Goal: Task Accomplishment & Management: Manage account settings

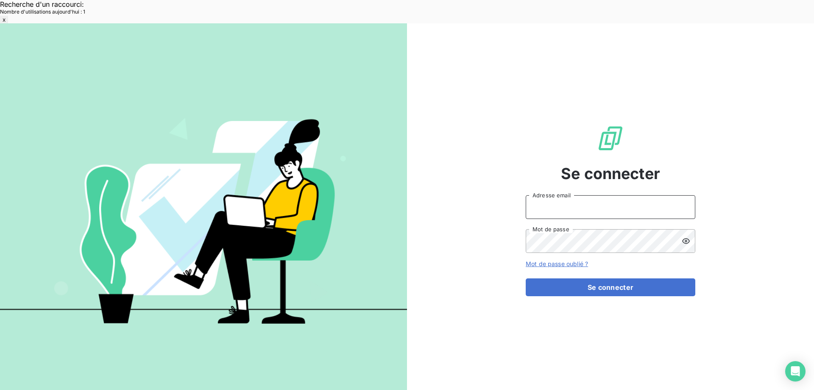
type input "[EMAIL_ADDRESS][DOMAIN_NAME]"
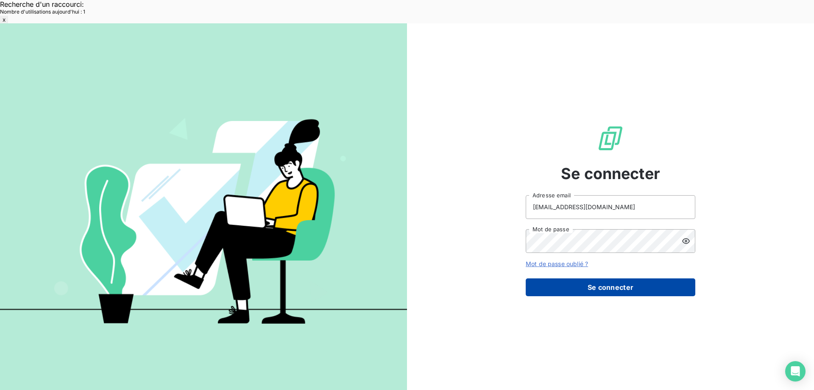
click at [569, 278] on button "Se connecter" at bounding box center [611, 287] width 170 height 18
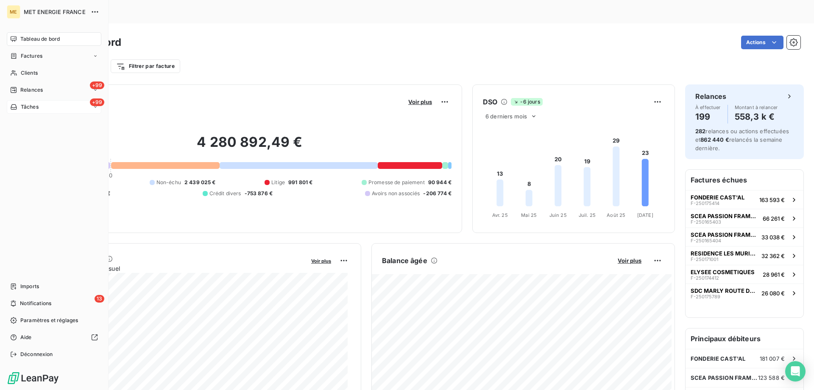
click at [33, 102] on div "+99 Tâches" at bounding box center [54, 107] width 95 height 14
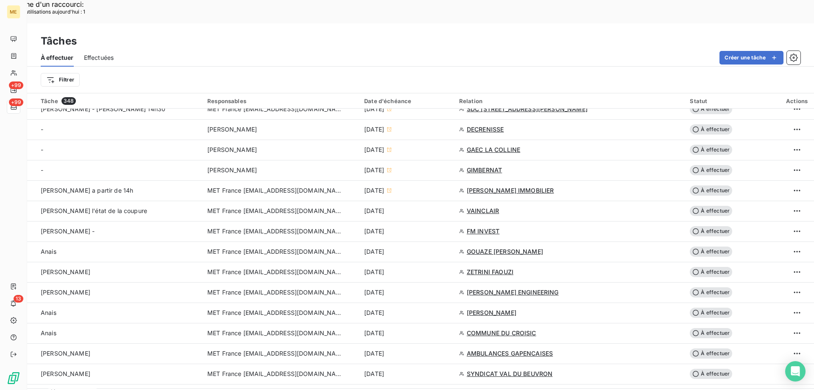
scroll to position [339, 0]
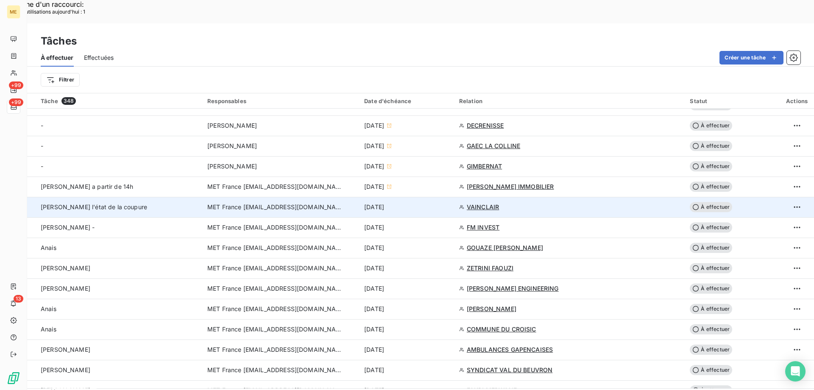
click at [225, 203] on span "MET France [EMAIL_ADDRESS][DOMAIN_NAME]" at bounding box center [275, 207] width 136 height 8
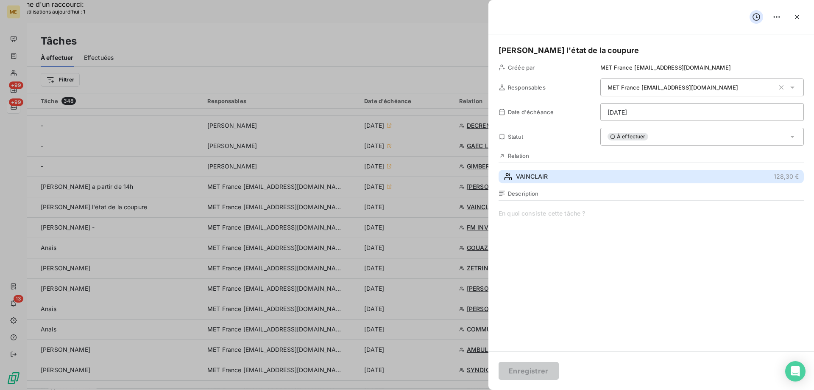
click at [536, 174] on span "VAINCLAIR" at bounding box center [532, 176] width 32 height 8
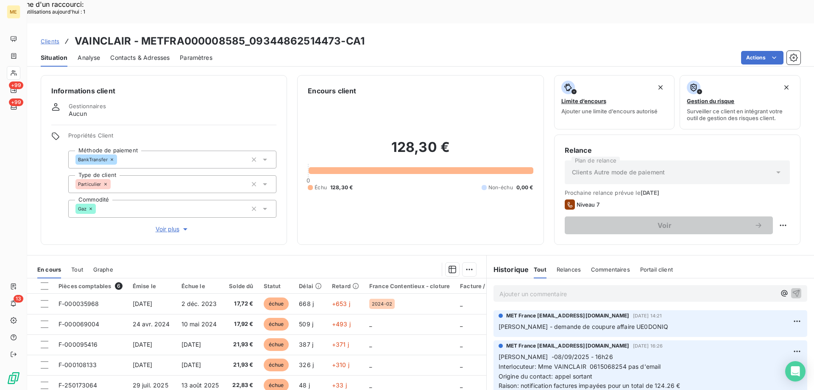
click at [251, 33] on h3 "VAINCLAIR - METFRA000008585_09344862514473-CA1" at bounding box center [220, 40] width 290 height 15
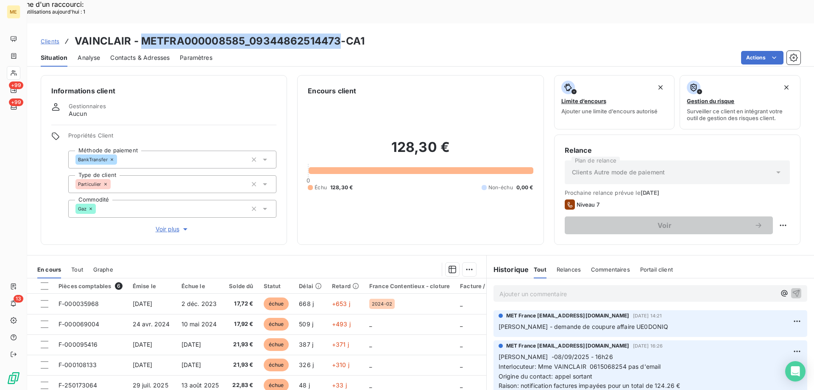
click at [286, 49] on div "Situation Analyse Contacts & Adresses Paramètres Actions" at bounding box center [420, 58] width 787 height 18
drag, startPoint x: 251, startPoint y: 21, endPoint x: 337, endPoint y: 23, distance: 86.1
click at [337, 33] on h3 "VAINCLAIR - METFRA000008585_09344862514473-CA1" at bounding box center [220, 40] width 290 height 15
copy h3 "09344862514473"
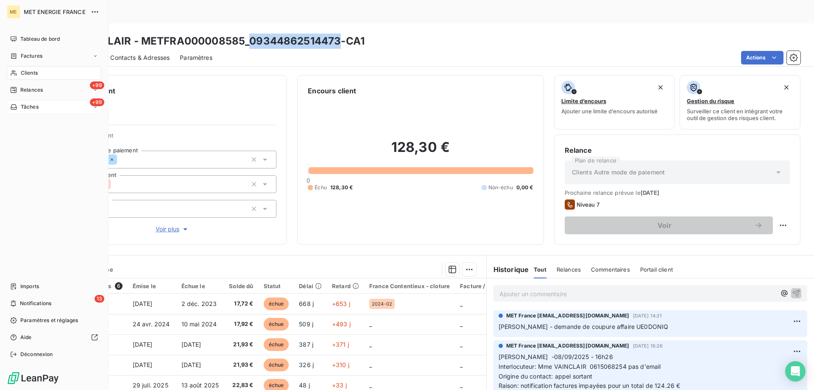
click at [17, 105] on icon at bounding box center [13, 106] width 7 height 7
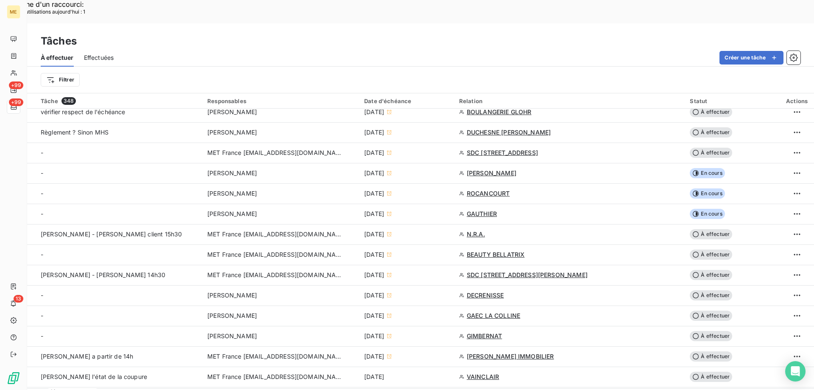
scroll to position [297, 0]
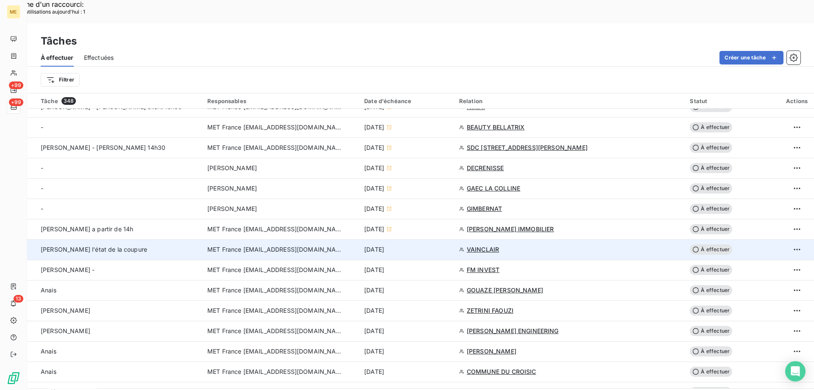
click at [328, 245] on div "MET France [EMAIL_ADDRESS][DOMAIN_NAME]" at bounding box center [280, 249] width 147 height 8
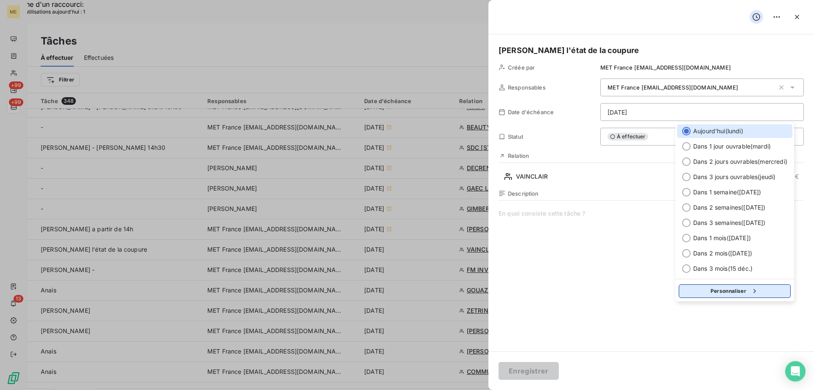
click at [709, 289] on button "Personnaliser" at bounding box center [735, 291] width 112 height 14
select select "8"
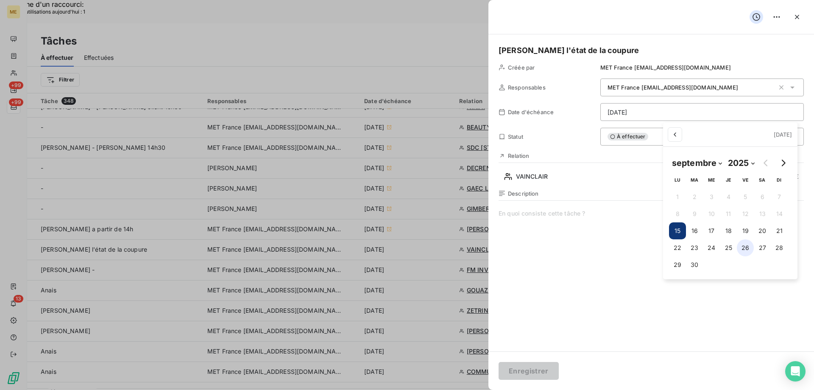
click at [743, 251] on button "26" at bounding box center [745, 247] width 17 height 17
type input "26/09/2025"
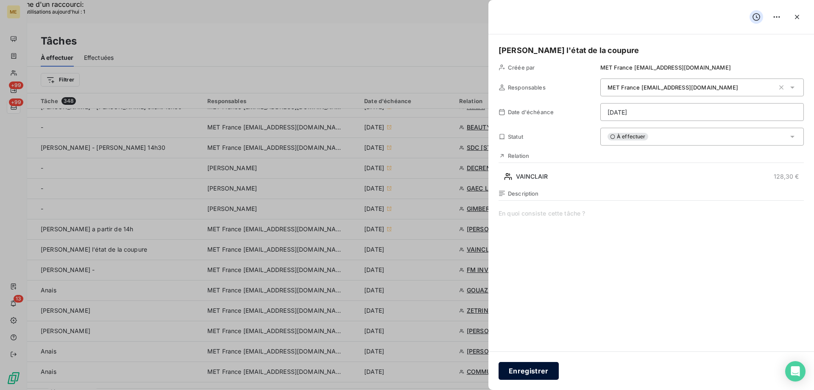
click at [528, 371] on button "Enregistrer" at bounding box center [529, 371] width 60 height 18
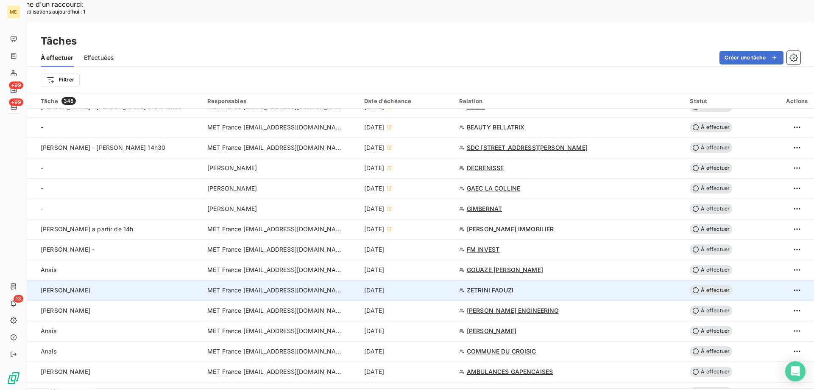
click at [254, 286] on span "MET France [EMAIL_ADDRESS][DOMAIN_NAME]" at bounding box center [275, 290] width 136 height 8
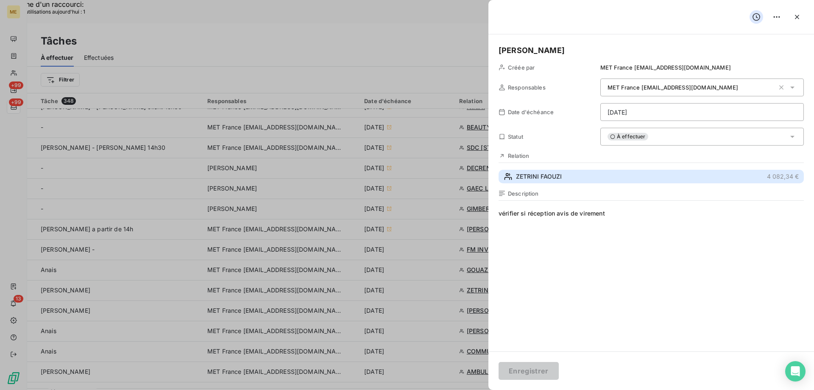
click at [530, 179] on span "ZETRINI FAOUZI" at bounding box center [539, 176] width 46 height 8
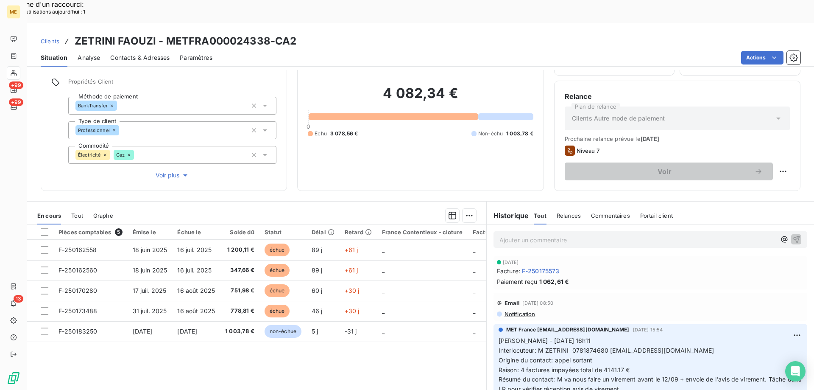
scroll to position [42, 0]
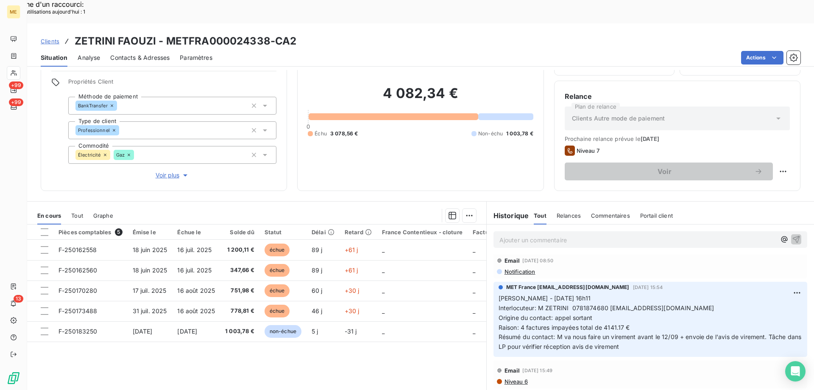
click at [78, 212] on span "Tout" at bounding box center [77, 215] width 12 height 7
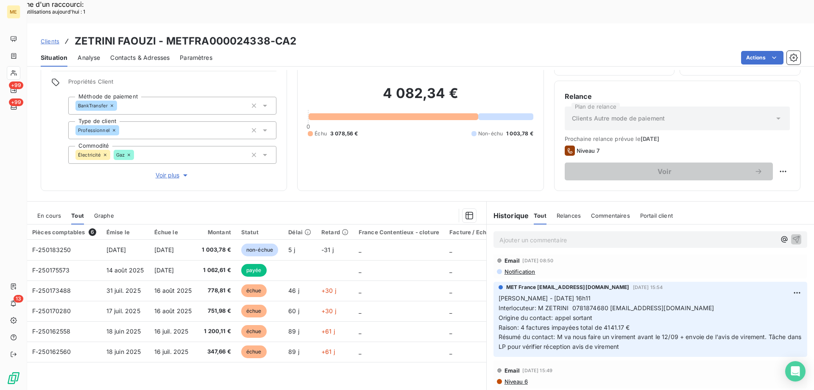
click at [39, 212] on span "En cours" at bounding box center [49, 215] width 24 height 7
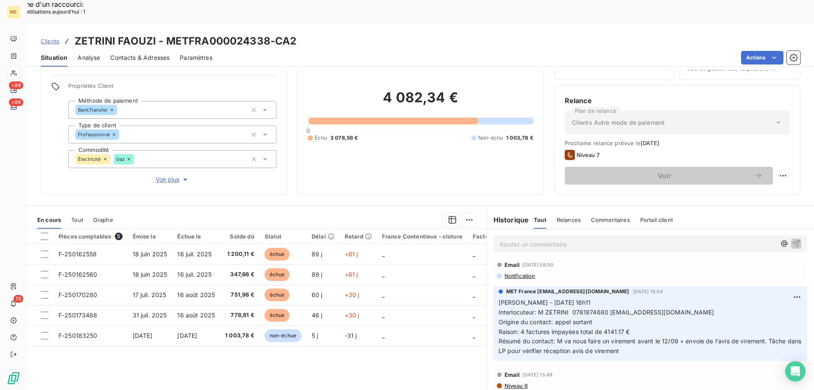
scroll to position [54, 0]
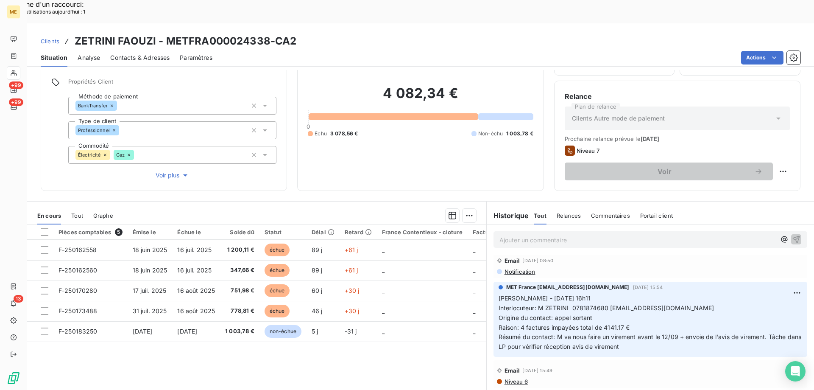
drag, startPoint x: 606, startPoint y: 284, endPoint x: 737, endPoint y: 287, distance: 131.5
click at [737, 293] on p "Sylvain - 22/07/2025 - 16h11 Interlocuteur: M ZETRINI 0781874680 boulangeriepla…" at bounding box center [651, 322] width 304 height 58
copy span "boulangerieplacedeleglise@gmail.com"
click at [167, 171] on span "Voir plus" at bounding box center [173, 175] width 34 height 8
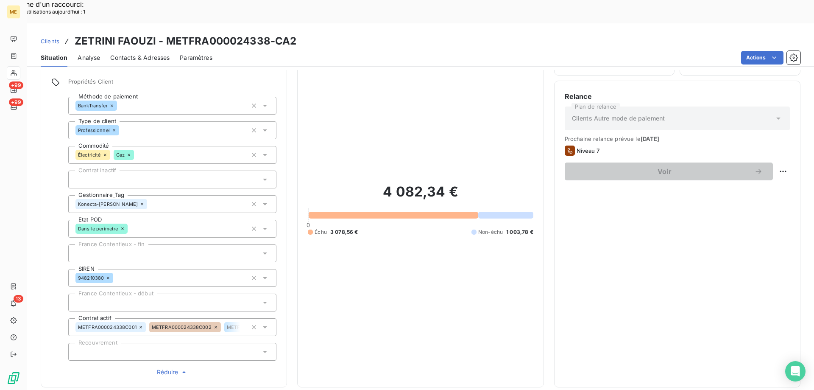
click at [141, 53] on span "Contacts & Adresses" at bounding box center [139, 57] width 59 height 8
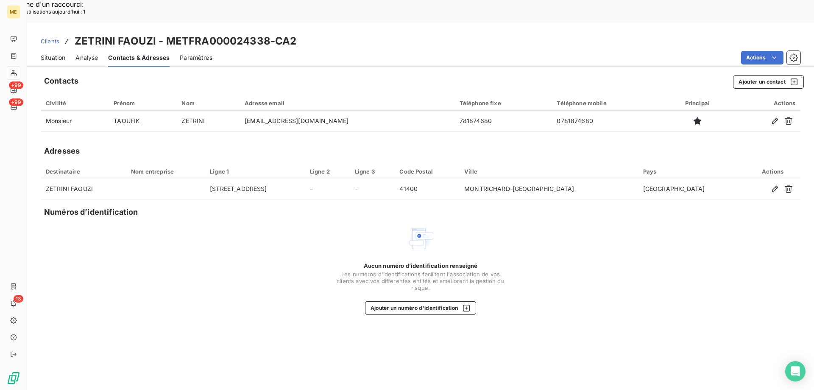
click at [46, 53] on span "Situation" at bounding box center [53, 57] width 25 height 8
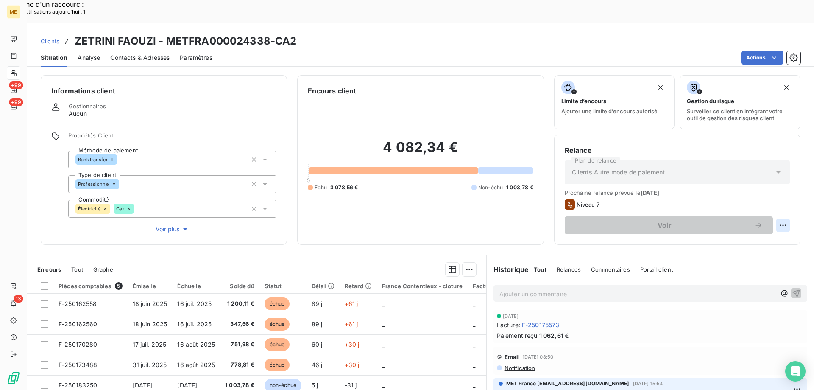
click at [751, 220] on div "Replanifier cette action" at bounding box center [742, 221] width 76 height 14
select select "8"
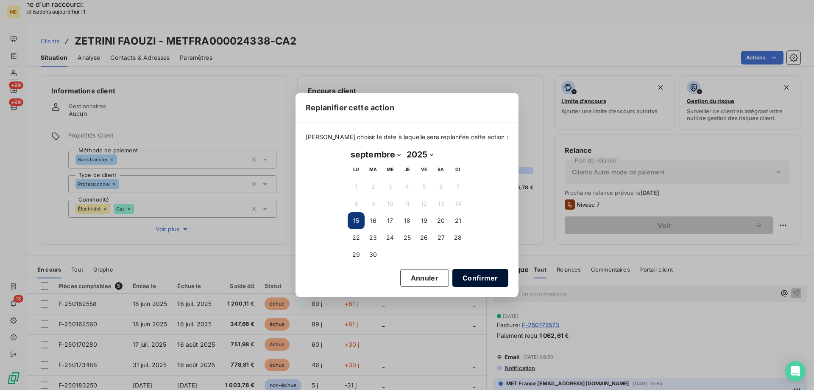
click at [466, 285] on button "Confirmer" at bounding box center [480, 278] width 56 height 18
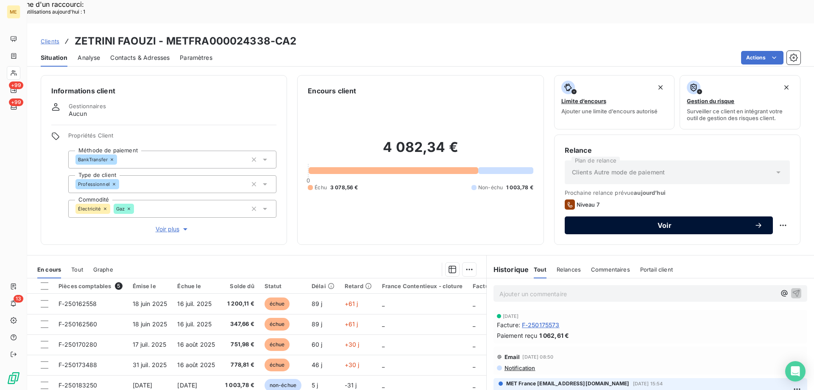
click at [659, 222] on span "Voir" at bounding box center [664, 225] width 179 height 7
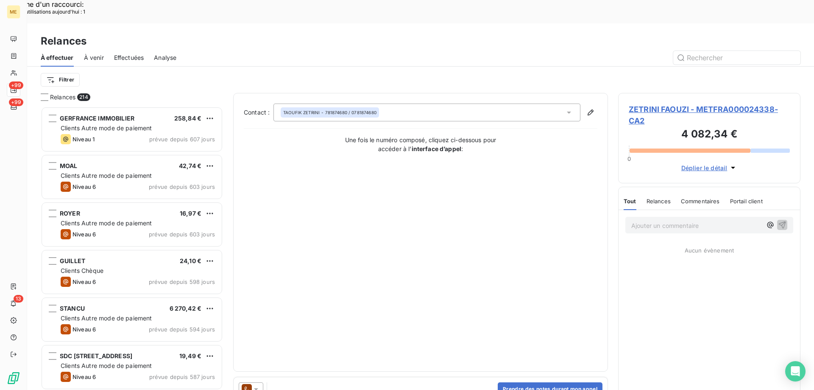
scroll to position [300, 176]
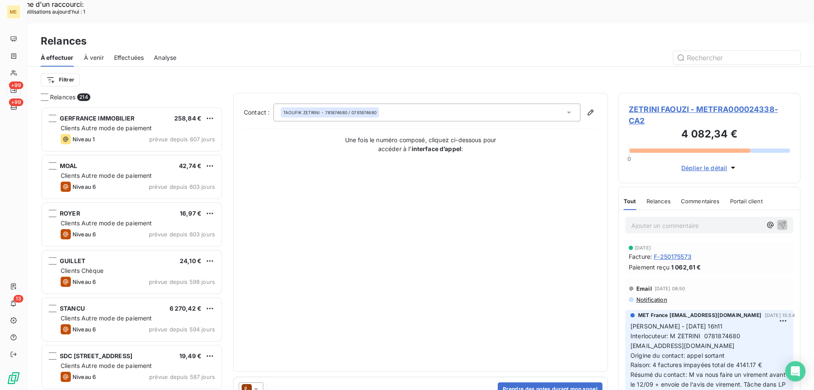
click at [257, 385] on icon at bounding box center [256, 389] width 8 height 8
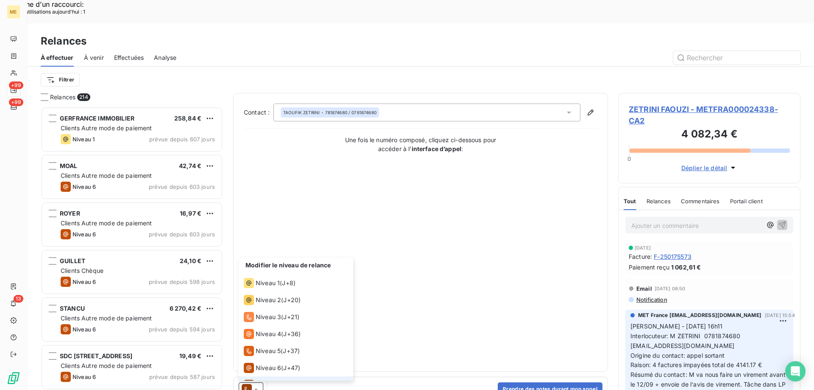
scroll to position [13, 0]
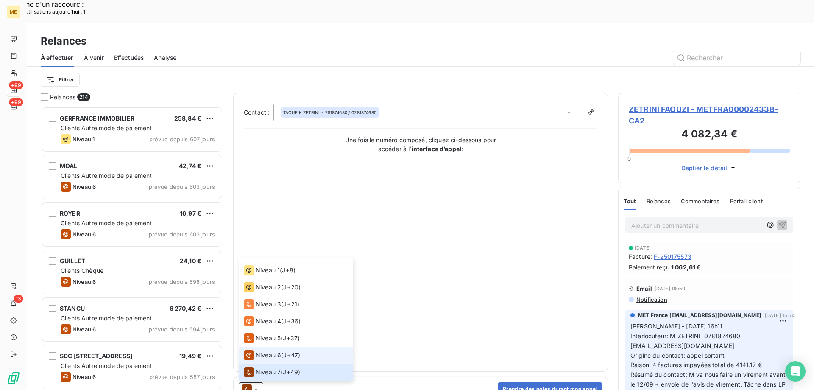
click at [258, 351] on span "Niveau 6" at bounding box center [268, 355] width 25 height 8
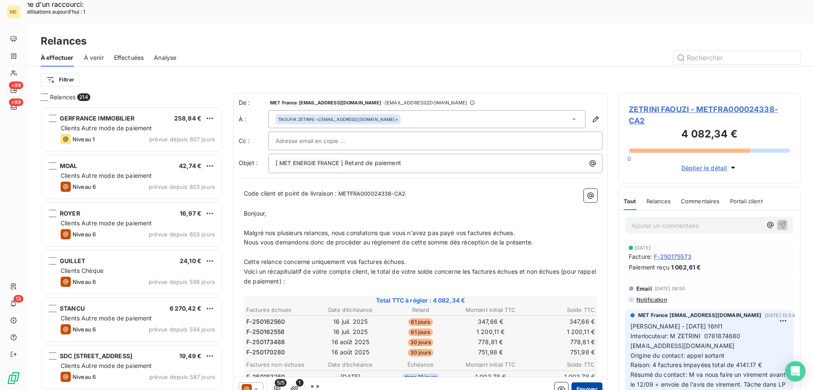
click at [579, 382] on button "Envoyer" at bounding box center [587, 389] width 31 height 14
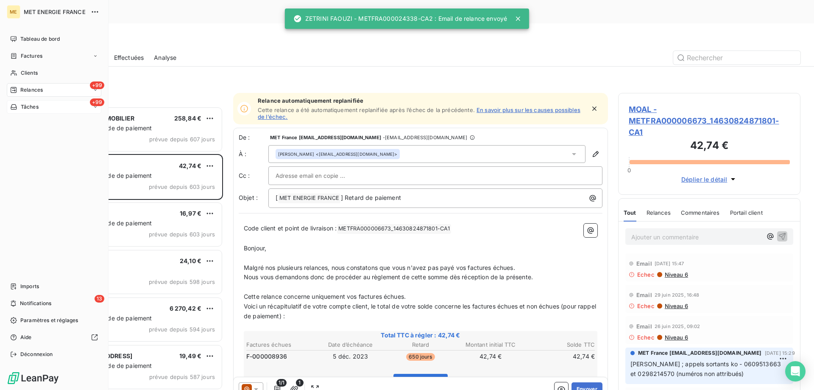
click at [11, 106] on icon at bounding box center [14, 106] width 6 height 5
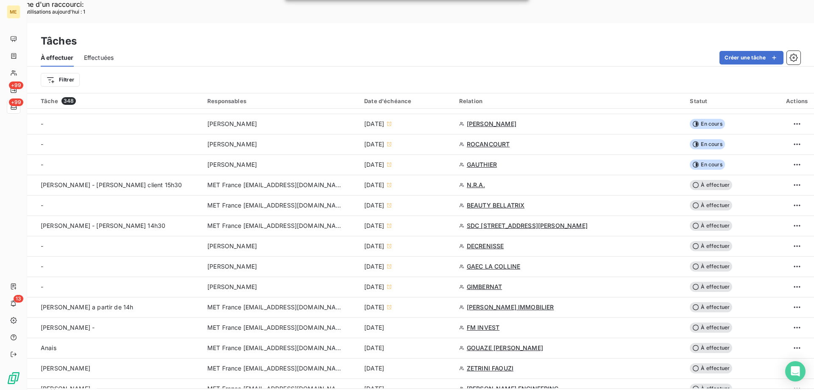
scroll to position [339, 0]
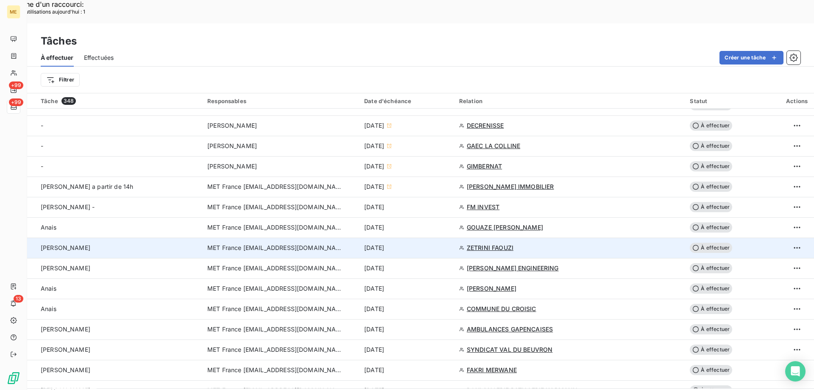
click at [263, 243] on span "MET France [EMAIL_ADDRESS][DOMAIN_NAME]" at bounding box center [275, 247] width 136 height 8
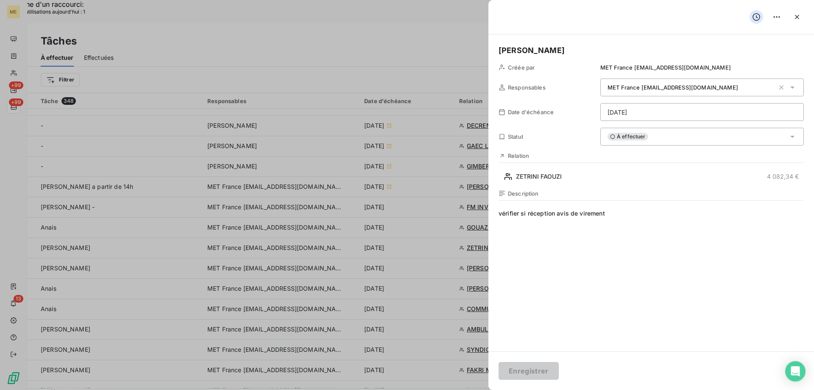
click at [655, 139] on div "À effectuer" at bounding box center [702, 137] width 204 height 18
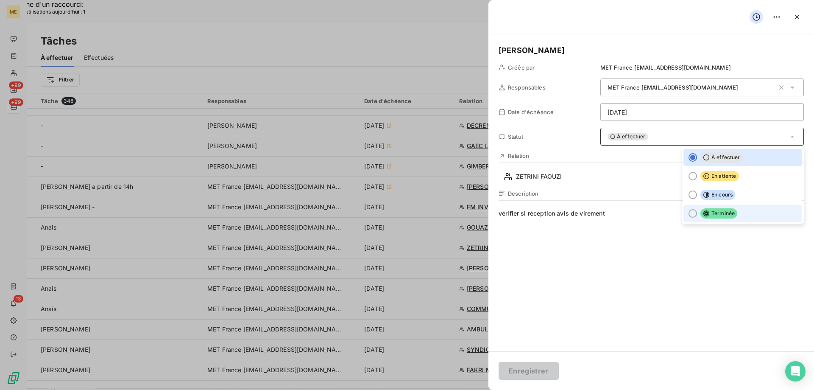
click at [690, 216] on li "Terminée" at bounding box center [743, 213] width 119 height 17
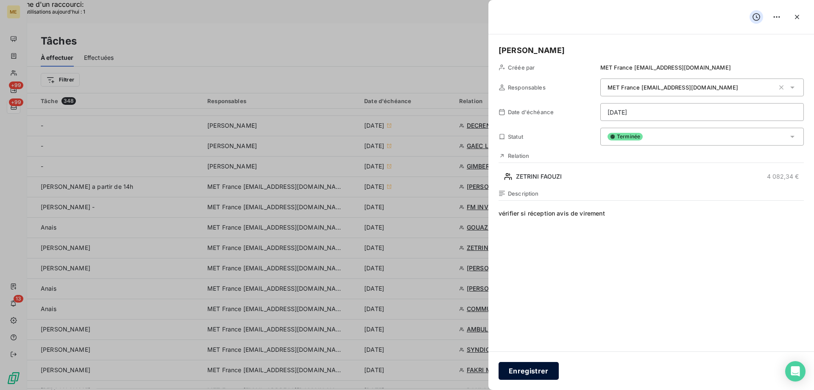
click at [535, 365] on button "Enregistrer" at bounding box center [529, 371] width 60 height 18
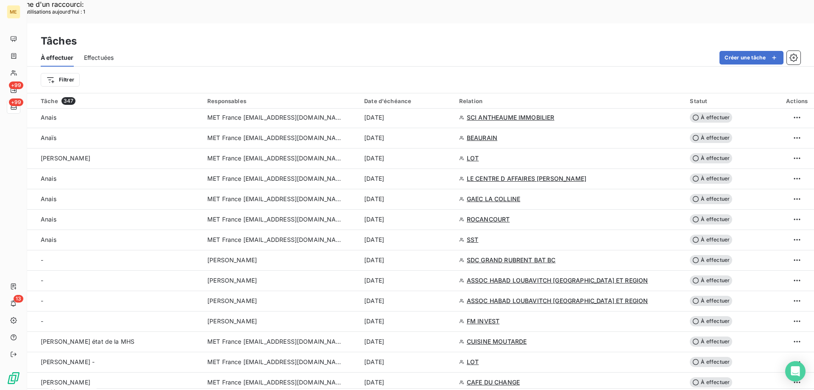
scroll to position [1756, 0]
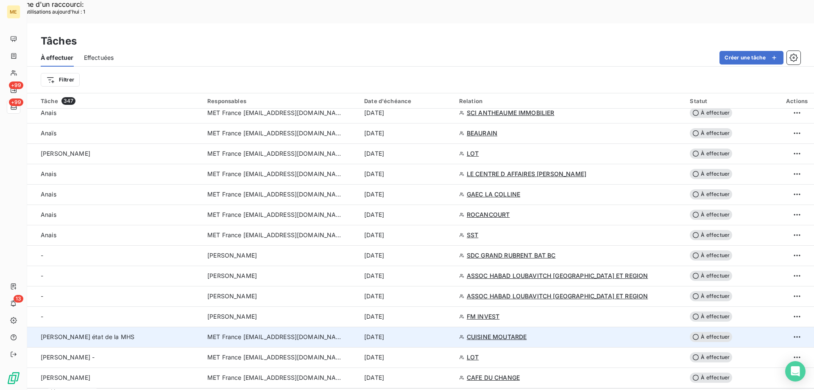
click at [218, 332] on span "MET France [EMAIL_ADDRESS][DOMAIN_NAME]" at bounding box center [275, 336] width 136 height 8
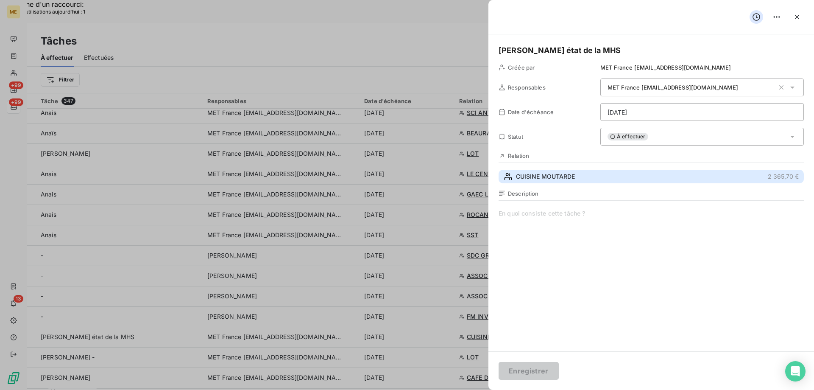
click at [528, 175] on span "CUISINE MOUTARDE" at bounding box center [545, 176] width 59 height 8
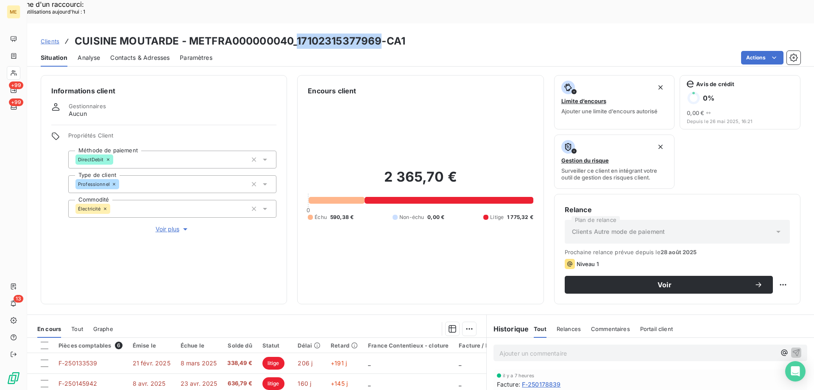
drag, startPoint x: 297, startPoint y: 17, endPoint x: 378, endPoint y: 22, distance: 80.7
click at [378, 33] on h3 "CUISINE MOUTARDE - METFRA000000040_17102315377969-CA1" at bounding box center [240, 40] width 331 height 15
copy h3 "17102315377969"
click at [510, 348] on p "Ajouter un commentaire ﻿" at bounding box center [638, 353] width 276 height 11
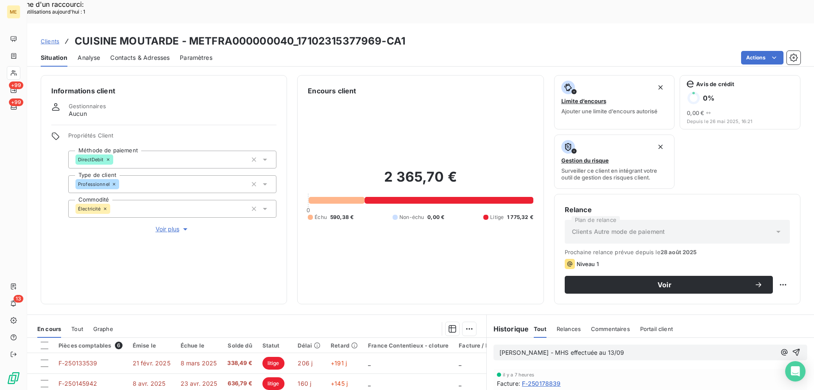
scroll to position [42, 0]
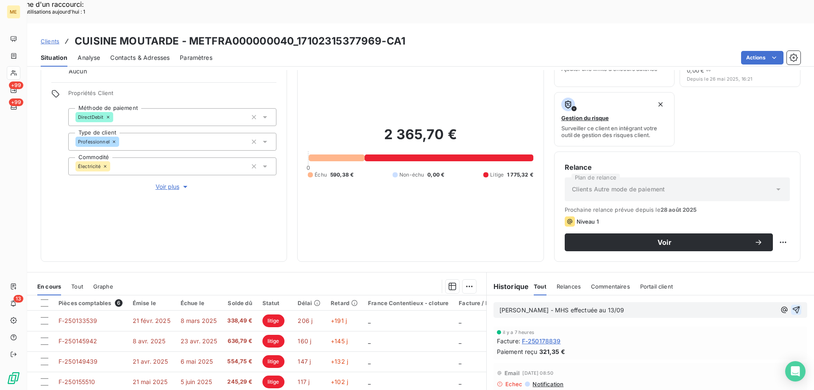
click at [792, 305] on icon "button" at bounding box center [796, 309] width 8 height 8
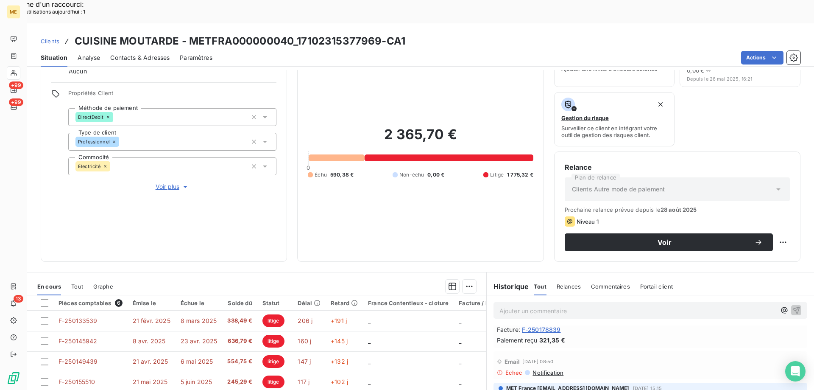
click at [553, 369] on span "Notification" at bounding box center [548, 372] width 32 height 7
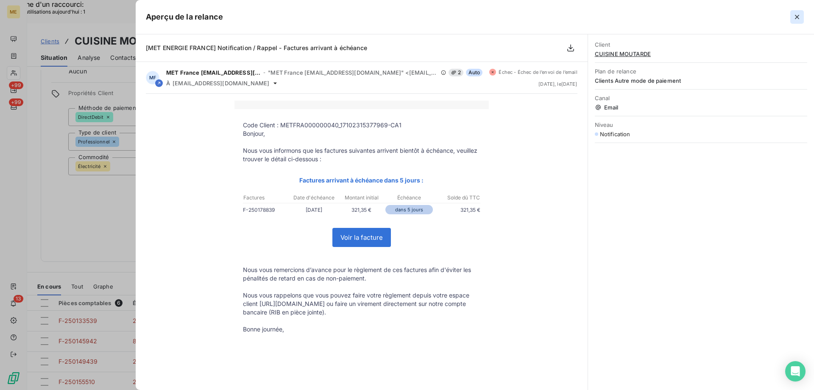
click at [800, 20] on icon "button" at bounding box center [797, 17] width 8 height 8
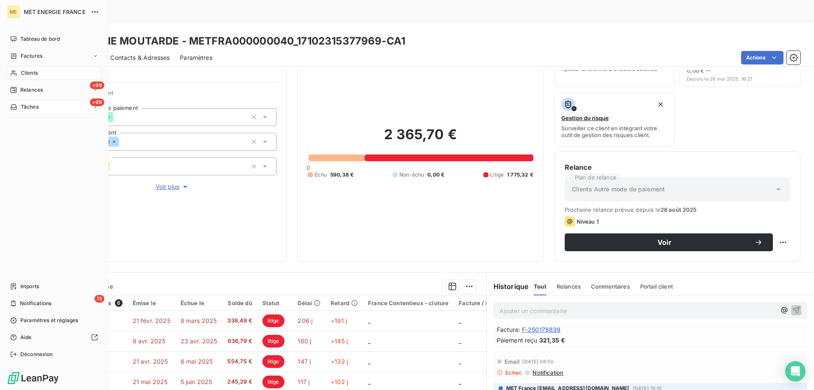
click at [34, 107] on span "Tâches" at bounding box center [30, 107] width 18 height 8
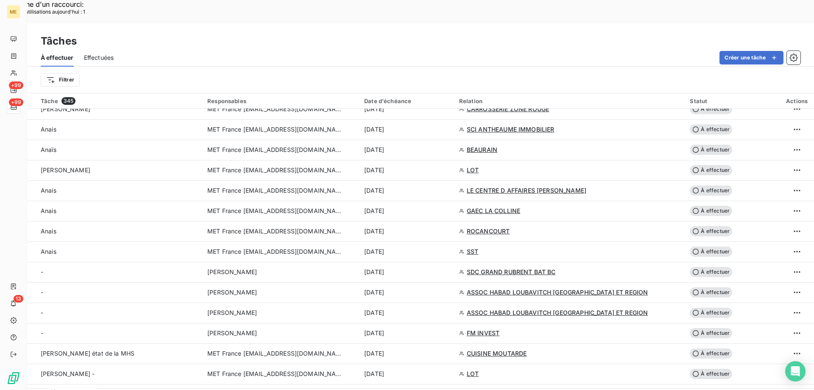
scroll to position [1756, 0]
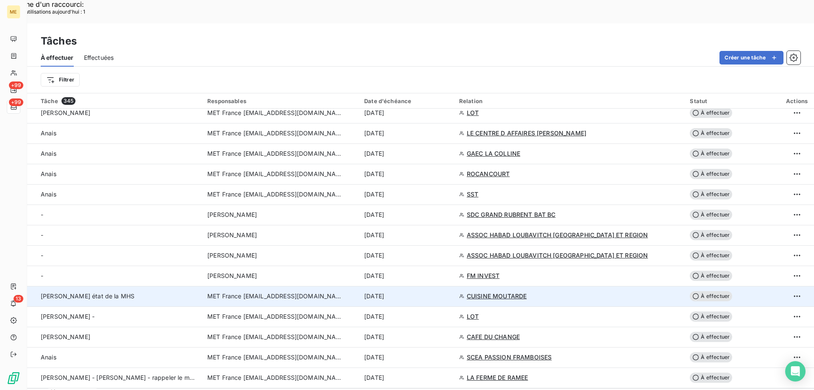
click at [261, 286] on td "MET France [EMAIL_ADDRESS][DOMAIN_NAME]" at bounding box center [280, 296] width 157 height 20
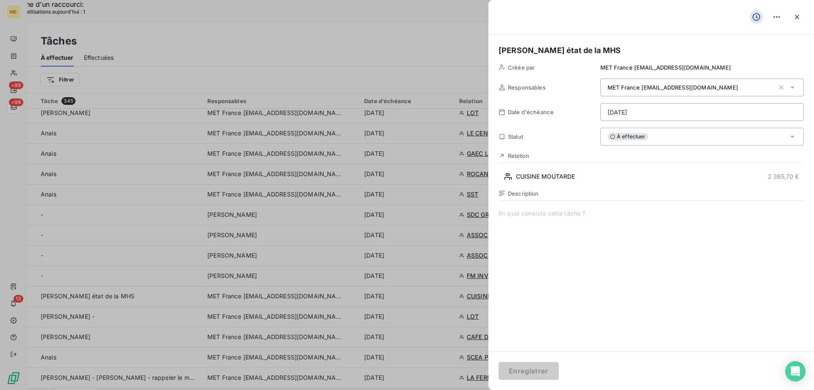
click at [556, 213] on span at bounding box center [651, 290] width 305 height 163
click at [527, 215] on span "MHS effetuée" at bounding box center [651, 290] width 305 height 163
click at [0, 0] on lt-span "effe c tuée" at bounding box center [0, 0] width 0 height 0
click at [680, 143] on div "À effectuer" at bounding box center [702, 137] width 204 height 18
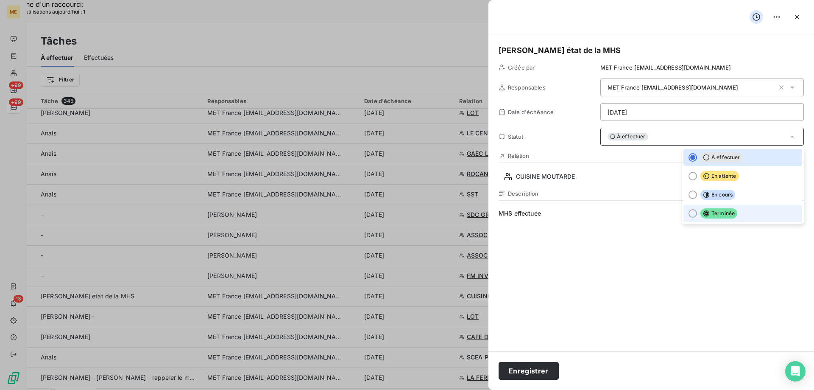
click at [689, 213] on div at bounding box center [693, 213] width 8 height 8
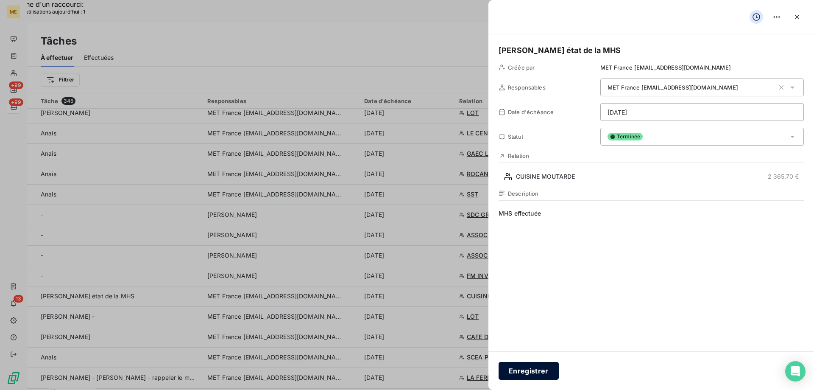
click at [513, 377] on button "Enregistrer" at bounding box center [529, 371] width 60 height 18
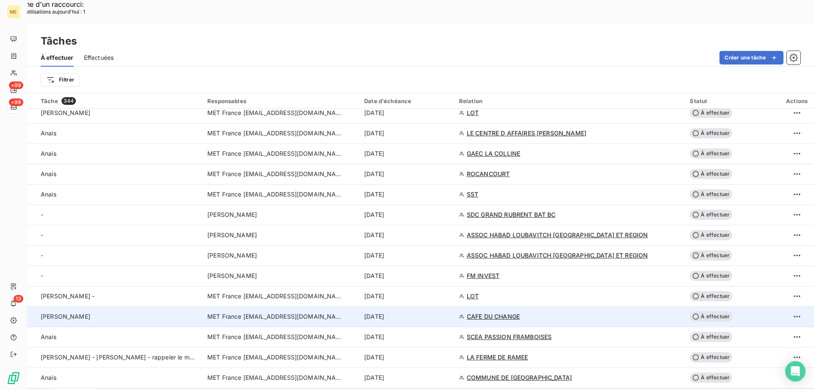
click at [313, 312] on span "MET France [EMAIL_ADDRESS][DOMAIN_NAME]" at bounding box center [275, 316] width 136 height 8
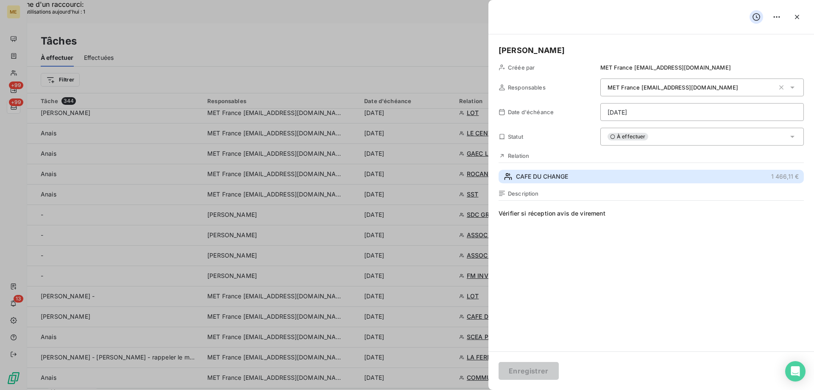
click at [532, 175] on span "CAFE DU CHANGE" at bounding box center [542, 176] width 52 height 8
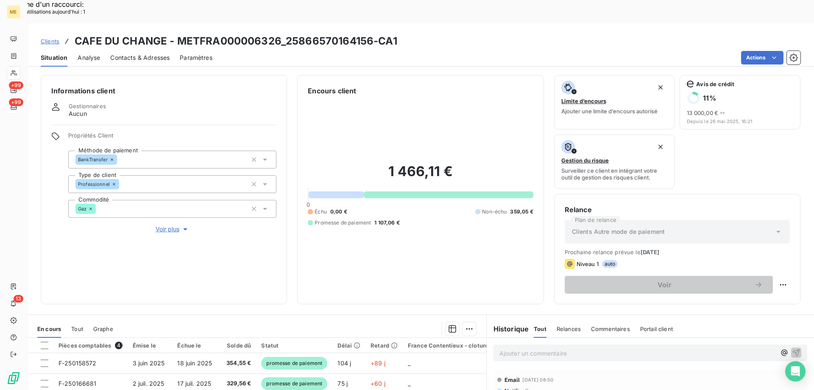
scroll to position [113, 0]
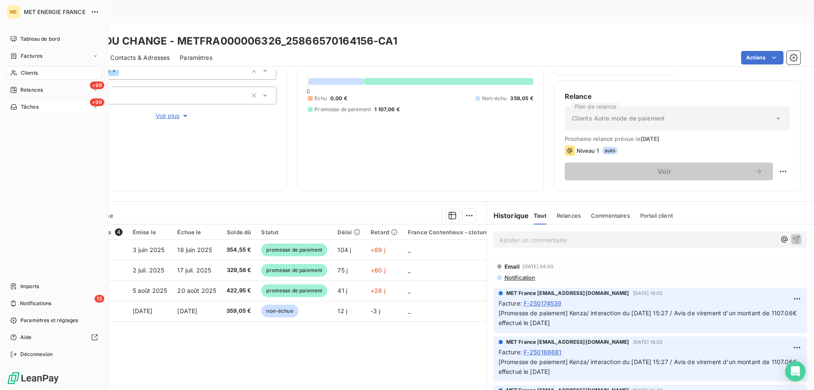
click at [42, 110] on div "+99 Tâches" at bounding box center [54, 107] width 95 height 14
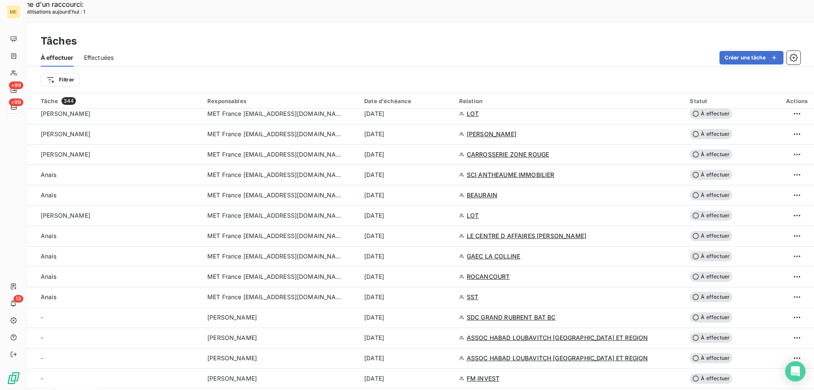
scroll to position [1739, 0]
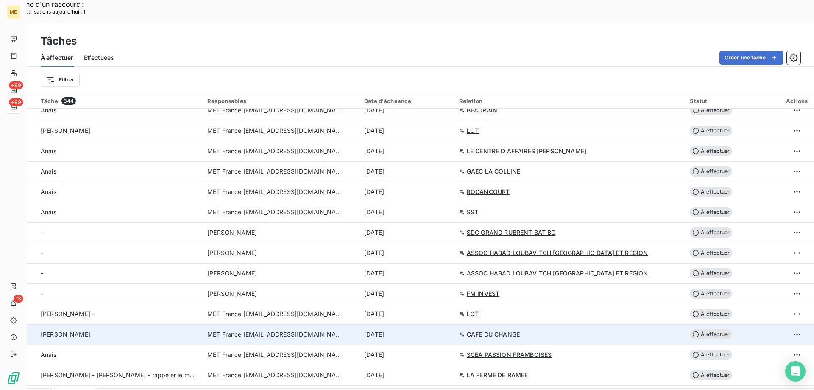
click at [250, 330] on span "MET France [EMAIL_ADDRESS][DOMAIN_NAME]" at bounding box center [275, 334] width 136 height 8
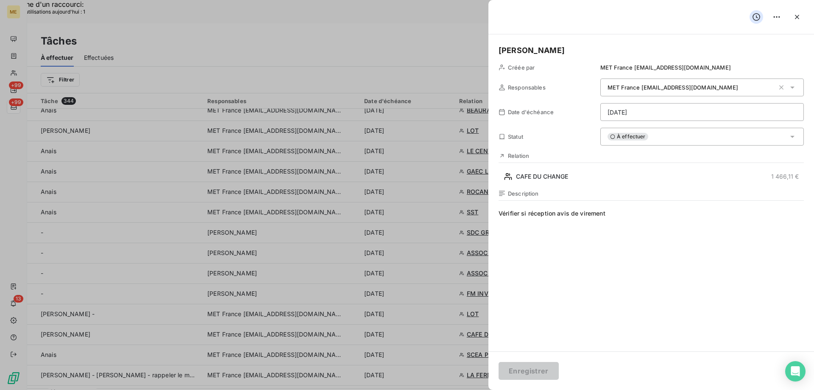
click at [672, 136] on div "À effectuer" at bounding box center [702, 137] width 204 height 18
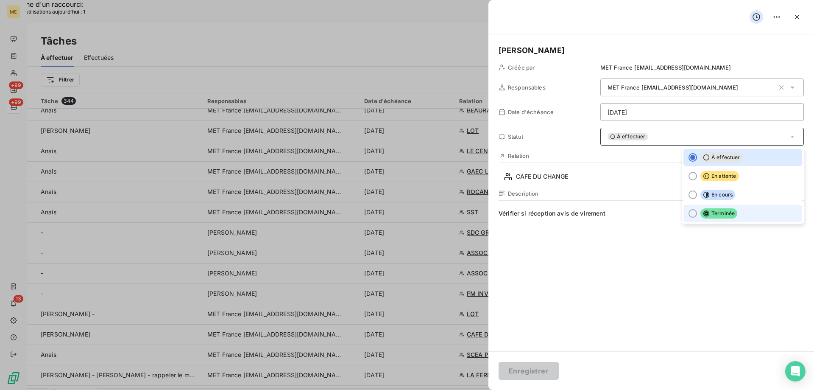
click at [689, 215] on div at bounding box center [693, 213] width 8 height 8
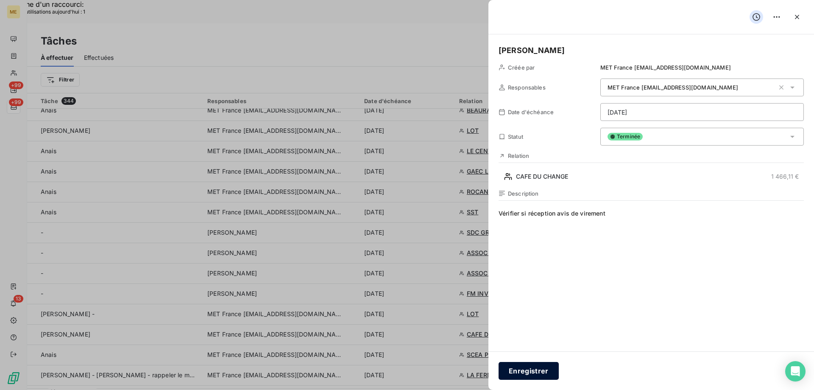
click at [516, 374] on button "Enregistrer" at bounding box center [529, 371] width 60 height 18
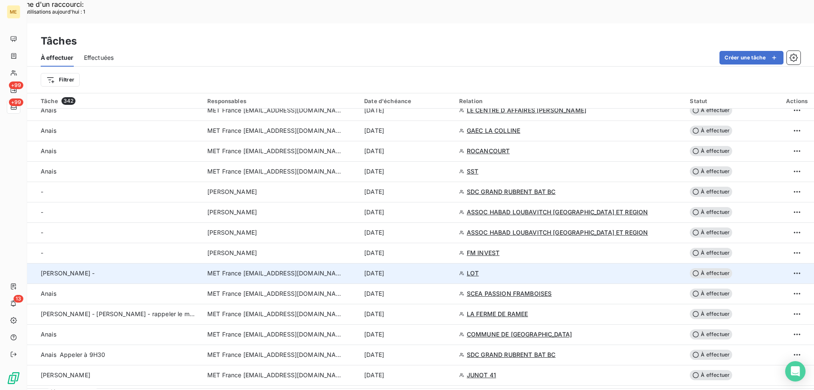
scroll to position [1756, 0]
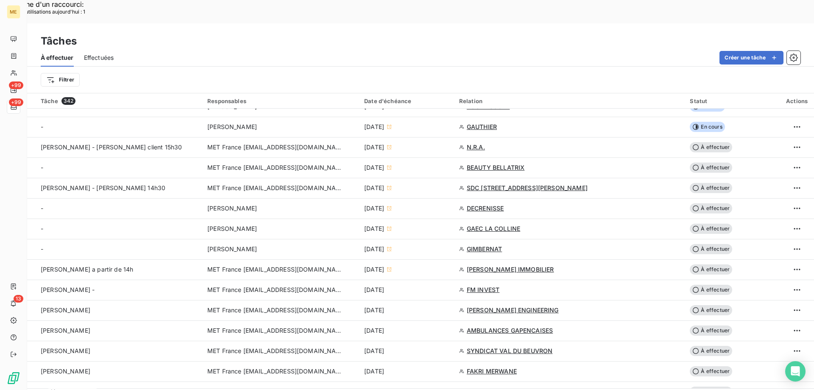
scroll to position [382, 0]
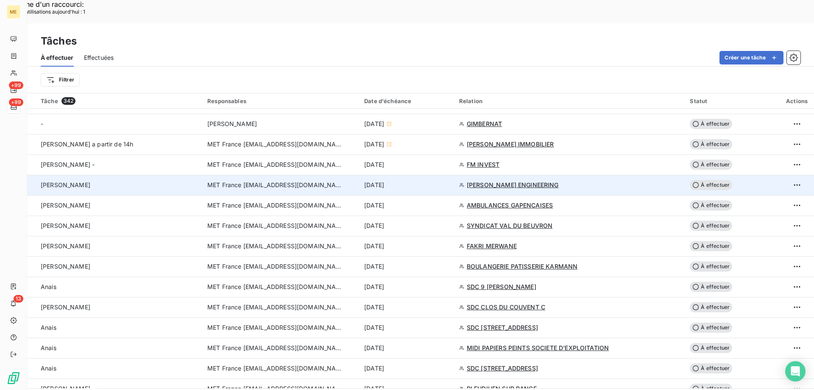
click at [280, 175] on td "MET France [EMAIL_ADDRESS][DOMAIN_NAME]" at bounding box center [280, 185] width 157 height 20
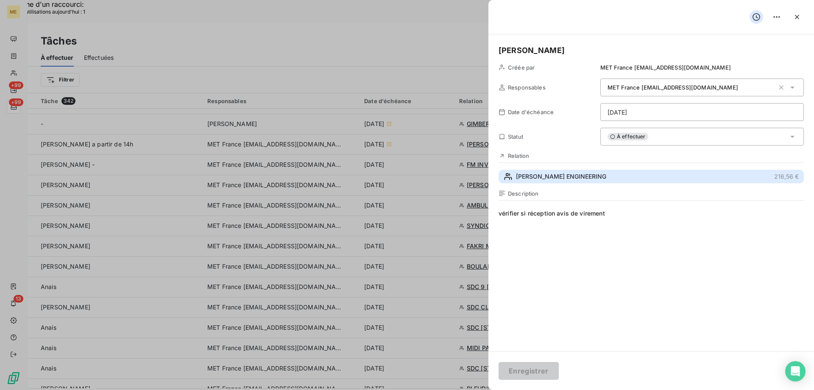
click at [544, 179] on span "DANIELSON ENGINEERING" at bounding box center [561, 176] width 90 height 8
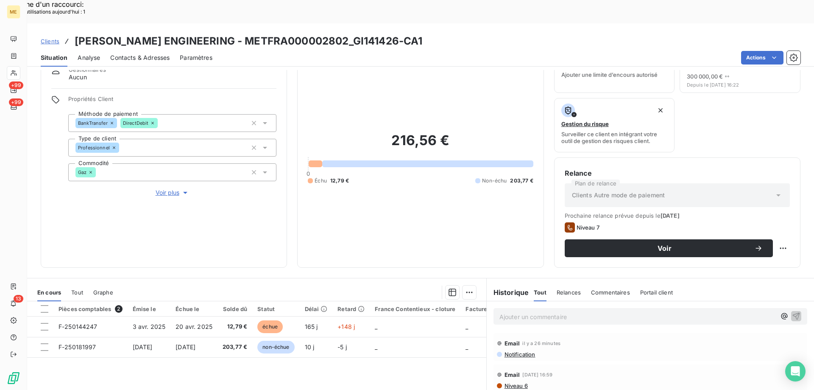
scroll to position [113, 0]
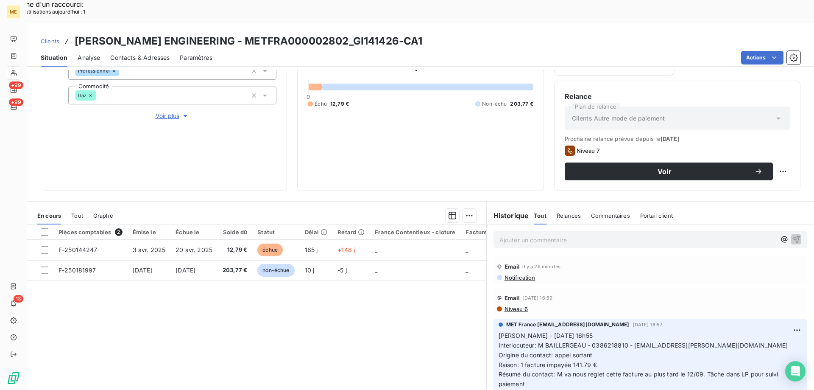
click at [82, 212] on span "Tout" at bounding box center [77, 215] width 12 height 7
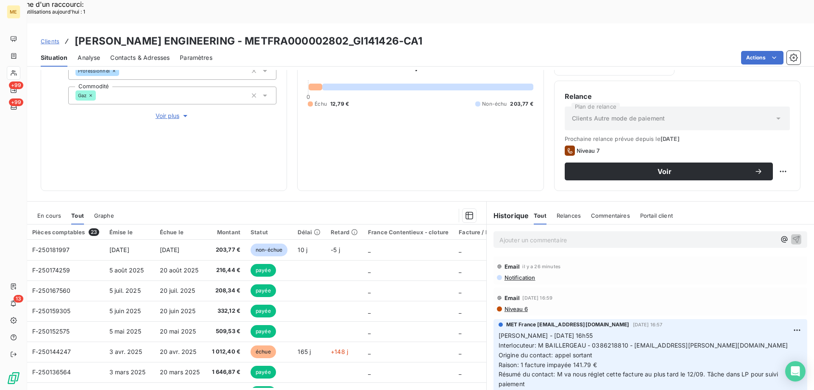
click at [44, 207] on div "En cours" at bounding box center [49, 216] width 24 height 18
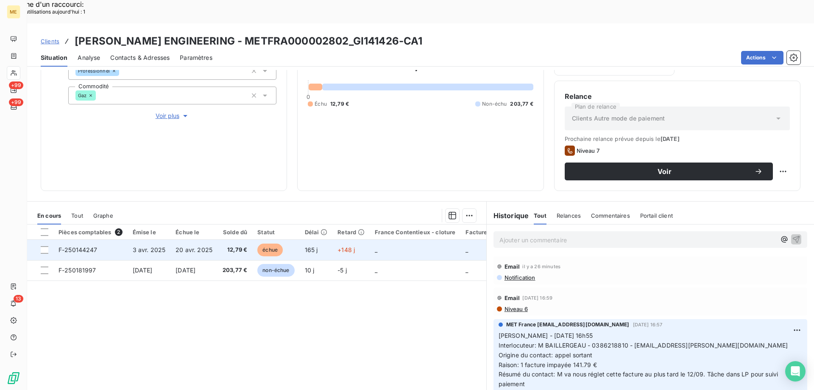
click at [89, 246] on span "F-250144247" at bounding box center [78, 249] width 39 height 7
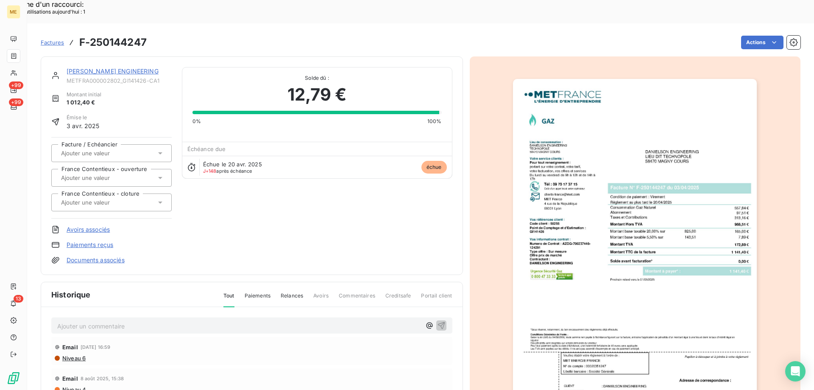
click at [89, 67] on link "DANIELSON ENGINEERING" at bounding box center [113, 70] width 92 height 7
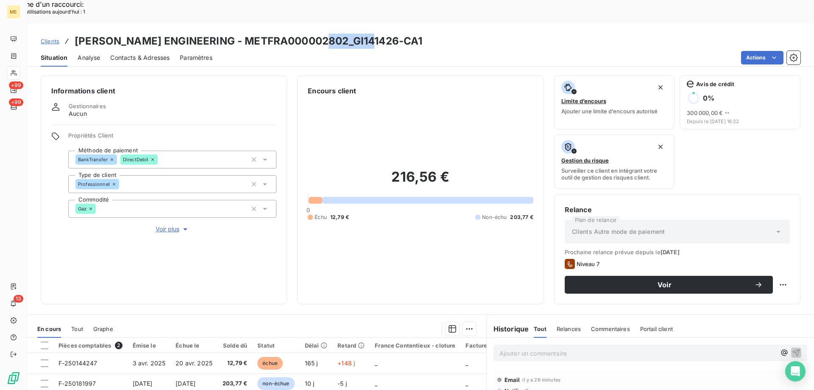
drag, startPoint x: 326, startPoint y: 16, endPoint x: 371, endPoint y: 15, distance: 45.4
click at [371, 33] on h3 "DANIELSON ENGINEERING - METFRA000002802_GI141426-CA1" at bounding box center [249, 40] width 348 height 15
copy h3 "GI141426"
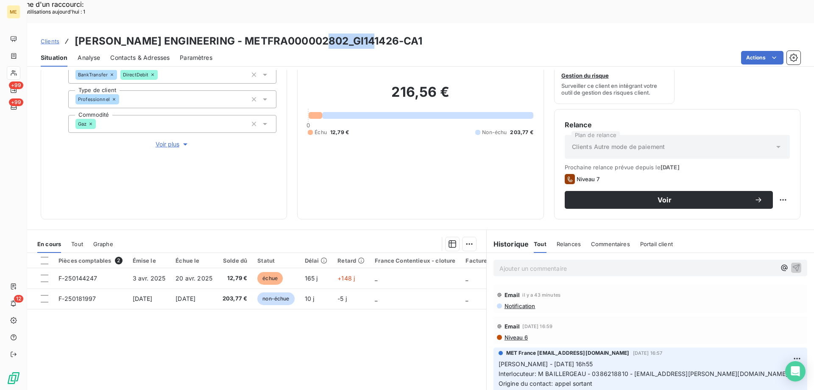
copy h3 "GI141426"
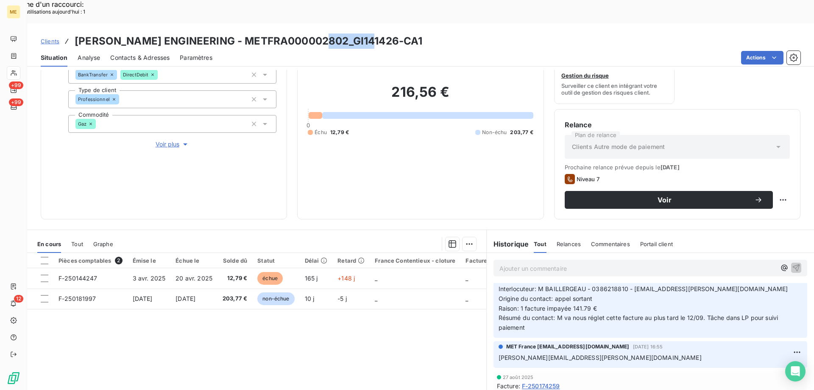
copy h3 "GI141426"
drag, startPoint x: 589, startPoint y: 266, endPoint x: 623, endPoint y: 263, distance: 33.6
click at [623, 285] on span "Interlocuteur: M BAILLERGEAU - 0386218810 - compta@danielson-groupe.fr" at bounding box center [644, 288] width 290 height 7
copy span "0386218810"
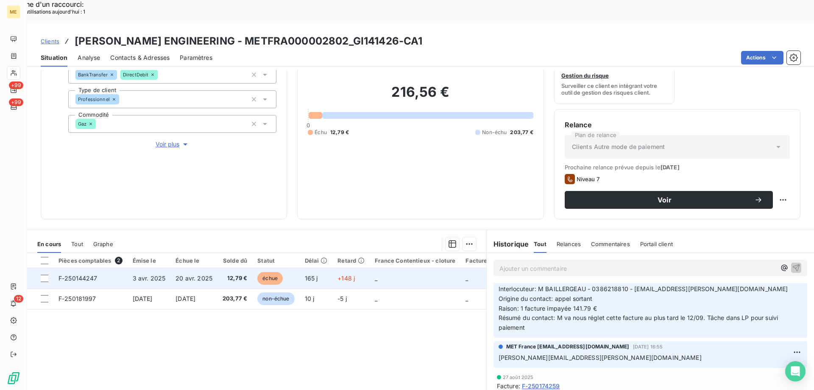
click at [85, 268] on td "F-250144247" at bounding box center [90, 278] width 74 height 20
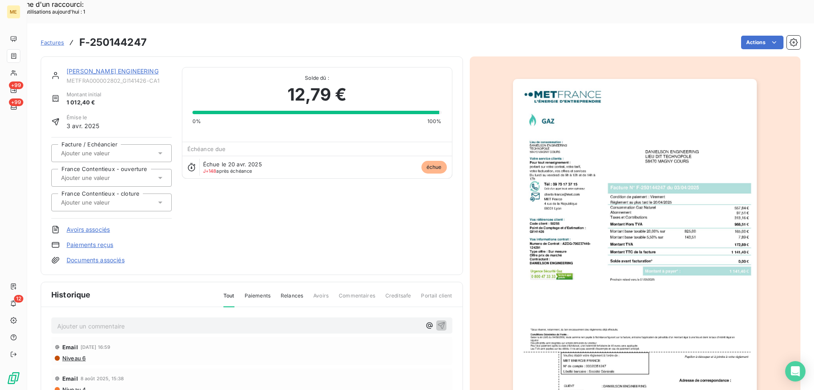
click at [120, 67] on link "DANIELSON ENGINEERING" at bounding box center [113, 70] width 92 height 7
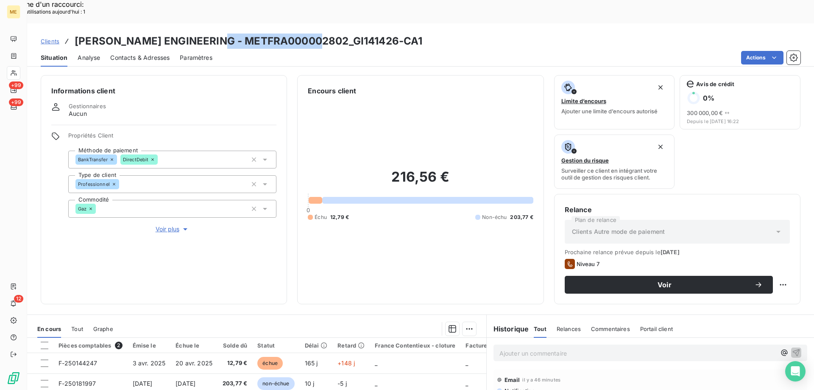
drag, startPoint x: 215, startPoint y: 20, endPoint x: 321, endPoint y: 15, distance: 105.2
click at [321, 33] on h3 "DANIELSON ENGINEERING - METFRA000002802_GI141426-CA1" at bounding box center [249, 40] width 348 height 15
copy h3 "METFRA000002802"
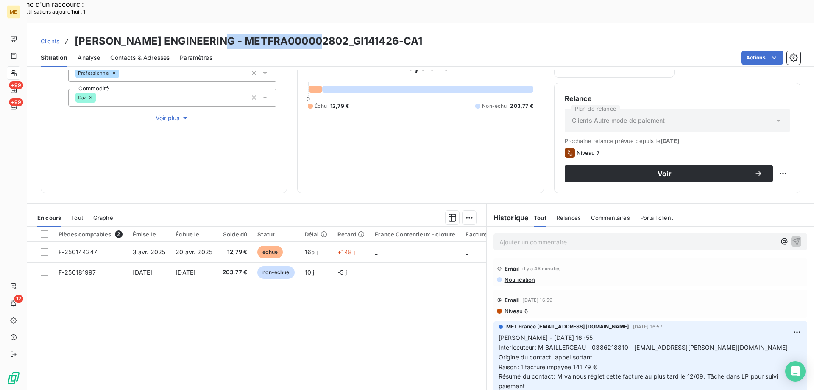
scroll to position [113, 0]
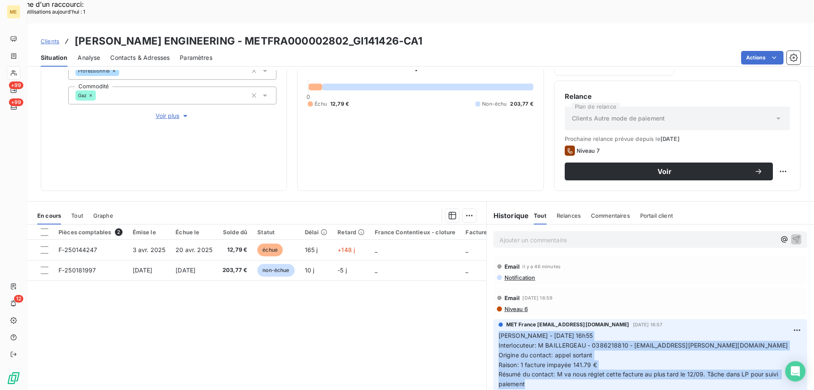
drag, startPoint x: 530, startPoint y: 363, endPoint x: 491, endPoint y: 314, distance: 63.0
click at [494, 319] on div "MET France met-france@recouvrement.met.com 4 sept. 2025, 16:57 Sylvain - 04/09/…" at bounding box center [651, 356] width 314 height 75
copy p "Sylvain - 04/09/2025 - 16h55 Interlocuteur: M BAILLERGEAU - 0386218810 - compta…"
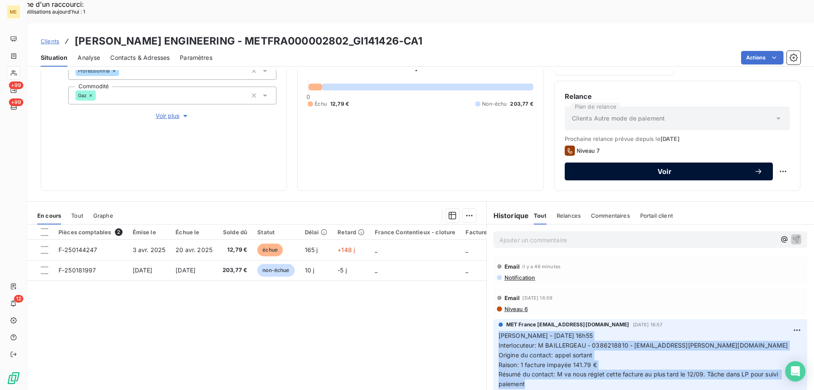
click at [609, 168] on span "Voir" at bounding box center [664, 171] width 179 height 7
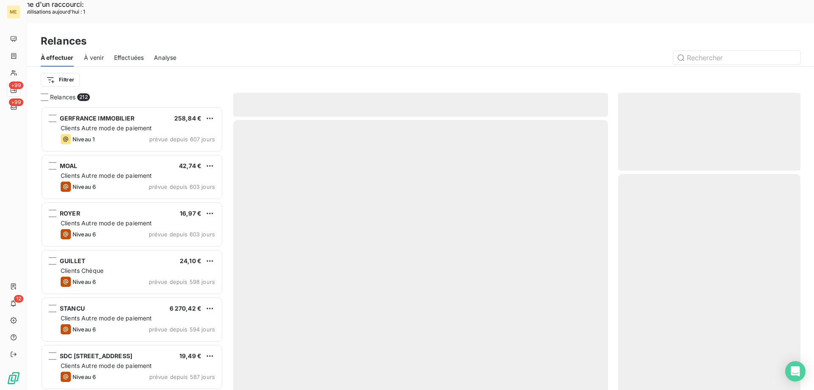
scroll to position [300, 176]
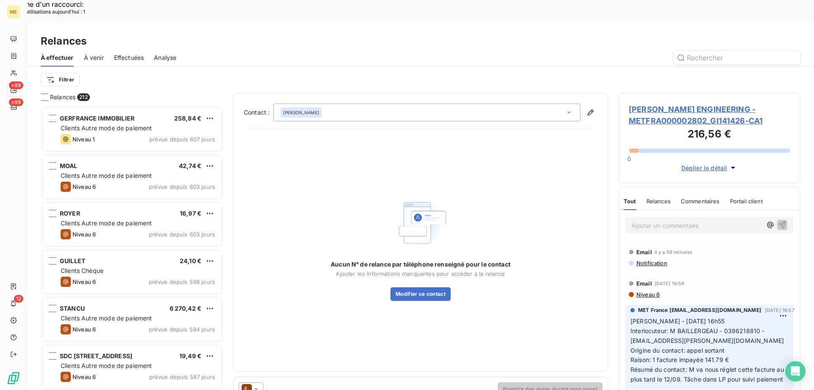
click at [335, 103] on div "Didier Curieux" at bounding box center [427, 112] width 307 height 18
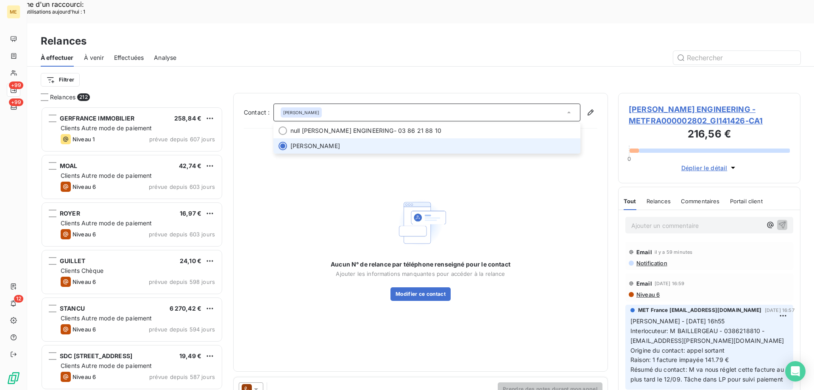
click at [335, 103] on div "Didier Curieux" at bounding box center [427, 112] width 307 height 18
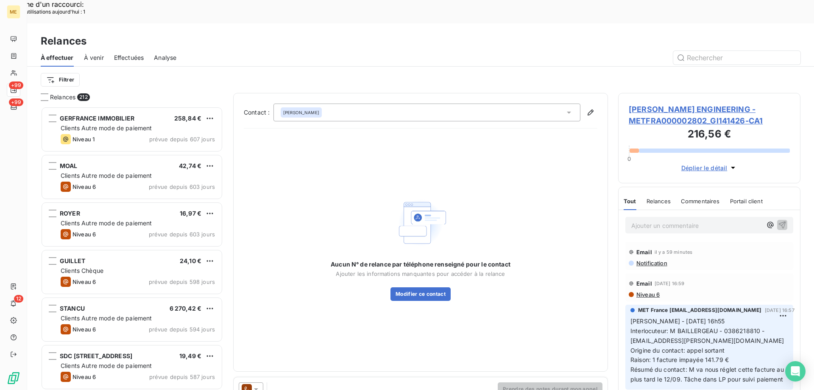
click at [335, 103] on div "Didier Curieux" at bounding box center [427, 112] width 307 height 18
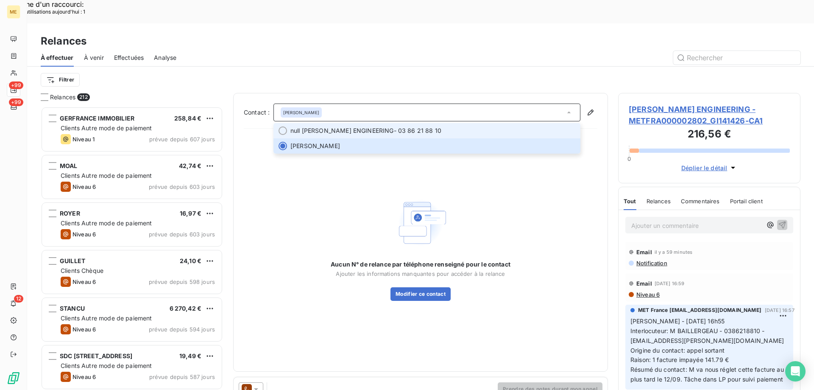
click at [363, 123] on li "null DANIELSON ENGINEERING - 03 86 21 88 10" at bounding box center [427, 130] width 307 height 15
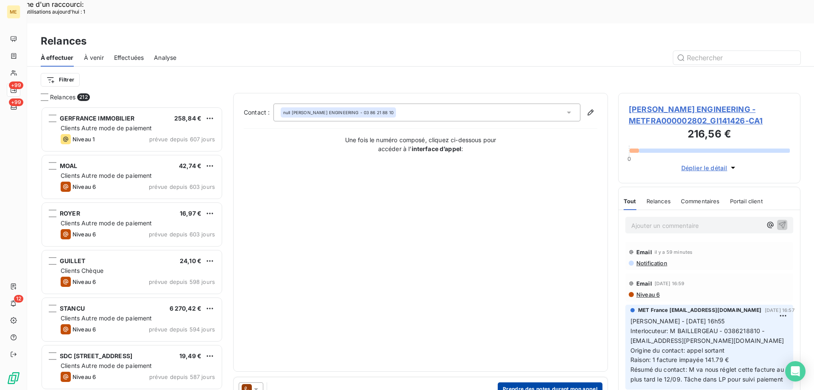
click at [540, 382] on button "Prendre des notes durant mon appel" at bounding box center [550, 389] width 105 height 14
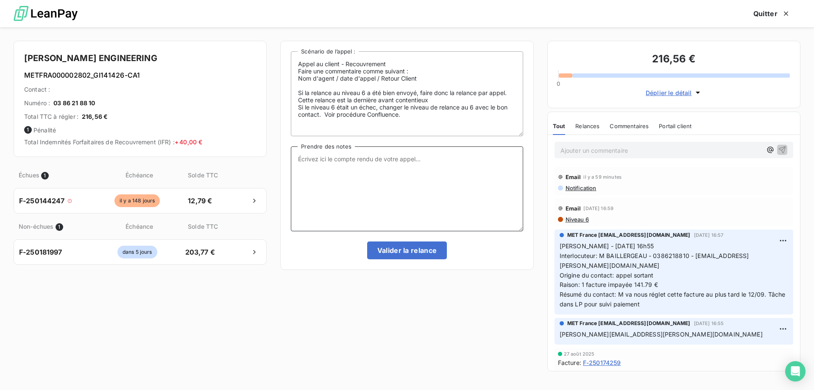
click at [370, 179] on textarea "Prendre des notes" at bounding box center [407, 188] width 232 height 85
paste textarea "Sylvain - 04/09/2025 - 16h55 Interlocuteur: M BAILLERGEAU - 0386218810 - compta…"
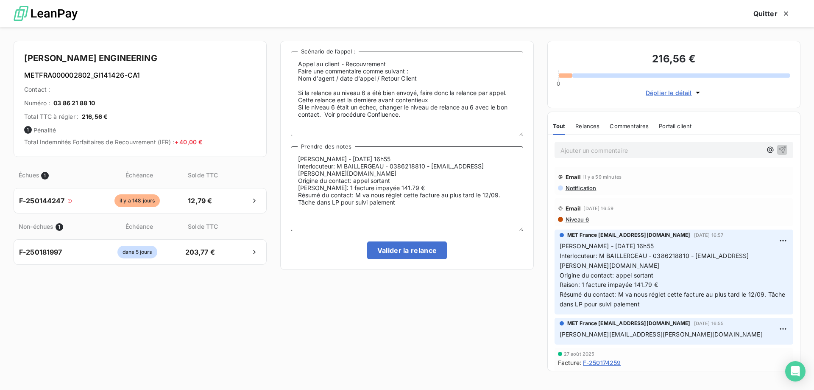
click at [396, 179] on textarea "Sylvain - 04/09/2025 - 16h55 Interlocuteur: M BAILLERGEAU - 0386218810 - compta…" at bounding box center [407, 188] width 232 height 85
drag, startPoint x: 388, startPoint y: 179, endPoint x: 373, endPoint y: 177, distance: 15.5
click at [373, 177] on textarea "Sylvain - 04/09/2025 - 16h55 Interlocuteur: M BAILLERGEAU - 0386218810 - compta…" at bounding box center [407, 188] width 232 height 85
drag, startPoint x: 405, startPoint y: 196, endPoint x: 357, endPoint y: 189, distance: 48.5
click at [357, 189] on textarea "Sylvain - 04/09/2025 - 16h55 Interlocuteur: M BAILLERGEAU - 0386218810 - compta…" at bounding box center [407, 188] width 232 height 85
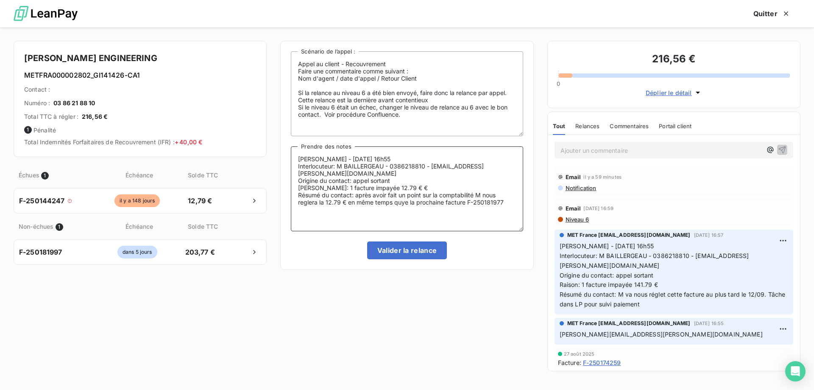
click at [405, 193] on textarea "Sylvain - 04/09/2025 - 16h55 Interlocuteur: M BAILLERGEAU - 0386218810 - compta…" at bounding box center [407, 188] width 232 height 85
click at [308, 193] on textarea "Sylvain - 04/09/2025 - 16h55 Interlocuteur: M BAILLERGEAU - 0386218810 - compta…" at bounding box center [407, 188] width 232 height 85
click at [0, 0] on lt-span "r è glera" at bounding box center [0, 0] width 0 height 0
click at [460, 186] on textarea "Sylvain - 04/09/2025 - 16h55 Interlocuteur: M BAILLERGEAU - 0386218810 - compta…" at bounding box center [407, 188] width 232 height 85
click at [0, 0] on lt-span "comptabilité ," at bounding box center [0, 0] width 0 height 0
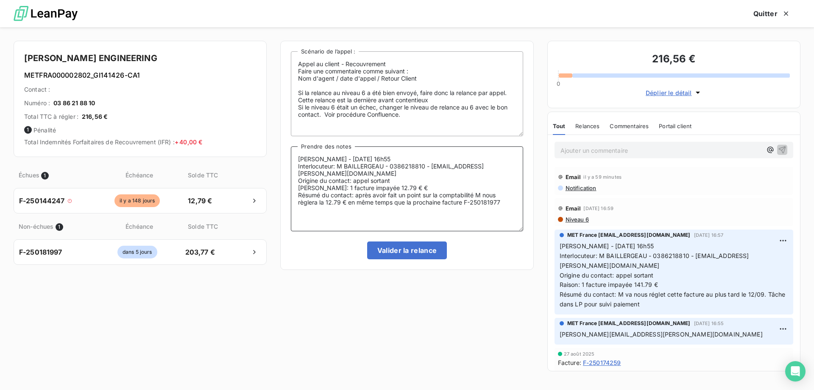
type textarea "Sylvain - 04/09/2025 - 16h55 Interlocuteur: M BAILLERGEAU - 0386218810 - compta…"
click at [405, 256] on button "Valider la relance" at bounding box center [407, 250] width 80 height 18
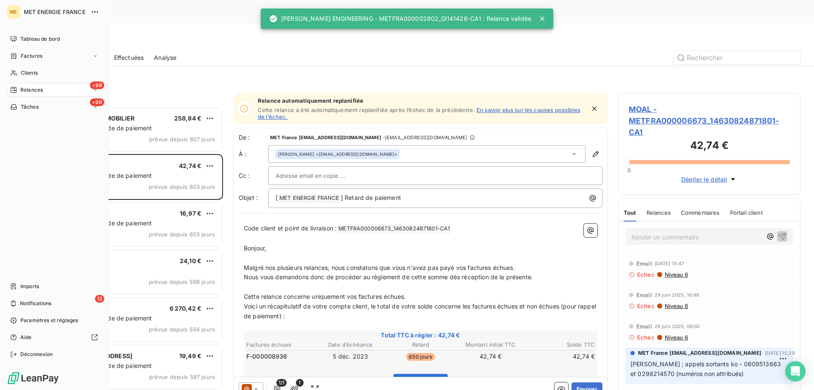
click at [12, 109] on icon at bounding box center [14, 106] width 6 height 5
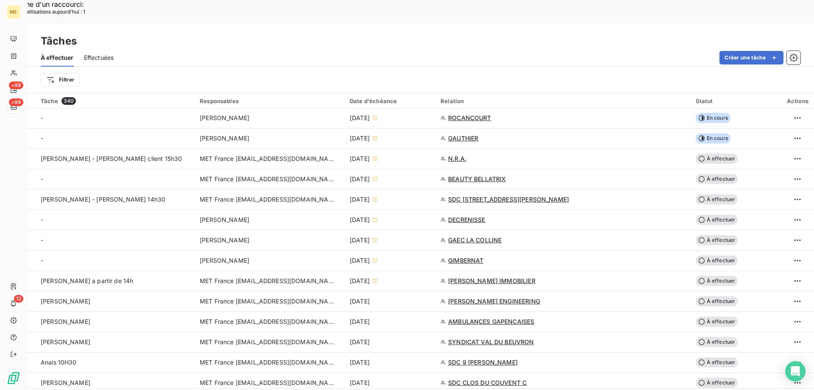
scroll to position [254, 0]
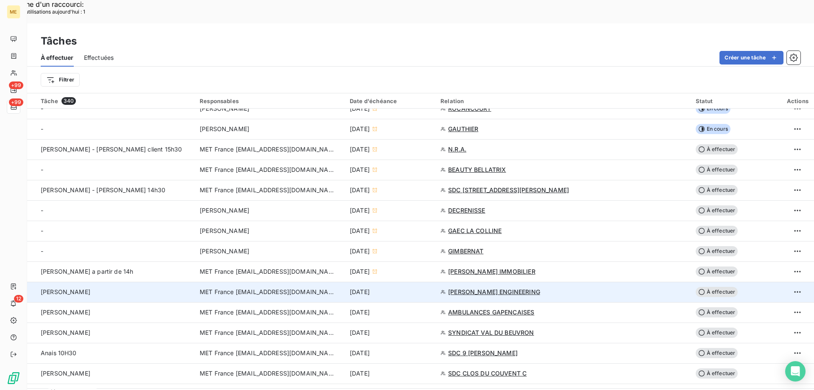
click at [331, 288] on span "MET France [EMAIL_ADDRESS][DOMAIN_NAME]" at bounding box center [268, 292] width 136 height 8
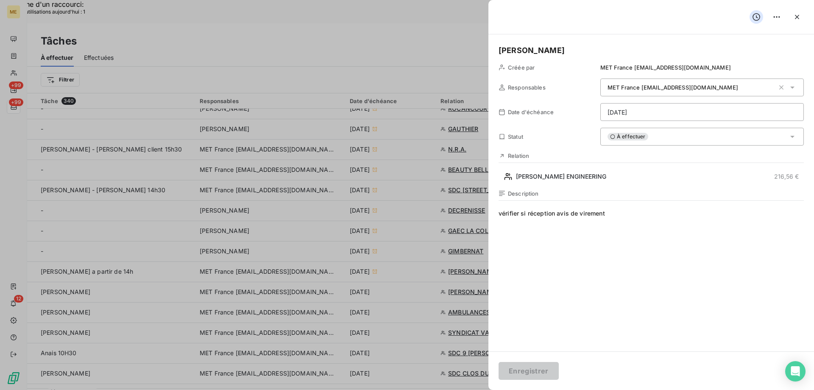
click at [660, 141] on div "À effectuer" at bounding box center [702, 137] width 204 height 18
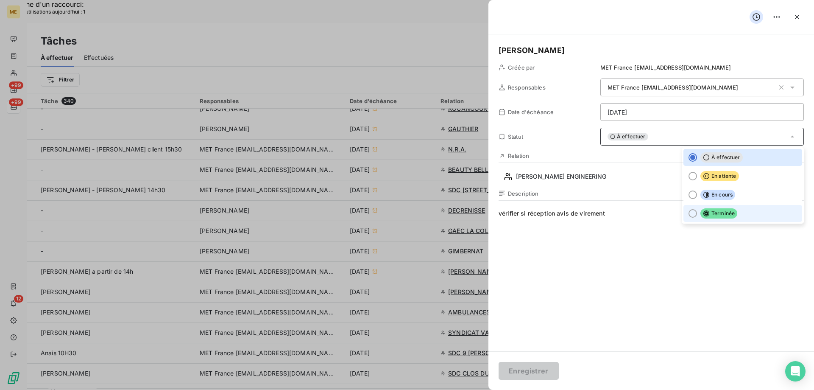
click at [690, 212] on div at bounding box center [693, 213] width 8 height 8
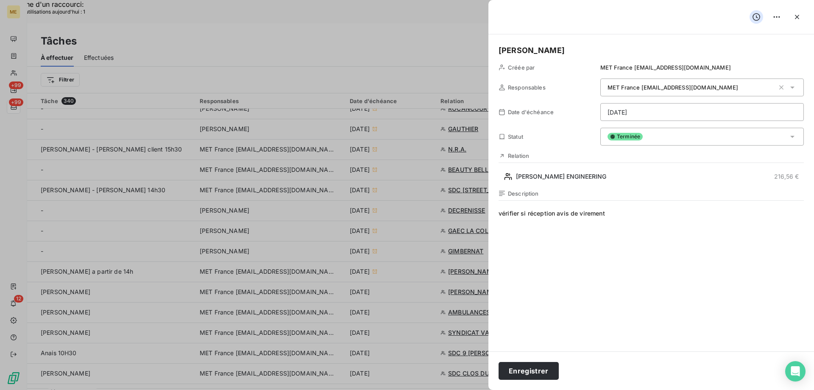
click at [531, 380] on div "Enregistrer" at bounding box center [652, 370] width 326 height 39
click at [529, 378] on button "Enregistrer" at bounding box center [529, 371] width 60 height 18
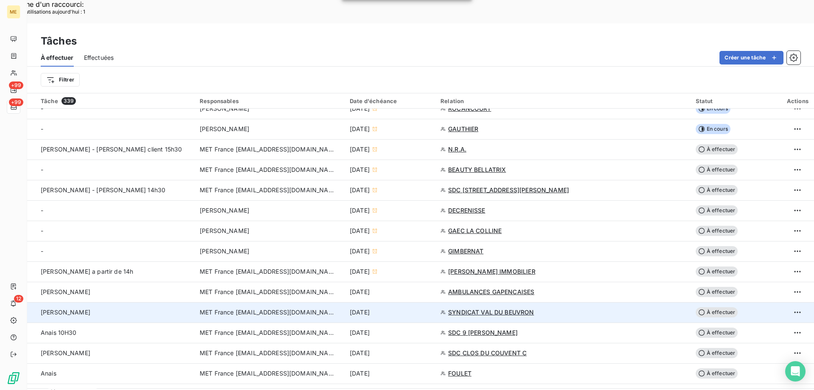
click at [282, 308] on span "MET France [EMAIL_ADDRESS][DOMAIN_NAME]" at bounding box center [268, 312] width 136 height 8
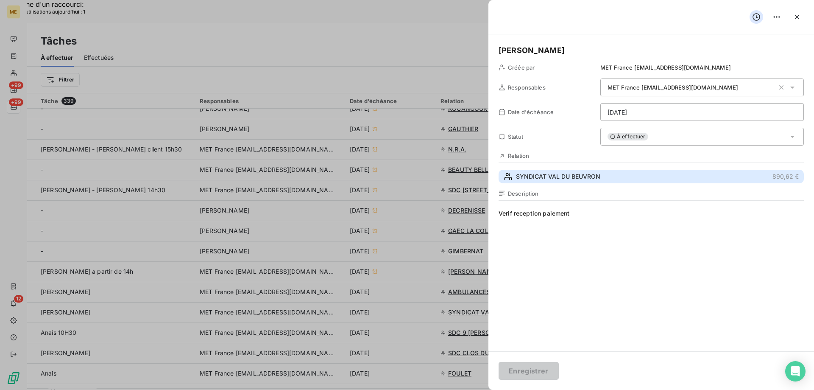
click at [564, 172] on span "SYNDICAT VAL DU BEUVRON" at bounding box center [558, 176] width 84 height 8
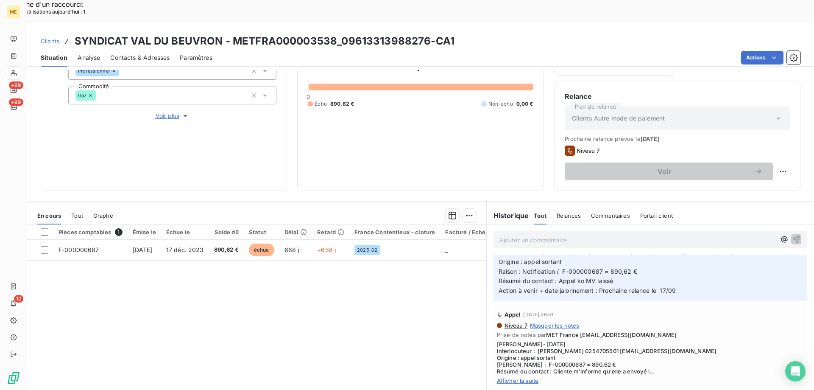
scroll to position [42, 0]
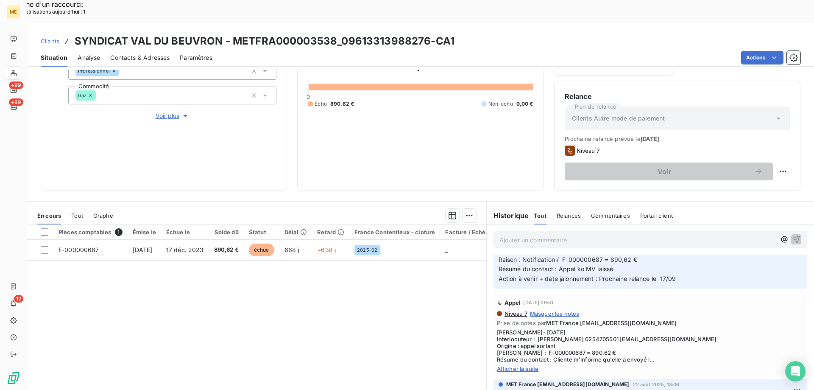
click at [532, 365] on span "Afficher la suite" at bounding box center [650, 368] width 307 height 7
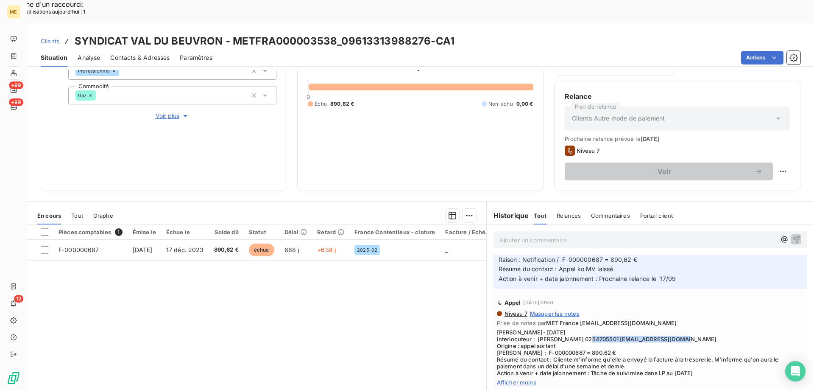
drag, startPoint x: 606, startPoint y: 314, endPoint x: 704, endPoint y: 316, distance: 98.0
click at [704, 329] on span "Lisa- 27/08/2025 Interlocuteur : Mme DUMAS 0254705501 syndicatvaldubeuvron@gmai…" at bounding box center [650, 352] width 307 height 47
drag, startPoint x: 231, startPoint y: 18, endPoint x: 333, endPoint y: 23, distance: 102.7
click at [333, 33] on h3 "SYNDICAT VAL DU BEUVRON - METFRA000003538_09613313988276-CA1" at bounding box center [265, 40] width 380 height 15
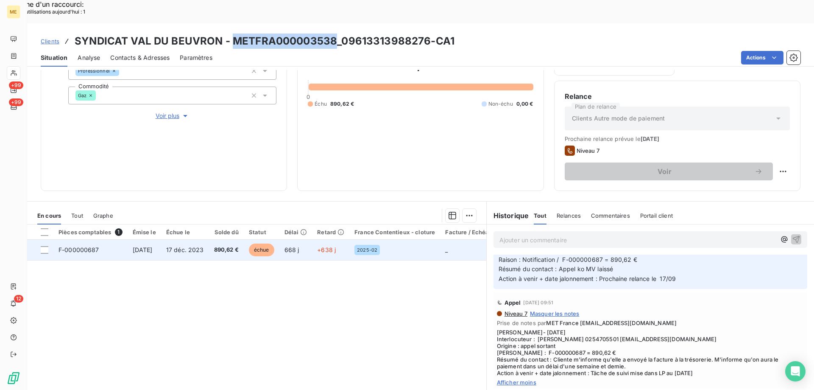
click at [91, 246] on span "F-000000687" at bounding box center [79, 249] width 41 height 7
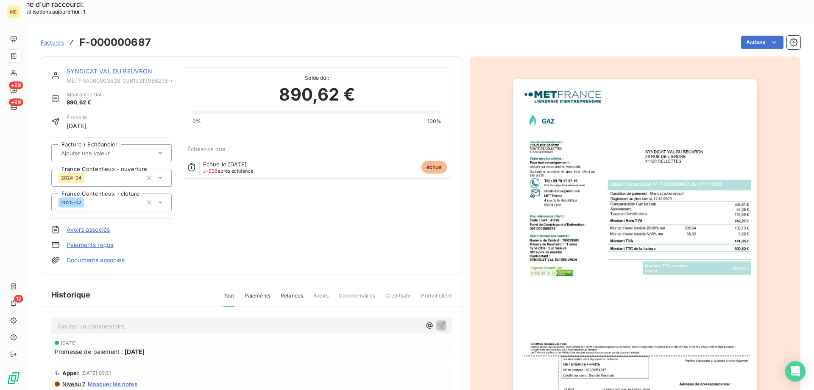
click at [82, 67] on link "SYNDICAT VAL DU BEUVRON" at bounding box center [110, 70] width 86 height 7
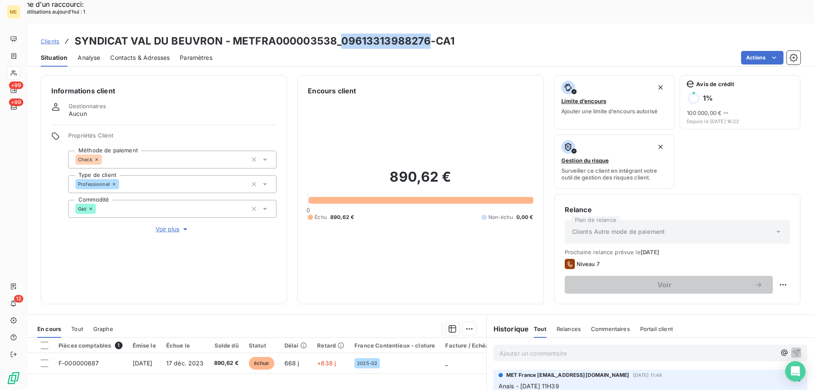
drag, startPoint x: 340, startPoint y: 18, endPoint x: 424, endPoint y: 3, distance: 85.8
click at [424, 23] on div "Clients SYNDICAT VAL DU BEUVRON - METFRA000003538_09613313988276-CA1 Situation …" at bounding box center [420, 44] width 787 height 43
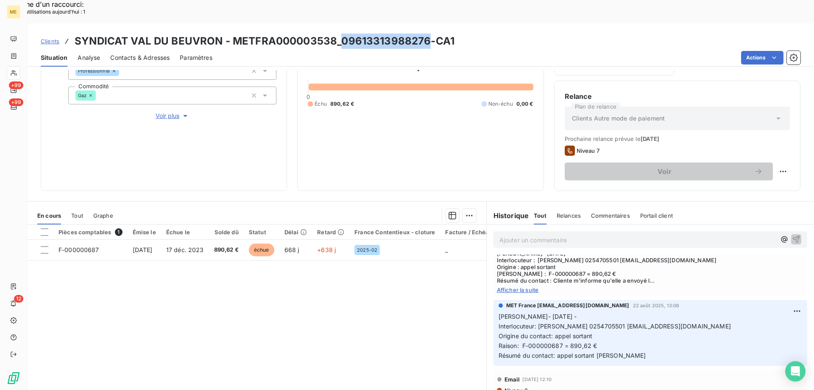
scroll to position [127, 0]
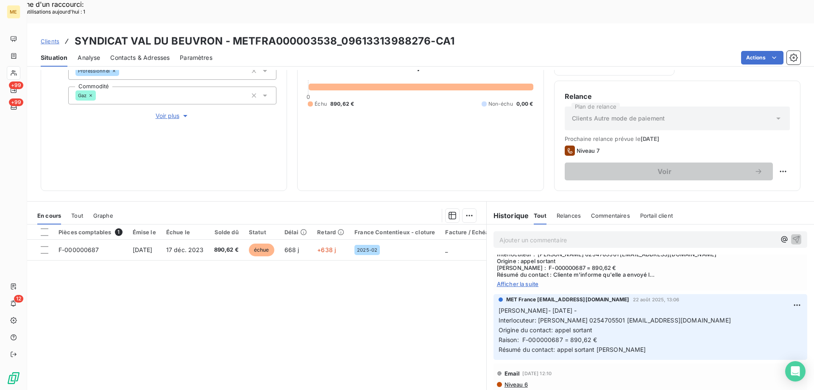
click at [524, 280] on span "Afficher la suite" at bounding box center [650, 283] width 307 height 7
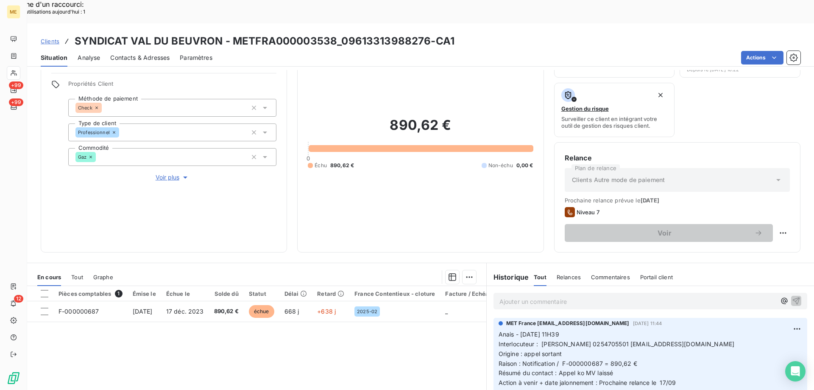
scroll to position [113, 0]
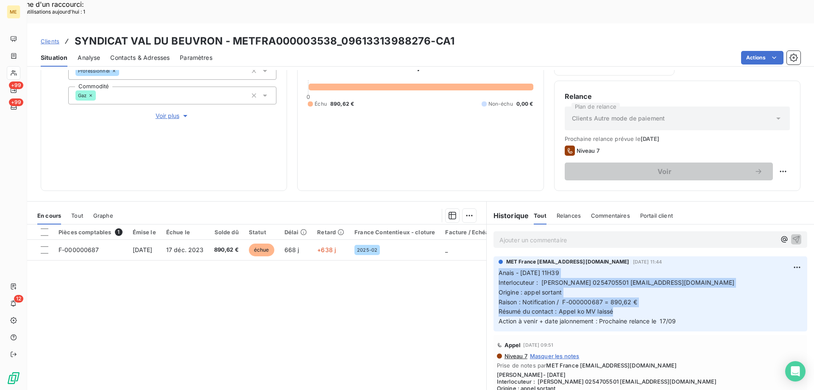
drag, startPoint x: 611, startPoint y: 288, endPoint x: 496, endPoint y: 248, distance: 121.2
click at [499, 268] on p "Anais - 09/09/2025 - 11H39 Interlocuteur : Mme DUMAS 0254705501 syndicatvaldube…" at bounding box center [651, 297] width 304 height 58
click at [749, 167] on div "Replanifier cette action" at bounding box center [742, 167] width 76 height 14
select select "8"
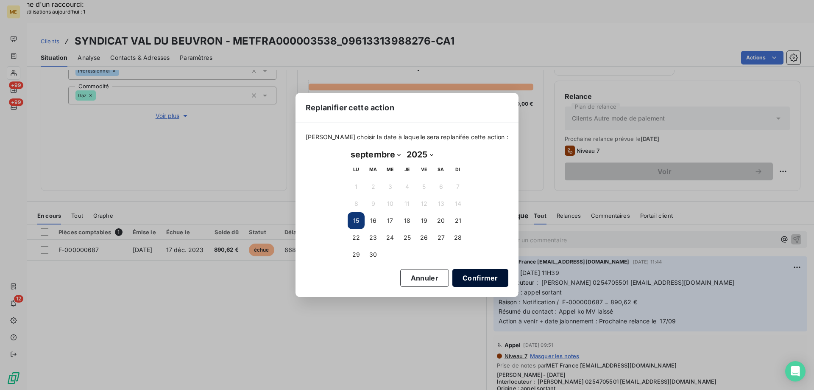
click at [455, 280] on button "Confirmer" at bounding box center [480, 278] width 56 height 18
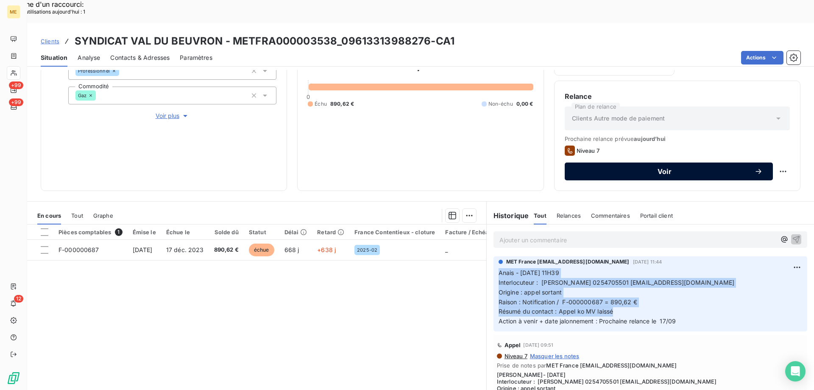
click at [627, 162] on button "Voir" at bounding box center [669, 171] width 208 height 18
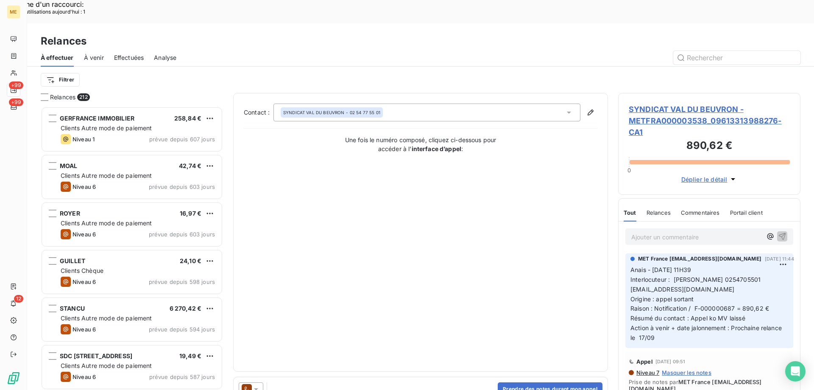
scroll to position [300, 176]
click at [544, 382] on button "Prendre des notes durant mon appel" at bounding box center [550, 389] width 105 height 14
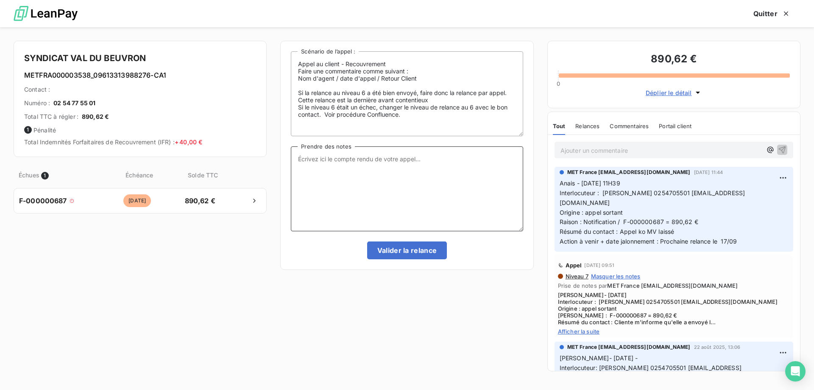
click at [342, 155] on textarea "Prendre des notes" at bounding box center [407, 188] width 232 height 85
paste textarea "Anais - 09/09/2025 - 11H39 Interlocuteur : Mme DUMAS 0254705501 syndicatvaldube…"
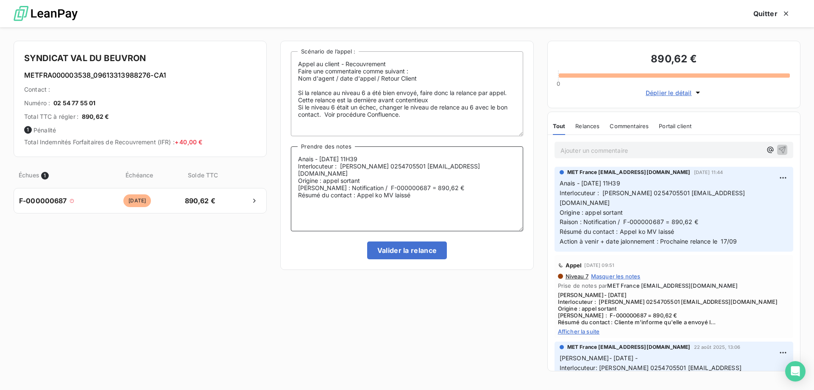
click at [383, 156] on textarea "Anais - 09/09/2025 - 11H39 Interlocuteur : Mme DUMAS 0254705501 syndicatvaldube…" at bounding box center [407, 188] width 232 height 85
click at [432, 187] on textarea "Sylvain - 15/09/2025 - 9h57 Interlocuteur : Mme DUMAS 0254705501 syndicatvaldub…" at bounding box center [407, 188] width 232 height 85
click at [314, 195] on textarea "Sylvain - 15/09/2025 - 9h57 Interlocuteur : Mme DUMAS 0254705501 syndicatvaldub…" at bounding box center [407, 188] width 232 height 85
click at [0, 0] on lt-span "trésorie r" at bounding box center [0, 0] width 0 height 0
click at [346, 195] on textarea "Sylvain - 15/09/2025 - 9h57 Interlocuteur : Mme DUMAS 0254705501 syndicatvaldub…" at bounding box center [407, 188] width 232 height 85
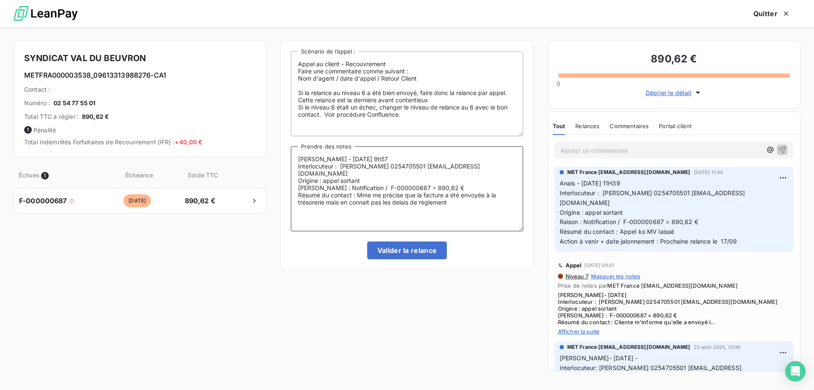
click at [0, 0] on lt-strong "n'" at bounding box center [0, 0] width 0 height 0
click at [458, 196] on textarea "Sylvain - 15/09/2025 - 9h57 Interlocuteur : Mme DUMAS 0254705501 syndicatvaldub…" at bounding box center [407, 188] width 232 height 85
click at [351, 194] on textarea "Sylvain - 15/09/2025 - 9h57 Interlocuteur : Mme DUMAS 0254705501 syndicatvaldub…" at bounding box center [407, 188] width 232 height 85
click at [334, 197] on textarea "Sylvain - 15/09/2025 - 9h57 Interlocuteur : Mme DUMAS 0254705501 syndicatvaldub…" at bounding box center [407, 188] width 232 height 85
click at [0, 0] on lt-span ", mais" at bounding box center [0, 0] width 0 height 0
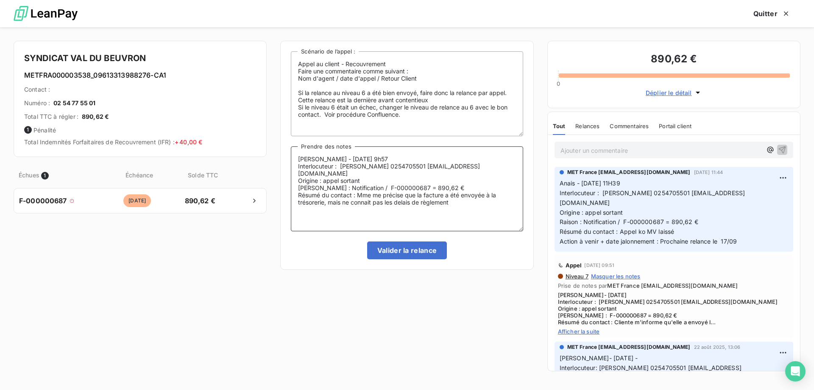
click at [403, 198] on textarea "Sylvain - 15/09/2025 - 9h57 Interlocuteur : Mme DUMAS 0254705501 syndicatvaldub…" at bounding box center [407, 188] width 232 height 85
click at [0, 0] on lt-span "délais" at bounding box center [0, 0] width 0 height 0
click at [453, 197] on textarea "Sylvain - 15/09/2025 - 9h57 Interlocuteur : Mme DUMAS 0254705501 syndicatvaldub…" at bounding box center [407, 188] width 232 height 85
type textarea "Sylvain - 15/09/2025 - 9h57 Interlocuteur : Mme DUMAS 0254705501 syndicatvaldub…"
click at [404, 250] on button "Valider la relance" at bounding box center [407, 250] width 80 height 18
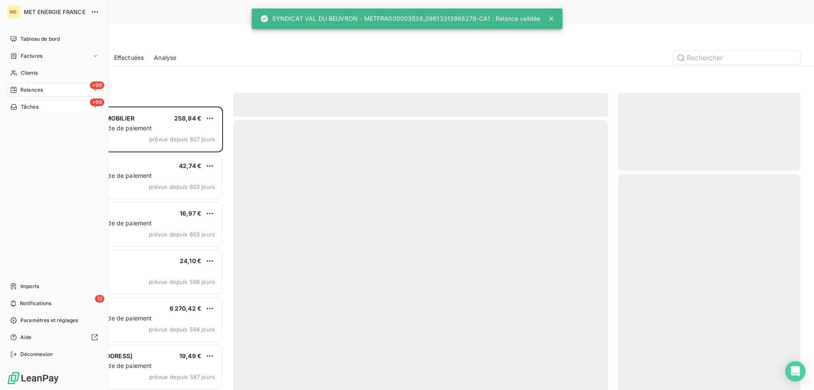
click at [28, 109] on span "Tâches" at bounding box center [30, 107] width 18 height 8
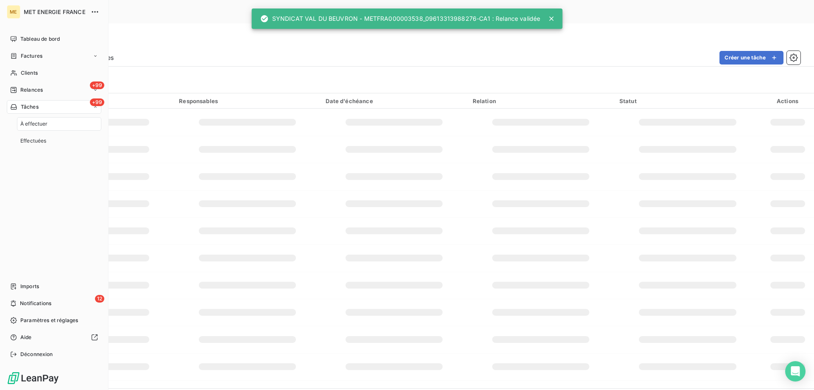
click at [27, 108] on span "Tâches" at bounding box center [30, 107] width 18 height 8
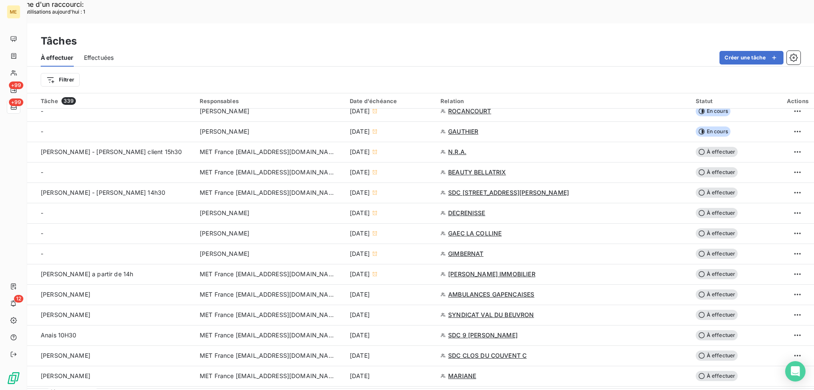
scroll to position [254, 0]
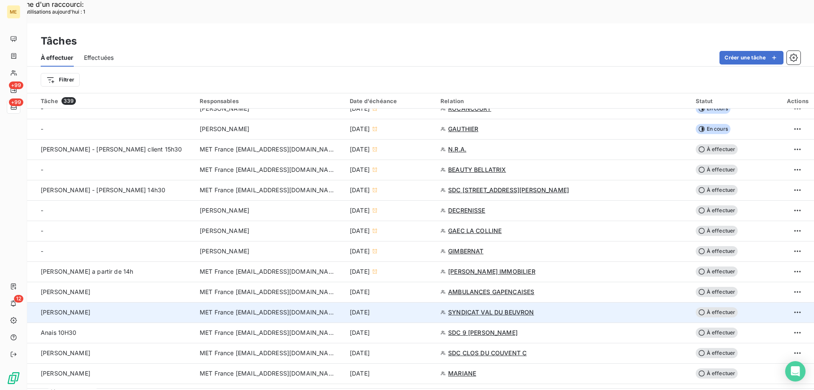
click at [254, 308] on span "MET France [EMAIL_ADDRESS][DOMAIN_NAME]" at bounding box center [268, 312] width 136 height 8
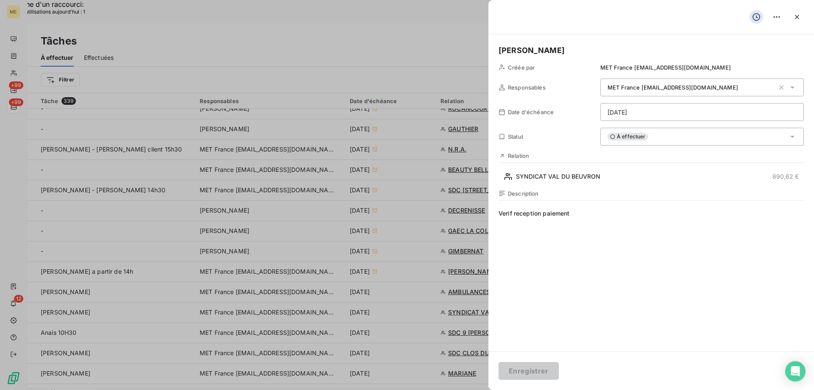
click at [656, 140] on div "À effectuer" at bounding box center [702, 137] width 204 height 18
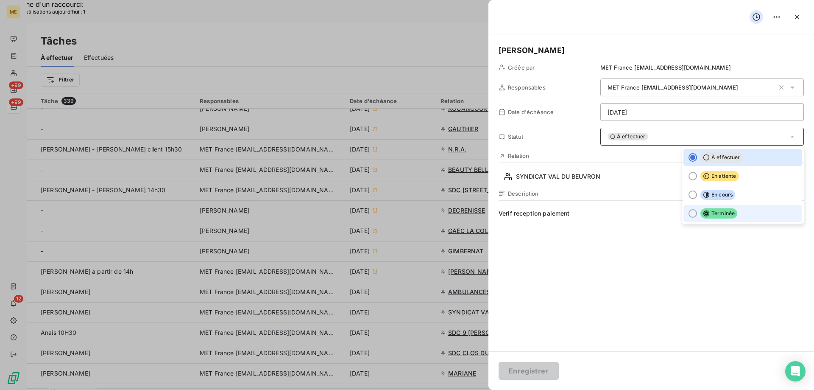
click at [689, 213] on div at bounding box center [693, 213] width 8 height 8
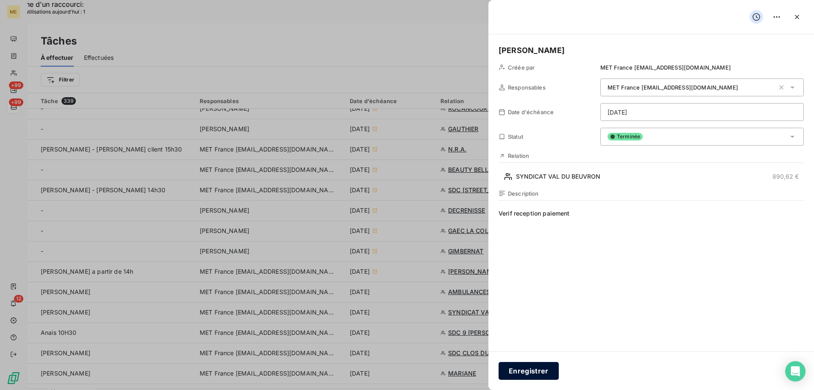
click at [522, 371] on button "Enregistrer" at bounding box center [529, 371] width 60 height 18
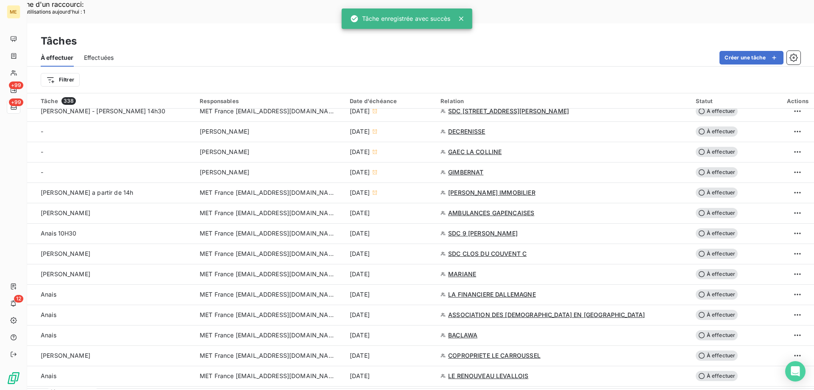
scroll to position [339, 0]
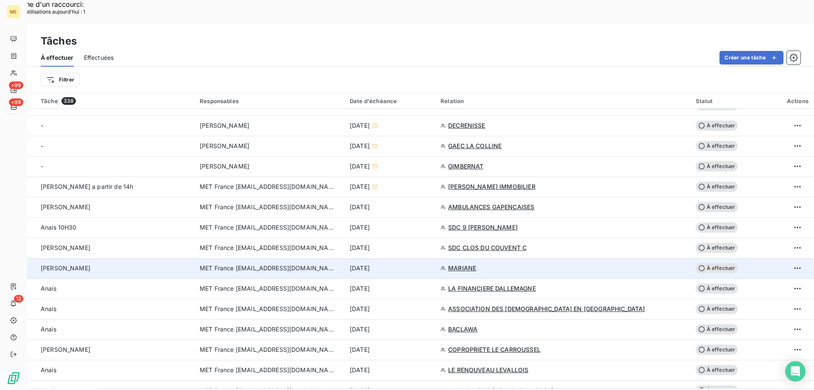
click at [260, 264] on span "MET France [EMAIL_ADDRESS][DOMAIN_NAME]" at bounding box center [268, 268] width 136 height 8
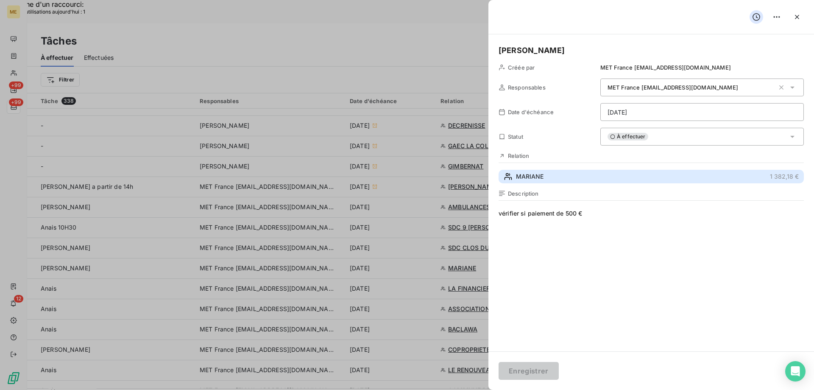
click at [544, 179] on button "MARIANE 1 382,18 €" at bounding box center [651, 177] width 305 height 14
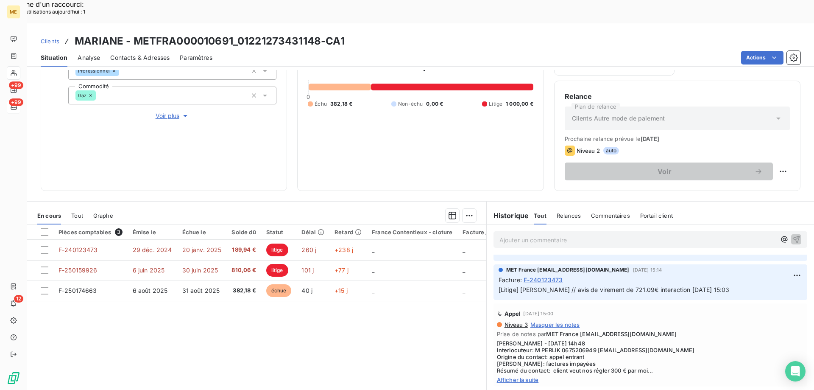
scroll to position [254, 0]
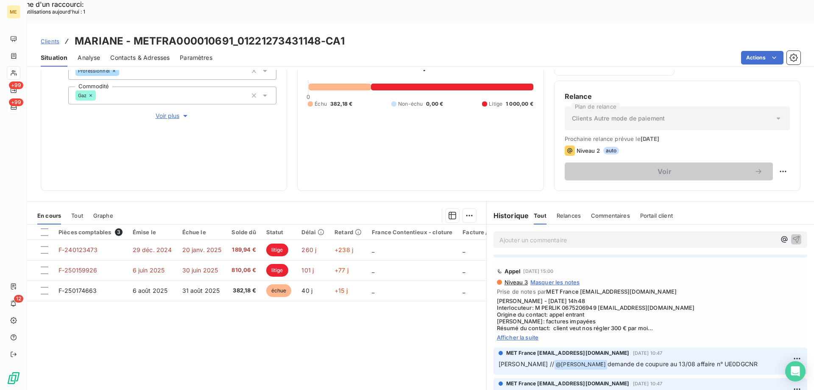
click at [522, 334] on span "Afficher la suite" at bounding box center [650, 337] width 307 height 7
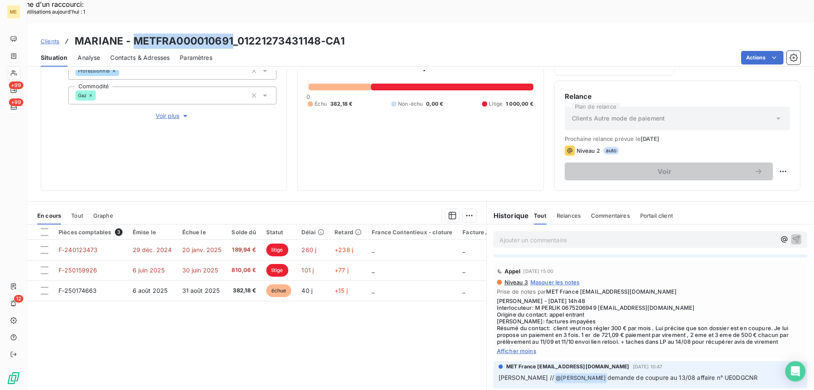
drag, startPoint x: 133, startPoint y: 19, endPoint x: 231, endPoint y: 21, distance: 98.4
click at [231, 33] on h3 "MARIANE - METFRA000010691_01221273431148-CA1" at bounding box center [210, 40] width 270 height 15
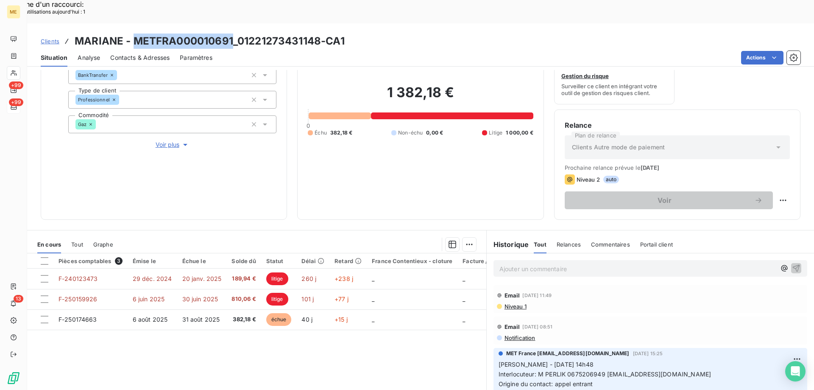
scroll to position [85, 0]
click at [160, 140] on span "Voir plus" at bounding box center [173, 144] width 34 height 8
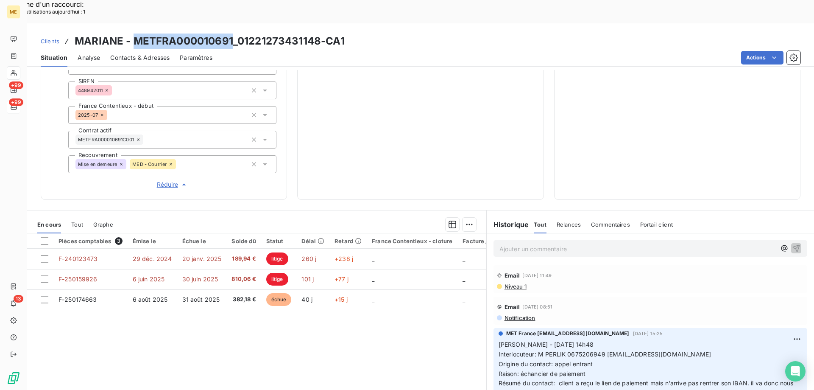
scroll to position [244, 0]
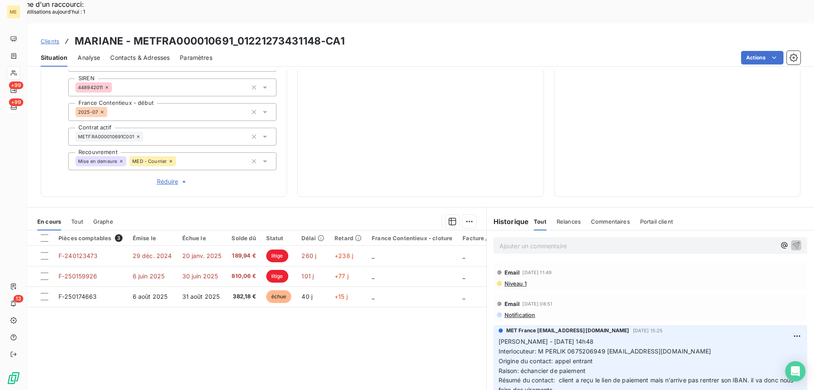
click at [544, 240] on p "Ajouter un commentaire ﻿" at bounding box center [638, 245] width 276 height 11
click at [792, 240] on icon "button" at bounding box center [796, 244] width 8 height 8
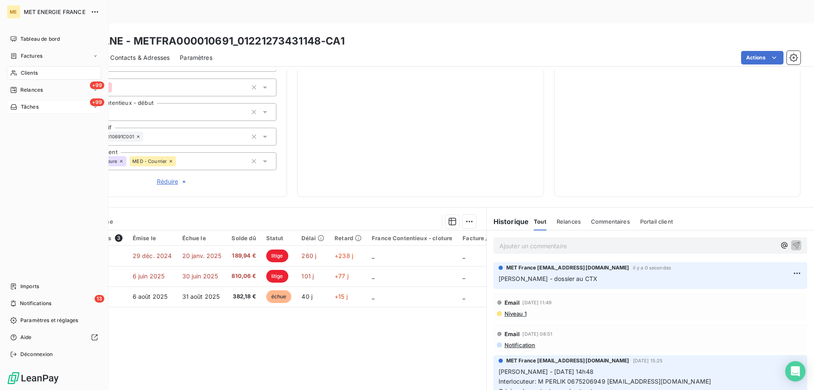
click at [19, 108] on div "Tâches" at bounding box center [24, 107] width 28 height 8
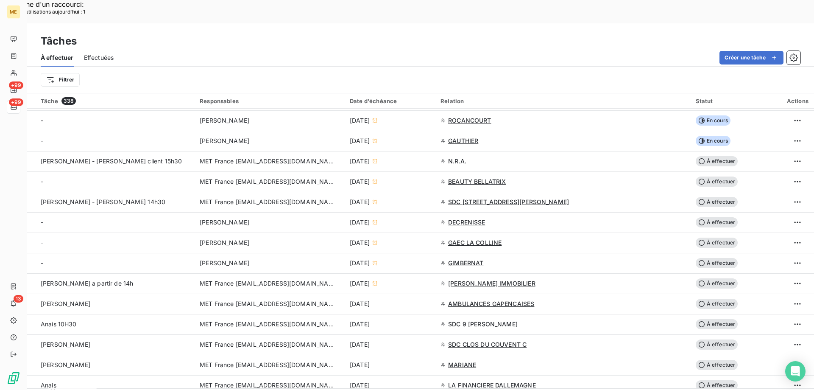
scroll to position [254, 0]
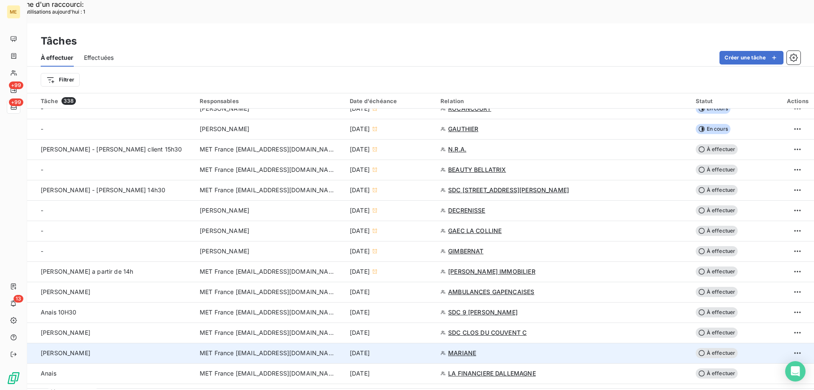
click at [274, 349] on span "MET France [EMAIL_ADDRESS][DOMAIN_NAME]" at bounding box center [268, 353] width 136 height 8
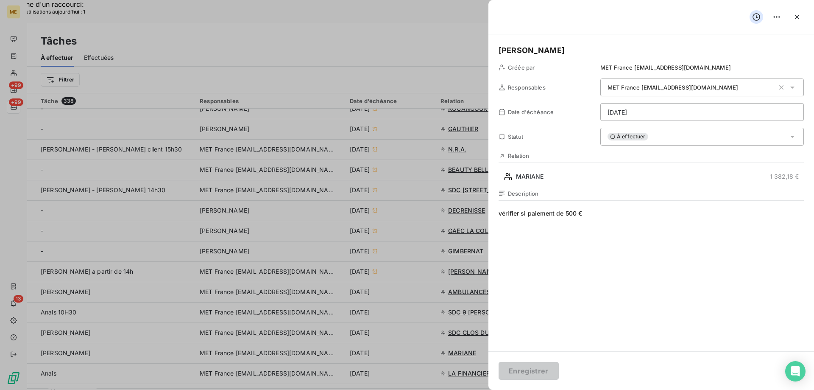
click at [615, 134] on span "À effectuer" at bounding box center [628, 137] width 41 height 8
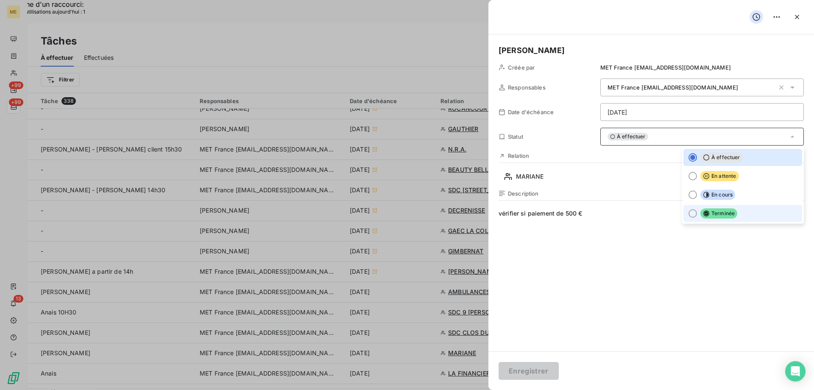
click at [705, 212] on span "Terminée" at bounding box center [719, 213] width 37 height 10
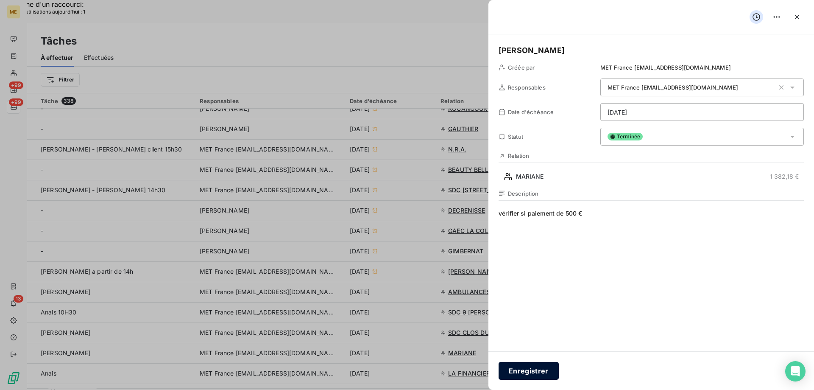
click at [512, 371] on button "Enregistrer" at bounding box center [529, 371] width 60 height 18
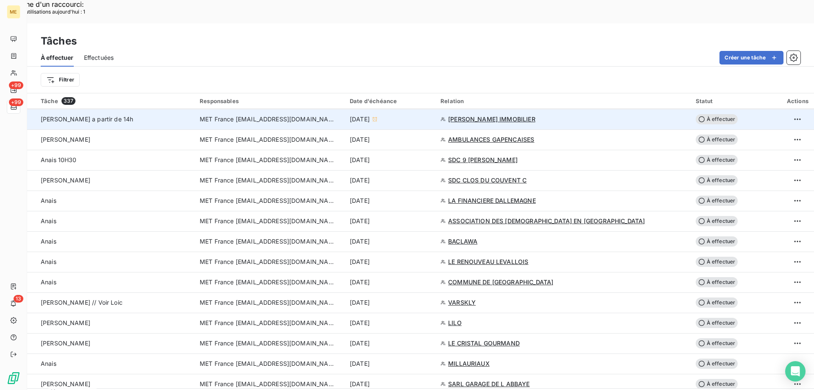
scroll to position [424, 0]
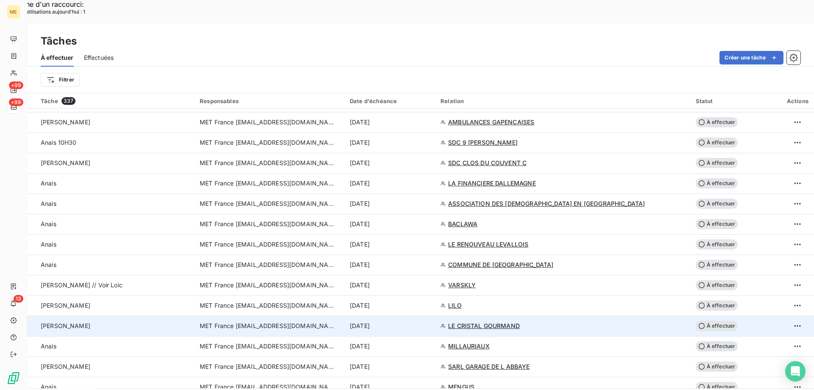
click at [280, 321] on span "MET France [EMAIL_ADDRESS][DOMAIN_NAME]" at bounding box center [268, 325] width 136 height 8
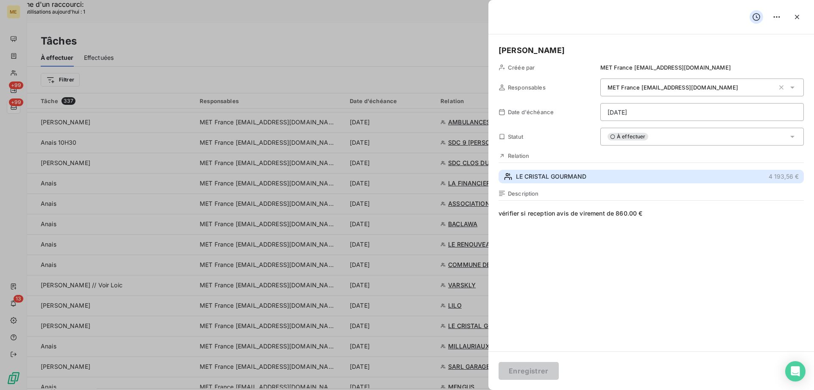
click at [533, 176] on span "LE CRISTAL GOURMAND" at bounding box center [551, 176] width 70 height 8
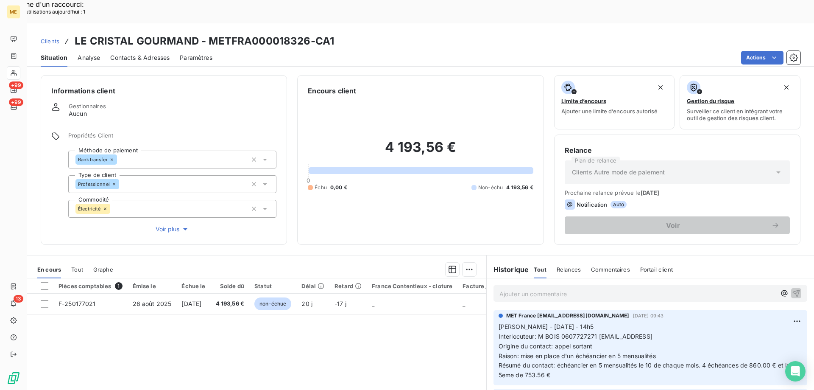
scroll to position [42, 0]
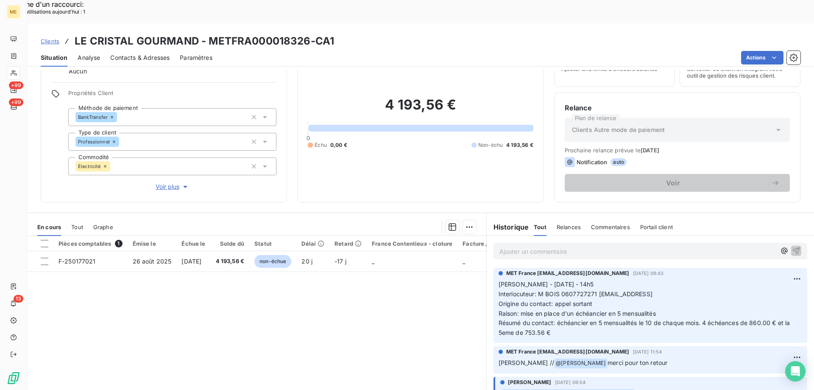
drag, startPoint x: 594, startPoint y: 272, endPoint x: 674, endPoint y: 274, distance: 80.2
click at [674, 279] on p "Sylvain - 02/09/2025 - 14h5 Interlocuteur: M BOIS 0607727271 cristalgourmand73@…" at bounding box center [651, 308] width 304 height 58
drag, startPoint x: 207, startPoint y: 17, endPoint x: 306, endPoint y: 16, distance: 99.7
click at [306, 33] on h3 "LE CRISTAL GOURMAND - METFRA000018326-CA1" at bounding box center [205, 40] width 260 height 15
drag, startPoint x: 558, startPoint y: 268, endPoint x: 592, endPoint y: 271, distance: 34.4
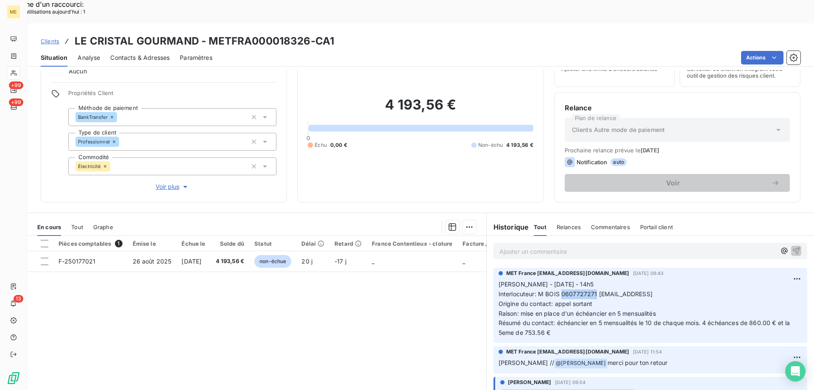
click at [592, 290] on span "Interlocuteur: M BOIS 0607727271 cristalgourmand73@orange" at bounding box center [576, 293] width 154 height 7
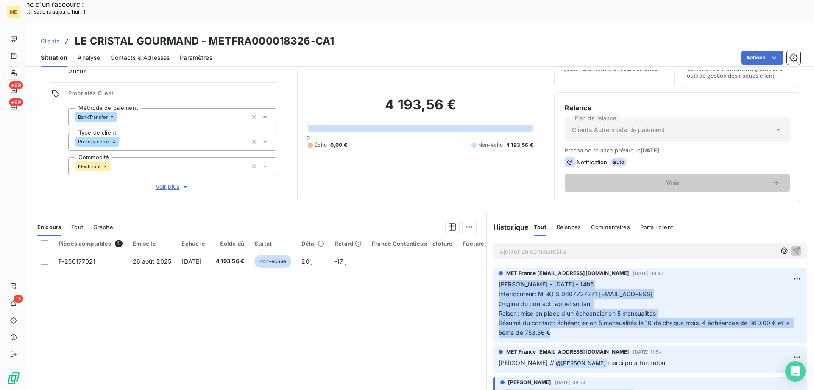
drag, startPoint x: 550, startPoint y: 310, endPoint x: 495, endPoint y: 261, distance: 73.6
click at [499, 279] on p "Sylvain - 02/09/2025 - 14h5 Interlocuteur: M BOIS 0607727271 cristalgourmand73@…" at bounding box center [651, 308] width 304 height 58
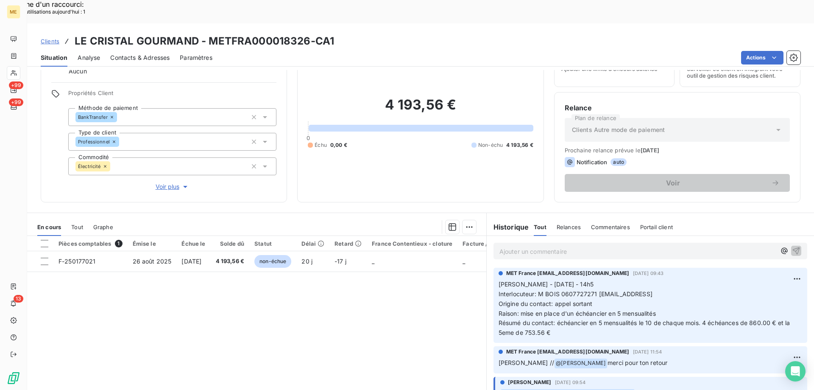
click at [505, 246] on p "Ajouter un commentaire ﻿" at bounding box center [638, 251] width 276 height 11
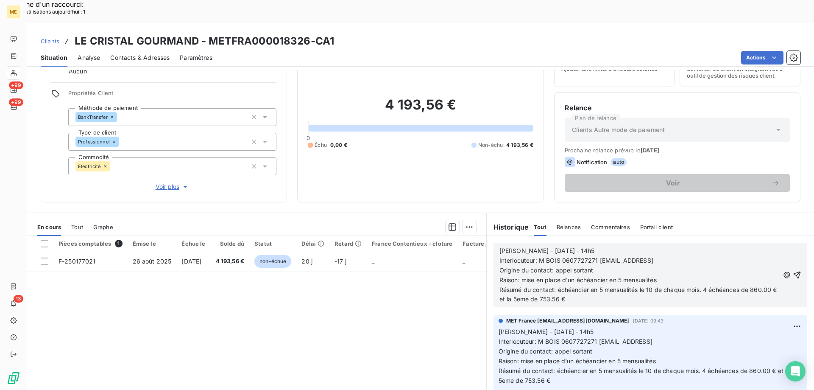
click at [529, 246] on p "Sylvain - 02/09/2025 - 14h5" at bounding box center [640, 251] width 280 height 10
click at [582, 246] on p "Sylvain - 15/09/2025 - 14h5" at bounding box center [640, 251] width 280 height 10
click at [606, 285] on p "Résumé du contact: échéancier en 5 mensualités le 10 de chaque mois. 4 échéance…" at bounding box center [640, 295] width 280 height 20
drag, startPoint x: 674, startPoint y: 256, endPoint x: 518, endPoint y: 254, distance: 156.5
click at [518, 275] on p "Raison: mise en place d'un échéancier en 5 mensualités" at bounding box center [640, 280] width 280 height 10
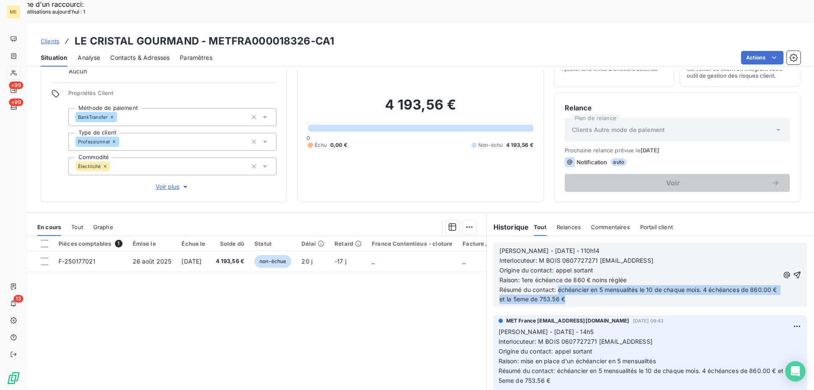
drag, startPoint x: 610, startPoint y: 277, endPoint x: 555, endPoint y: 265, distance: 56.3
click at [555, 285] on p "Résumé du contact: échéancier en 5 mensualités le 10 de chaque mois. 4 échéance…" at bounding box center [640, 295] width 280 height 20
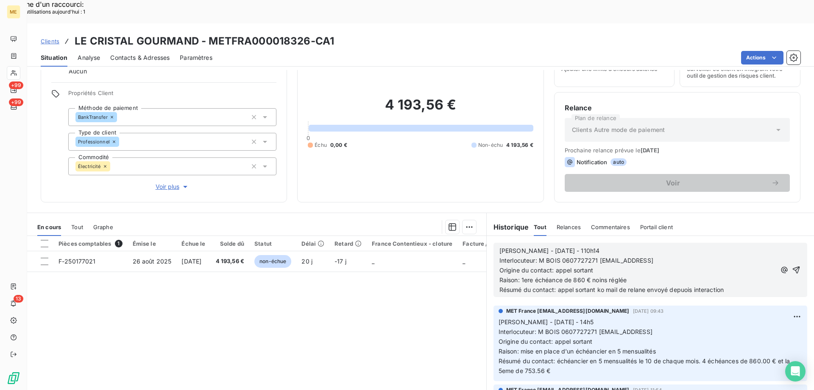
click at [680, 286] on span "Résumé du contact: appel sortant ko mail de relane envoyé depuois interaction" at bounding box center [612, 289] width 225 height 7
click at [639, 286] on span "Résumé du contact: appel sortant ko mail de relane envoyé depuis interaction" at bounding box center [610, 289] width 221 height 7
click at [733, 285] on p "Résumé du contact: appel sortant ko mail de relance envoyé depuis interaction" at bounding box center [638, 290] width 276 height 10
click at [596, 275] on p "Raison: 1ere échéance de 860 € noins réglée" at bounding box center [638, 280] width 276 height 10
click at [603, 275] on p "Raison: 1ere échéance de 860 € nons réglée" at bounding box center [638, 280] width 276 height 10
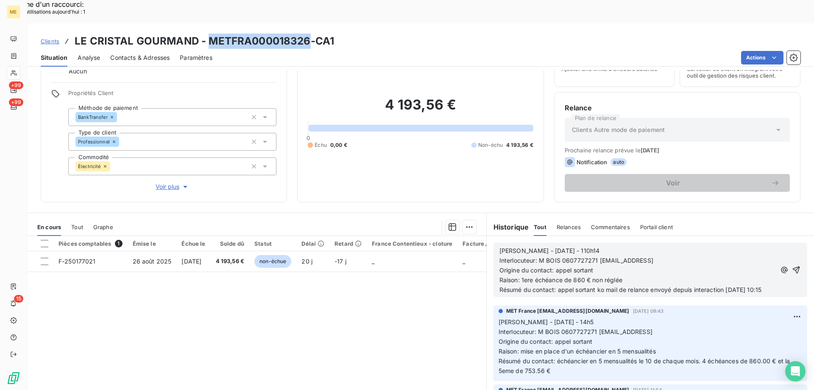
drag, startPoint x: 208, startPoint y: 19, endPoint x: 309, endPoint y: 18, distance: 100.9
click at [309, 33] on h3 "LE CRISTAL GOURMAND - METFRA000018326-CA1" at bounding box center [205, 40] width 260 height 15
click at [792, 265] on icon "button" at bounding box center [796, 269] width 8 height 8
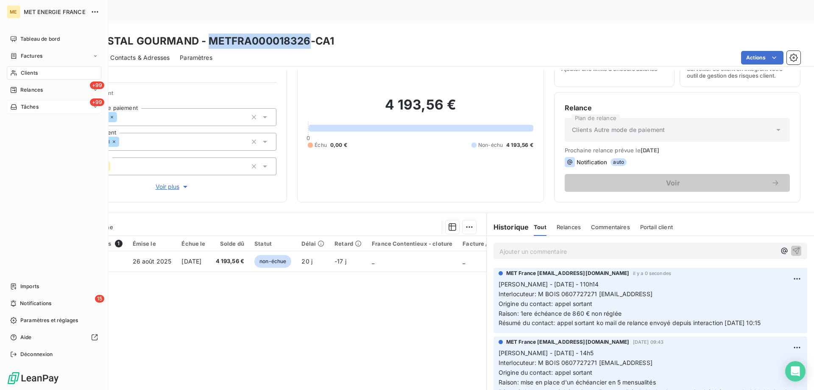
click at [36, 108] on span "Tâches" at bounding box center [30, 107] width 18 height 8
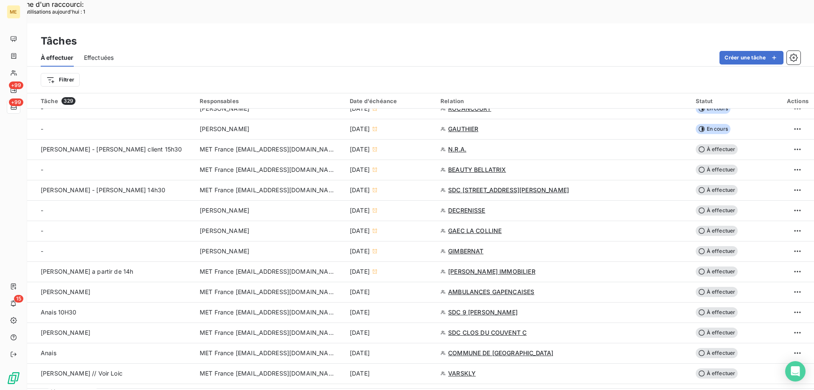
scroll to position [297, 0]
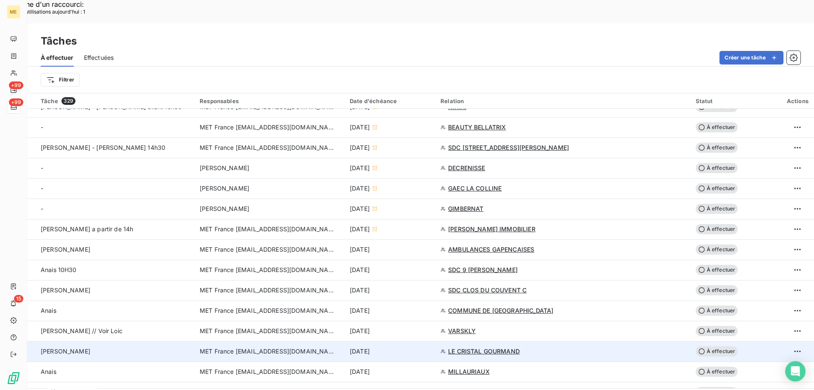
click at [254, 347] on span "MET France [EMAIL_ADDRESS][DOMAIN_NAME]" at bounding box center [268, 351] width 136 height 8
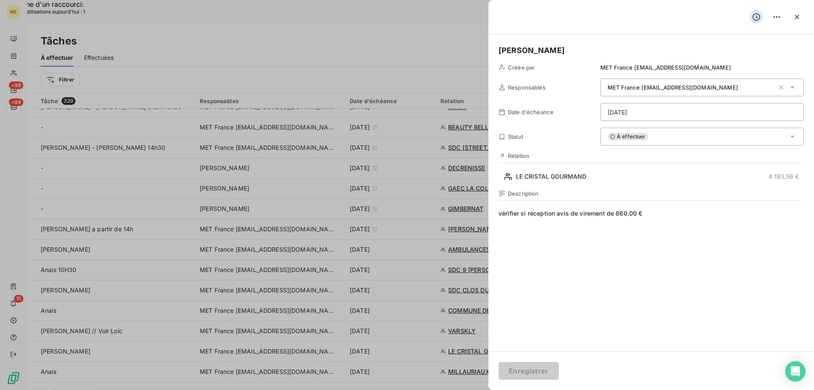
click at [673, 139] on div "À effectuer" at bounding box center [702, 137] width 204 height 18
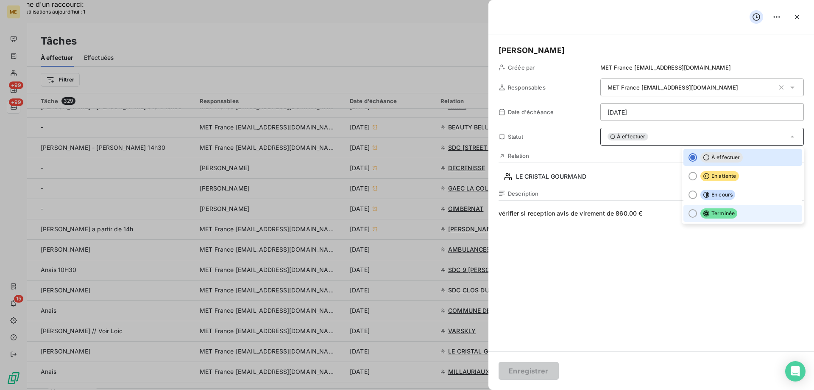
click at [701, 218] on span "Terminée" at bounding box center [719, 213] width 37 height 10
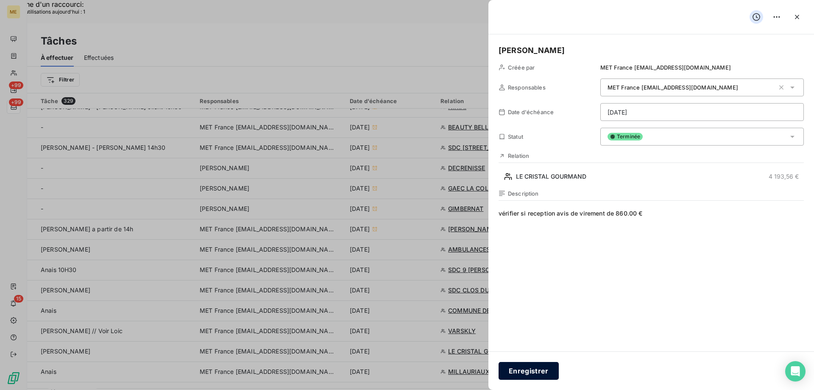
click at [515, 372] on button "Enregistrer" at bounding box center [529, 371] width 60 height 18
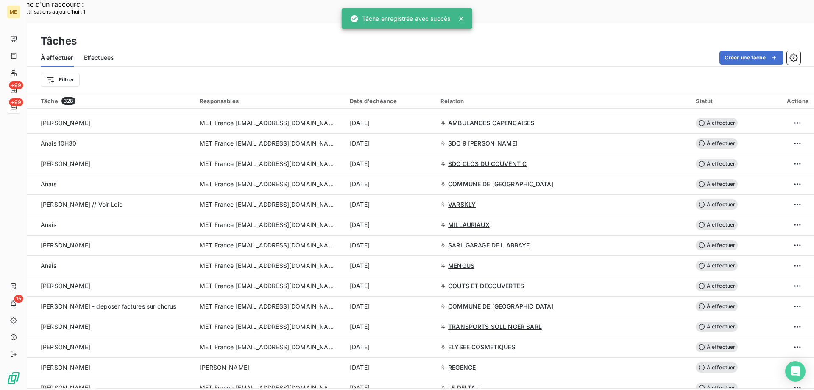
scroll to position [424, 0]
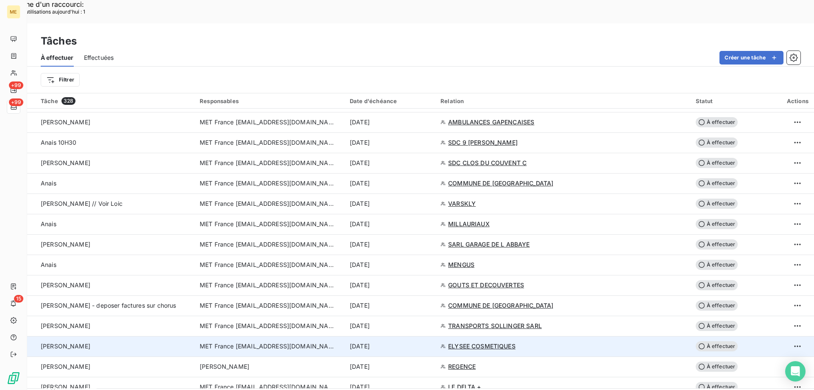
click at [307, 342] on span "MET France [EMAIL_ADDRESS][DOMAIN_NAME]" at bounding box center [268, 346] width 136 height 8
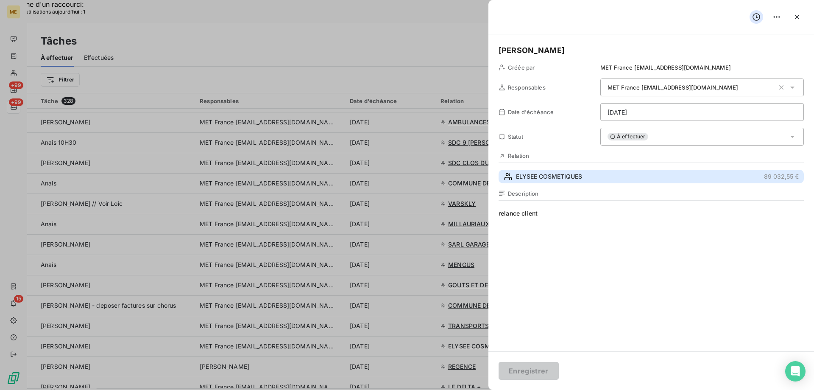
click at [524, 181] on button "ELYSEE COSMETIQUES 89 032,55 €" at bounding box center [651, 177] width 305 height 14
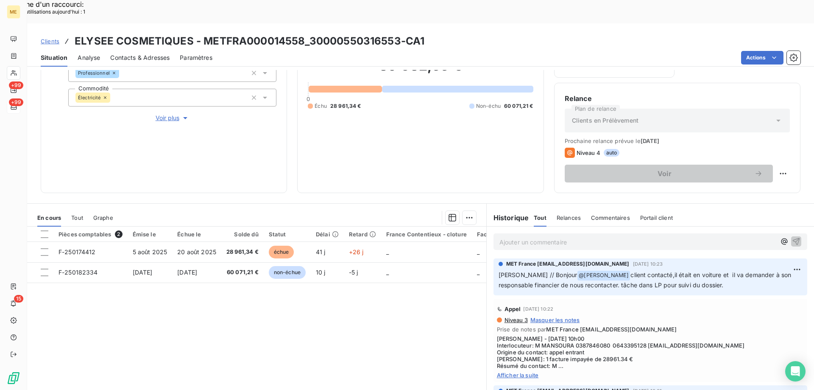
scroll to position [113, 0]
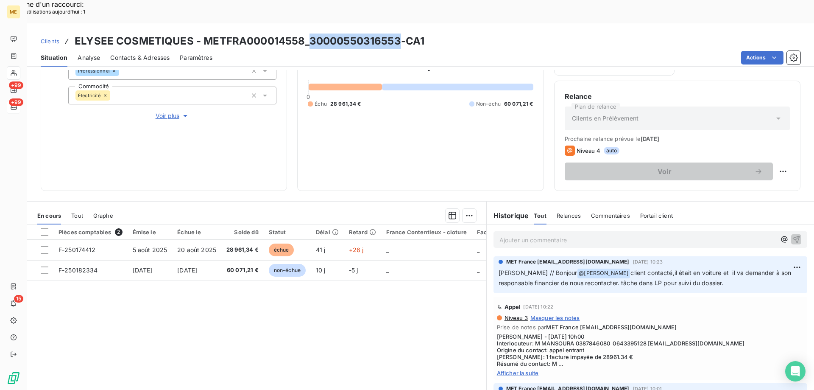
drag, startPoint x: 309, startPoint y: 17, endPoint x: 397, endPoint y: 20, distance: 88.7
click at [397, 33] on h3 "ELYSEE COSMETIQUES - METFRA000014558_30000550316553-CA1" at bounding box center [250, 40] width 350 height 15
drag, startPoint x: 572, startPoint y: 321, endPoint x: 608, endPoint y: 322, distance: 35.2
click at [608, 333] on span "Sylvain - 11/09/2025 - 10h00 Interlocuteur: M MANSOURA 0387846080 0643395128 r.…" at bounding box center [650, 350] width 307 height 34
drag, startPoint x: 647, startPoint y: 319, endPoint x: 736, endPoint y: 323, distance: 89.1
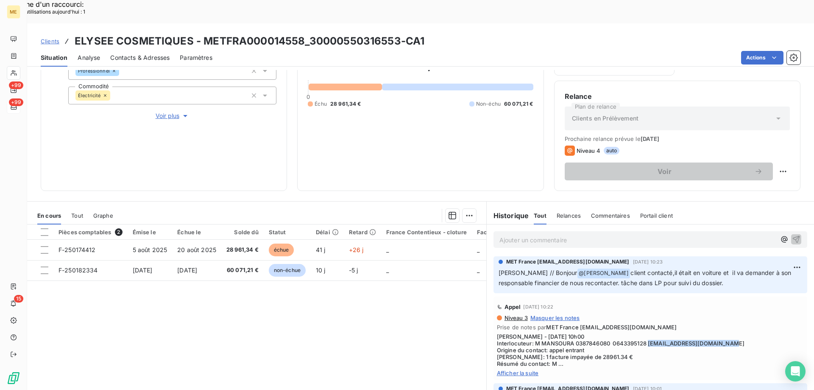
click at [736, 333] on span "Sylvain - 11/09/2025 - 10h00 Interlocuteur: M MANSOURA 0387846080 0643395128 r.…" at bounding box center [650, 350] width 307 height 34
drag, startPoint x: 610, startPoint y: 322, endPoint x: 645, endPoint y: 320, distance: 34.8
click at [645, 333] on span "Sylvain - 11/09/2025 - 10h00 Interlocuteur: M MANSOURA 0387846080 0643395128 r.…" at bounding box center [650, 350] width 307 height 34
click at [502, 234] on p "Ajouter un commentaire ﻿" at bounding box center [638, 239] width 276 height 11
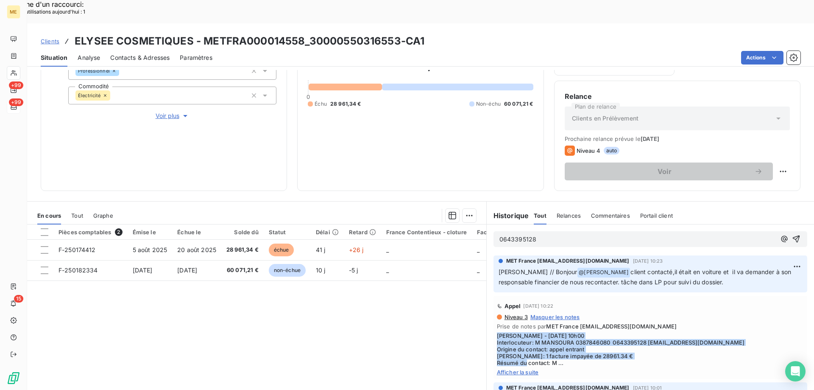
drag, startPoint x: 547, startPoint y: 338, endPoint x: 493, endPoint y: 309, distance: 61.3
click at [497, 332] on span "Sylvain - 11/09/2025 - 10h00 Interlocuteur: M MANSOURA 0387846080 0643395128 r.…" at bounding box center [650, 349] width 307 height 34
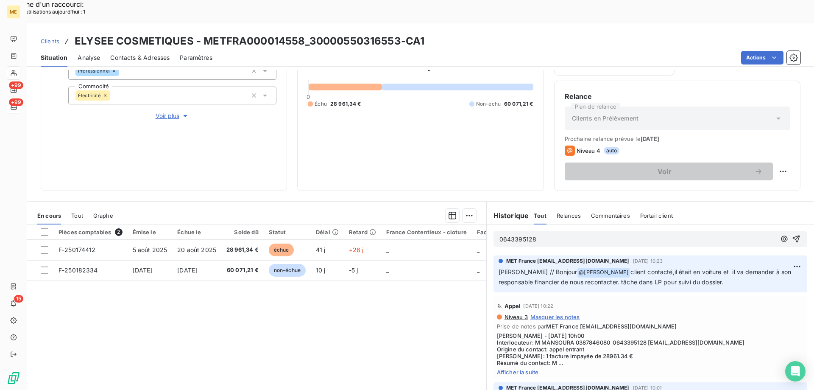
click at [518, 235] on span "0643395128" at bounding box center [518, 238] width 37 height 7
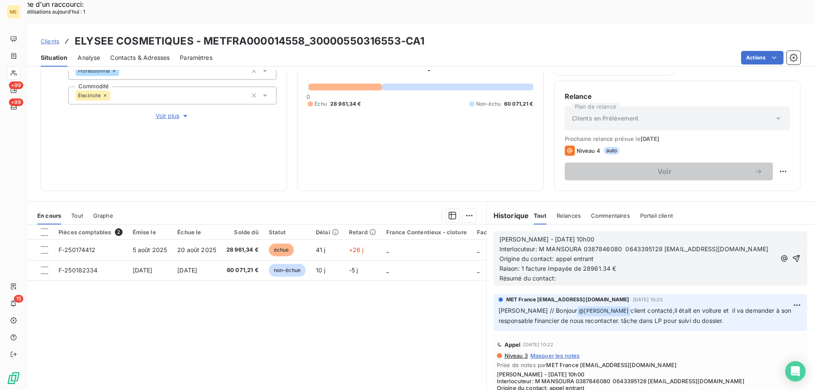
click at [526, 235] on span "Sylvain - 11/09/2025 - 10h00" at bounding box center [547, 238] width 95 height 7
click at [590, 234] on p "Sylvain - 15/09/2025 - 10h00" at bounding box center [638, 239] width 276 height 10
click at [597, 254] on p "Origine du contact: appel entrant" at bounding box center [638, 259] width 276 height 10
click at [583, 274] on p "Résumé du contact:" at bounding box center [638, 279] width 276 height 10
click at [792, 254] on icon "button" at bounding box center [796, 258] width 8 height 8
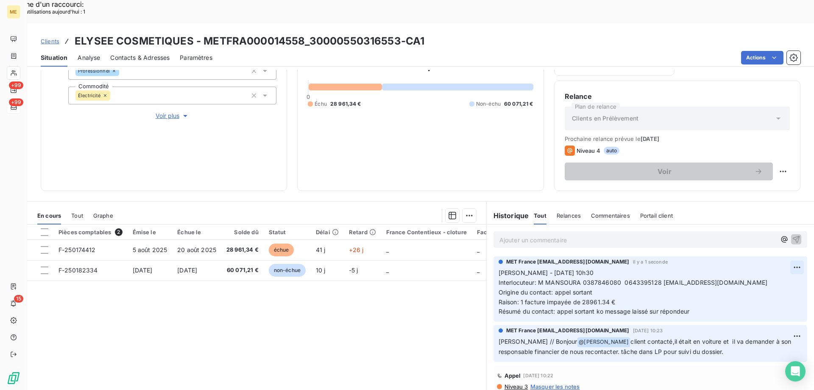
click at [765, 264] on div "Editer" at bounding box center [763, 263] width 47 height 14
click at [793, 288] on icon "button" at bounding box center [797, 292] width 8 height 8
click at [718, 281] on p "Sylvain - 15/09/2025 - 10h30 Interlocuteur: M MANSOURA 0387846080 0643395128 r.…" at bounding box center [651, 292] width 304 height 48
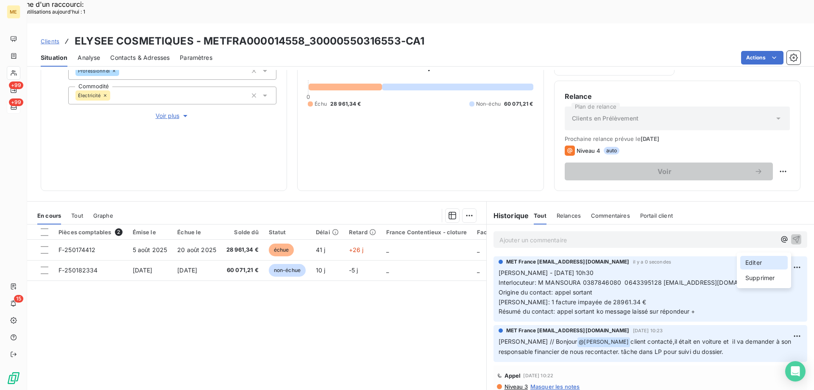
click at [763, 256] on div "Editer" at bounding box center [763, 263] width 47 height 14
click at [715, 290] on p "Sylvain - 15/09/2025 - 10h30 Interlocuteur: M MANSOURA 0387846080 0643395128 r.…" at bounding box center [645, 292] width 292 height 48
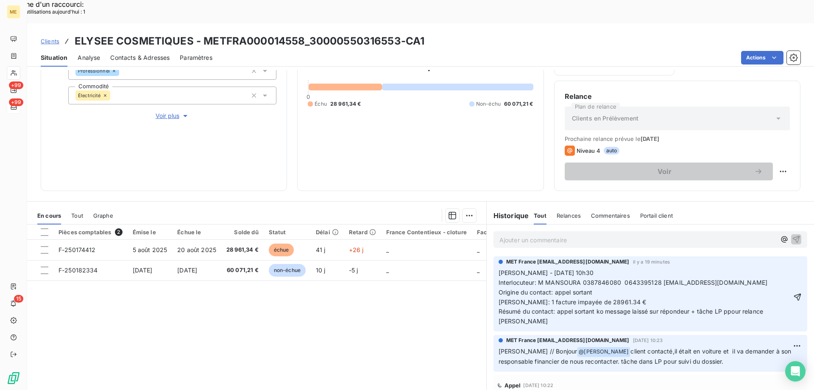
click at [726, 287] on span "Sylvain - 15/09/2025 - 10h30 Interlocuteur: M MANSOURA 0387846080 0643395128 r.…" at bounding box center [633, 297] width 269 height 56
click at [765, 285] on span "Sylvain - 15/09/2025 - 10h30 Interlocuteur: M MANSOURA 0387846080 0643395128 r.…" at bounding box center [633, 297] width 269 height 56
click at [0, 0] on lt-div at bounding box center [0, 0] width 0 height 0
click at [738, 291] on span "Sylvain - 15/09/2025 - 10h30 Interlocuteur: M MANSOURA 0387846080 0643395128 r.…" at bounding box center [633, 297] width 269 height 56
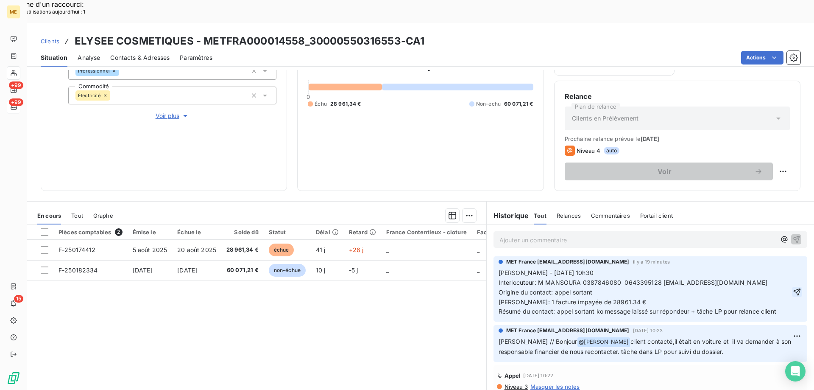
click at [793, 288] on icon "button" at bounding box center [797, 292] width 8 height 8
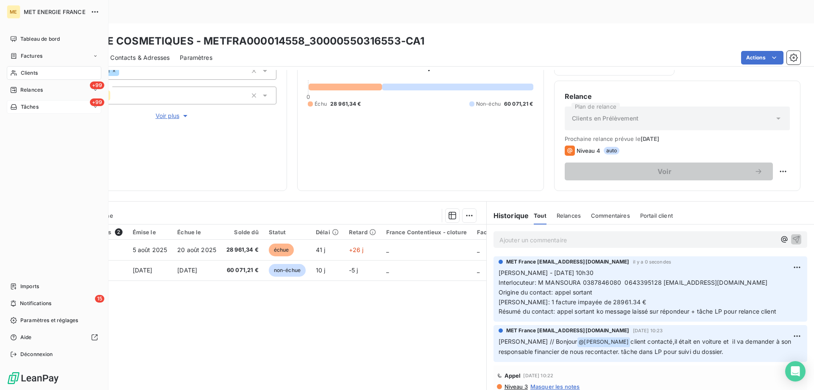
click at [22, 107] on span "Tâches" at bounding box center [30, 107] width 18 height 8
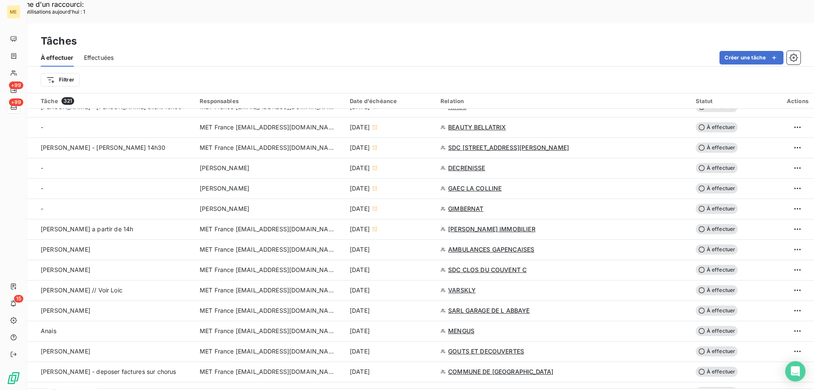
scroll to position [339, 0]
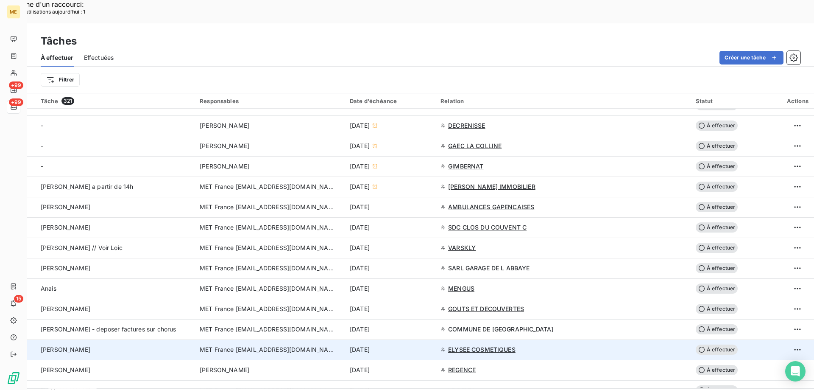
click at [295, 345] on span "MET France [EMAIL_ADDRESS][DOMAIN_NAME]" at bounding box center [268, 349] width 136 height 8
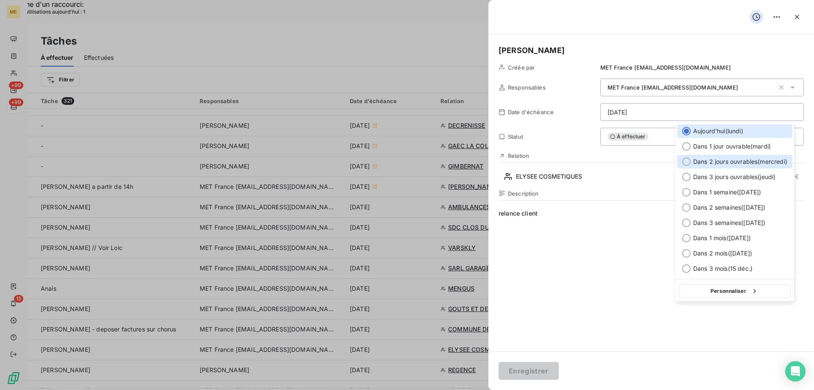
click at [713, 165] on span "Dans 2 jours ouvrables ( mercredi )" at bounding box center [740, 161] width 94 height 8
type input "17/09/2025"
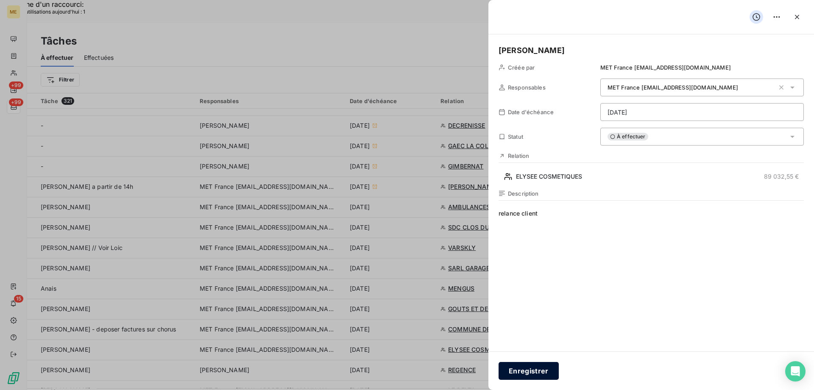
click at [522, 370] on button "Enregistrer" at bounding box center [529, 371] width 60 height 18
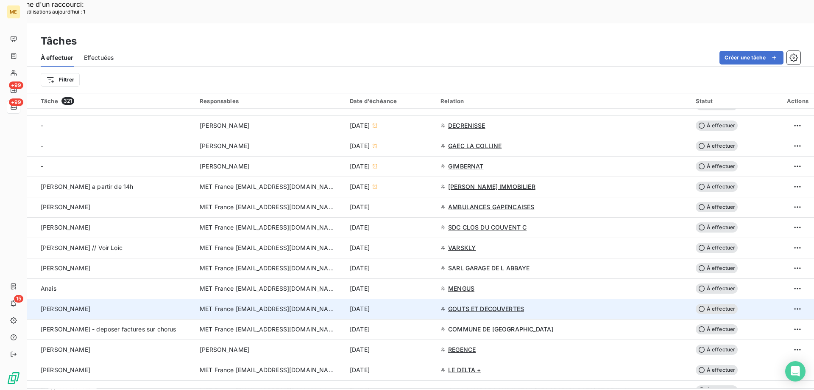
click at [274, 304] on span "MET France [EMAIL_ADDRESS][DOMAIN_NAME]" at bounding box center [268, 308] width 136 height 8
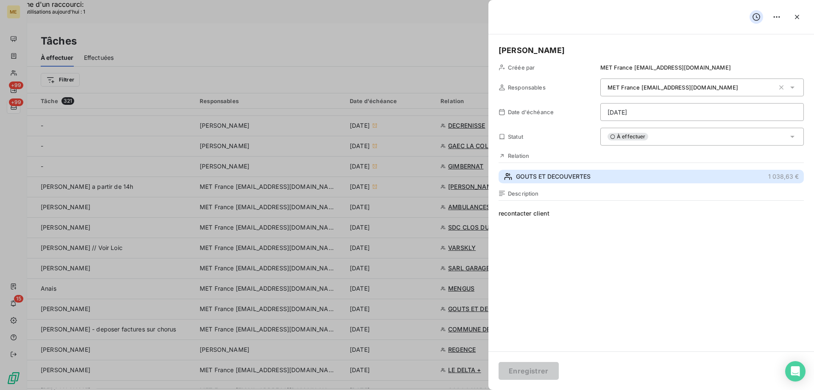
click at [553, 178] on span "GOUTS ET DECOUVERTES" at bounding box center [553, 176] width 75 height 8
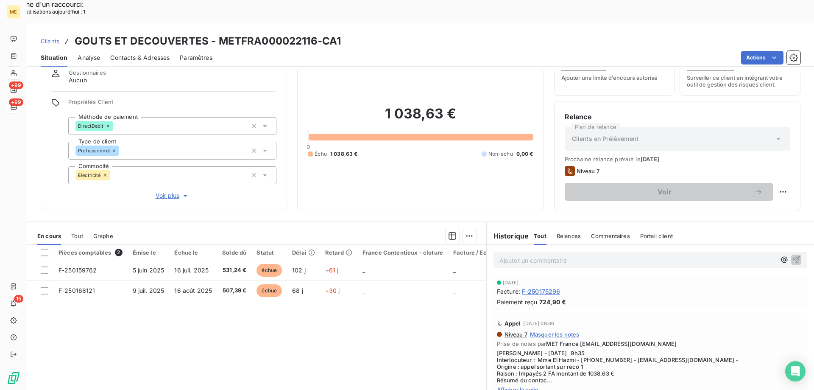
scroll to position [54, 0]
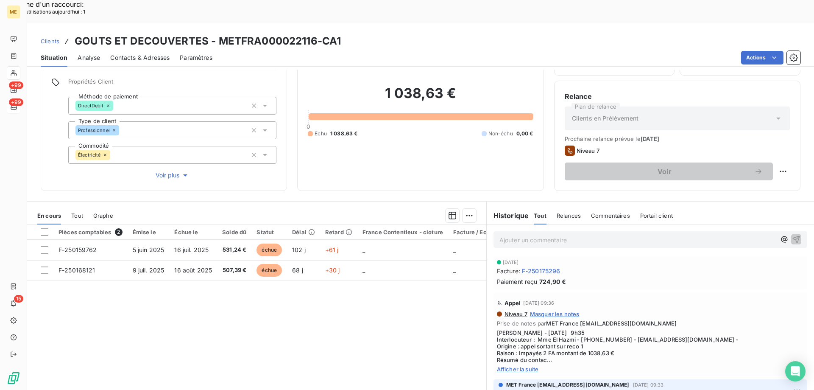
click at [520, 366] on span "Afficher la suite" at bounding box center [650, 369] width 307 height 7
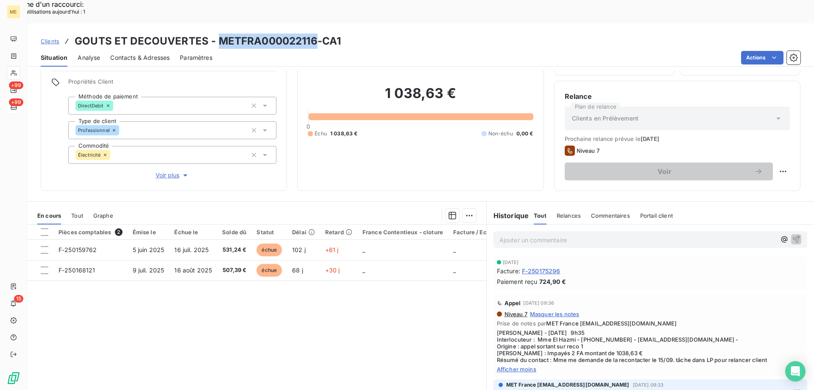
drag, startPoint x: 216, startPoint y: 17, endPoint x: 313, endPoint y: 19, distance: 97.1
click at [313, 33] on h3 "GOUTS ET DECOUVERTES - METFRA000022116-CA1" at bounding box center [208, 40] width 266 height 15
drag, startPoint x: 578, startPoint y: 315, endPoint x: 611, endPoint y: 318, distance: 34.0
click at [611, 329] on span "Sylvain - 10/09/2025 9h35 Interlocuteur : Mme El Hazmi - 0623511683 - contact@g…" at bounding box center [650, 346] width 307 height 34
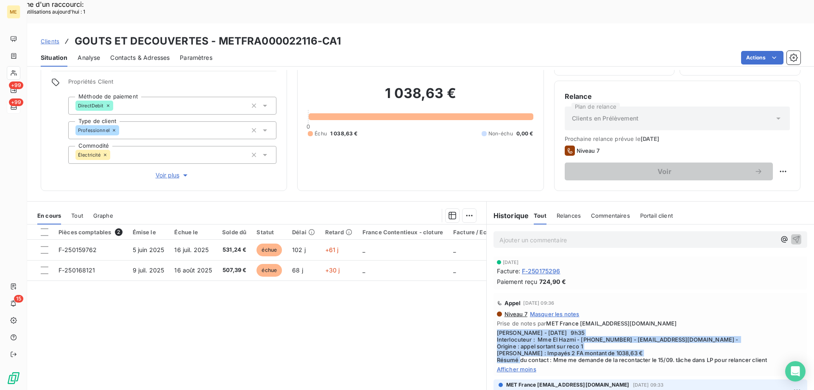
drag, startPoint x: 549, startPoint y: 337, endPoint x: 488, endPoint y: 311, distance: 66.5
click at [488, 311] on div "Appel 10 sept. 2025, 09:36 Niveau 7 Masquer les notes Prise de notes par MET Fr…" at bounding box center [650, 334] width 327 height 87
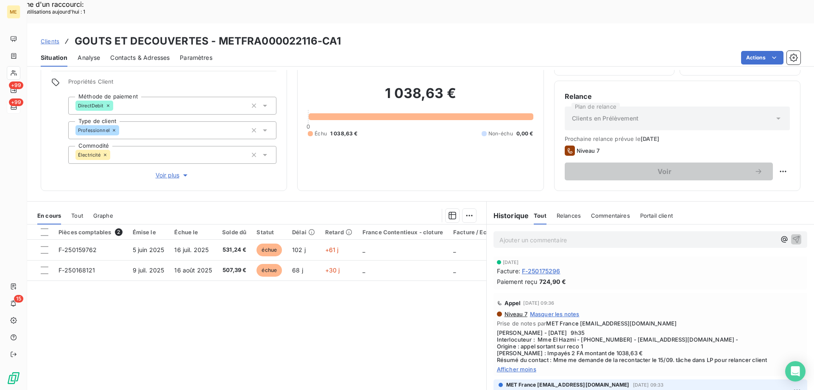
click at [532, 234] on p "Ajouter un commentaire ﻿" at bounding box center [638, 239] width 276 height 11
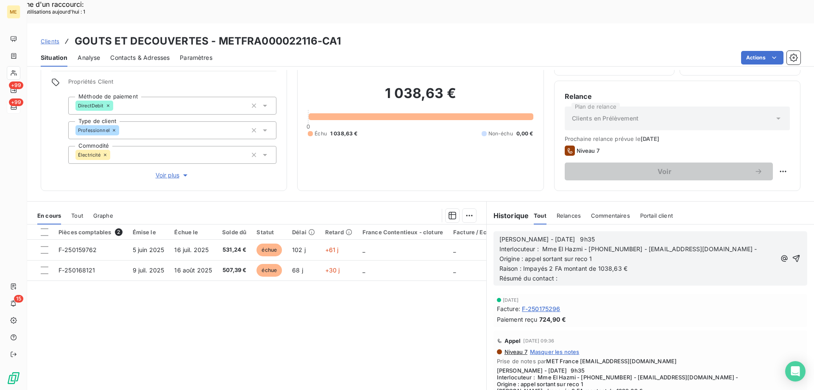
click at [529, 235] on span "Sylvain - 10/09/2025 9h35" at bounding box center [547, 238] width 95 height 7
click at [588, 234] on p "Sylvain - 15/09/2025 9h35" at bounding box center [638, 239] width 276 height 10
click at [586, 234] on p "Sylvain - 15/09/2025" at bounding box center [638, 239] width 276 height 10
click at [584, 274] on p "Résumé du contact :" at bounding box center [638, 279] width 276 height 10
click at [578, 274] on p "Résumé du contact :" at bounding box center [638, 279] width 276 height 10
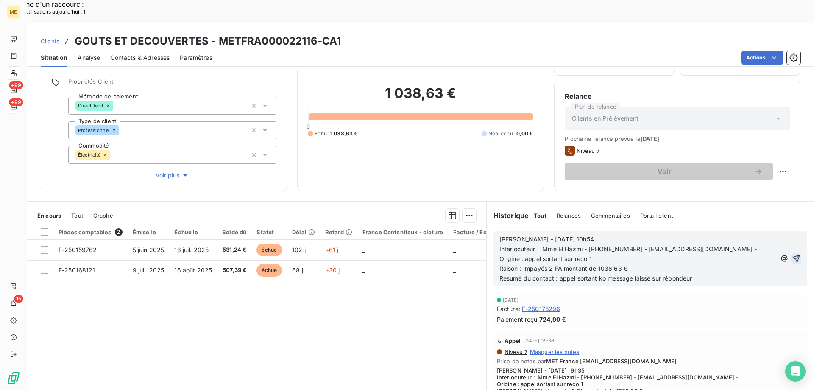
click at [793, 255] on icon "button" at bounding box center [796, 258] width 7 height 7
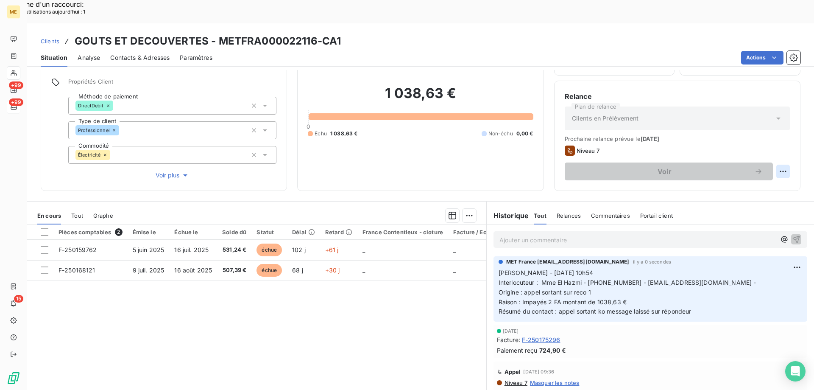
click at [760, 157] on div "Replanifier cette action" at bounding box center [742, 166] width 83 height 20
click at [743, 173] on div "Replanifier cette action" at bounding box center [742, 167] width 76 height 14
select select "8"
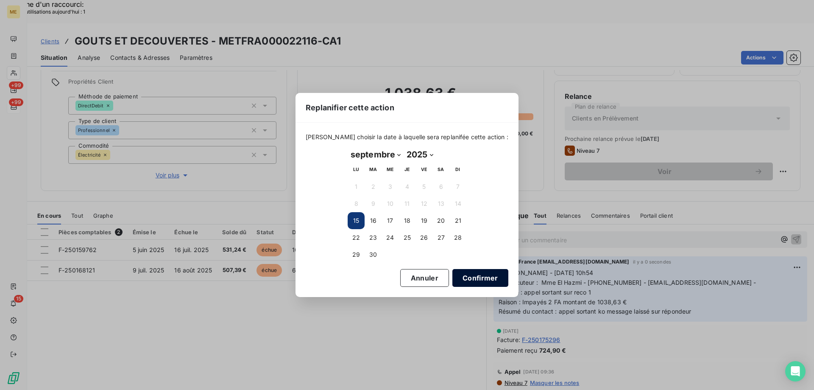
click at [467, 281] on button "Confirmer" at bounding box center [480, 278] width 56 height 18
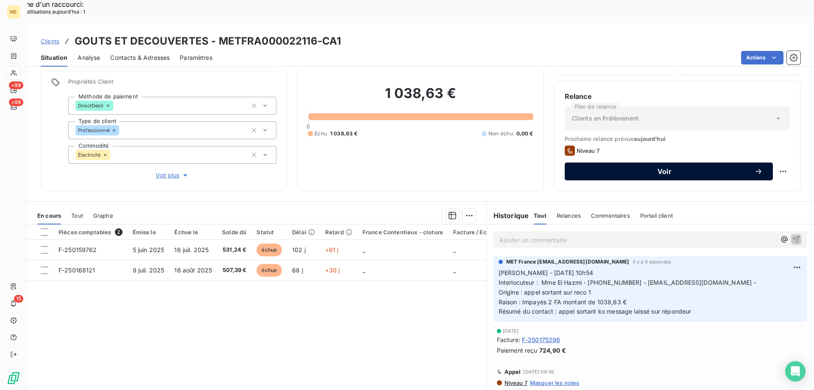
click at [669, 168] on span "Voir" at bounding box center [664, 171] width 179 height 7
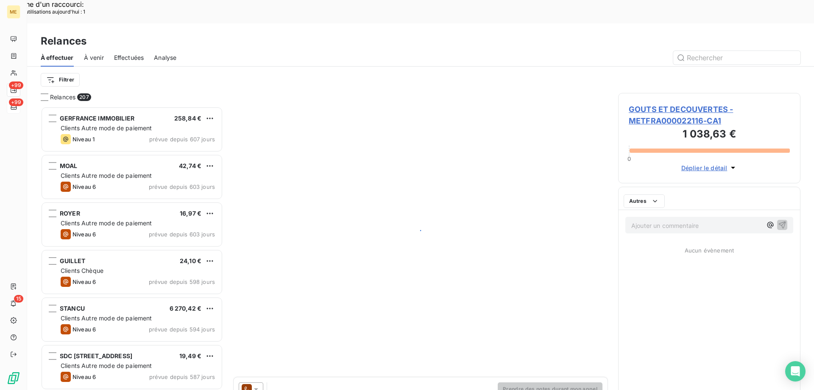
scroll to position [300, 176]
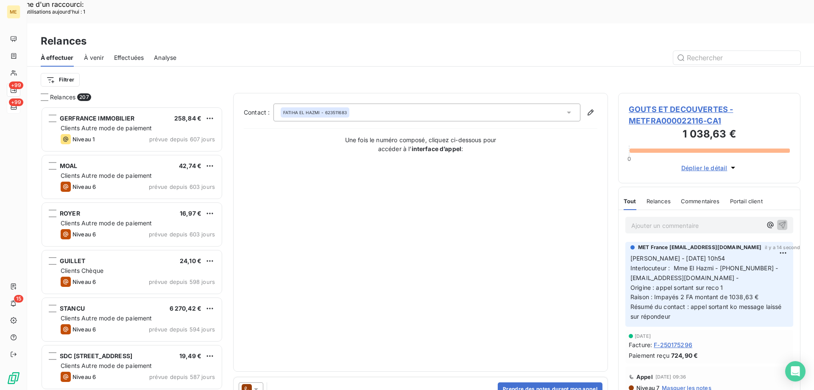
click at [257, 377] on div "Prendre des notes durant mon appel" at bounding box center [421, 389] width 374 height 24
click at [252, 385] on icon at bounding box center [256, 389] width 8 height 8
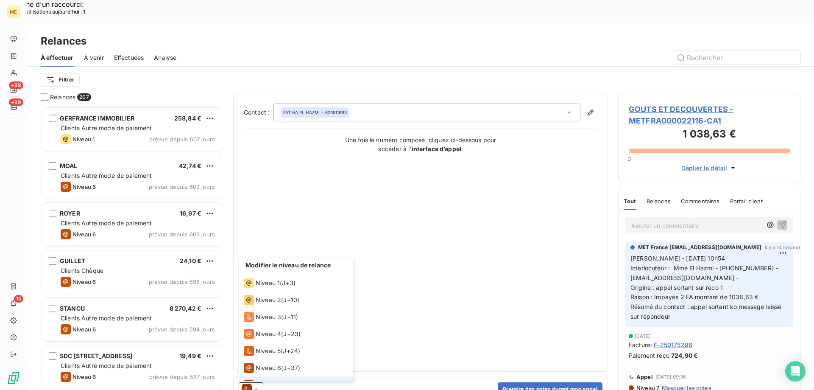
scroll to position [13, 0]
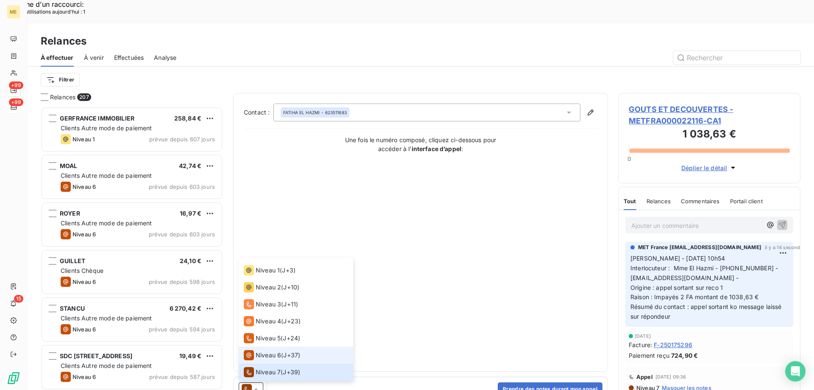
click at [260, 351] on span "Niveau 6" at bounding box center [268, 355] width 25 height 8
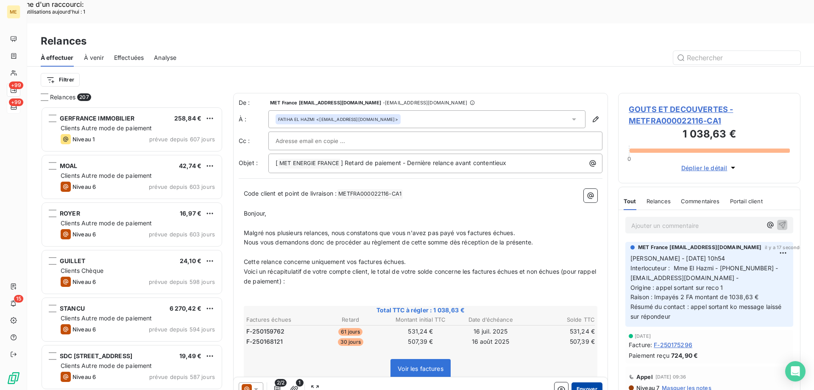
click at [574, 382] on button "Envoyer" at bounding box center [587, 389] width 31 height 14
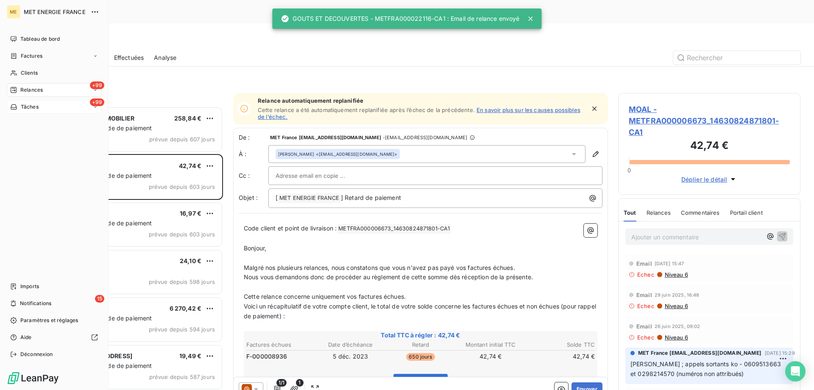
click at [22, 104] on span "Tâches" at bounding box center [30, 107] width 18 height 8
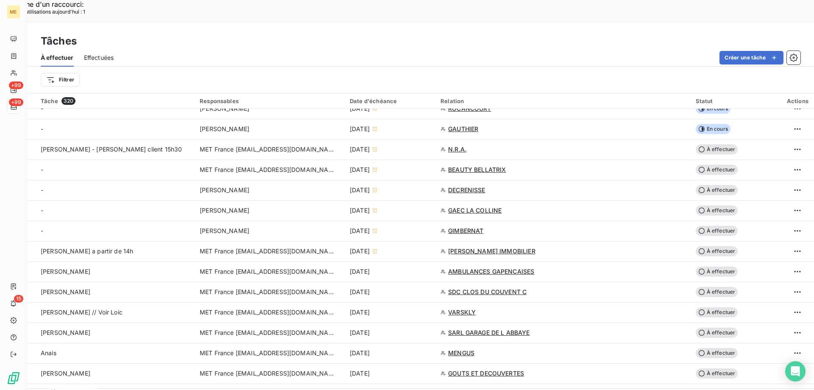
scroll to position [297, 0]
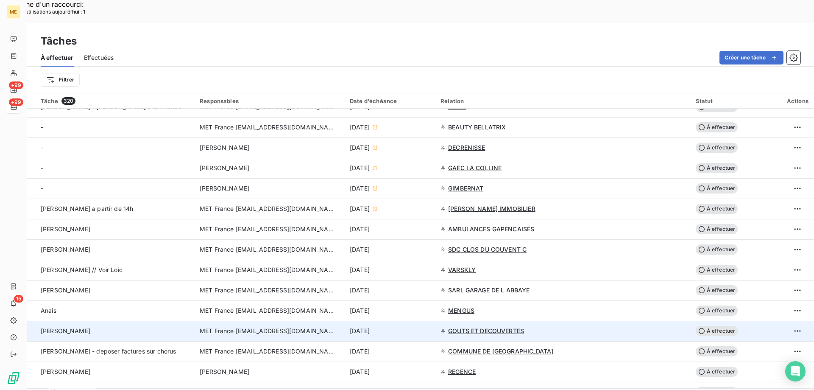
click at [276, 327] on span "MET France [EMAIL_ADDRESS][DOMAIN_NAME]" at bounding box center [268, 331] width 136 height 8
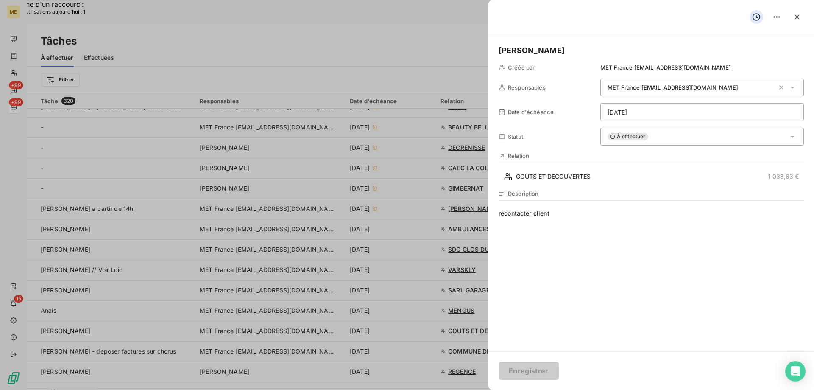
click at [646, 145] on div "À effectuer" at bounding box center [702, 137] width 204 height 18
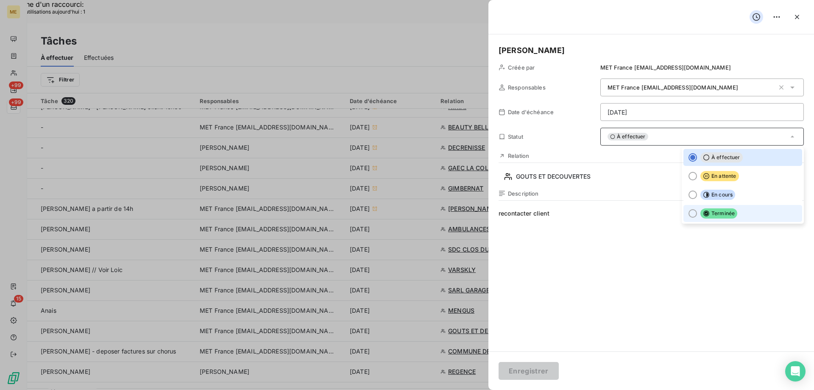
click at [689, 214] on div at bounding box center [693, 213] width 8 height 8
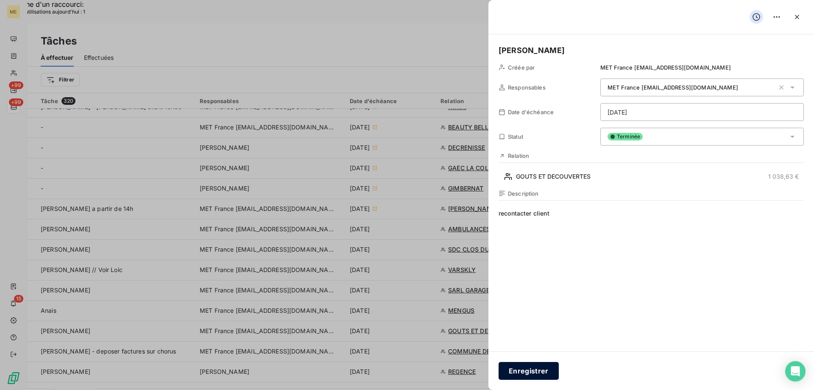
click at [512, 367] on button "Enregistrer" at bounding box center [529, 371] width 60 height 18
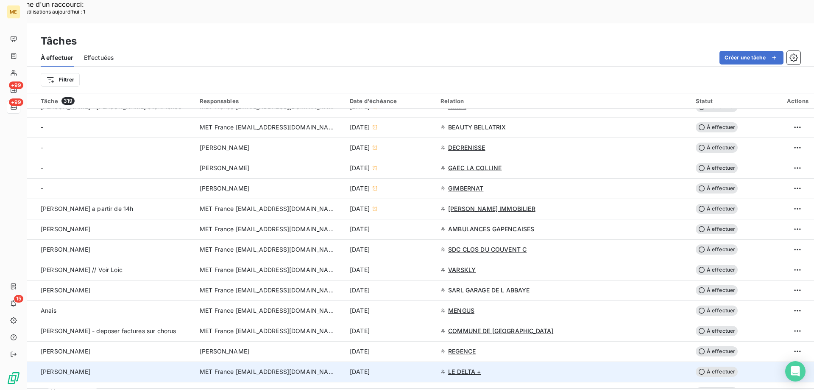
click at [262, 361] on td "MET France [EMAIL_ADDRESS][DOMAIN_NAME]" at bounding box center [270, 371] width 150 height 20
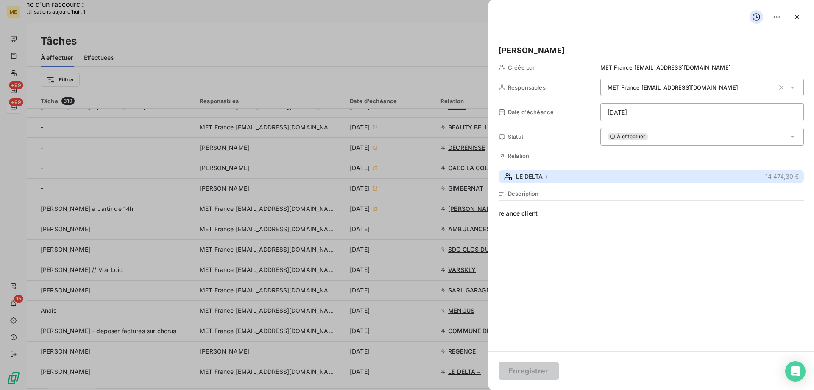
click at [525, 173] on span "LE DELTA +" at bounding box center [532, 176] width 32 height 8
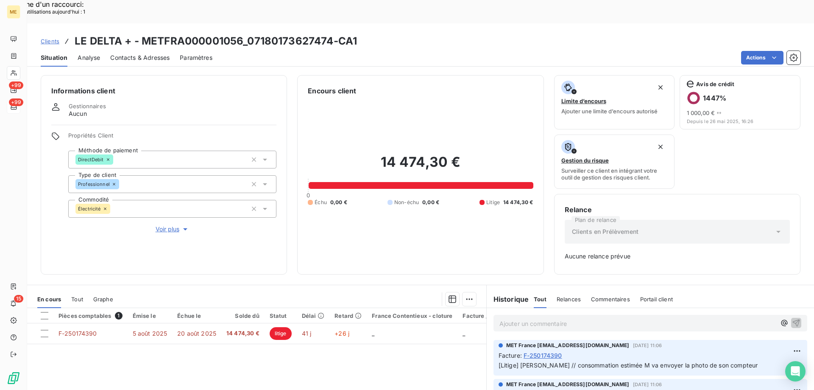
scroll to position [84, 0]
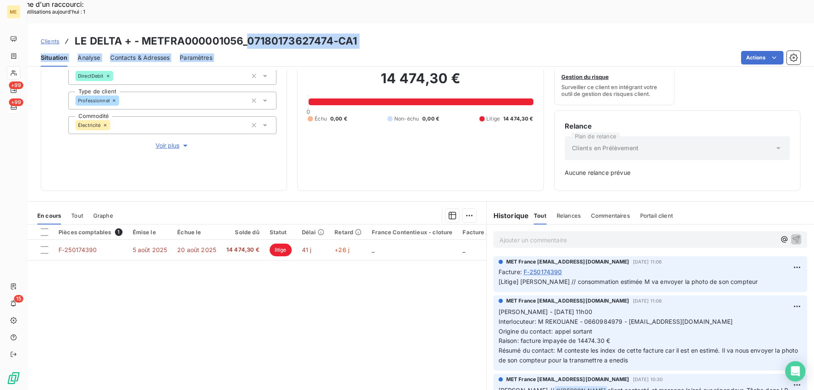
drag, startPoint x: 247, startPoint y: 21, endPoint x: 328, endPoint y: 26, distance: 81.2
click at [328, 26] on div "Clients LE DELTA + - METFRA000001056_07180173627474-CA1 Situation Analyse Conta…" at bounding box center [420, 44] width 787 height 43
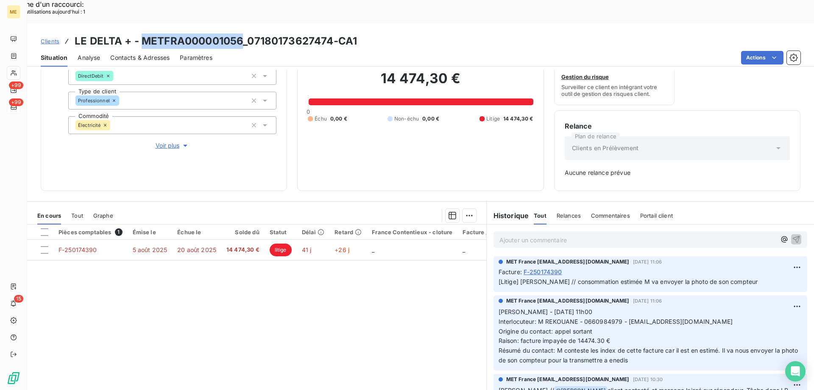
drag, startPoint x: 140, startPoint y: 18, endPoint x: 243, endPoint y: 19, distance: 103.9
click at [243, 33] on h3 "LE DELTA + - METFRA000001056_07180173627474-CA1" at bounding box center [216, 40] width 282 height 15
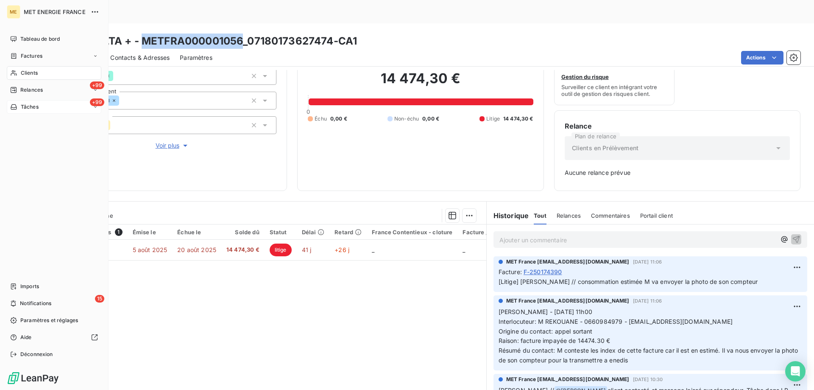
click at [14, 108] on icon at bounding box center [13, 106] width 7 height 7
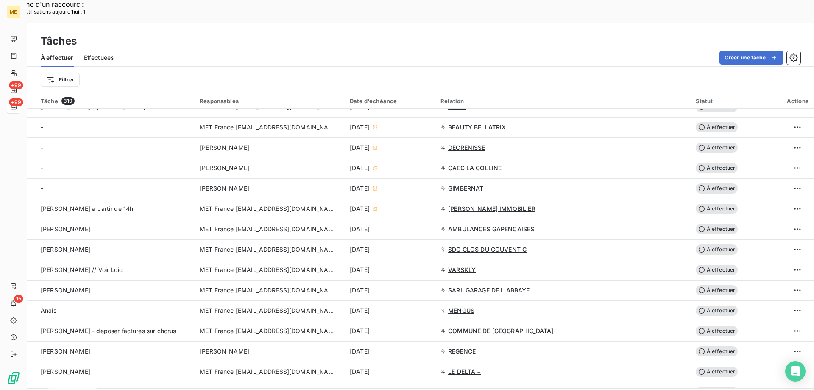
scroll to position [339, 0]
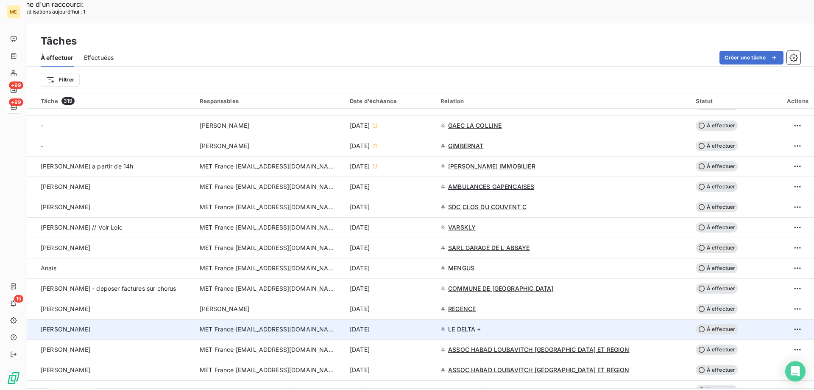
click at [280, 325] on span "MET France [EMAIL_ADDRESS][DOMAIN_NAME]" at bounding box center [268, 329] width 136 height 8
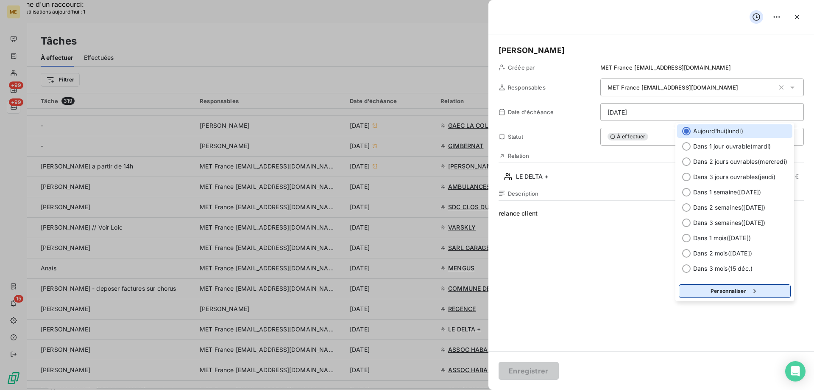
click at [725, 290] on button "Personnaliser" at bounding box center [735, 291] width 112 height 14
select select "8"
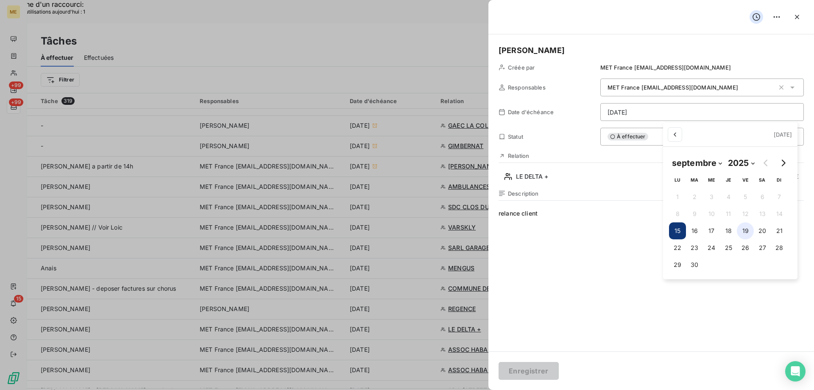
click at [745, 230] on button "19" at bounding box center [745, 230] width 17 height 17
type input "19/09/2025"
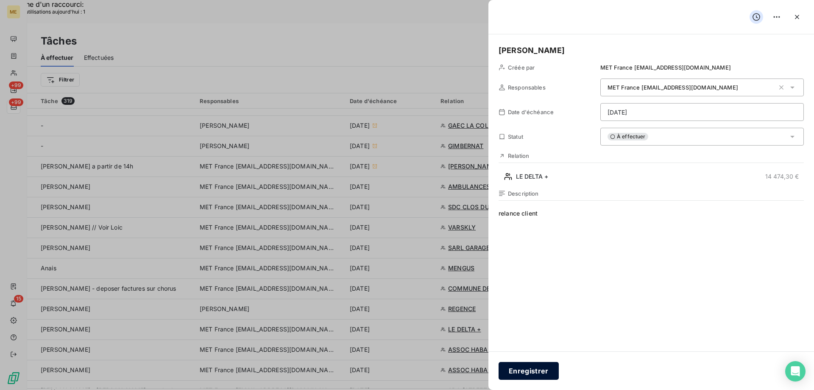
click at [541, 377] on button "Enregistrer" at bounding box center [529, 371] width 60 height 18
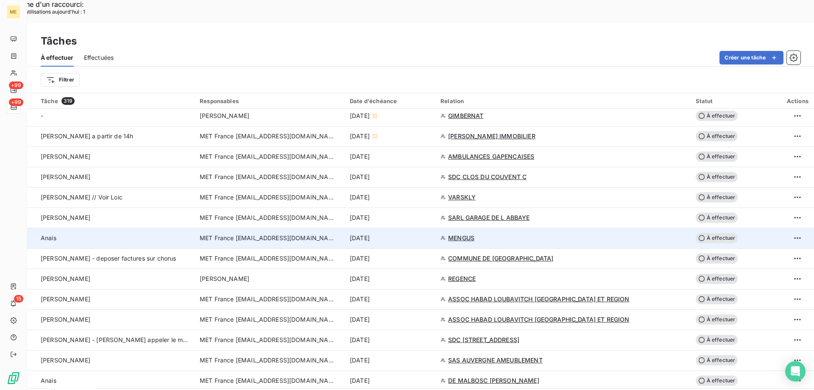
scroll to position [382, 0]
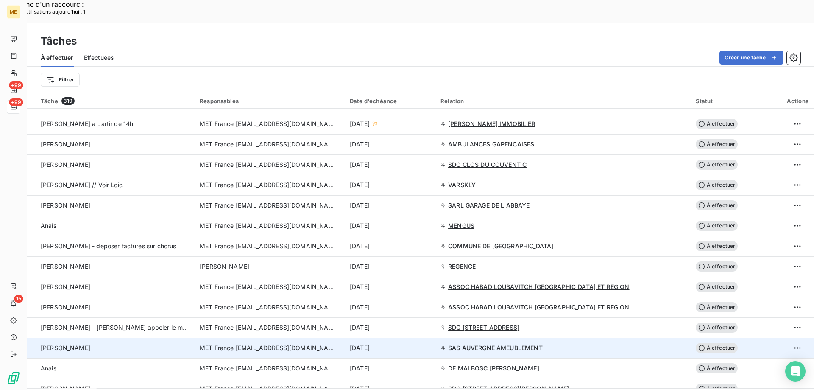
click at [252, 343] on span "MET France [EMAIL_ADDRESS][DOMAIN_NAME]" at bounding box center [268, 347] width 136 height 8
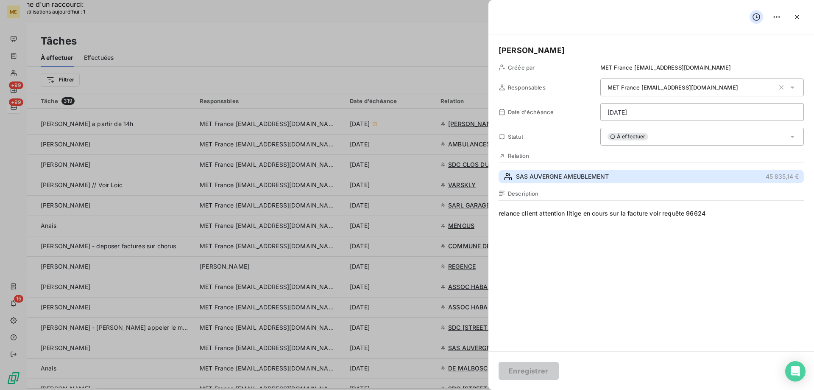
click at [538, 177] on span "SAS AUVERGNE AMEUBLEMENT" at bounding box center [562, 176] width 93 height 8
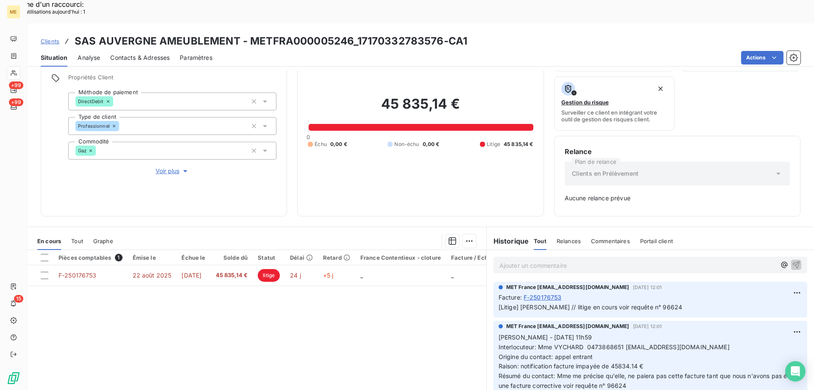
scroll to position [84, 0]
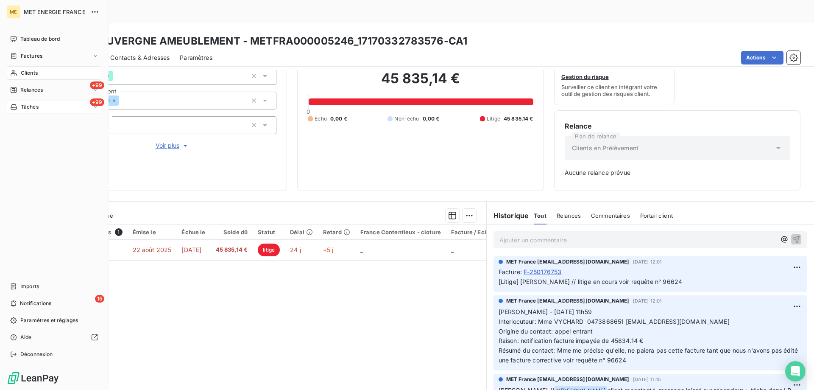
click at [25, 105] on span "Tâches" at bounding box center [30, 107] width 18 height 8
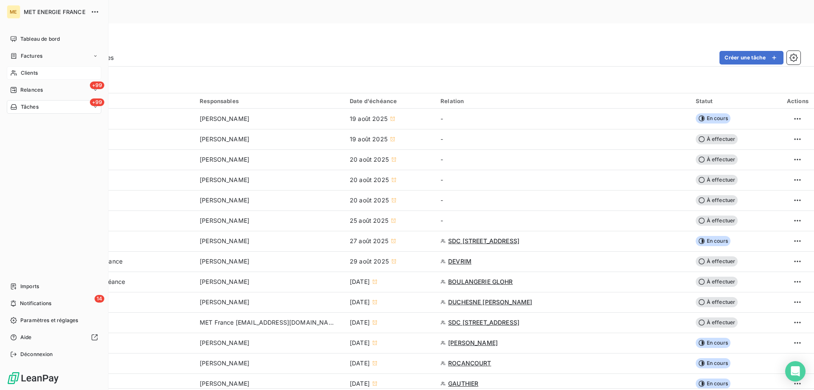
click at [20, 75] on div "Clients" at bounding box center [54, 73] width 95 height 14
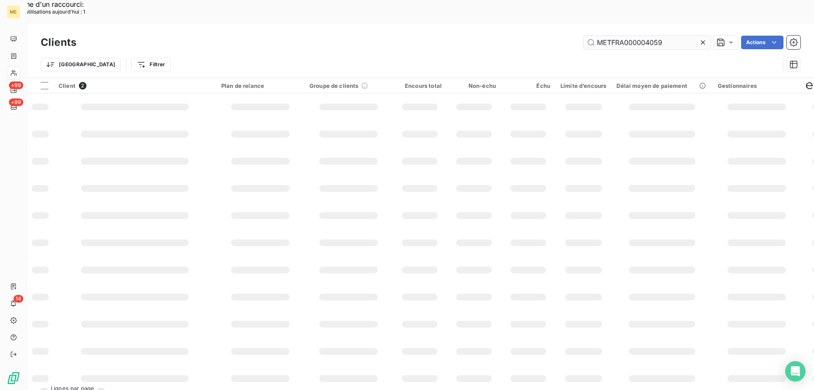
click at [640, 36] on input "METFRA000004059" at bounding box center [646, 43] width 127 height 14
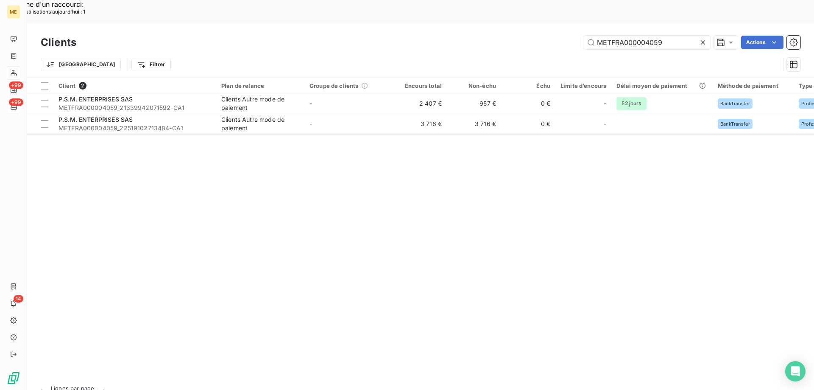
click at [702, 38] on icon at bounding box center [703, 42] width 8 height 8
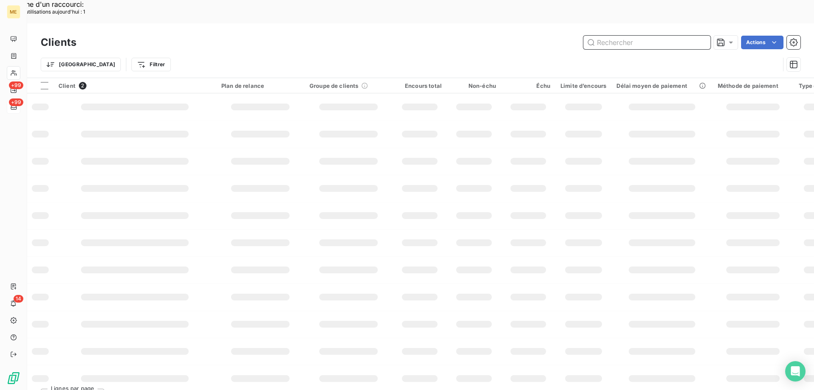
click at [587, 36] on input "text" at bounding box center [646, 43] width 127 height 14
click at [624, 36] on input "riue" at bounding box center [646, 43] width 127 height 14
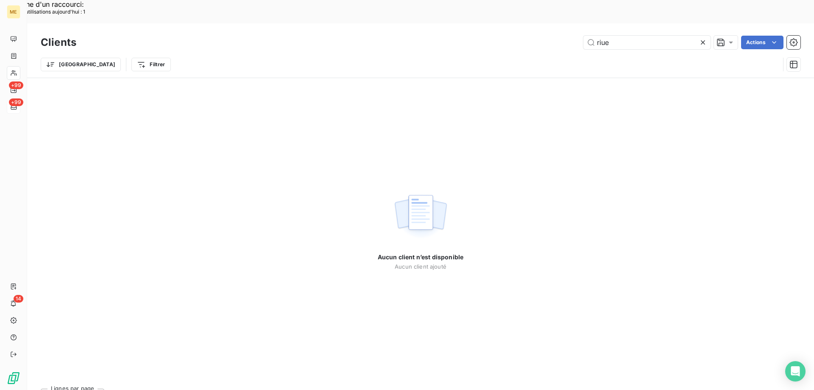
click at [603, 23] on div "Clients riue Actions Trier Filtrer" at bounding box center [420, 50] width 787 height 54
click at [612, 36] on input "riue" at bounding box center [646, 43] width 127 height 14
click at [613, 36] on input "riue" at bounding box center [646, 43] width 127 height 14
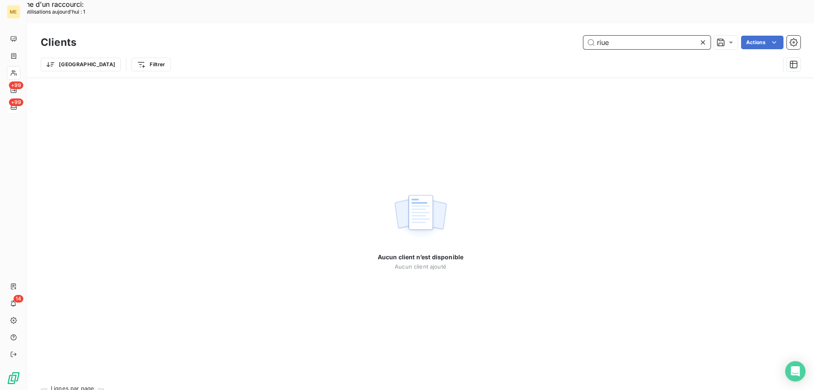
click at [613, 36] on input "riue" at bounding box center [646, 43] width 127 height 14
paste input "GI103186"
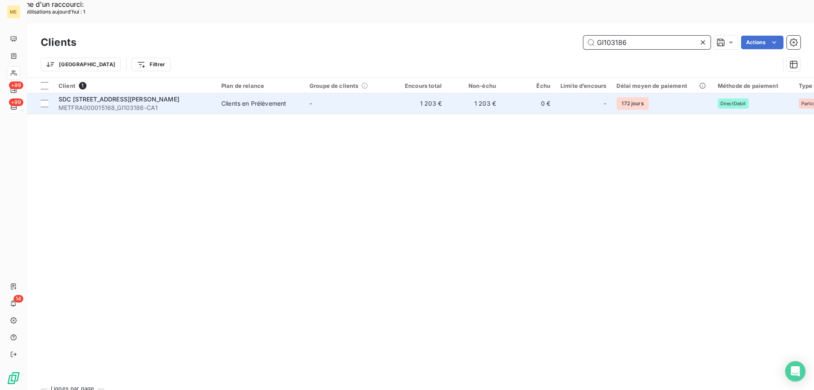
type input "GI103186"
click at [105, 103] on span "METFRA000015168_GI103186-CA1" at bounding box center [135, 107] width 153 height 8
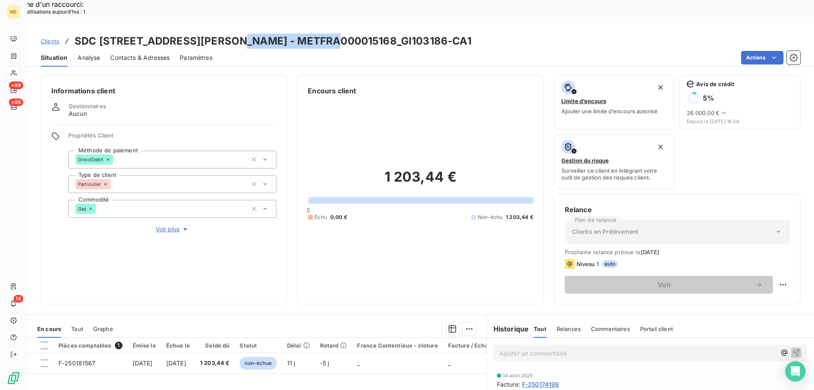
drag, startPoint x: 227, startPoint y: 19, endPoint x: 324, endPoint y: 15, distance: 96.3
click at [324, 33] on h3 "SDC 1 7 RUE HENRI DUNANT - METFRA000015168_GI103186-CA1" at bounding box center [273, 40] width 397 height 15
click at [75, 325] on span "Tout" at bounding box center [77, 328] width 12 height 7
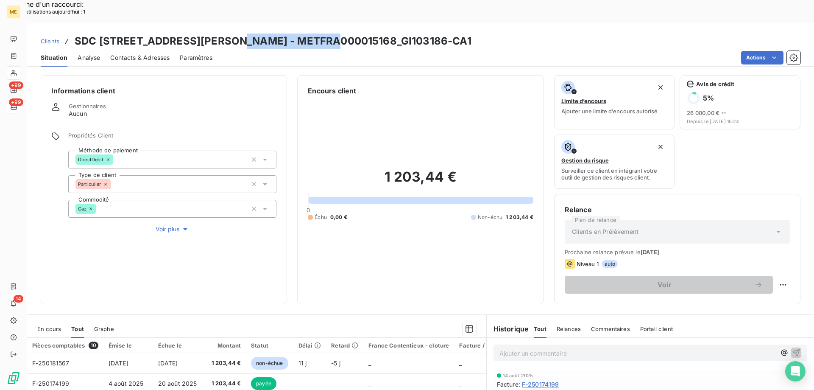
scroll to position [42, 0]
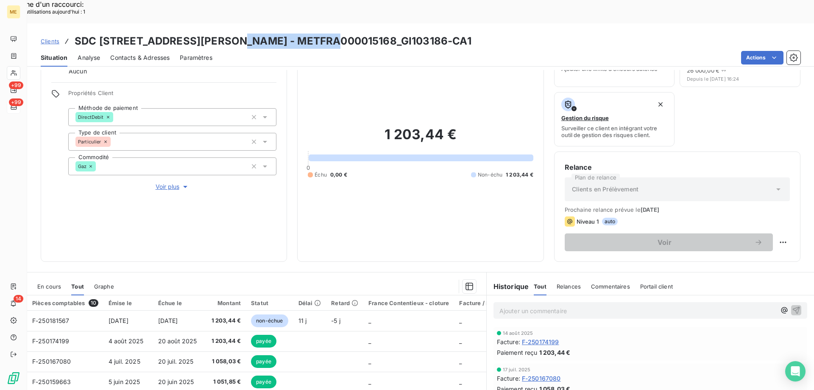
click at [52, 283] on span "En cours" at bounding box center [49, 286] width 24 height 7
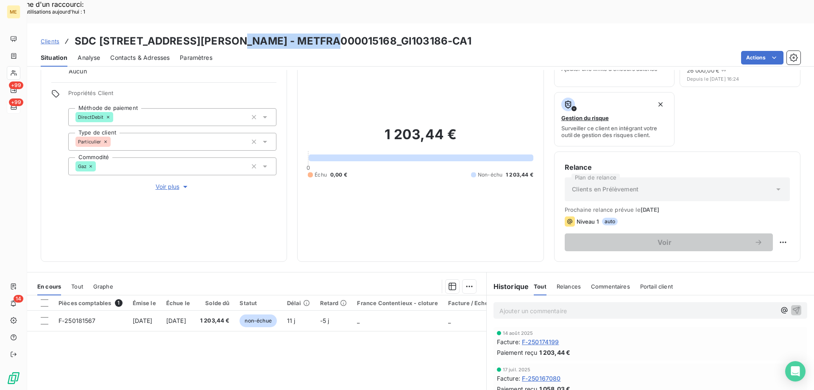
click at [82, 283] on span "Tout" at bounding box center [77, 286] width 12 height 7
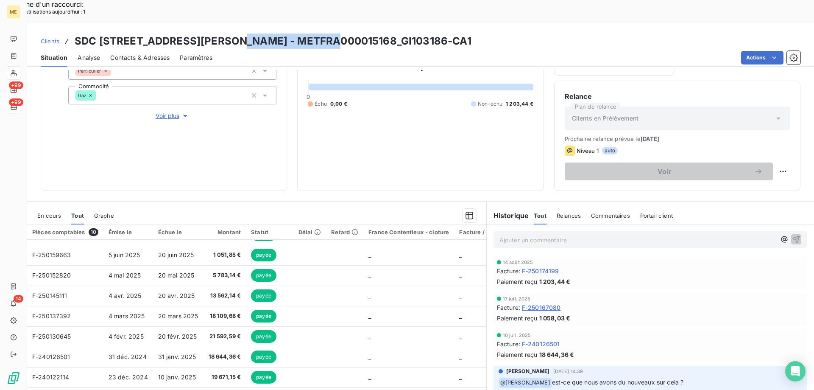
scroll to position [0, 0]
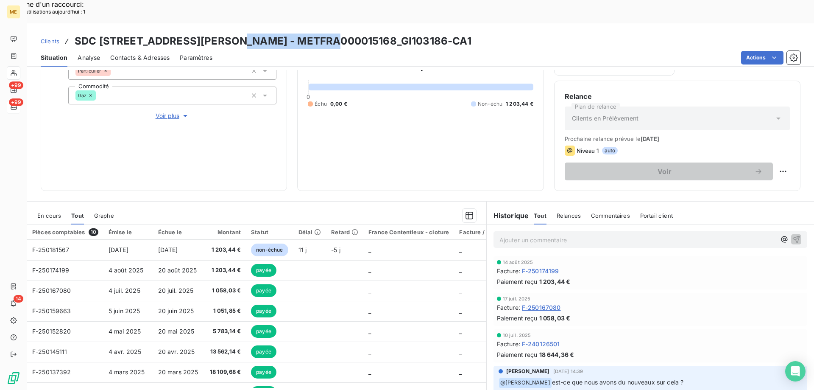
click at [42, 212] on span "En cours" at bounding box center [49, 215] width 24 height 7
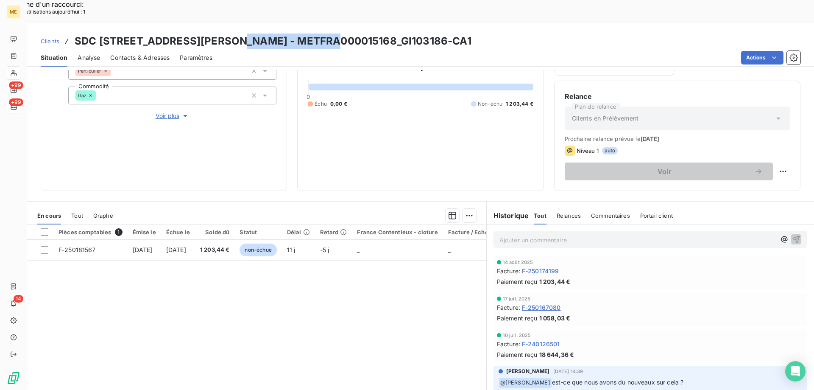
click at [177, 140] on div "Informations client Gestionnaires Aucun Propriétés Client Méthode de paiement D…" at bounding box center [164, 76] width 246 height 229
click at [50, 38] on span "Clients" at bounding box center [50, 41] width 19 height 7
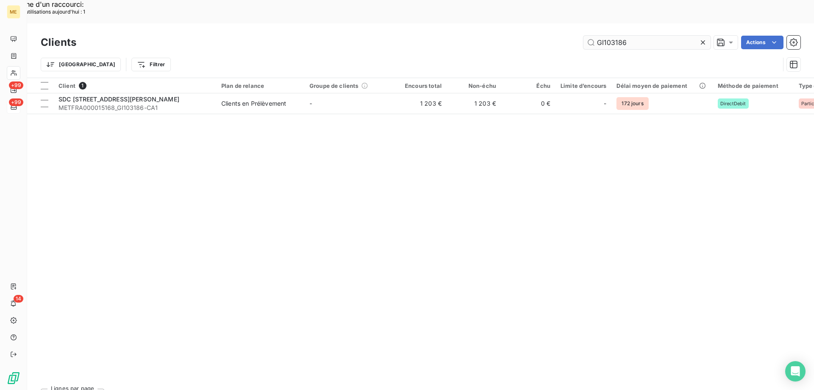
click at [622, 36] on input "GI103186" at bounding box center [646, 43] width 127 height 14
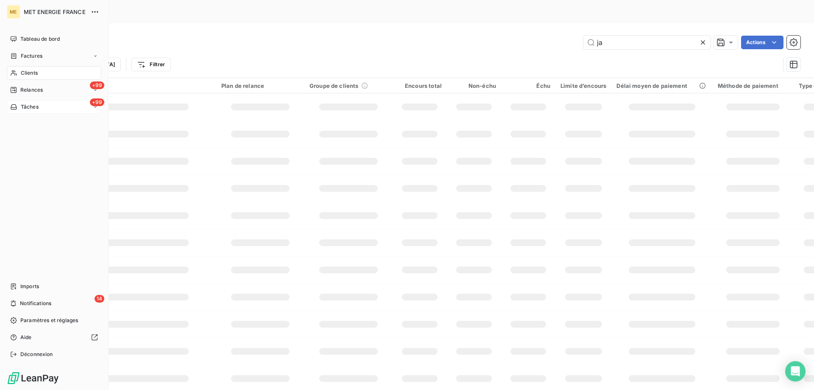
type input "j"
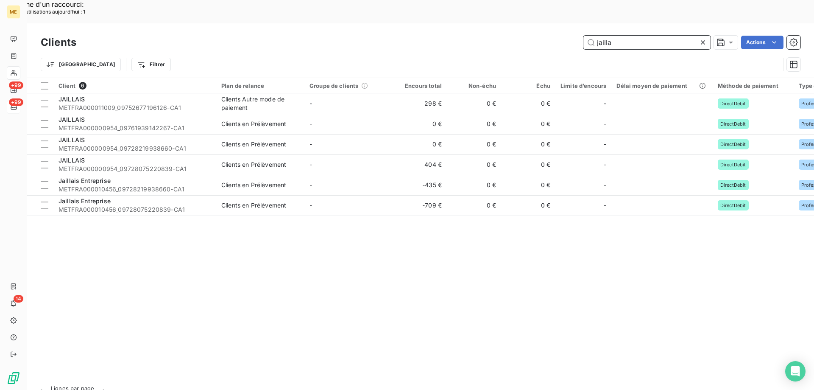
click at [617, 36] on input "jailla" at bounding box center [646, 43] width 127 height 14
paste input "METFRA000011009_09752677196126-CA1"
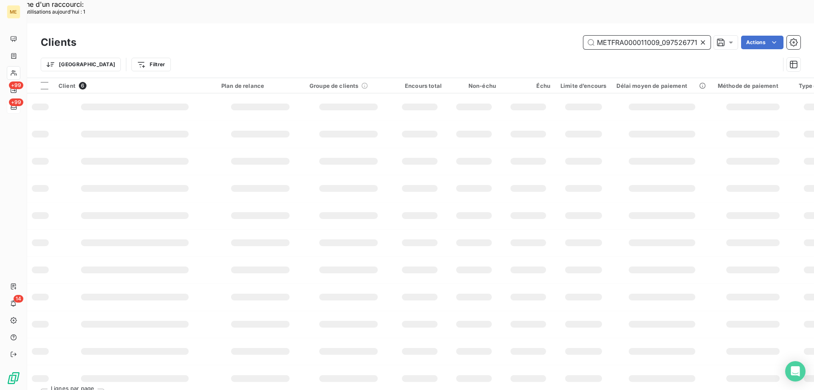
scroll to position [0, 35]
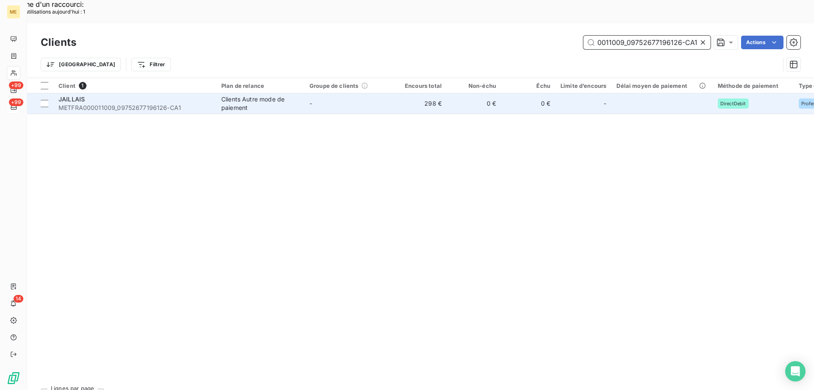
type input "METFRA000011009_09752677196126-CA1"
click at [140, 103] on span "METFRA000011009_09752677196126-CA1" at bounding box center [135, 107] width 153 height 8
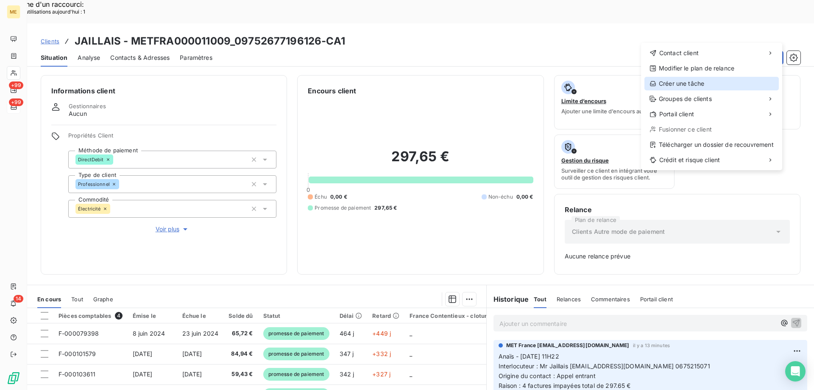
click at [711, 84] on div "Créer une tâche" at bounding box center [712, 84] width 134 height 14
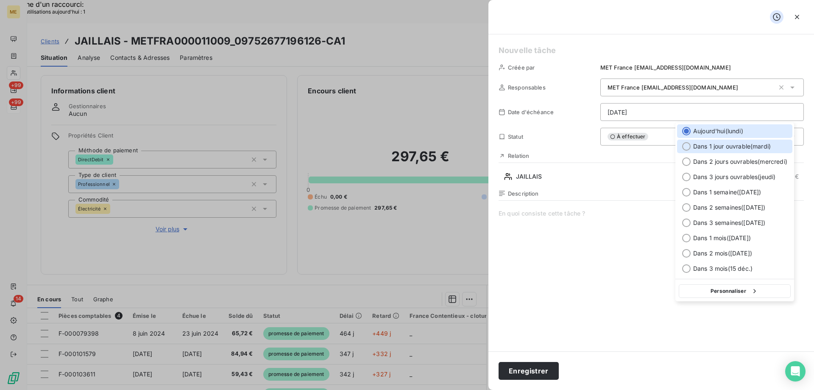
click at [684, 145] on div at bounding box center [686, 146] width 8 height 8
type input "16/09/2025"
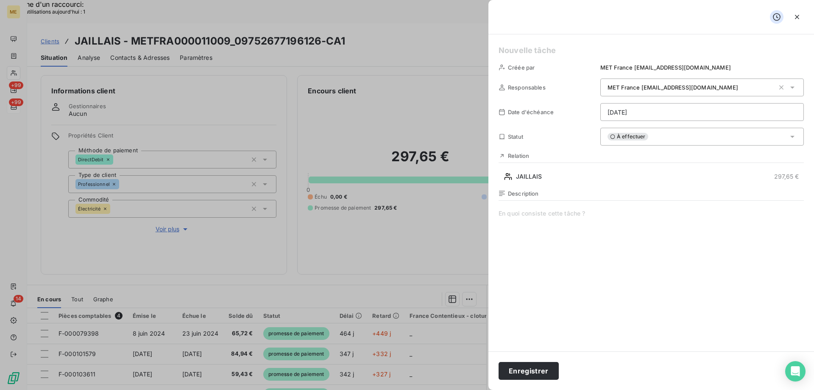
click at [532, 46] on h5 at bounding box center [651, 51] width 305 height 12
click at [533, 373] on button "Enregistrer" at bounding box center [529, 371] width 60 height 18
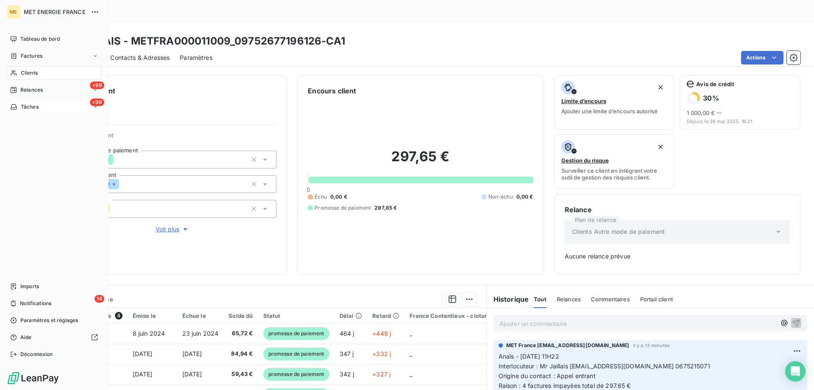
click at [32, 110] on span "Tâches" at bounding box center [30, 107] width 18 height 8
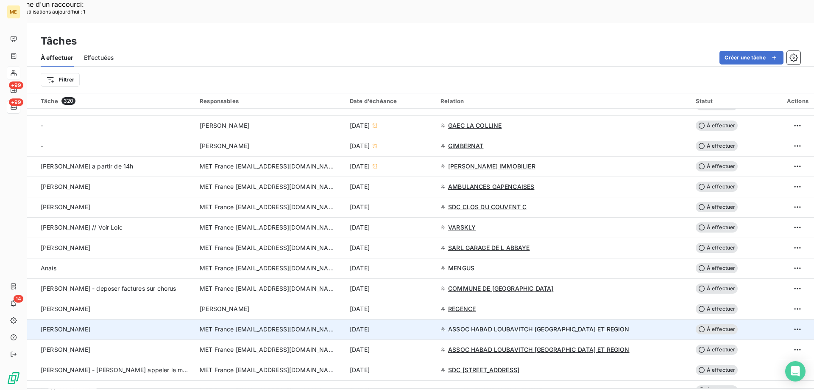
scroll to position [382, 0]
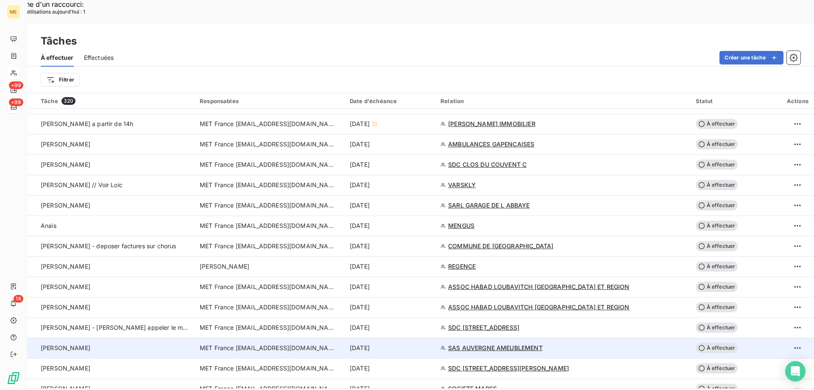
click at [276, 343] on span "MET France [EMAIL_ADDRESS][DOMAIN_NAME]" at bounding box center [268, 347] width 136 height 8
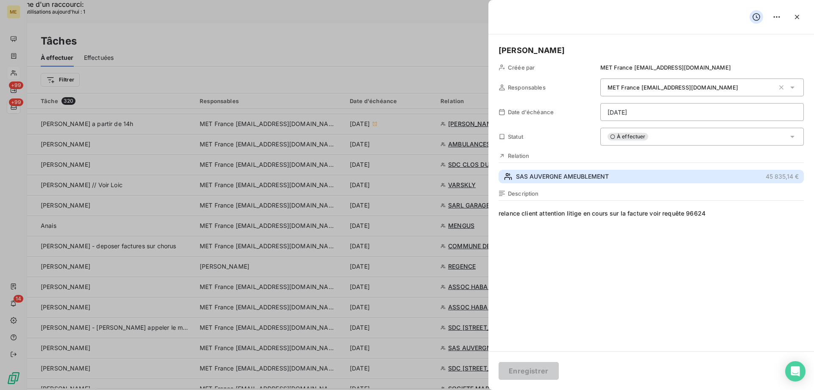
click at [566, 181] on span "SAS AUVERGNE AMEUBLEMENT" at bounding box center [562, 176] width 93 height 8
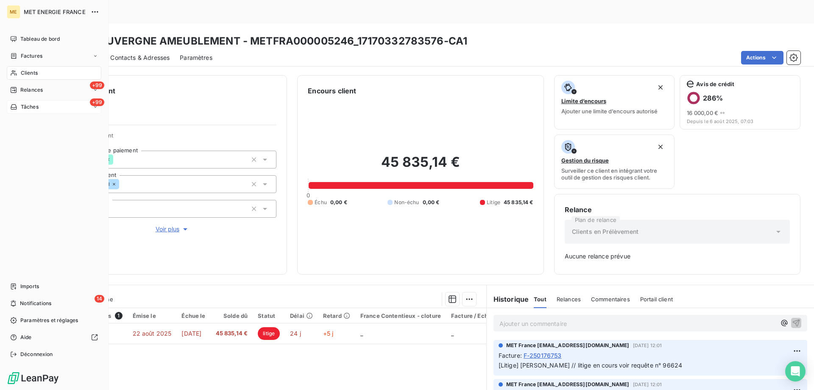
click at [31, 108] on span "Tâches" at bounding box center [30, 107] width 18 height 8
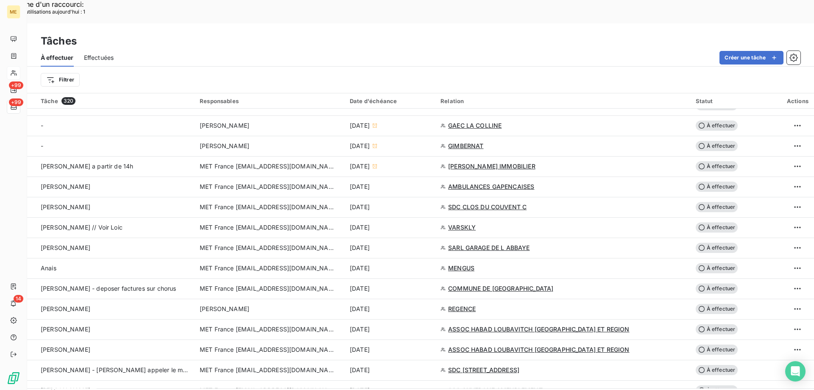
scroll to position [382, 0]
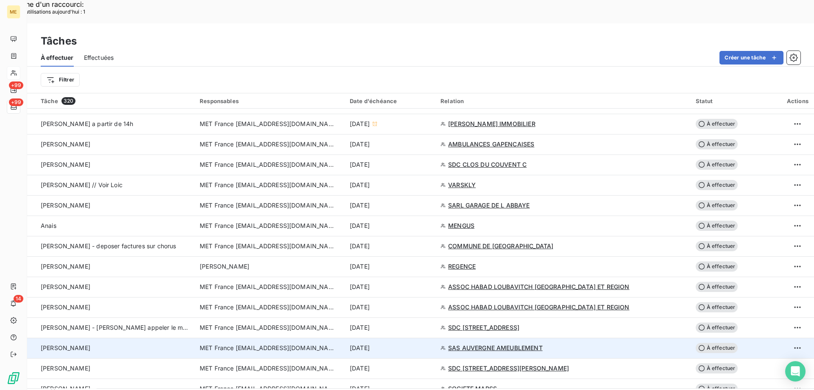
click at [328, 343] on span "MET France [EMAIL_ADDRESS][DOMAIN_NAME]" at bounding box center [268, 347] width 136 height 8
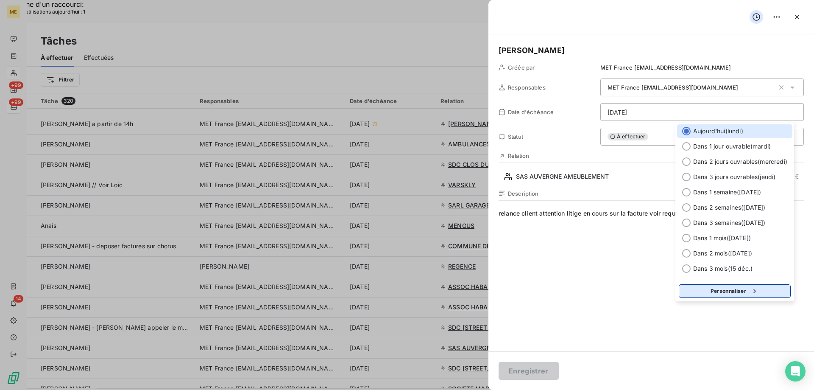
click at [721, 286] on button "Personnaliser" at bounding box center [735, 291] width 112 height 14
select select "8"
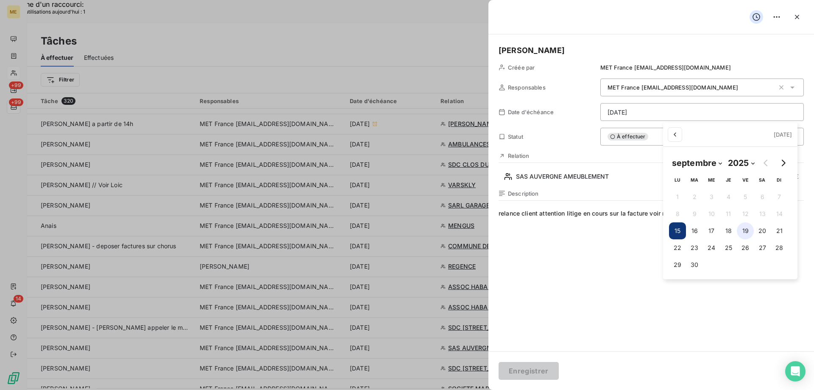
click at [747, 231] on button "19" at bounding box center [745, 230] width 17 height 17
type input "19/09/2025"
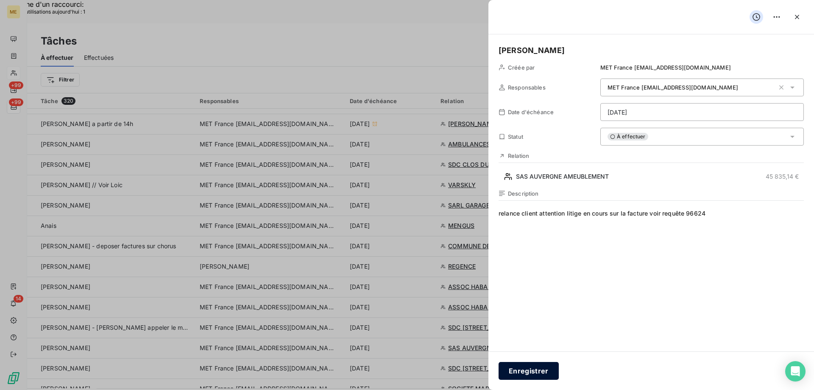
click at [531, 373] on button "Enregistrer" at bounding box center [529, 371] width 60 height 18
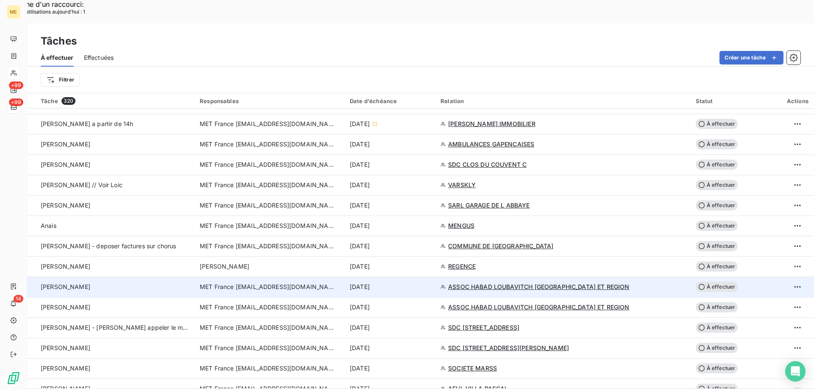
scroll to position [466, 0]
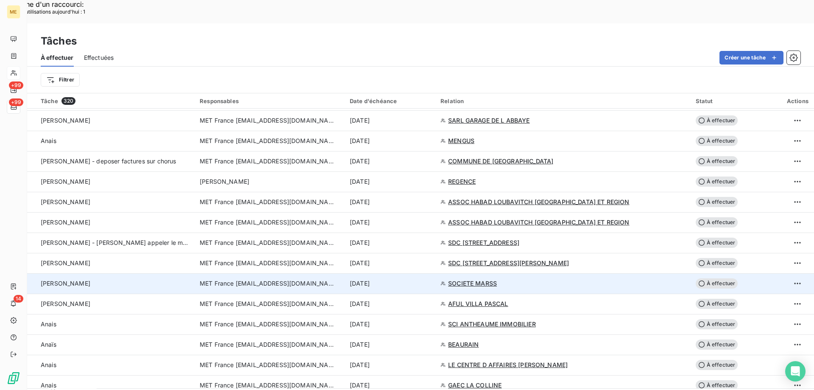
click at [234, 279] on span "MET France [EMAIL_ADDRESS][DOMAIN_NAME]" at bounding box center [268, 283] width 136 height 8
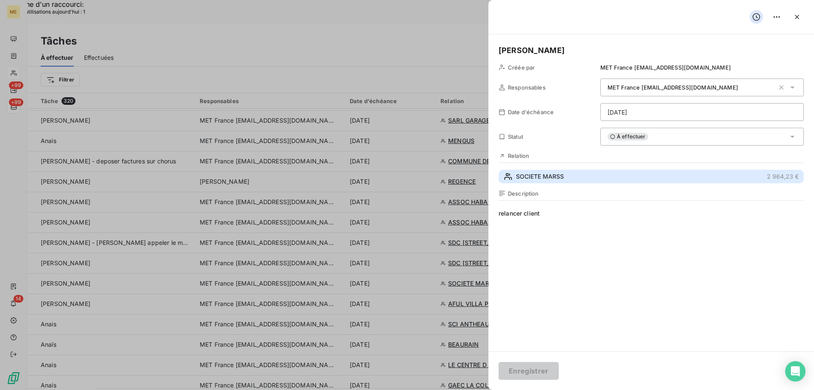
click at [555, 174] on span "SOCIETE MARSS" at bounding box center [540, 176] width 48 height 8
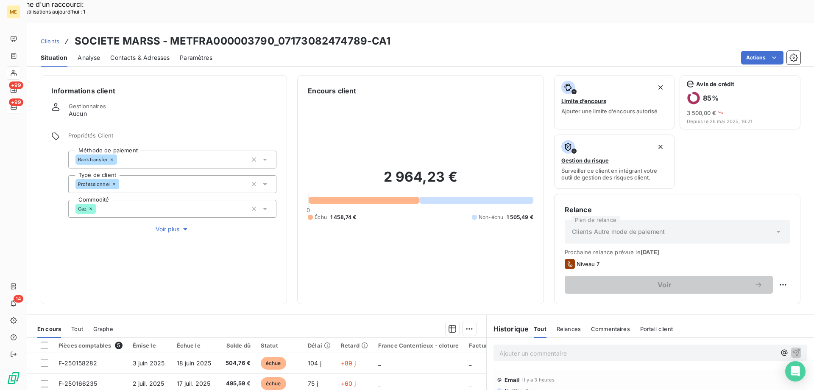
click at [164, 225] on span "Voir plus" at bounding box center [173, 229] width 34 height 8
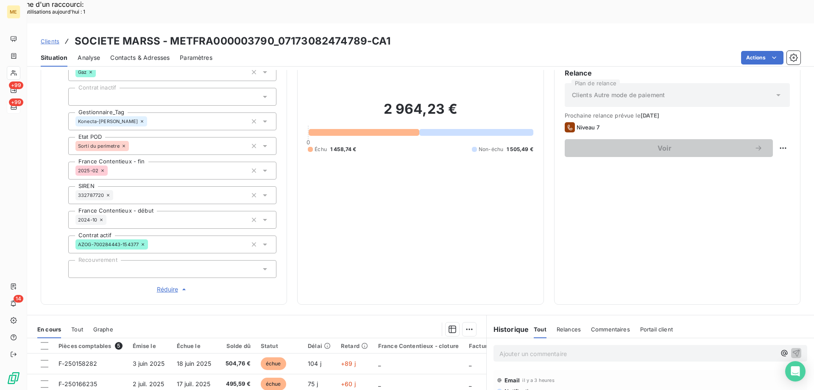
scroll to position [244, 0]
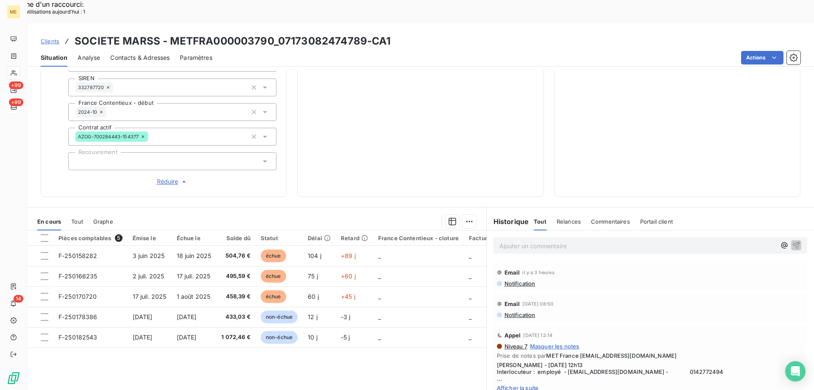
click at [510, 384] on span "Afficher la suite" at bounding box center [650, 387] width 307 height 7
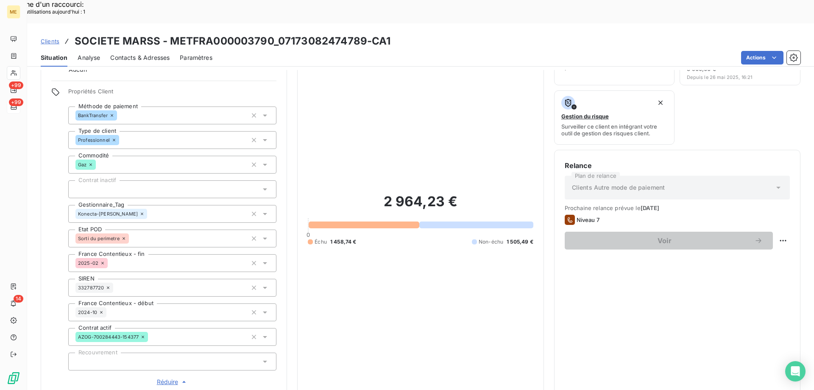
scroll to position [0, 0]
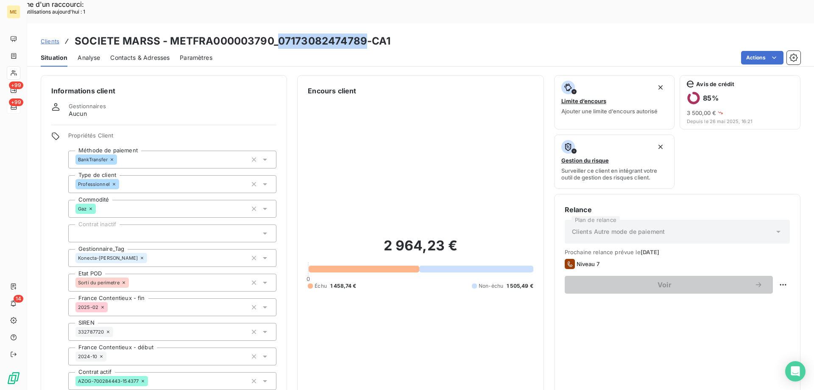
drag, startPoint x: 276, startPoint y: 14, endPoint x: 365, endPoint y: 23, distance: 89.1
click at [365, 33] on h3 "SOCIETE MARSS - METFRA000003790_07173082474789-CA1" at bounding box center [233, 40] width 316 height 15
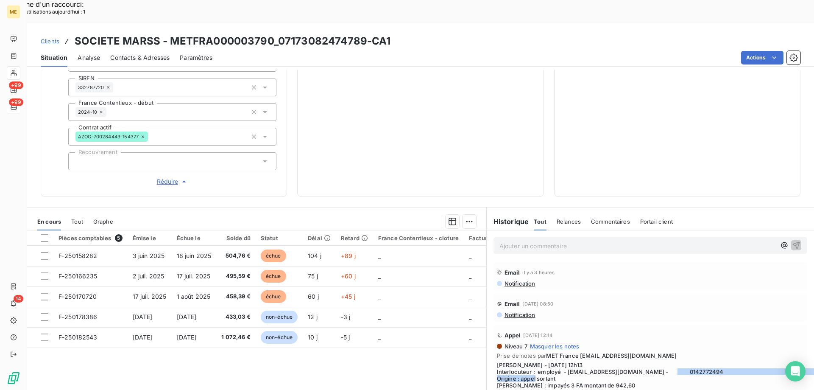
drag, startPoint x: 666, startPoint y: 341, endPoint x: 706, endPoint y: 347, distance: 41.1
click at [706, 361] on span "Sylvain - 12/09/2025 - 12h13 Interlocuteur : employé - ADOROUDIANI@YAHOO.FR - 0…" at bounding box center [650, 378] width 307 height 34
click at [701, 343] on div "Niveau 7 Masquer les notes Prise de notes par MET France met-france@recouvremen…" at bounding box center [650, 374] width 307 height 62
drag, startPoint x: 666, startPoint y: 343, endPoint x: 700, endPoint y: 341, distance: 33.6
click at [700, 361] on span "Sylvain - 12/09/2025 - 12h13 Interlocuteur : employé - ADOROUDIANI@YAHOO.FR - 0…" at bounding box center [650, 378] width 307 height 34
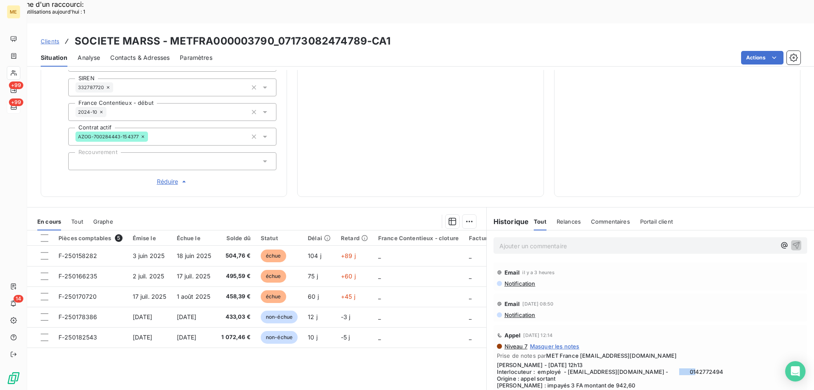
click at [271, 33] on h3 "SOCIETE MARSS - METFRA000003790_07173082474789-CA1" at bounding box center [233, 40] width 316 height 15
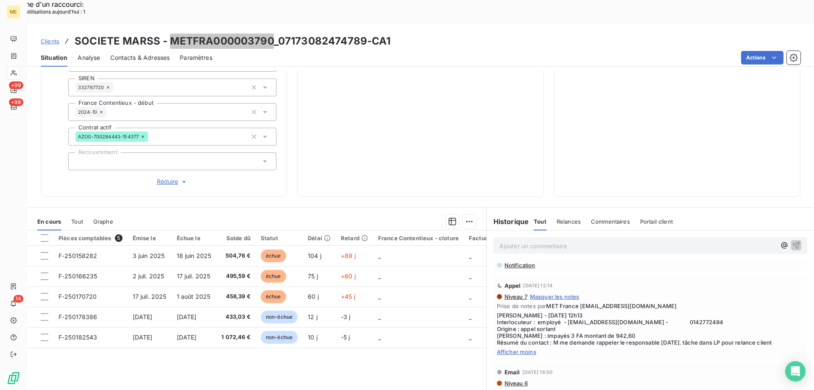
scroll to position [85, 0]
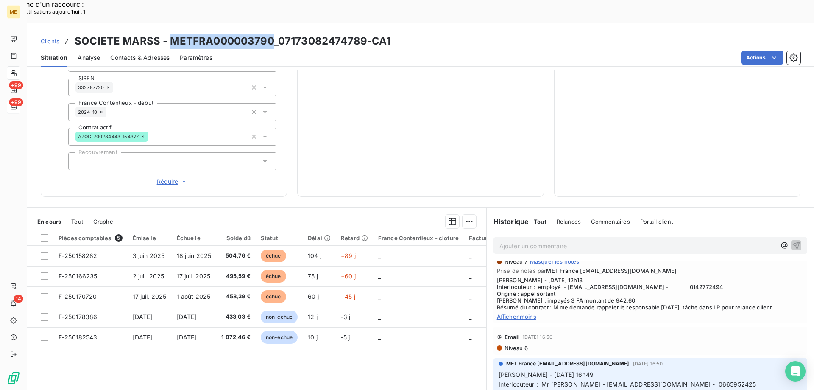
click at [522, 313] on span "Afficher moins" at bounding box center [650, 316] width 307 height 7
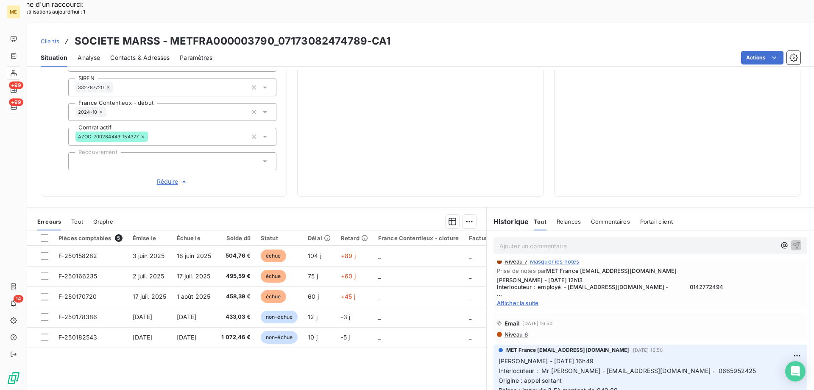
click at [519, 299] on span "Afficher la suite" at bounding box center [650, 302] width 307 height 7
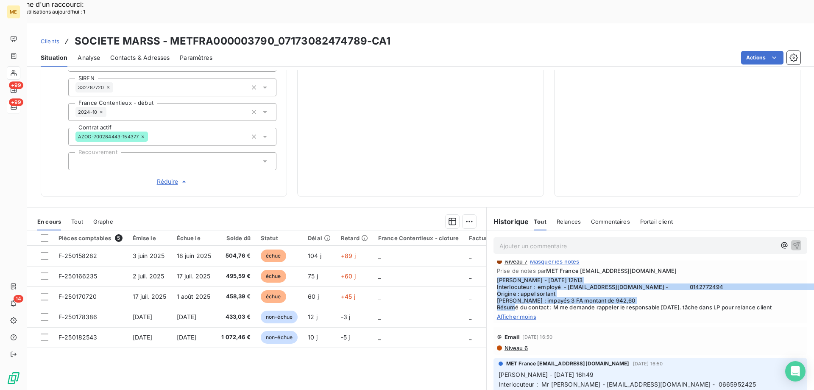
drag, startPoint x: 550, startPoint y: 278, endPoint x: 493, endPoint y: 254, distance: 61.9
click at [497, 276] on span "Sylvain - 12/09/2025 - 12h13 Interlocuteur : employé - ADOROUDIANI@YAHOO.FR - 0…" at bounding box center [650, 293] width 307 height 34
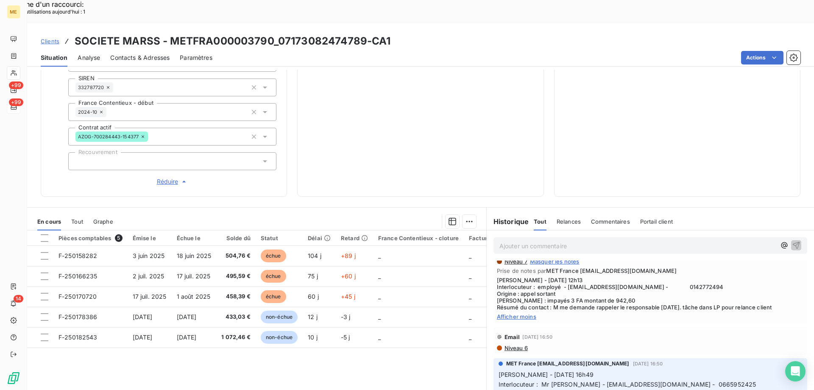
click at [509, 240] on p "Ajouter un commentaire ﻿" at bounding box center [638, 245] width 276 height 11
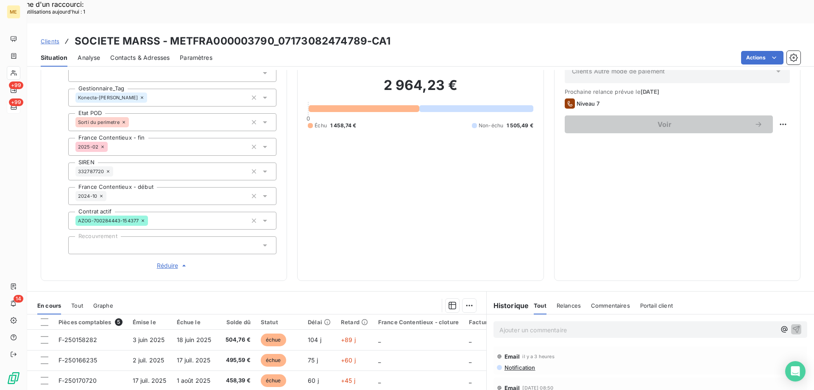
scroll to position [0, 0]
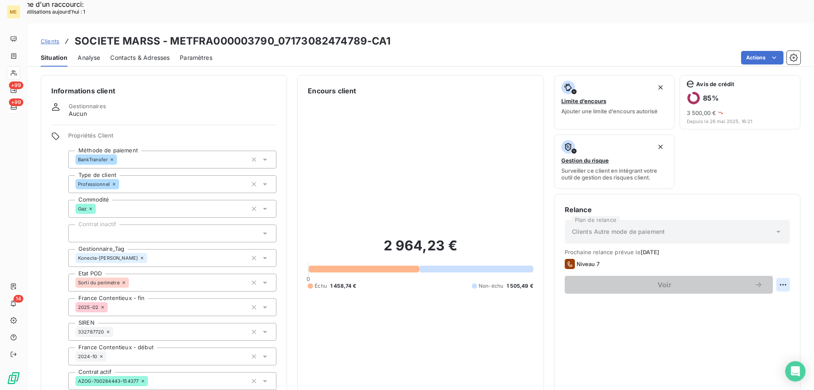
click at [759, 277] on div "Replanifier cette action" at bounding box center [742, 280] width 76 height 14
select select "8"
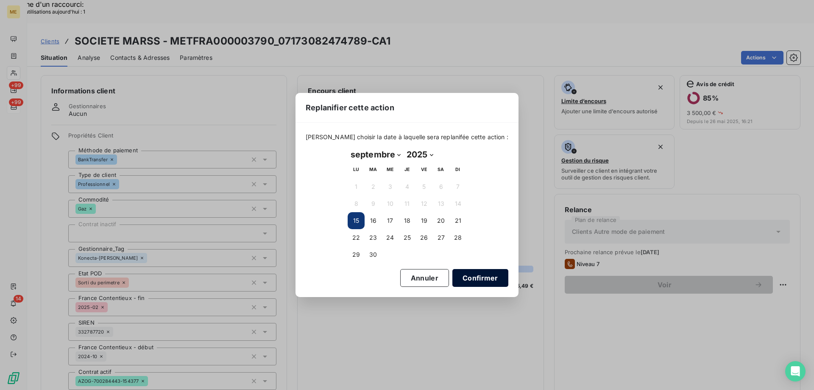
click at [475, 281] on button "Confirmer" at bounding box center [480, 278] width 56 height 18
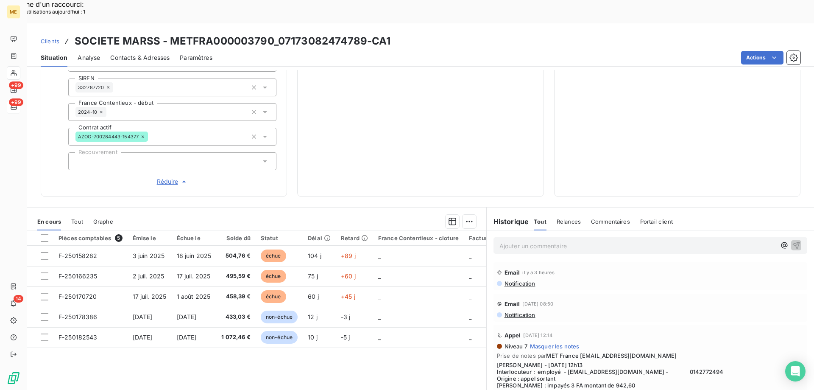
scroll to position [75, 0]
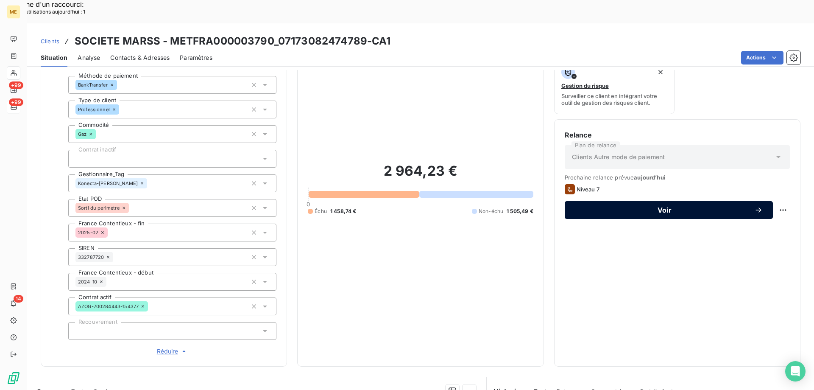
click at [620, 207] on span "Voir" at bounding box center [664, 210] width 179 height 7
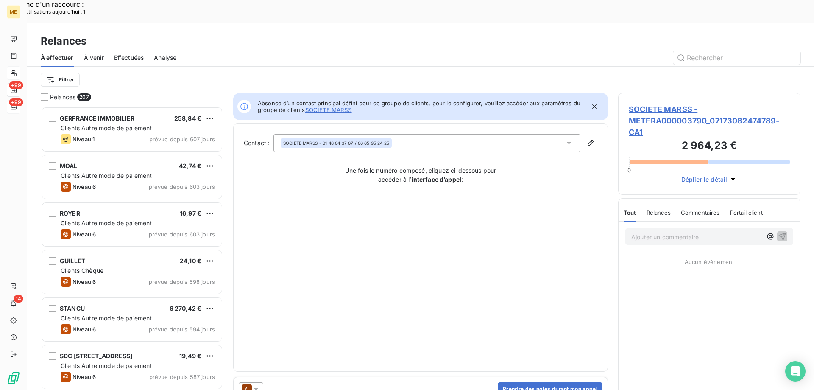
scroll to position [300, 176]
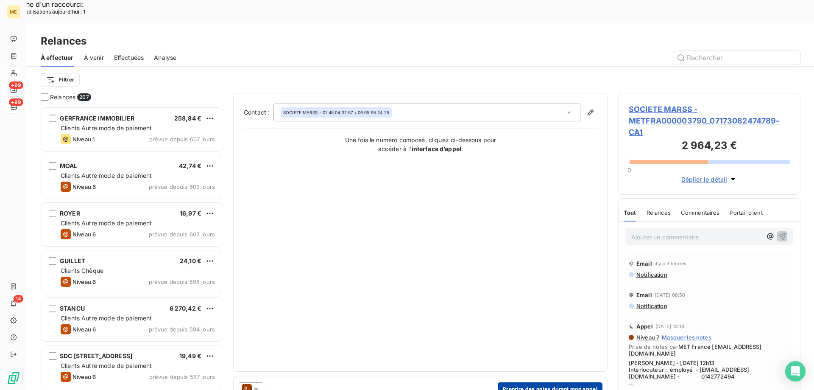
click at [508, 382] on button "Prendre des notes durant mon appel" at bounding box center [550, 389] width 105 height 14
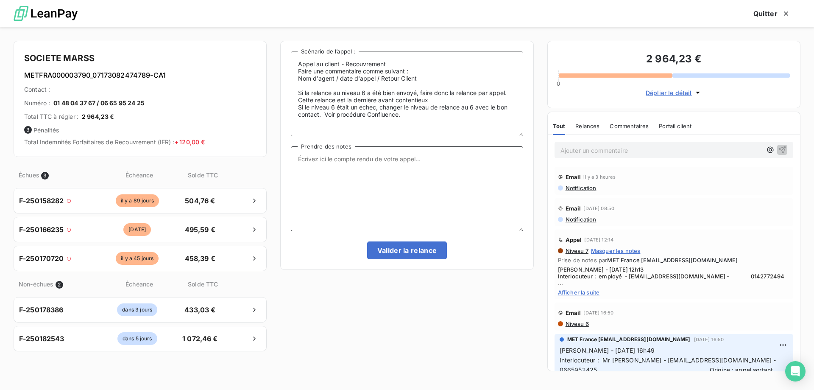
click at [338, 165] on textarea "Prendre des notes" at bounding box center [407, 188] width 232 height 85
paste textarea "0142772494"
type textarea "0142772494"
click at [771, 11] on button "Quitter" at bounding box center [771, 14] width 57 height 18
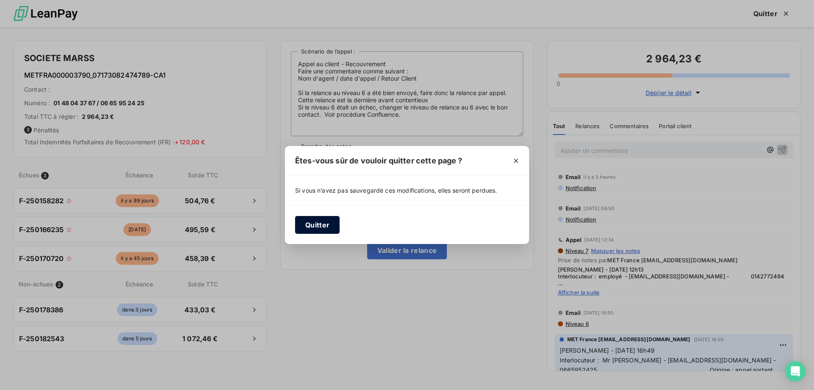
click at [322, 224] on button "Quitter" at bounding box center [317, 225] width 45 height 18
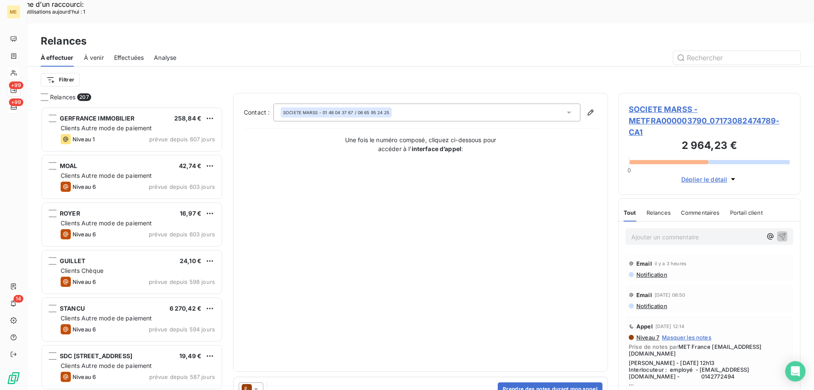
click at [648, 389] on span "Afficher la suite" at bounding box center [709, 392] width 161 height 7
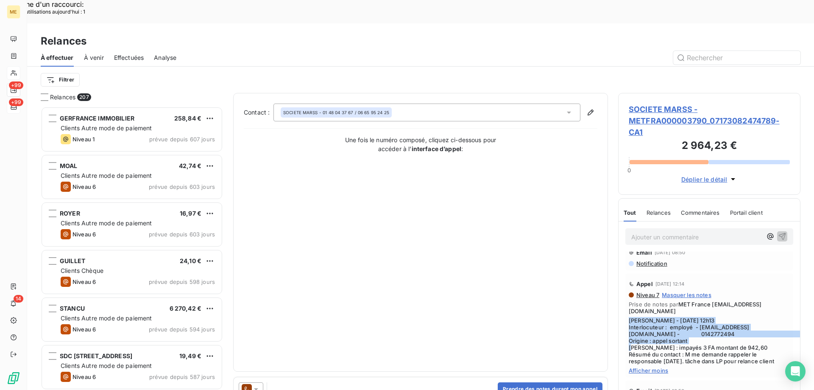
drag, startPoint x: 652, startPoint y: 321, endPoint x: 629, endPoint y: 294, distance: 35.5
click at [629, 317] on span "Sylvain - 12/09/2025 - 12h13 Interlocuteur : employé - ADOROUDIANI@YAHOO.FR - 0…" at bounding box center [709, 340] width 161 height 47
click at [525, 382] on button "Prendre des notes durant mon appel" at bounding box center [550, 389] width 105 height 14
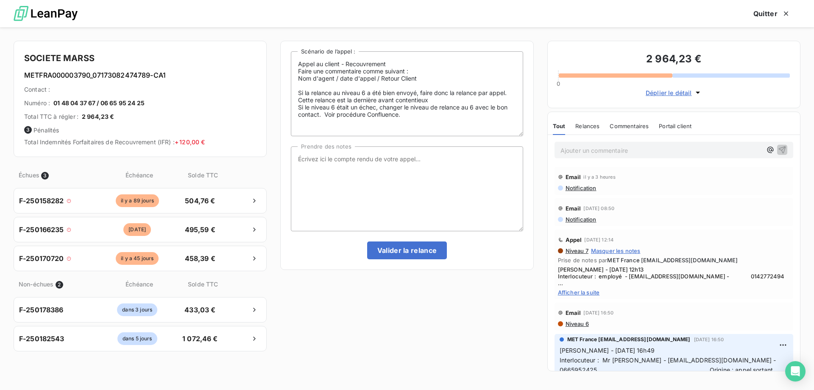
click at [351, 145] on div "Appel au client - Recouvrement Faire une commentaire comme suivant : Nom d'agen…" at bounding box center [407, 155] width 232 height 208
click at [329, 160] on textarea "Prendre des notes" at bounding box center [407, 188] width 232 height 85
paste textarea "Sylvain - 12/09/2025 - 12h13 Interlocuteur : employé - ADOROUDIANI@YAHOO.FR - 0…"
click at [329, 159] on textarea "Sylvain - 12/09/2025 - 12h13 Interlocuteur : employé - ADOROUDIANI@YAHOO.FR - 0…" at bounding box center [407, 188] width 232 height 85
click at [391, 155] on textarea "Sylvain - 15/09/2025 - 12h13 Interlocuteur : employé - ADOROUDIANI@YAHOO.FR - 0…" at bounding box center [407, 188] width 232 height 85
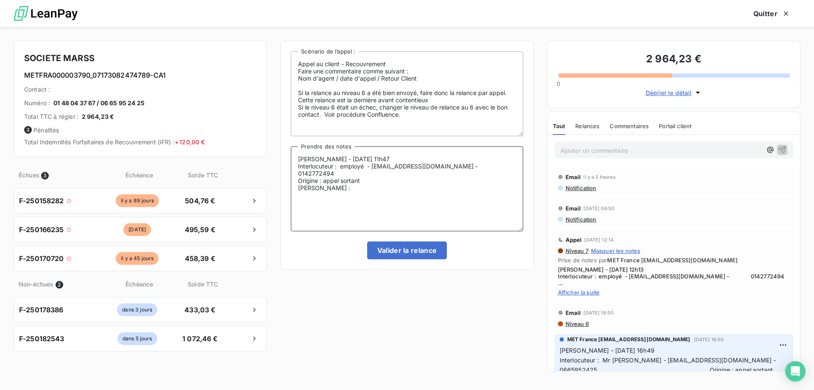
click at [386, 180] on textarea "Sylvain - 15/09/2025 - 11h47 Interlocuteur : employé - ADOROUDIANI@YAHOO.FR - 0…" at bounding box center [407, 188] width 232 height 85
click at [349, 184] on textarea "Sylvain - 15/09/2025 - 11h47 Interlocuteur : employé - ADOROUDIANI@YAHOO.FR - 0…" at bounding box center [407, 188] width 232 height 85
type textarea "[PERSON_NAME] - [DATE] 11h47 Interlocuteur : employé - [EMAIL_ADDRESS][DOMAIN_N…"
click at [379, 256] on button "Valider la relance" at bounding box center [407, 250] width 80 height 18
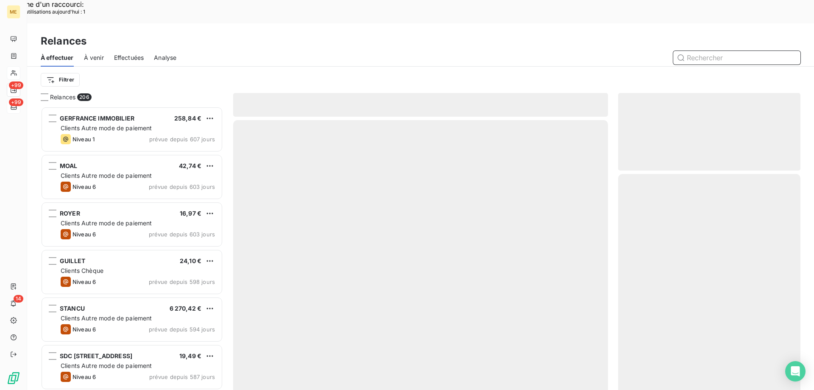
click at [125, 53] on span "Effectuées" at bounding box center [129, 57] width 30 height 8
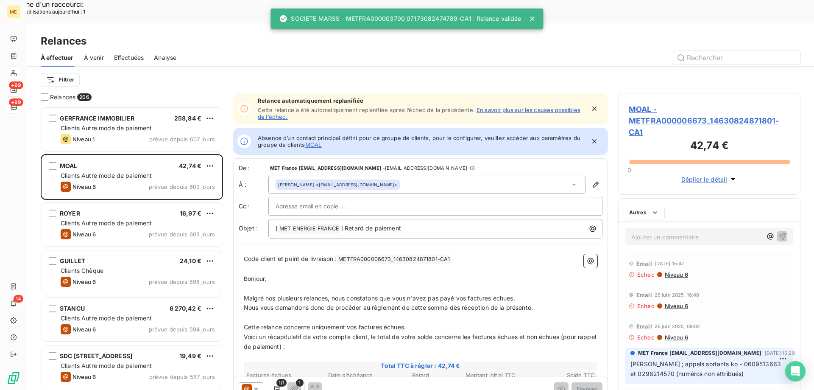
scroll to position [300, 176]
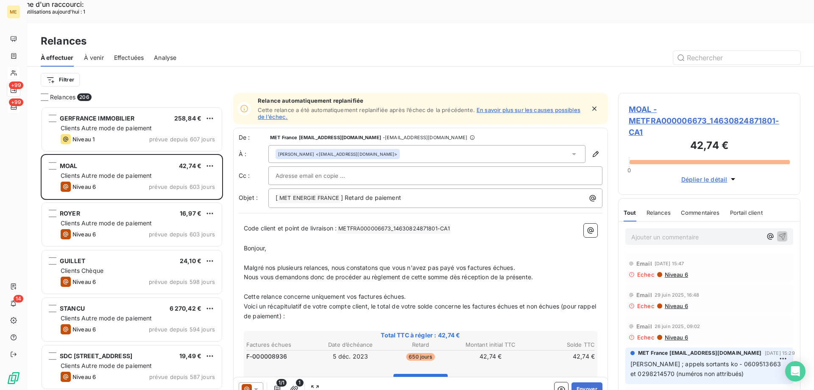
click at [126, 53] on span "Effectuées" at bounding box center [129, 57] width 30 height 8
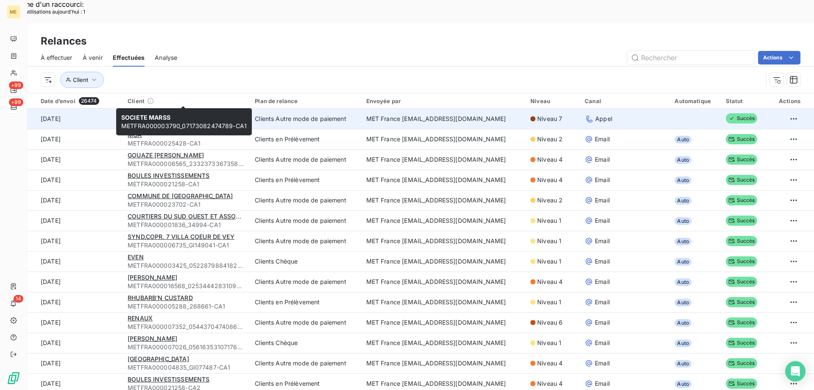
click at [162, 111] on span "SOCIETE MARSS" at bounding box center [152, 114] width 49 height 7
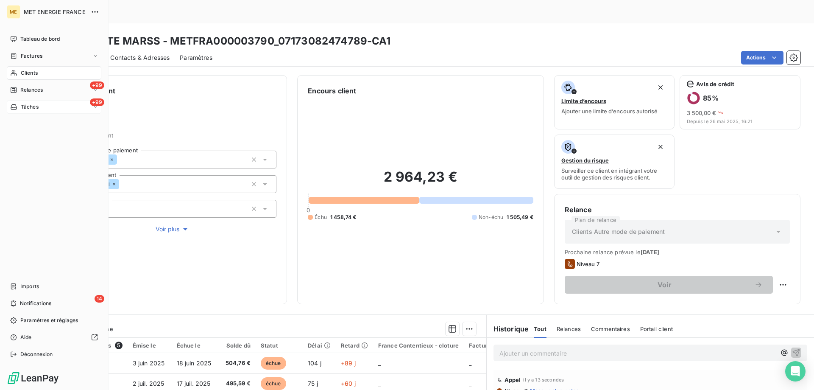
click at [22, 109] on span "Tâches" at bounding box center [30, 107] width 18 height 8
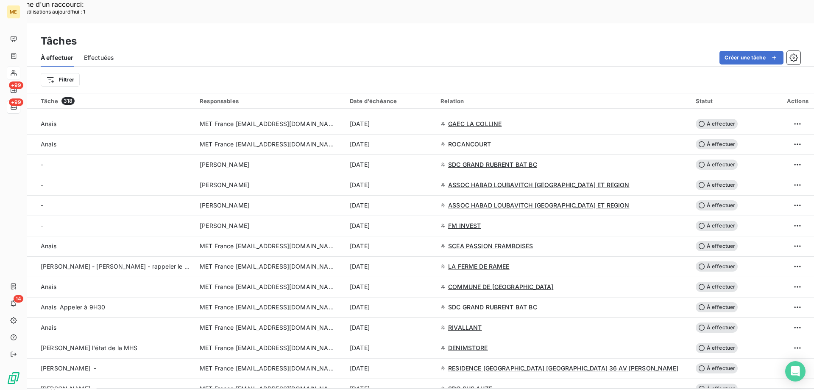
scroll to position [678, 0]
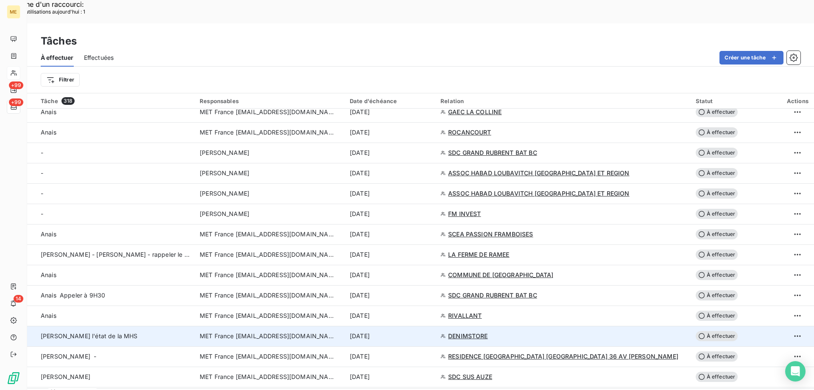
click at [247, 332] on span "MET France [EMAIL_ADDRESS][DOMAIN_NAME]" at bounding box center [268, 336] width 136 height 8
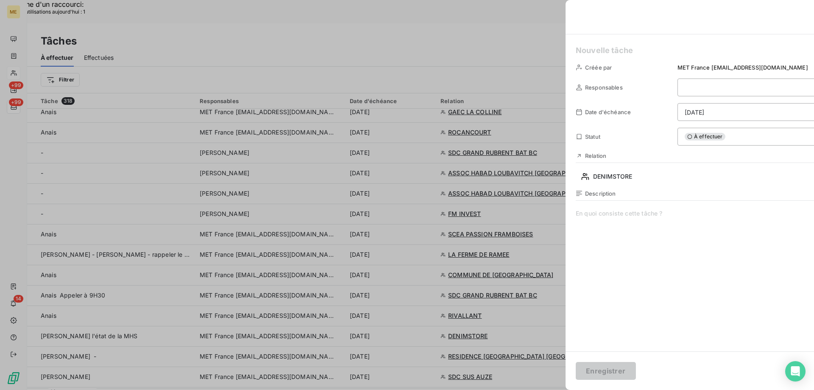
type input "16/09/2025"
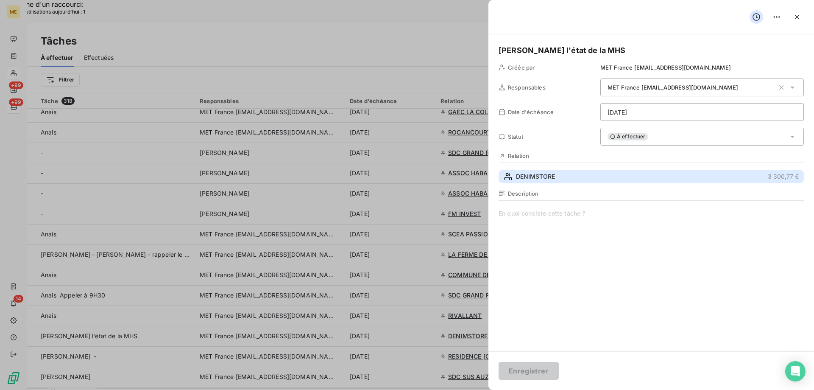
click at [538, 178] on span "DENIMSTORE" at bounding box center [535, 176] width 39 height 8
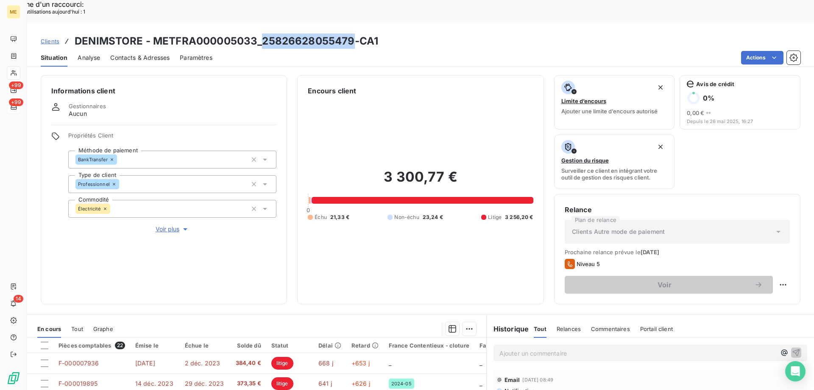
drag, startPoint x: 262, startPoint y: 19, endPoint x: 352, endPoint y: 21, distance: 89.1
click at [352, 33] on h3 "DENIMSTORE - METFRA000005033_25826628055479-CA1" at bounding box center [227, 40] width 304 height 15
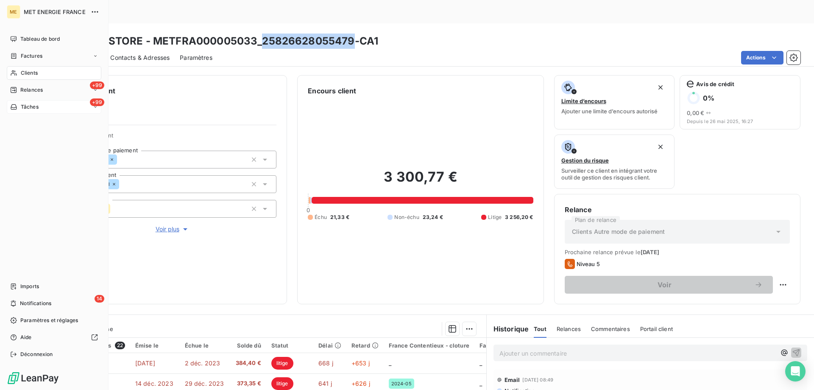
click at [33, 105] on span "Tâches" at bounding box center [30, 107] width 18 height 8
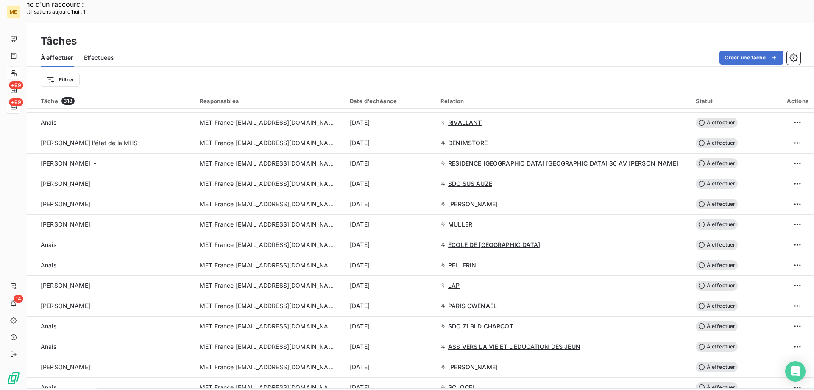
scroll to position [848, 0]
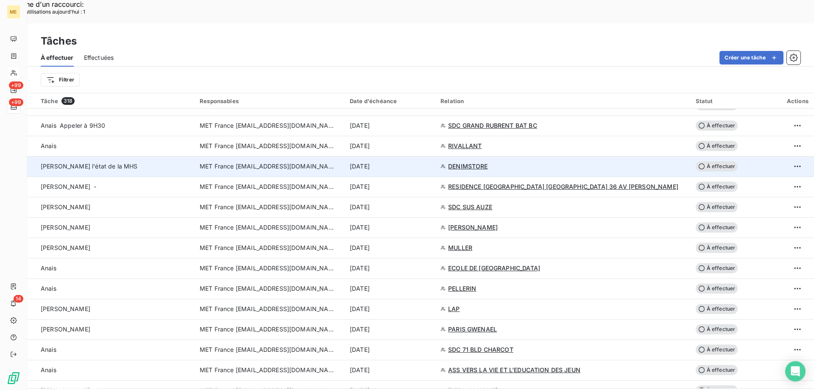
click at [370, 162] on span "[DATE]" at bounding box center [360, 166] width 20 height 8
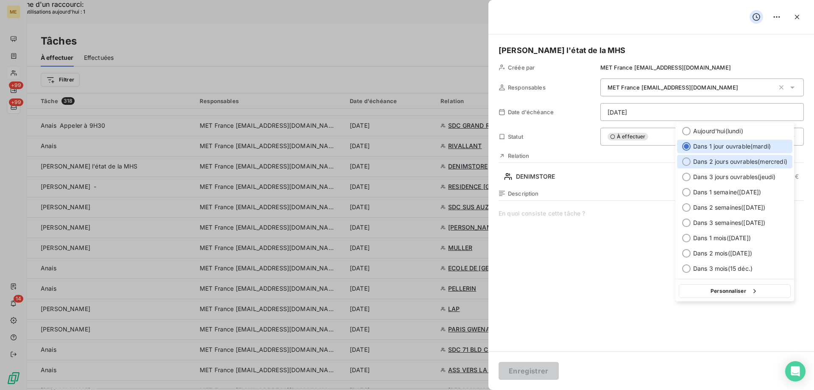
click at [686, 167] on div "Dans 2 jours ouvrables ( mercredi )" at bounding box center [734, 162] width 115 height 14
type input "17/09/2025"
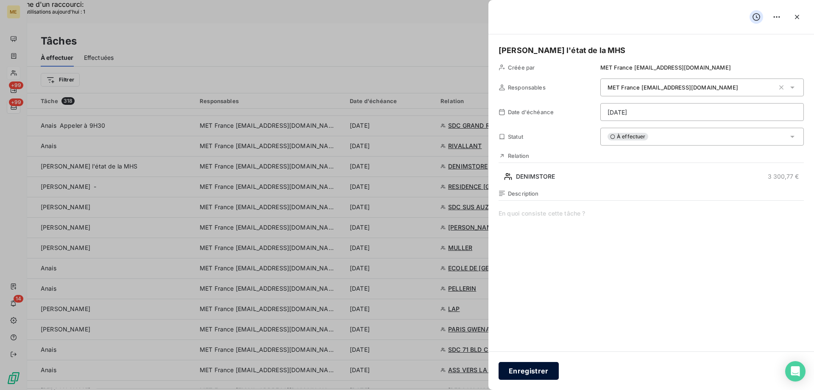
click at [542, 373] on button "Enregistrer" at bounding box center [529, 371] width 60 height 18
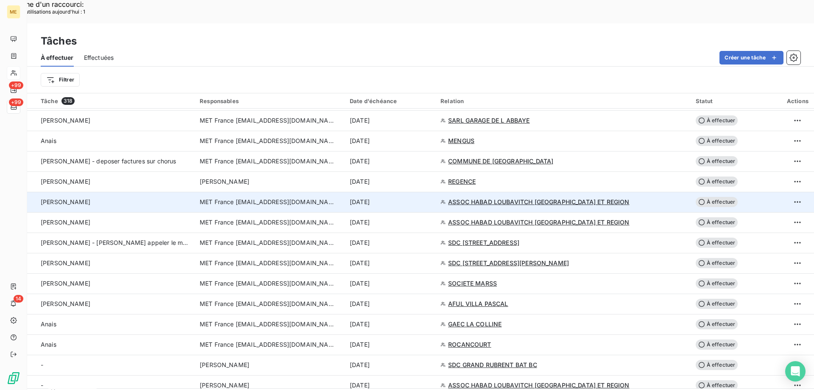
scroll to position [382, 0]
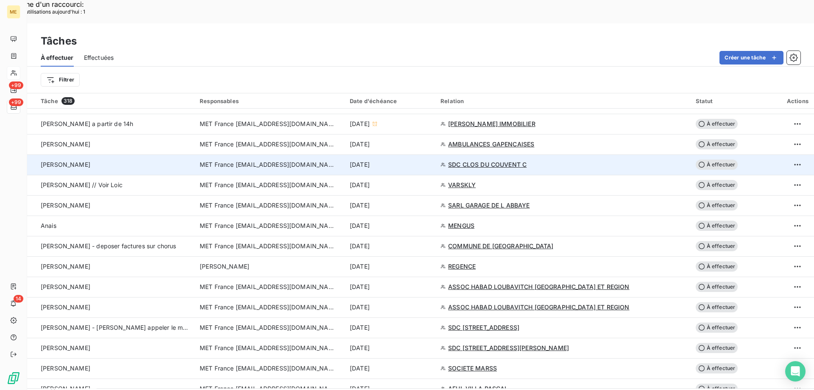
click at [234, 160] on span "MET France [EMAIL_ADDRESS][DOMAIN_NAME]" at bounding box center [268, 164] width 136 height 8
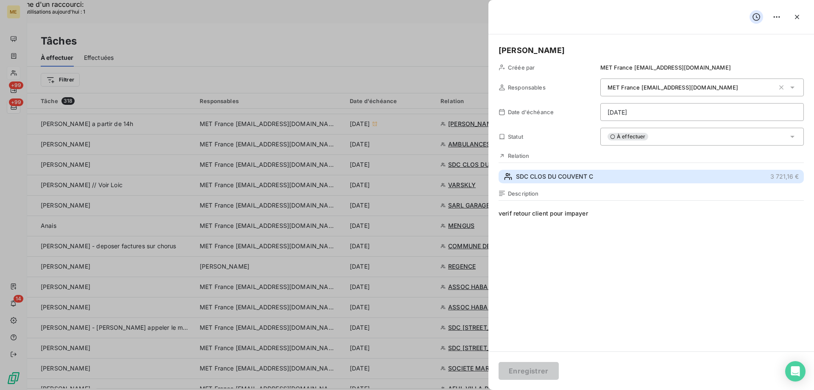
click at [562, 177] on span "SDC CLOS DU COUVENT C" at bounding box center [554, 176] width 77 height 8
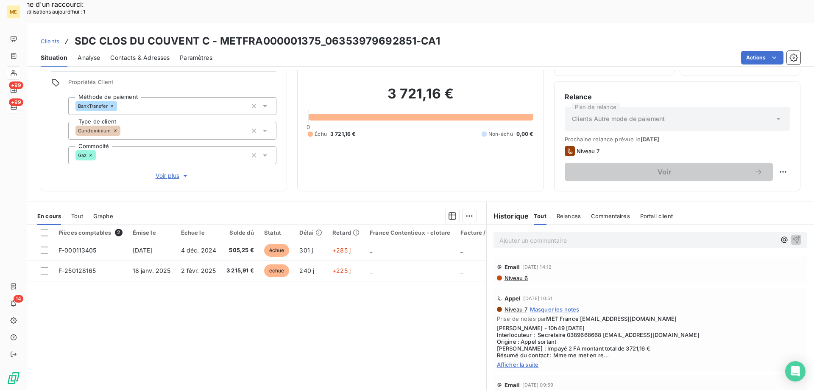
scroll to position [54, 0]
click at [511, 360] on span "Afficher la suite" at bounding box center [650, 363] width 307 height 7
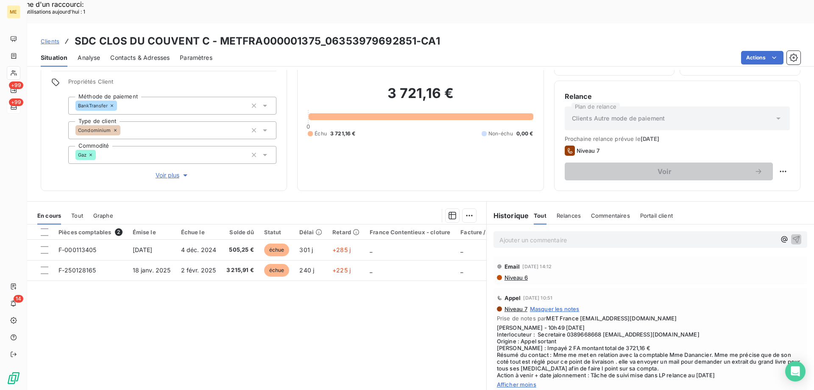
click at [324, 33] on h3 "SDC CLOS DU COUVENT C - METFRA000001375_06353979692851-CA1" at bounding box center [258, 40] width 366 height 15
drag, startPoint x: 323, startPoint y: 18, endPoint x: 411, endPoint y: 14, distance: 88.7
click at [411, 33] on h3 "SDC CLOS DU COUVENT C - METFRA000001375_06353979692851-CA1" at bounding box center [258, 40] width 366 height 15
click at [313, 33] on h3 "SDC CLOS DU COUVENT C - METFRA000001375_06353979692851-CA1" at bounding box center [258, 40] width 366 height 15
click at [312, 51] on div "Actions" at bounding box center [512, 58] width 578 height 14
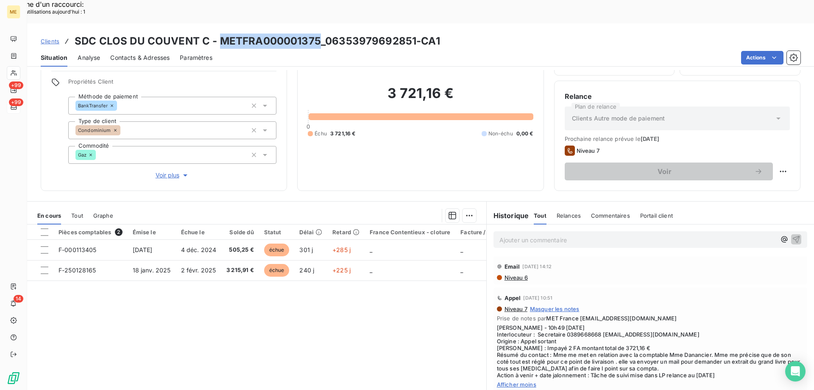
drag, startPoint x: 218, startPoint y: 16, endPoint x: 318, endPoint y: 20, distance: 100.1
click at [318, 33] on h3 "SDC CLOS DU COUVENT C - METFRA000001375_06353979692851-CA1" at bounding box center [258, 40] width 366 height 15
click at [270, 33] on h3 "SDC CLOS DU COUVENT C - METFRA000001375_06353979692851-CA1" at bounding box center [258, 40] width 366 height 15
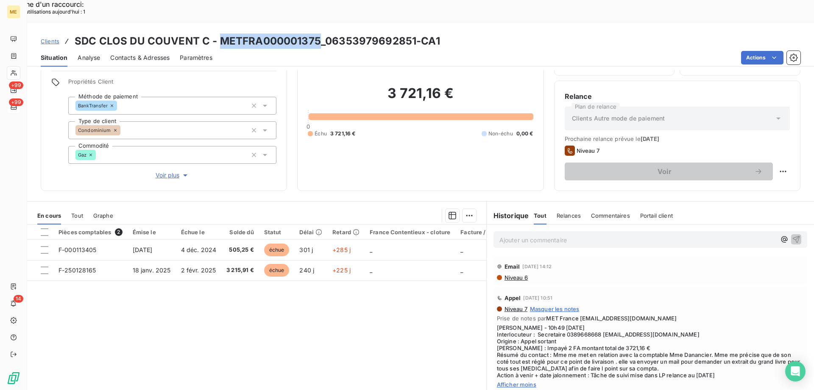
drag, startPoint x: 218, startPoint y: 15, endPoint x: 317, endPoint y: 15, distance: 98.8
click at [317, 33] on h3 "SDC CLOS DU COUVENT C - METFRA000001375_06353979692851-CA1" at bounding box center [258, 40] width 366 height 15
click at [325, 33] on h3 "SDC CLOS DU COUVENT C - METFRA000001375_06353979692851-CA1" at bounding box center [258, 40] width 366 height 15
click at [51, 38] on span "Clients" at bounding box center [50, 41] width 19 height 7
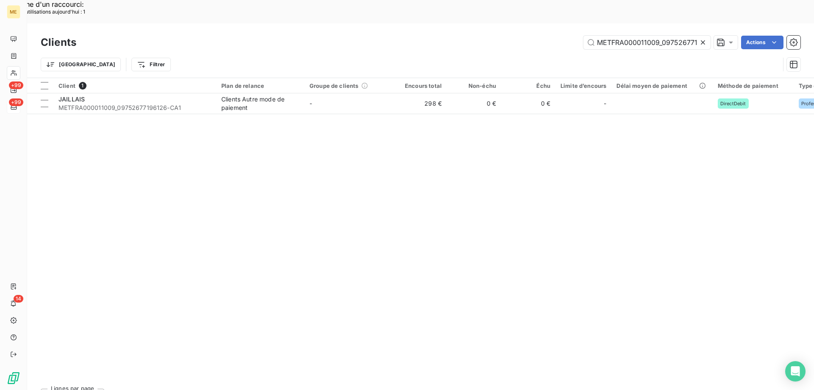
click at [701, 38] on icon at bounding box center [703, 42] width 8 height 8
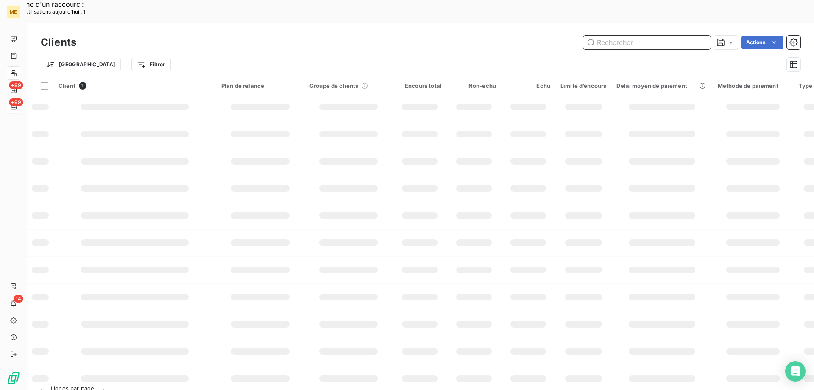
click at [589, 36] on input "text" at bounding box center [646, 43] width 127 height 14
click at [625, 36] on input "text" at bounding box center [646, 43] width 127 height 14
paste input "METFRA000003790"
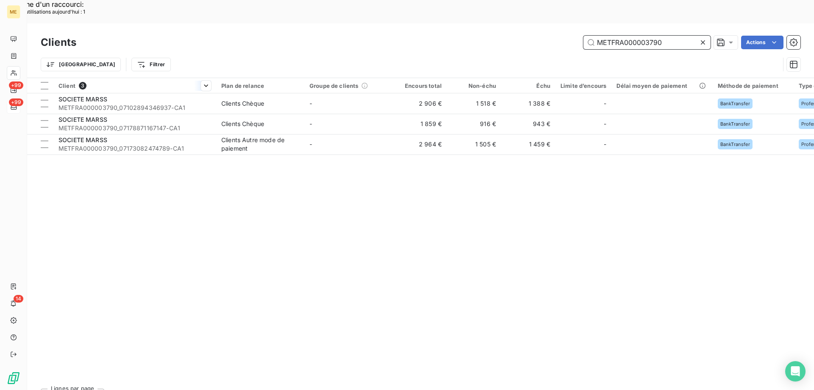
type input "METFRA000003790"
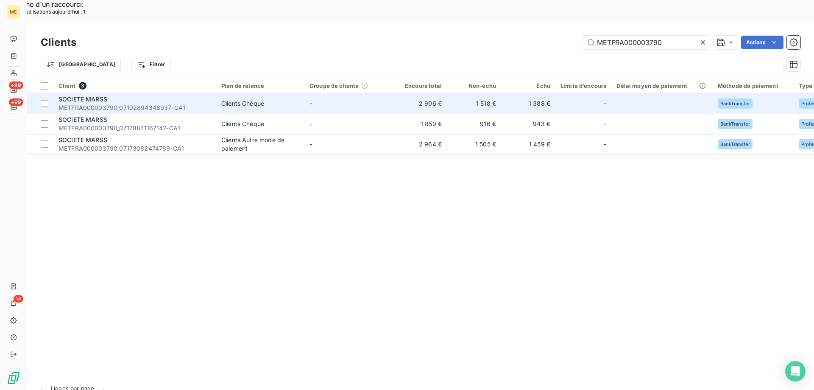
click at [92, 95] on span "SOCIETE MARSS" at bounding box center [83, 98] width 49 height 7
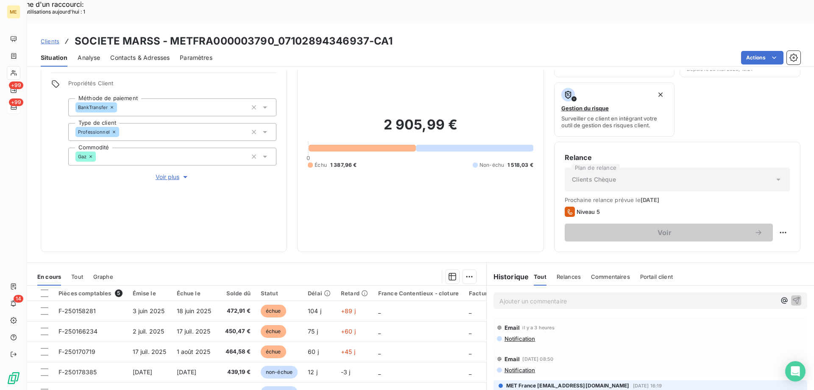
scroll to position [28, 0]
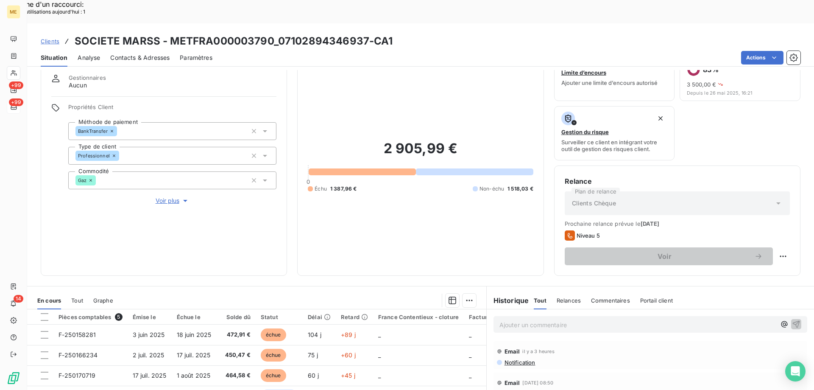
click at [142, 53] on span "Contacts & Adresses" at bounding box center [139, 57] width 59 height 8
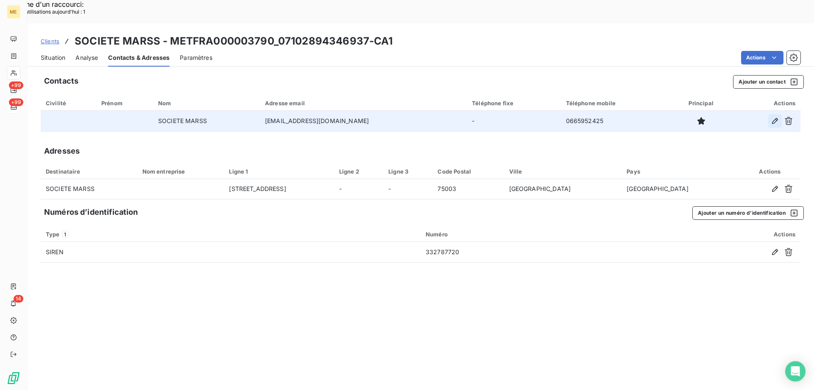
click at [773, 117] on icon "button" at bounding box center [775, 121] width 8 height 8
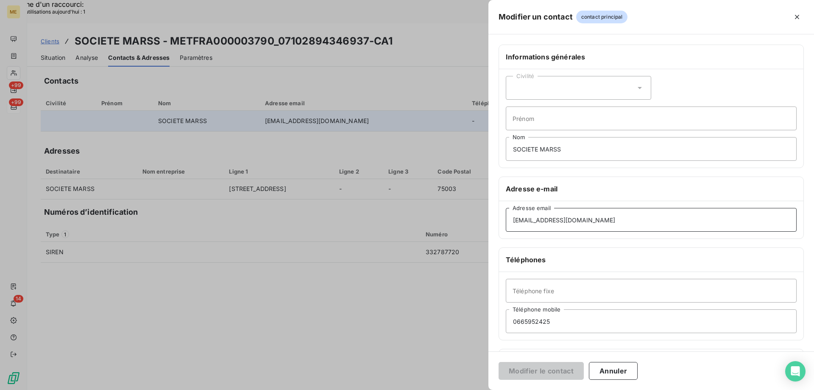
click at [546, 220] on input "[EMAIL_ADDRESS][DOMAIN_NAME]" at bounding box center [651, 220] width 291 height 24
type input "[EMAIL_ADDRESS][DOMAIN_NAME]"
click at [508, 376] on button "Modifier le contact" at bounding box center [541, 371] width 85 height 18
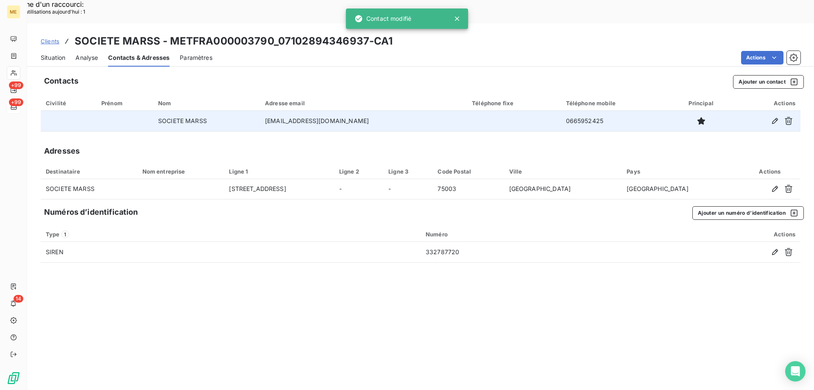
click at [56, 53] on span "Situation" at bounding box center [53, 57] width 25 height 8
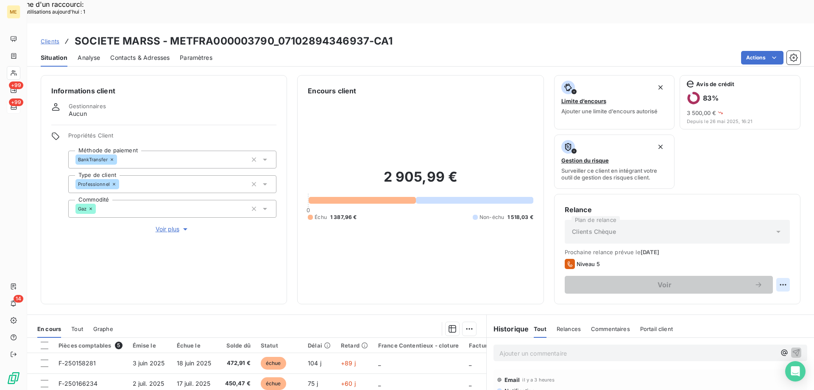
click at [759, 281] on div "Replanifier cette action" at bounding box center [742, 280] width 76 height 14
select select "8"
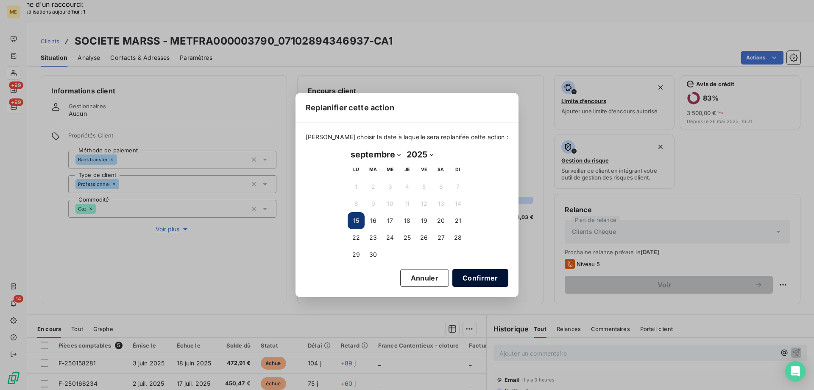
click at [456, 279] on button "Confirmer" at bounding box center [480, 278] width 56 height 18
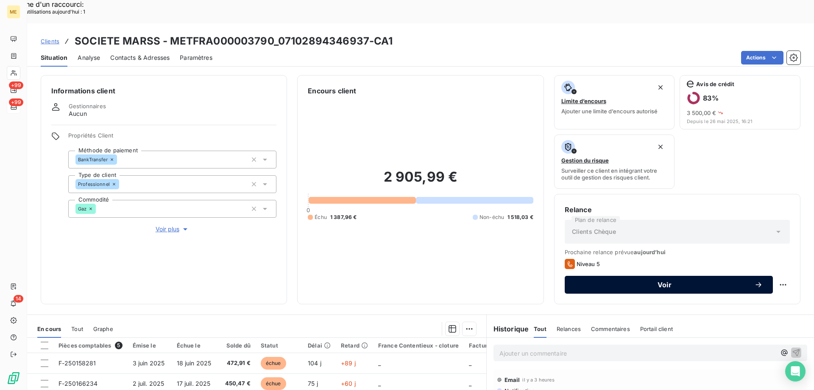
click at [659, 281] on span "Voir" at bounding box center [664, 284] width 179 height 7
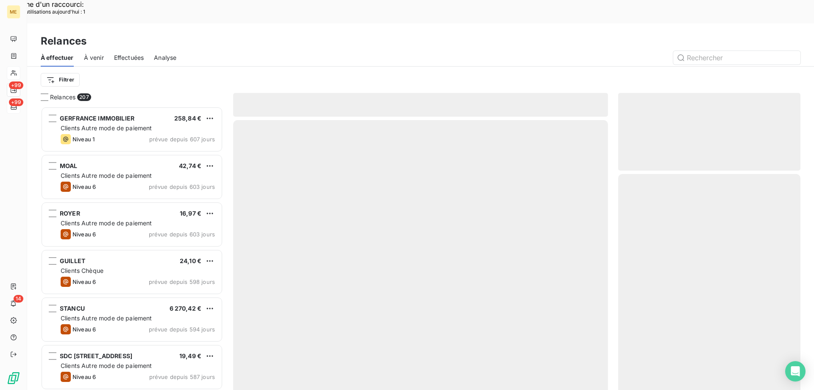
scroll to position [300, 176]
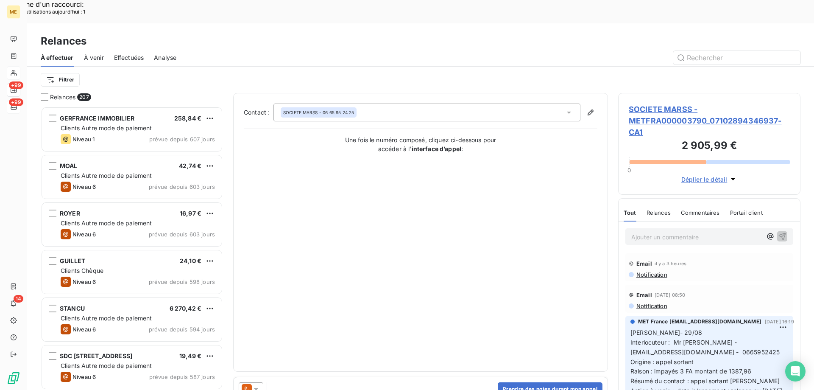
click at [258, 382] on div at bounding box center [251, 389] width 25 height 14
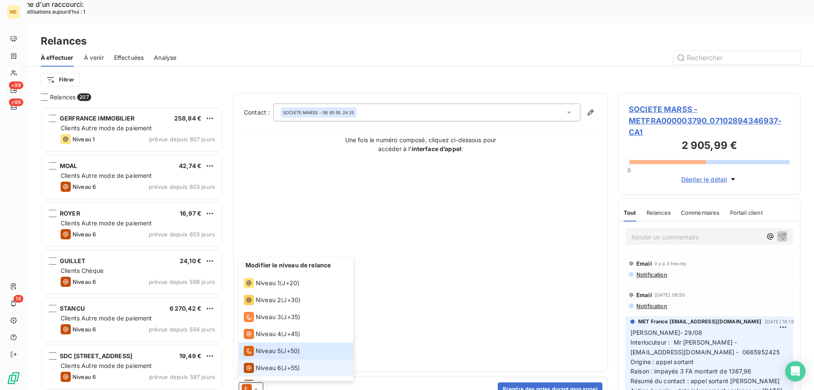
click at [259, 363] on span "Niveau 6" at bounding box center [268, 367] width 25 height 8
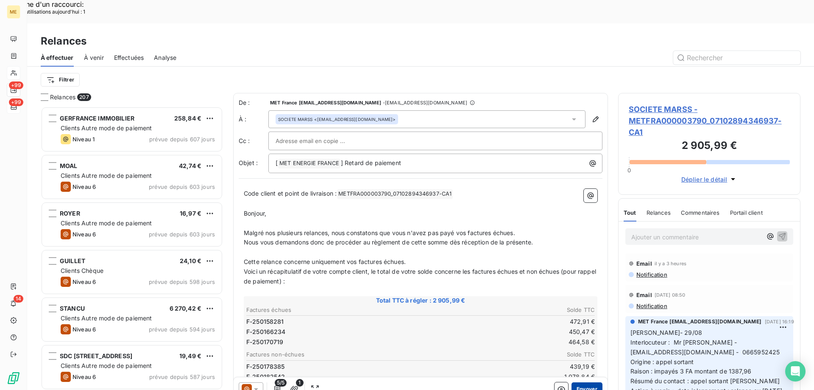
click at [581, 382] on button "Envoyer" at bounding box center [587, 389] width 31 height 14
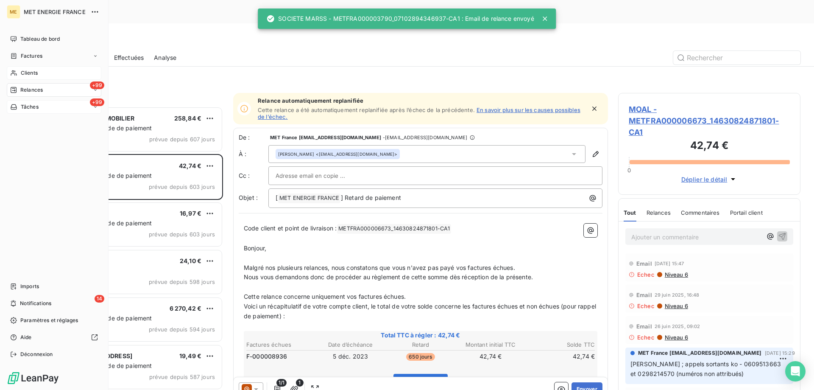
click at [11, 71] on icon at bounding box center [13, 73] width 7 height 7
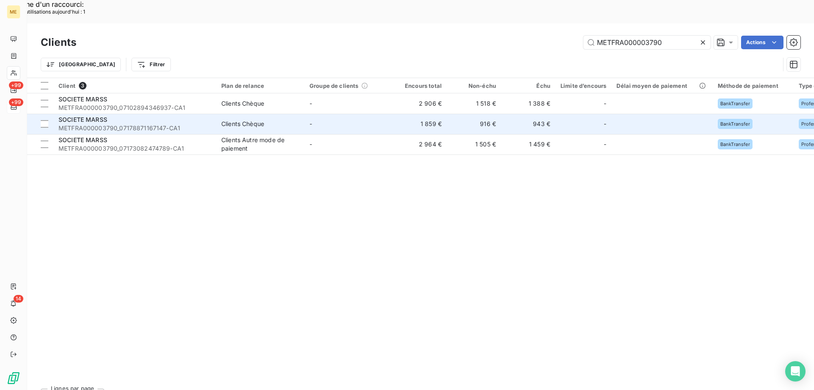
click at [148, 124] on span "METFRA000003790_07178871167147-CA1" at bounding box center [135, 128] width 153 height 8
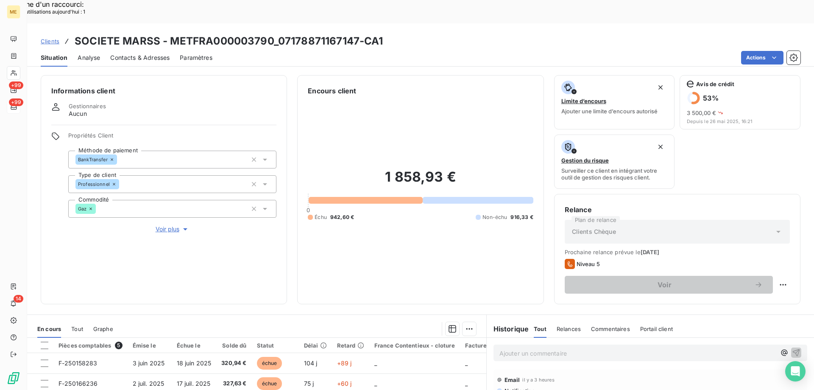
click at [150, 49] on div "Contacts & Adresses" at bounding box center [139, 58] width 59 height 18
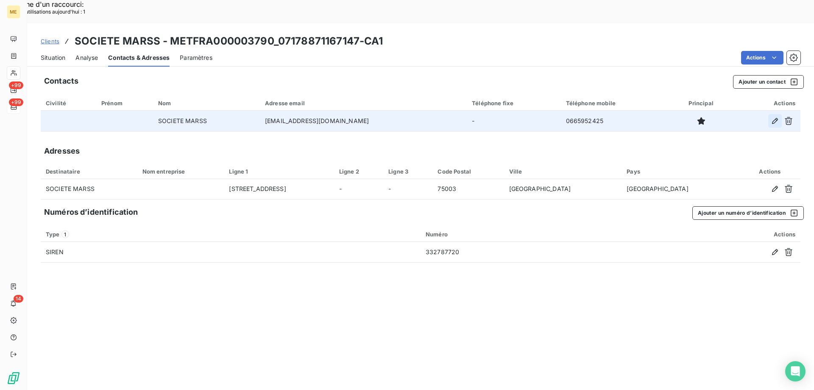
click at [769, 114] on button "button" at bounding box center [775, 121] width 14 height 14
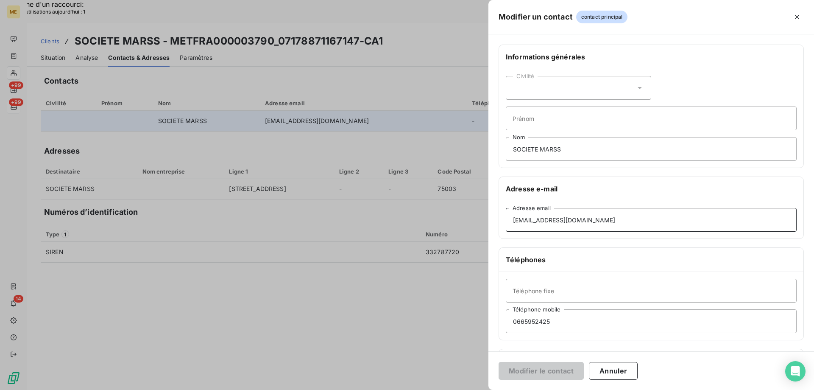
click at [548, 222] on input "[EMAIL_ADDRESS][DOMAIN_NAME]" at bounding box center [651, 220] width 291 height 24
type input "[EMAIL_ADDRESS][DOMAIN_NAME]"
click at [527, 371] on button "Modifier le contact" at bounding box center [541, 371] width 85 height 18
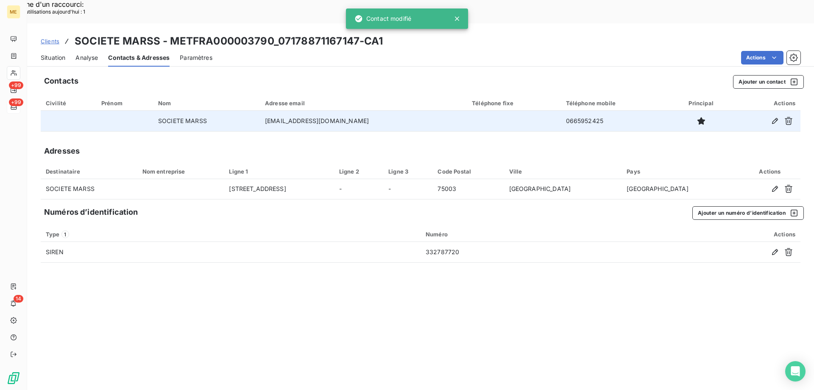
click at [45, 53] on span "Situation" at bounding box center [53, 57] width 25 height 8
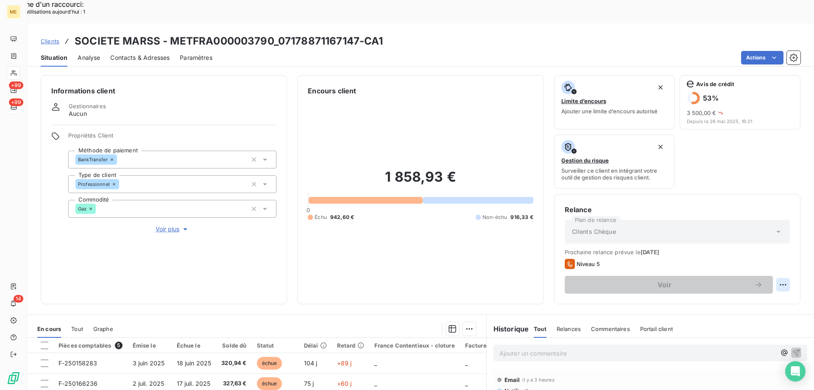
click at [737, 278] on div "Replanifier cette action" at bounding box center [742, 280] width 76 height 14
select select "8"
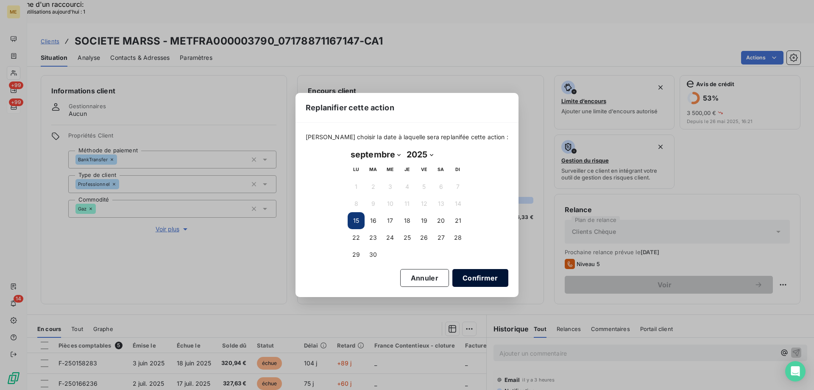
click at [452, 273] on button "Confirmer" at bounding box center [480, 278] width 56 height 18
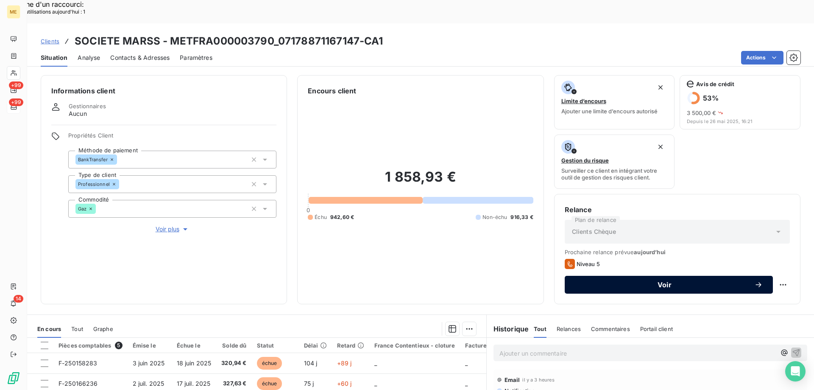
click at [690, 276] on button "Voir" at bounding box center [669, 285] width 208 height 18
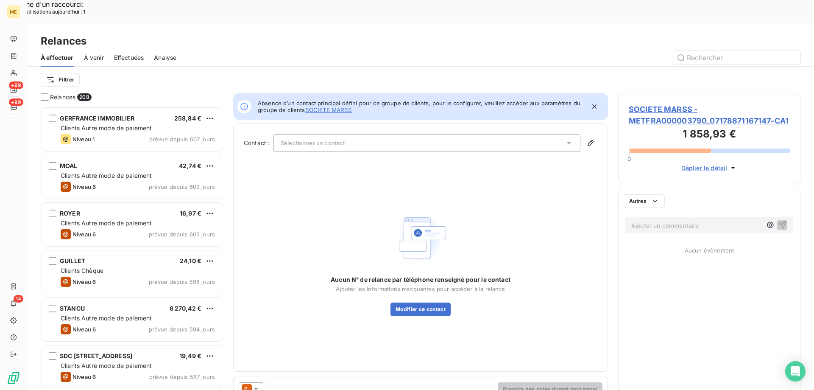
scroll to position [300, 176]
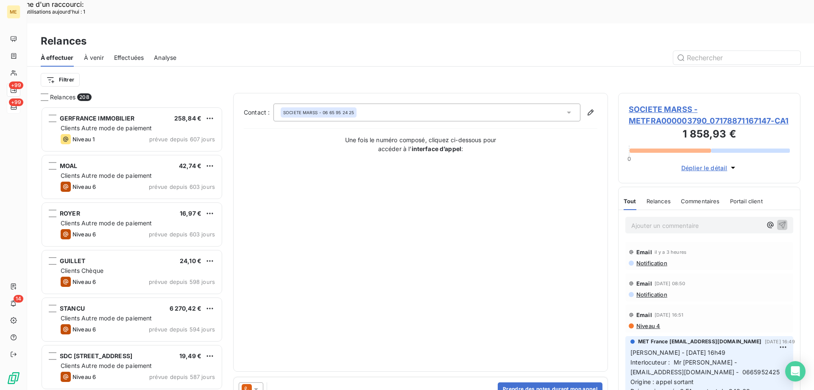
click at [255, 385] on icon at bounding box center [256, 389] width 8 height 8
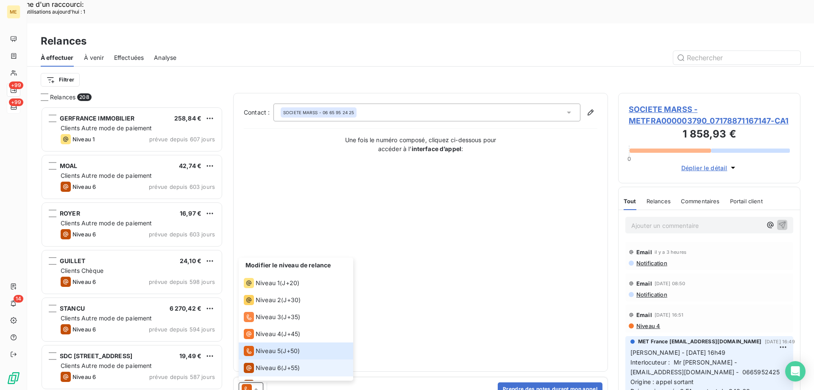
click at [258, 363] on span "Niveau 6" at bounding box center [268, 367] width 25 height 8
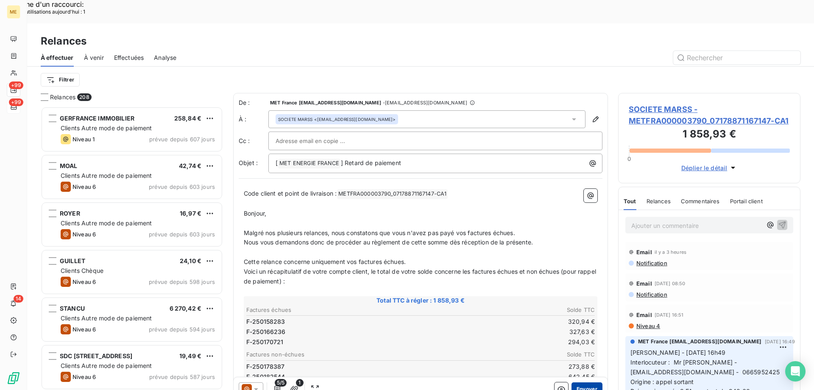
click at [579, 382] on button "Envoyer" at bounding box center [587, 389] width 31 height 14
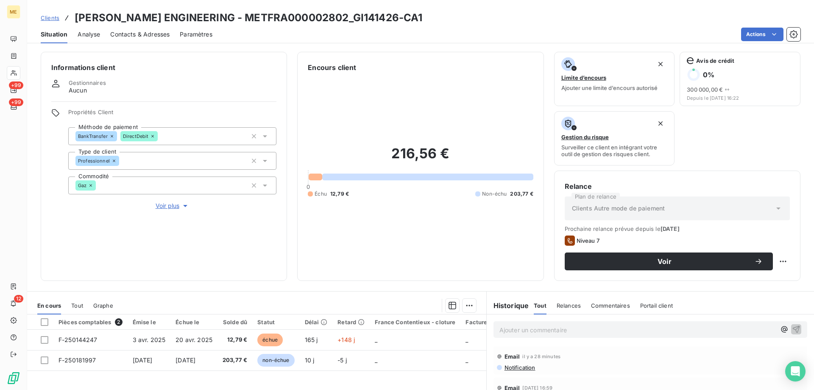
click at [52, 20] on span "Clients" at bounding box center [50, 17] width 19 height 7
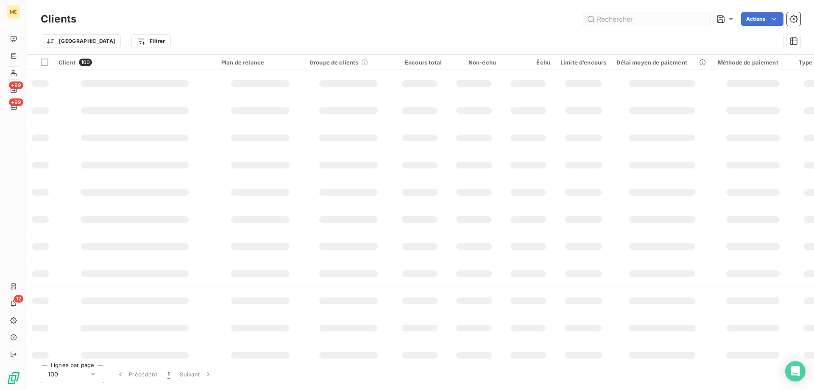
click at [633, 21] on input "text" at bounding box center [646, 19] width 127 height 14
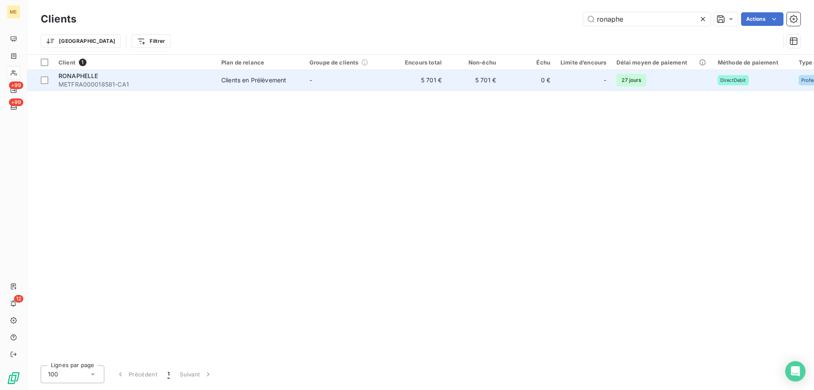
type input "ronaphe"
click at [95, 82] on span "METFRA000018581-CA1" at bounding box center [135, 84] width 153 height 8
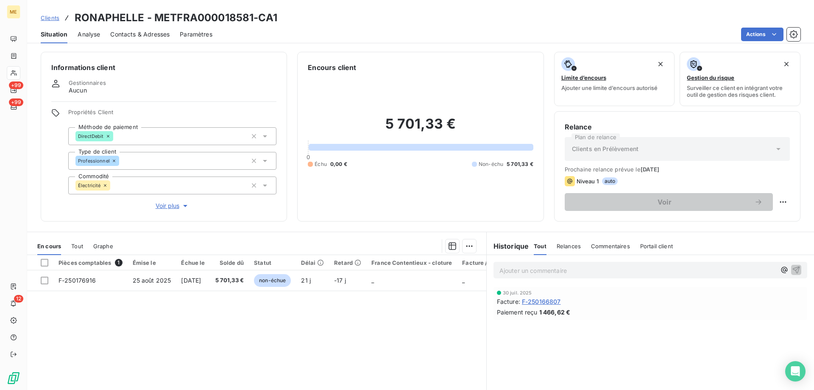
click at [165, 202] on span "Voir plus" at bounding box center [173, 205] width 34 height 8
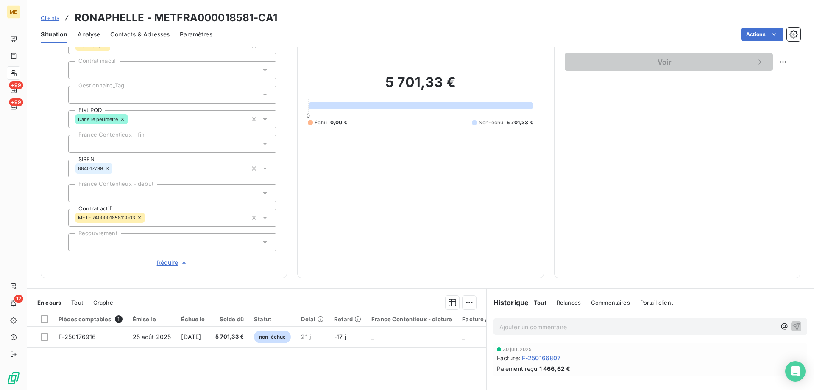
scroll to position [170, 0]
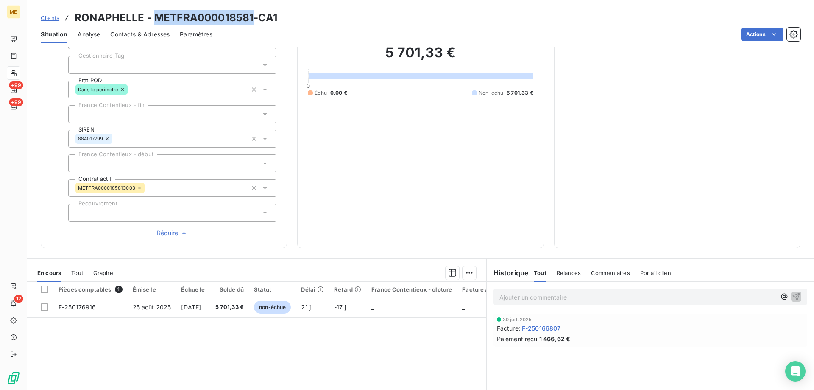
drag, startPoint x: 152, startPoint y: 14, endPoint x: 251, endPoint y: 19, distance: 99.8
click at [251, 19] on h3 "RONAPHELLE - METFRA000018581-CA1" at bounding box center [176, 17] width 203 height 15
copy h3 "METFRA000018581"
click at [73, 270] on span "Tout" at bounding box center [77, 272] width 12 height 7
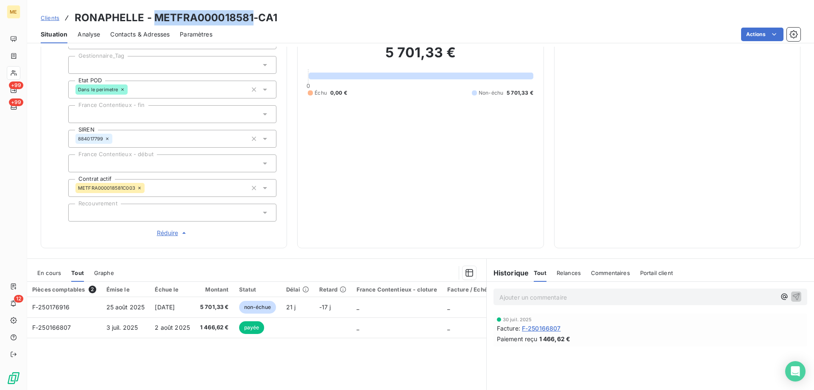
click at [50, 269] on span "En cours" at bounding box center [49, 272] width 24 height 7
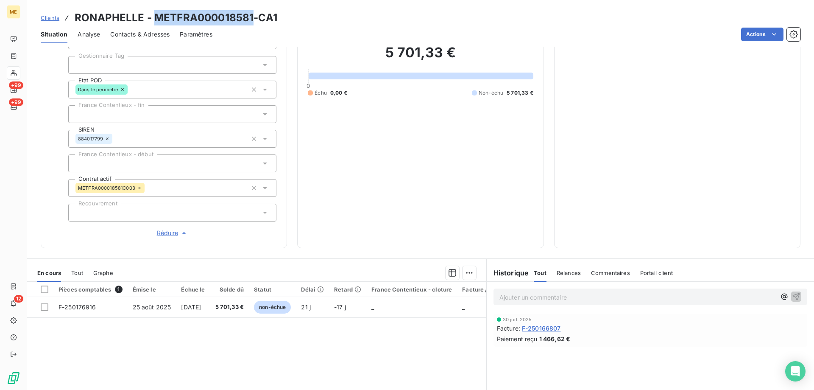
click at [523, 293] on p "Ajouter un commentaire ﻿" at bounding box center [638, 297] width 276 height 11
click at [503, 294] on p "Ajouter un commentaire ﻿" at bounding box center [638, 297] width 276 height 11
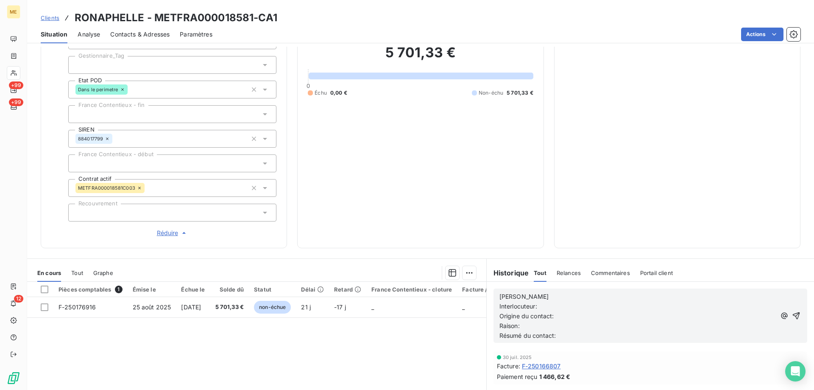
click at [557, 291] on div "Sylvain Interlocuteur: Origine du contact: Raison: Résumé du contact:" at bounding box center [638, 315] width 276 height 49
click at [542, 292] on p "Sylvain" at bounding box center [638, 297] width 276 height 10
click at [548, 301] on p "Interlocuteur:" at bounding box center [638, 306] width 276 height 10
click at [606, 303] on p "Interlocuteur: M CHENEAU" at bounding box center [638, 306] width 276 height 10
click at [624, 301] on p "Interlocuteur: M CHENEAU 0643521503" at bounding box center [638, 306] width 276 height 10
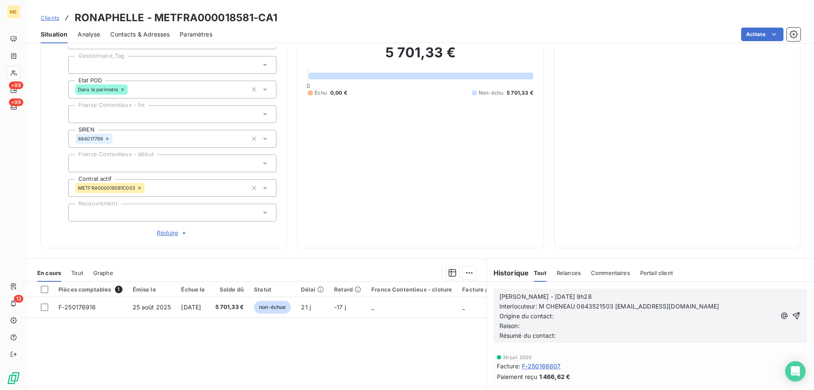
click at [586, 312] on p "Origine du contact:" at bounding box center [638, 316] width 276 height 10
click at [525, 321] on p "Raison:" at bounding box center [638, 326] width 276 height 10
click at [575, 331] on p "Résumé du contact:" at bounding box center [638, 336] width 276 height 10
click at [0, 0] on lt-div at bounding box center [0, 0] width 0 height 0
click at [720, 332] on span "Résumé du contact: M veut régler sa facture F-250176916 en 2 fois. Envoie du li…" at bounding box center [634, 335] width 268 height 7
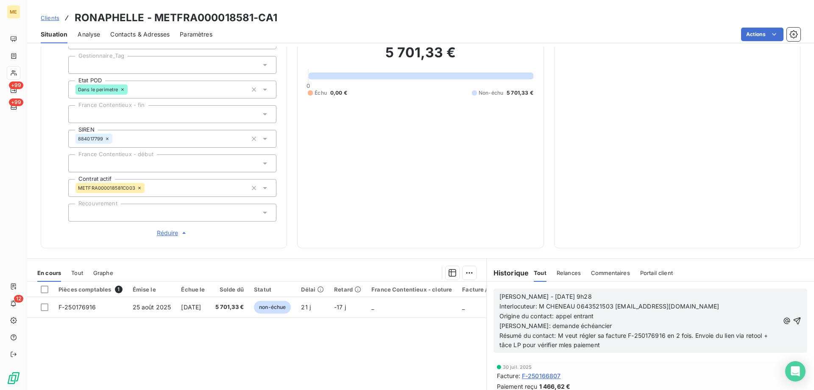
click at [561, 337] on span "Résumé du contact: M veut régler sa facture F-250176916 en 2 fois. Envoie du li…" at bounding box center [635, 340] width 270 height 17
click at [596, 343] on p "Résumé du contact: M veut régler sa facture F-250176916 en 2 fois. Envoie du li…" at bounding box center [640, 341] width 280 height 20
click at [504, 338] on span "Résumé du contact: M veut régler sa facture F-250176916 en 2 fois. Envoie du li…" at bounding box center [635, 340] width 270 height 17
click at [794, 317] on icon "button" at bounding box center [797, 320] width 7 height 7
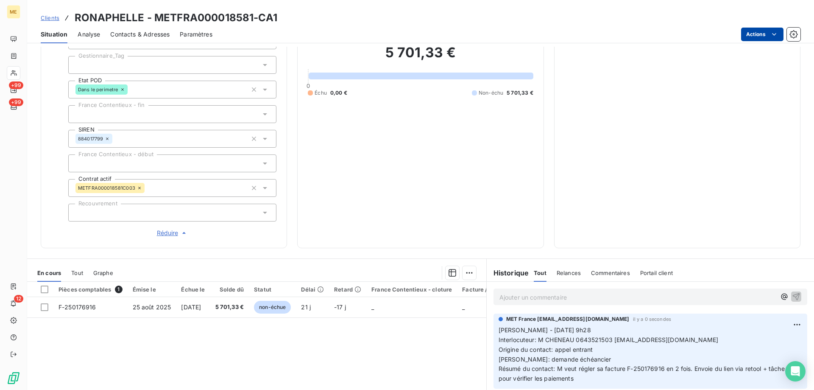
click at [751, 39] on html "ME +99 +99 12 Clients RONAPHELLE - METFRA000018581-CA1 Situation Analyse Contac…" at bounding box center [407, 237] width 814 height 475
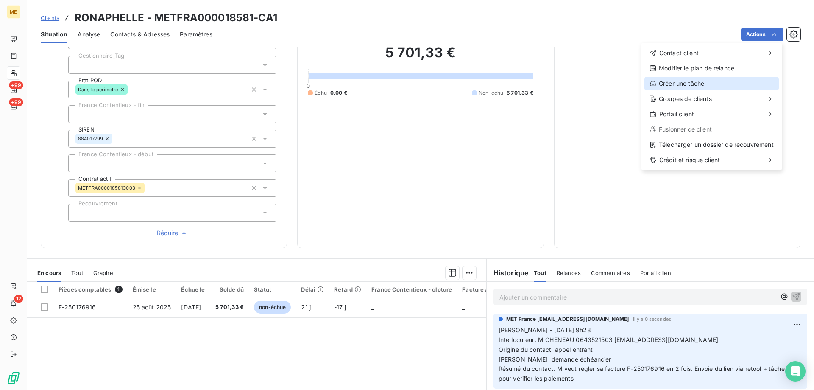
click at [720, 78] on div "Créer une tâche" at bounding box center [712, 84] width 134 height 14
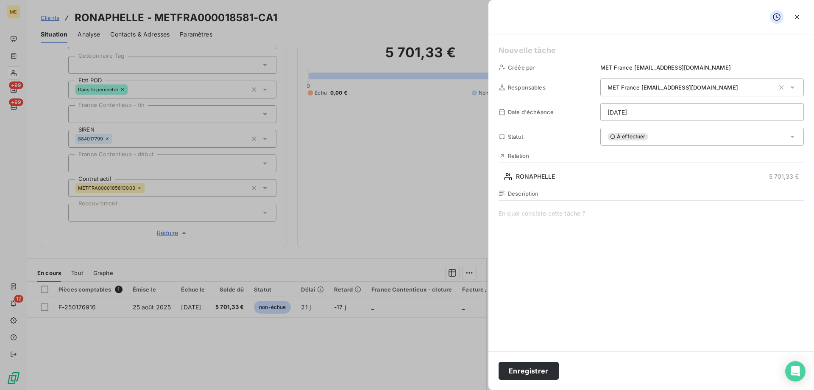
click at [527, 55] on h5 at bounding box center [651, 51] width 305 height 12
click at [555, 213] on span at bounding box center [651, 290] width 305 height 163
click at [543, 214] on span "vérifier sur SSp 1er paiement de la facure F-250176916" at bounding box center [651, 290] width 305 height 163
click at [608, 214] on span "vérifier sur SSP 1er paiement de la facure F-250176916" at bounding box center [651, 290] width 305 height 163
drag, startPoint x: 703, startPoint y: 209, endPoint x: 493, endPoint y: 214, distance: 210.8
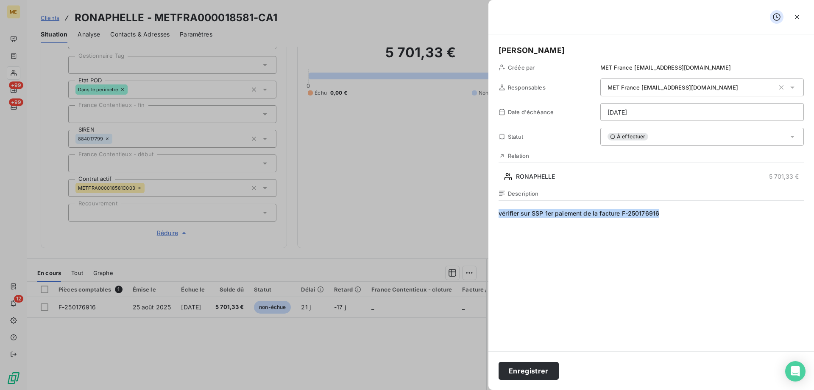
click at [493, 214] on div "Sylvain Créée par MET France met-france@recouvrement.met.com Responsables MET F…" at bounding box center [652, 192] width 326 height 317
copy span "vérifier sur SSP 1er paiement de la facture F-250176916"
click at [614, 112] on html "ME +99 +99 12 Clients RONAPHELLE - METFRA000018581-CA1 Situation Analyse Contac…" at bounding box center [407, 237] width 814 height 475
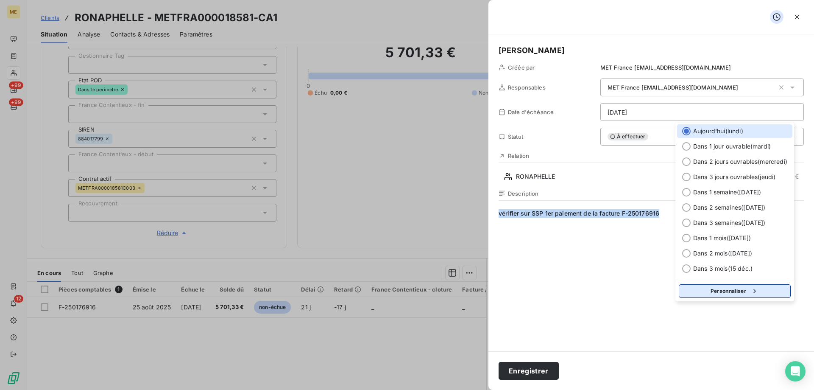
click at [695, 294] on button "Personnaliser" at bounding box center [735, 291] width 112 height 14
select select "8"
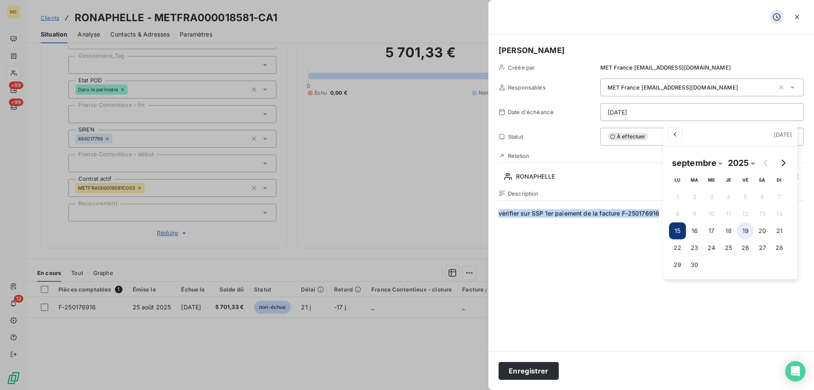
click at [747, 228] on button "19" at bounding box center [745, 230] width 17 height 17
type input "19/09/2025"
click at [580, 319] on html "ME +99 +99 12 Clients RONAPHELLE - METFRA000018581-CA1 Situation Analyse Contac…" at bounding box center [407, 237] width 814 height 475
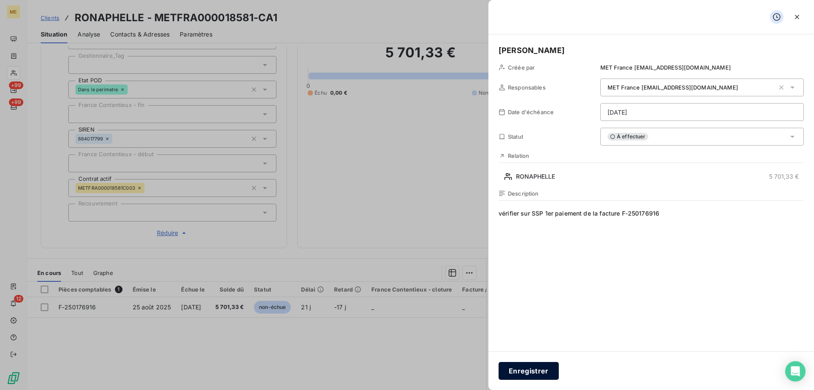
click at [533, 371] on button "Enregistrer" at bounding box center [529, 371] width 60 height 18
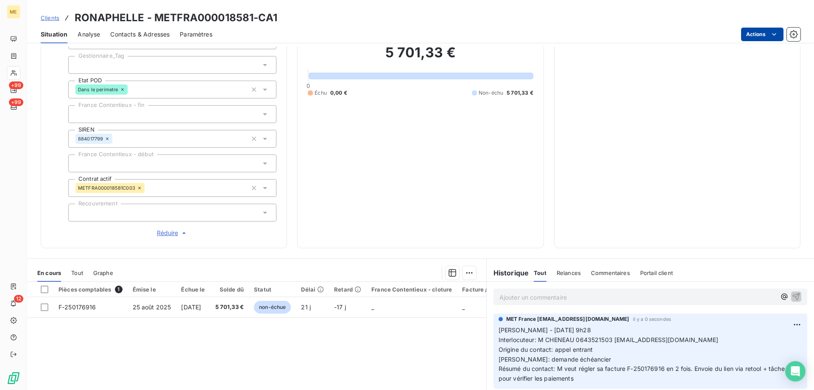
click at [749, 39] on html "ME +99 +99 12 Clients RONAPHELLE - METFRA000018581-CA1 Situation Analyse Contac…" at bounding box center [407, 237] width 814 height 475
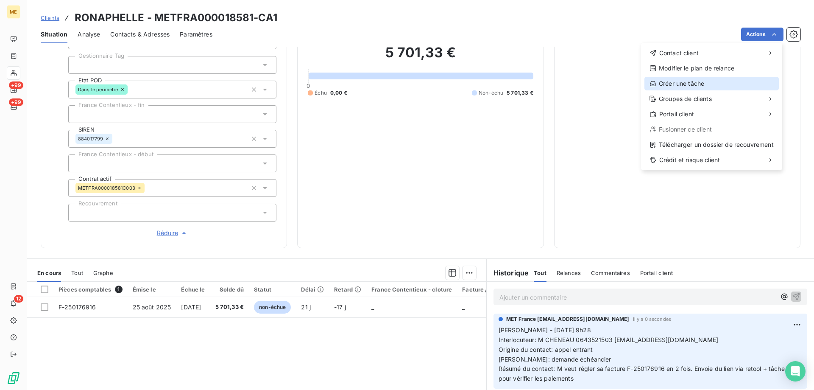
click at [711, 85] on div "Créer une tâche" at bounding box center [712, 84] width 134 height 14
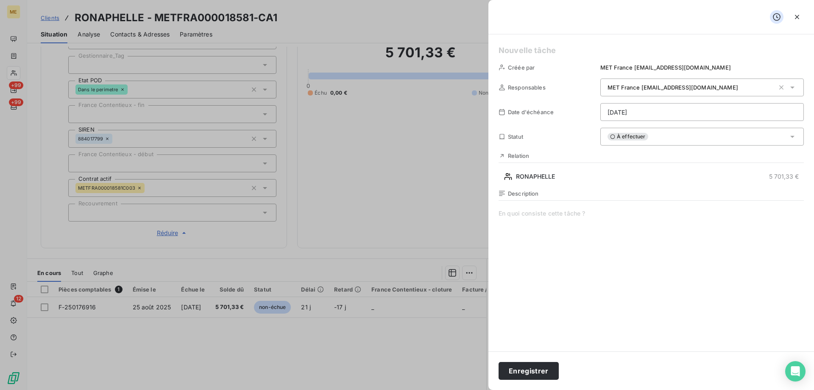
click at [679, 116] on html "ME +99 +99 12 Clients RONAPHELLE - METFRA000018581-CA1 Situation Analyse Contac…" at bounding box center [407, 237] width 814 height 475
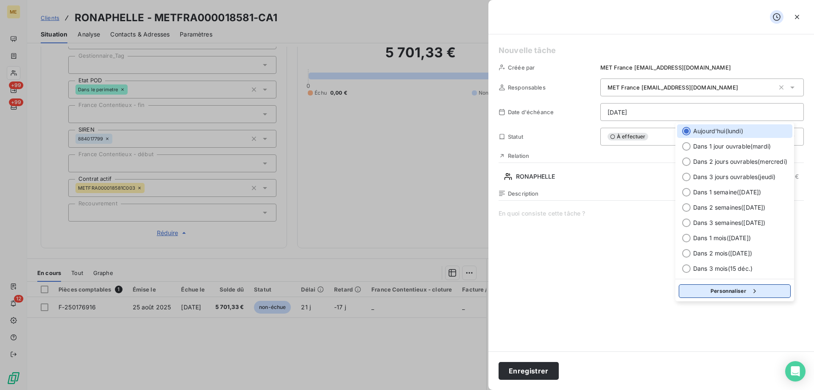
click at [717, 289] on button "Personnaliser" at bounding box center [735, 291] width 112 height 14
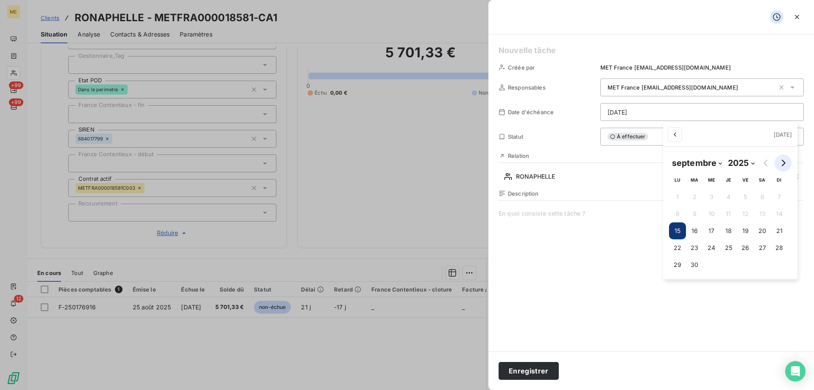
click at [781, 158] on button "Go to next month" at bounding box center [783, 162] width 17 height 17
select select "9"
click at [679, 246] on button "20" at bounding box center [681, 247] width 17 height 17
type input "20/10/2025"
click at [533, 218] on html "ME +99 +99 12 Clients RONAPHELLE - METFRA000018581-CA1 Situation Analyse Contac…" at bounding box center [407, 237] width 814 height 475
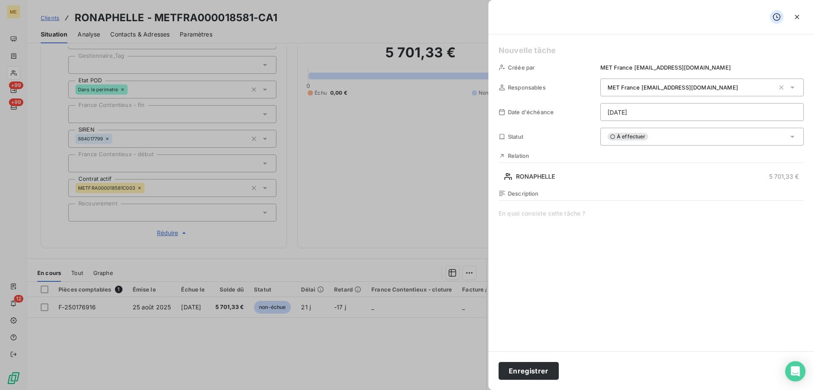
click at [533, 218] on span at bounding box center [651, 290] width 305 height 163
paste span
click at [543, 51] on h5 at bounding box center [651, 51] width 305 height 12
click at [553, 211] on span "vérifier sur SSP 1er paiement de la facture F-250176916" at bounding box center [651, 290] width 305 height 163
click at [566, 256] on span "vérifier sur SSP 2eme paiement de la facture F-250176916" at bounding box center [651, 290] width 305 height 163
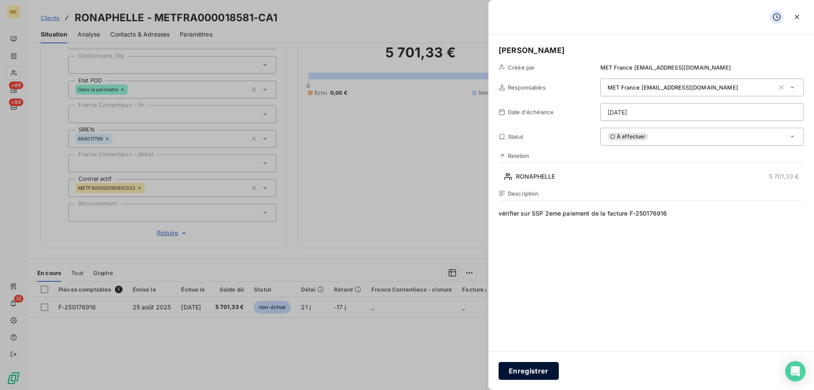
click at [524, 370] on button "Enregistrer" at bounding box center [529, 371] width 60 height 18
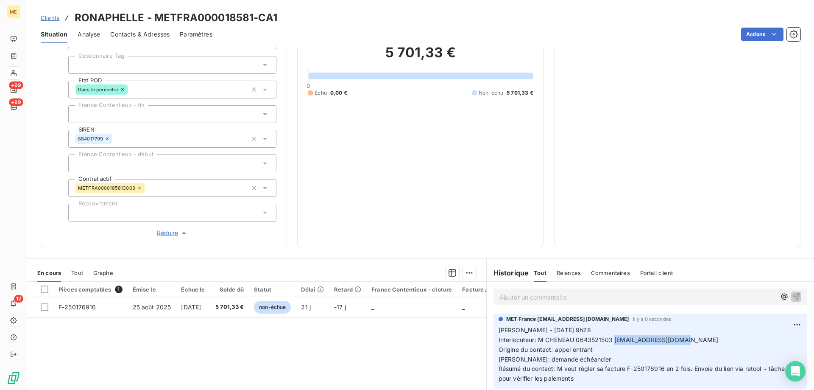
drag, startPoint x: 687, startPoint y: 334, endPoint x: 611, endPoint y: 337, distance: 75.5
click at [611, 337] on p "Sylvain - 15/09/2025 - 9h28 Interlocuteur: M CHENEAU 0643521503 jeanchedeau@gma…" at bounding box center [651, 354] width 304 height 58
copy span "jeanchedeau@gmail.com"
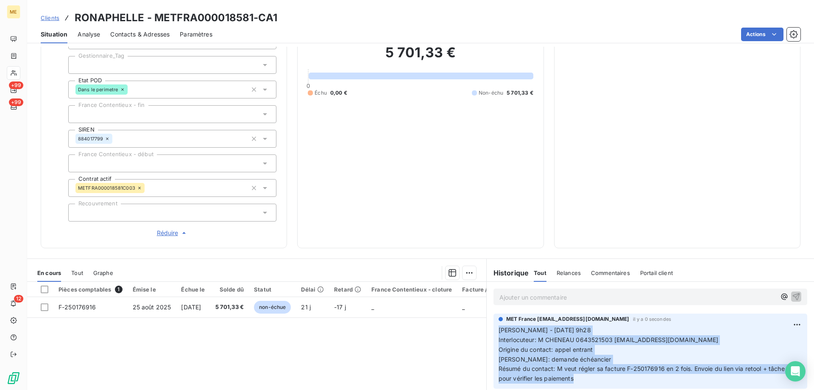
drag, startPoint x: 575, startPoint y: 380, endPoint x: 494, endPoint y: 327, distance: 96.4
click at [494, 327] on div "MET France met-france@recouvrement.met.com il y a 0 secondes Sylvain - 15/09/20…" at bounding box center [651, 350] width 314 height 75
copy p "Sylvain - 15/09/2025 - 9h28 Interlocuteur: M CHENEAU 0643521503 jeanchedeau@gma…"
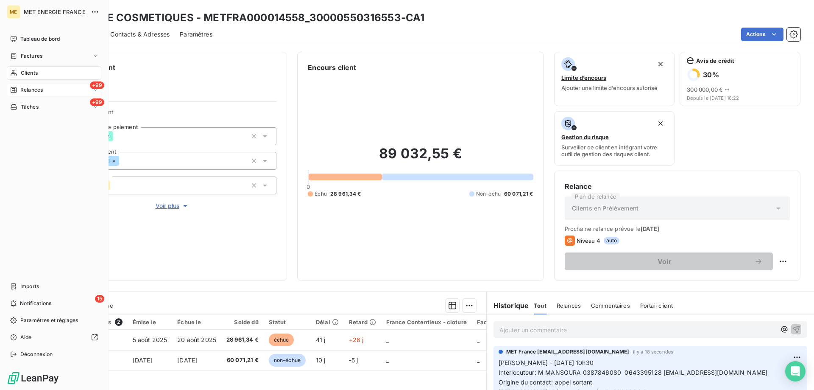
click at [39, 94] on div "+99 Relances" at bounding box center [54, 90] width 95 height 14
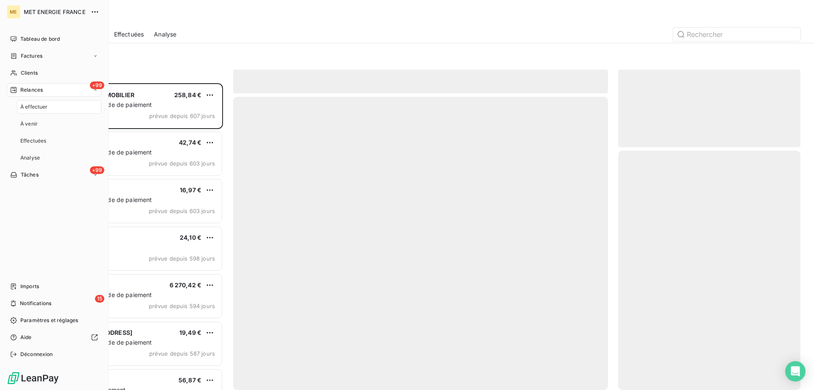
scroll to position [300, 176]
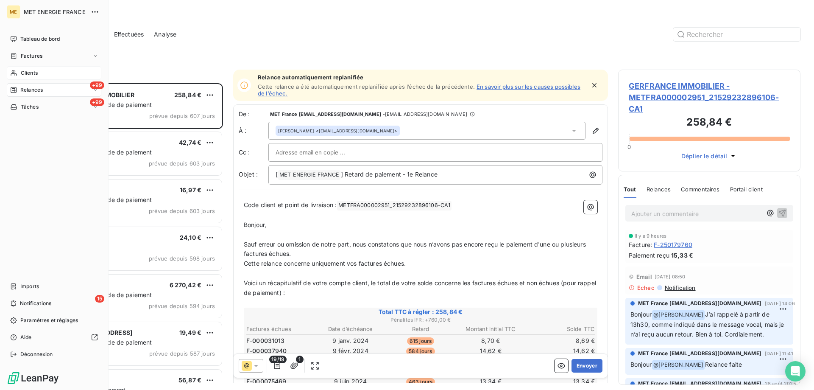
click at [20, 71] on div "Clients" at bounding box center [54, 73] width 95 height 14
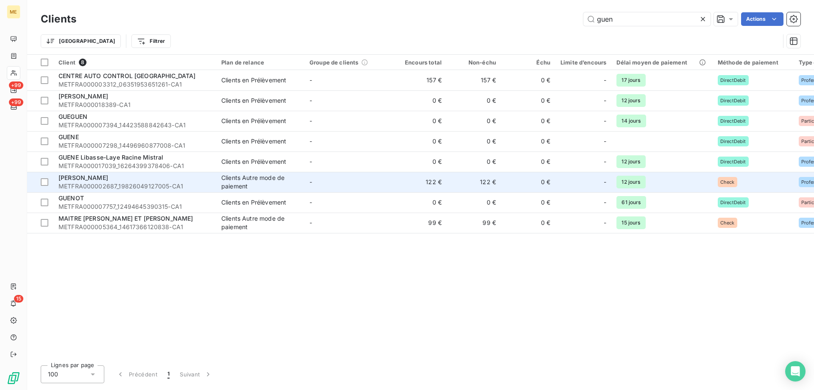
type input "guen"
click at [112, 190] on span "METFRA000002687_19826049127005-CA1" at bounding box center [135, 186] width 153 height 8
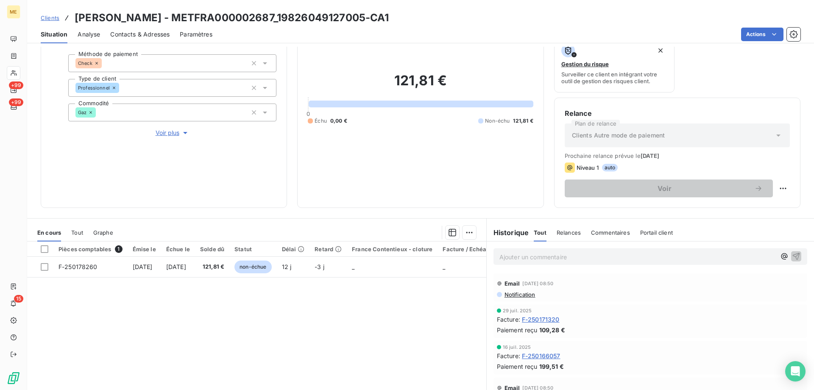
scroll to position [85, 0]
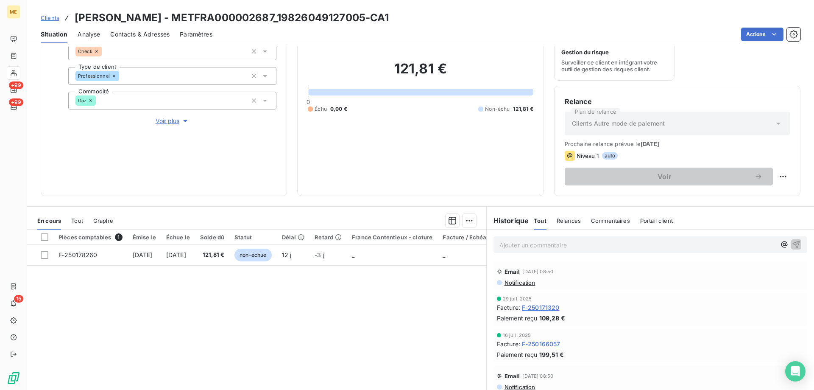
click at [514, 282] on span "Notification" at bounding box center [520, 282] width 32 height 7
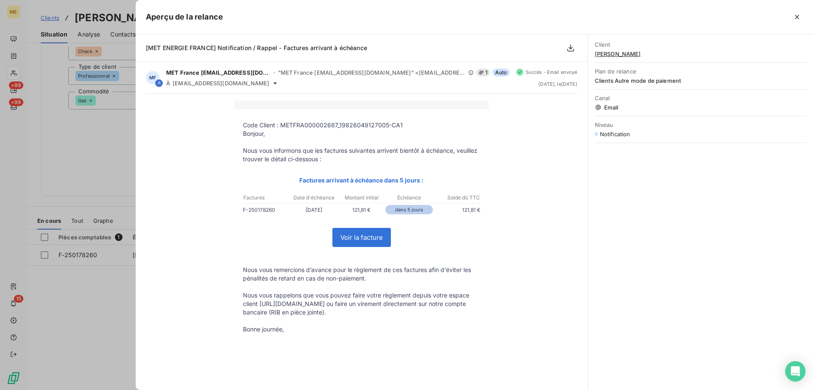
click at [75, 309] on div at bounding box center [407, 195] width 814 height 390
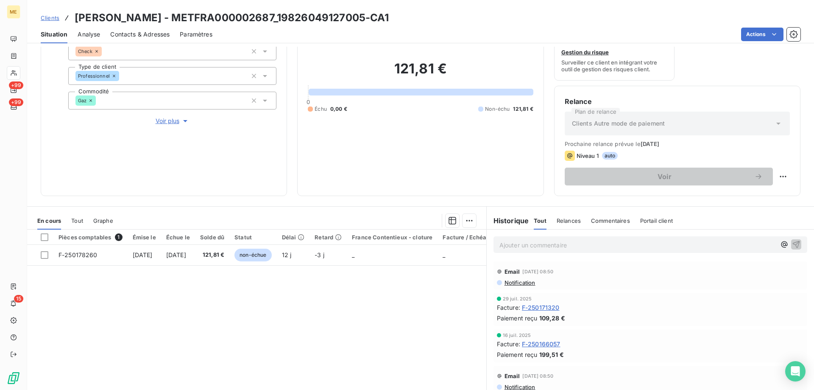
click at [134, 31] on span "Contacts & Adresses" at bounding box center [139, 34] width 59 height 8
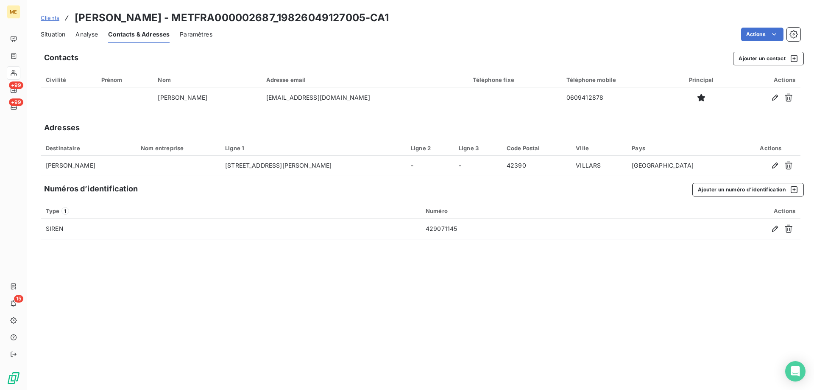
click at [52, 37] on span "Situation" at bounding box center [53, 34] width 25 height 8
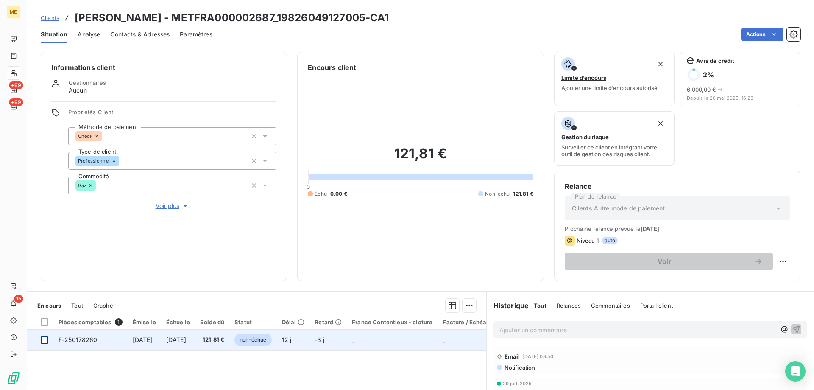
click at [44, 341] on div at bounding box center [45, 340] width 8 height 8
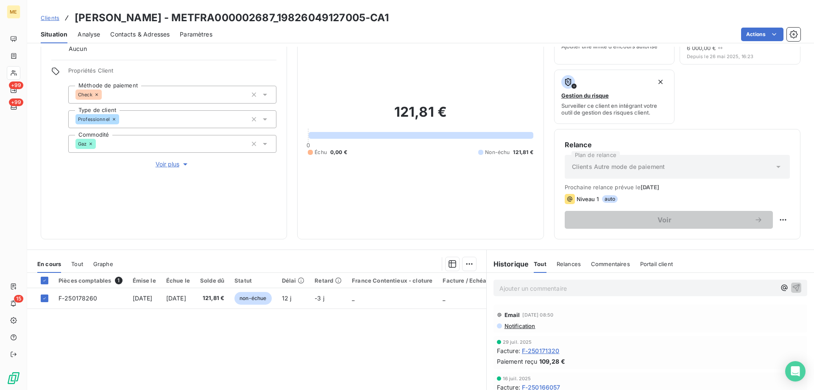
scroll to position [42, 0]
click at [76, 260] on span "Tout" at bounding box center [77, 263] width 12 height 7
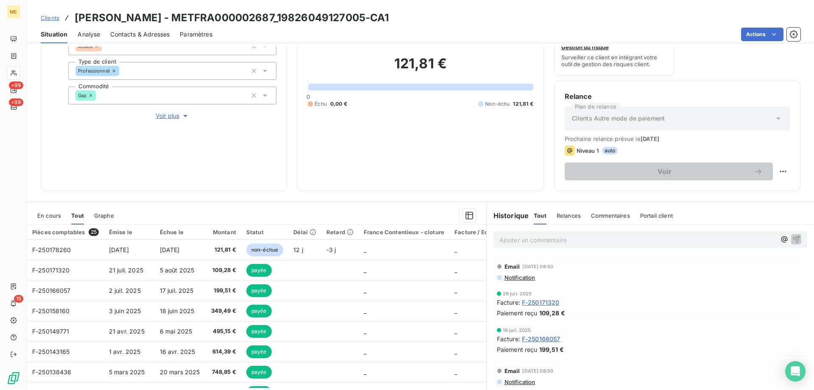
scroll to position [113, 0]
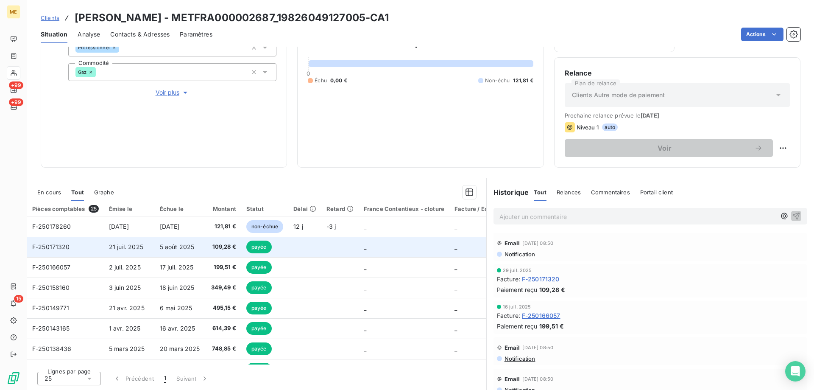
click at [114, 247] on span "21 juil. 2025" at bounding box center [126, 246] width 34 height 7
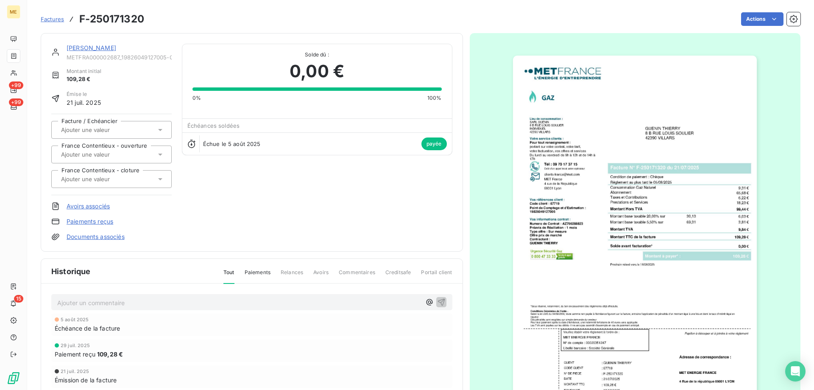
click at [629, 177] on img "button" at bounding box center [635, 228] width 244 height 345
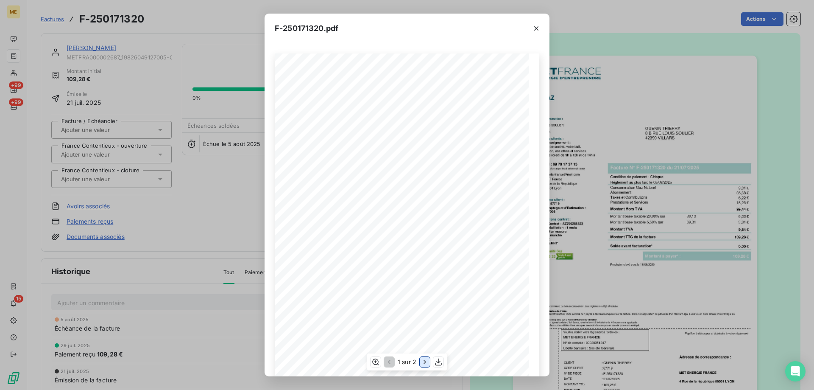
click at [425, 361] on icon "button" at bounding box center [425, 362] width 2 height 4
click at [536, 31] on icon "button" at bounding box center [536, 28] width 8 height 8
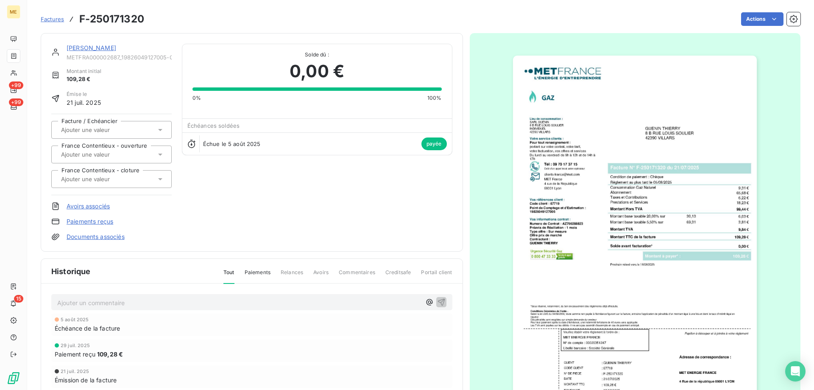
click at [83, 48] on link "GUENIN THIERRY" at bounding box center [92, 47] width 50 height 7
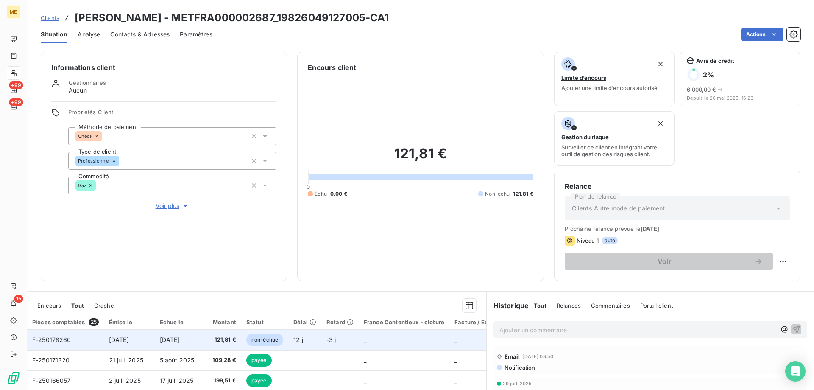
click at [61, 337] on span "F-250178260" at bounding box center [51, 339] width 39 height 7
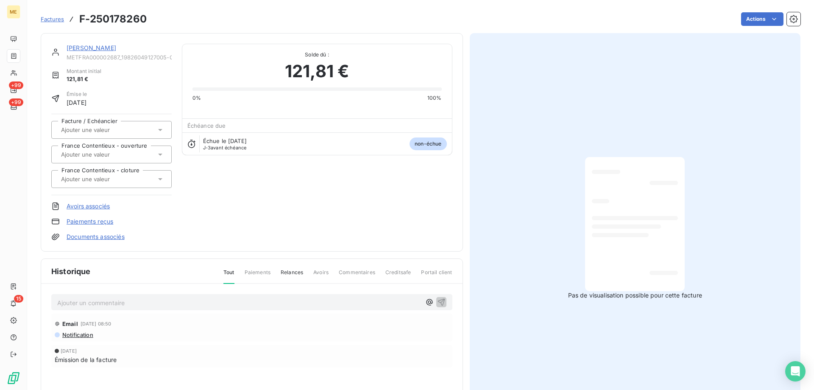
click at [45, 19] on span "Factures" at bounding box center [52, 19] width 23 height 7
click at [83, 47] on link "GUENIN THIERRY" at bounding box center [92, 47] width 50 height 7
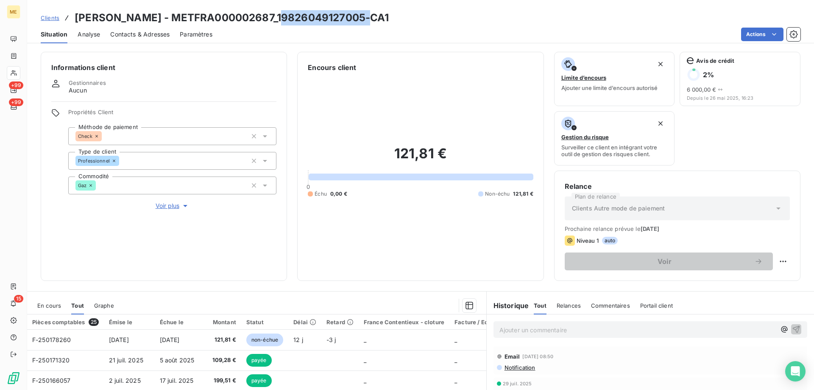
drag, startPoint x: 278, startPoint y: 17, endPoint x: 364, endPoint y: 21, distance: 86.6
click at [364, 21] on h3 "GUENIN THIERRY - METFRA000002687_19826049127005-CA1" at bounding box center [232, 17] width 315 height 15
copy h3 "19826049127005"
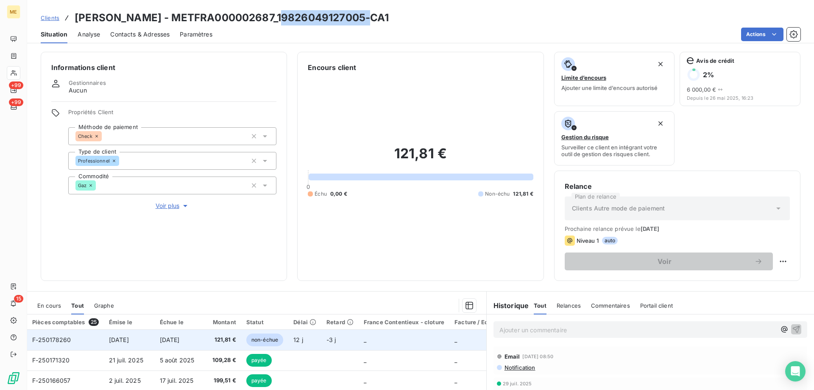
click at [65, 346] on td "F-250178260" at bounding box center [65, 339] width 77 height 20
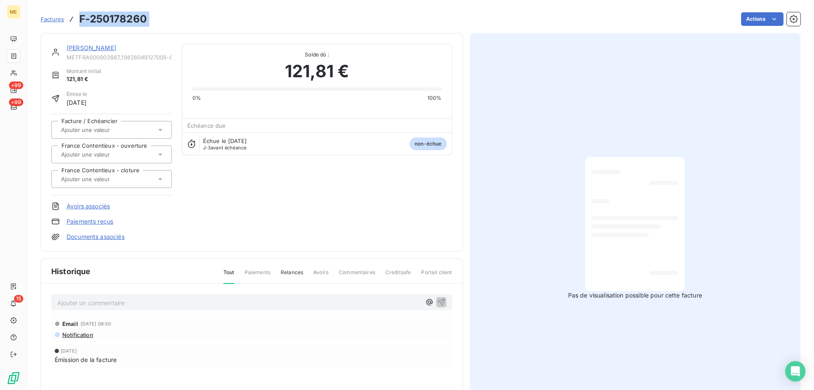
drag, startPoint x: 159, startPoint y: 17, endPoint x: 82, endPoint y: 21, distance: 77.7
click at [82, 21] on div "Factures F-250178260 Actions" at bounding box center [421, 19] width 760 height 18
copy section "F-250178260 Actions"
click at [103, 45] on link "GUENIN THIERRY" at bounding box center [92, 47] width 50 height 7
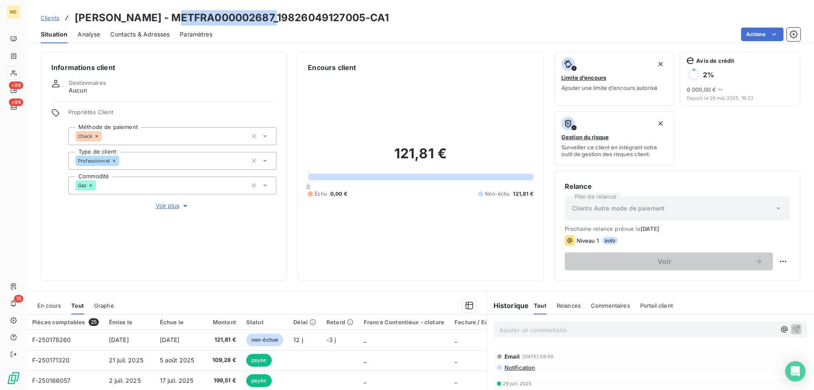
drag, startPoint x: 173, startPoint y: 16, endPoint x: 272, endPoint y: 15, distance: 99.7
click at [272, 15] on h3 "GUENIN THIERRY - METFRA000002687_19826049127005-CA1" at bounding box center [232, 17] width 315 height 15
drag, startPoint x: 278, startPoint y: 18, endPoint x: 363, endPoint y: 18, distance: 84.4
click at [363, 18] on h3 "GUENIN THIERRY - METFRA000002687_19826049127005-CA1" at bounding box center [232, 17] width 315 height 15
copy h3 "19826049127005"
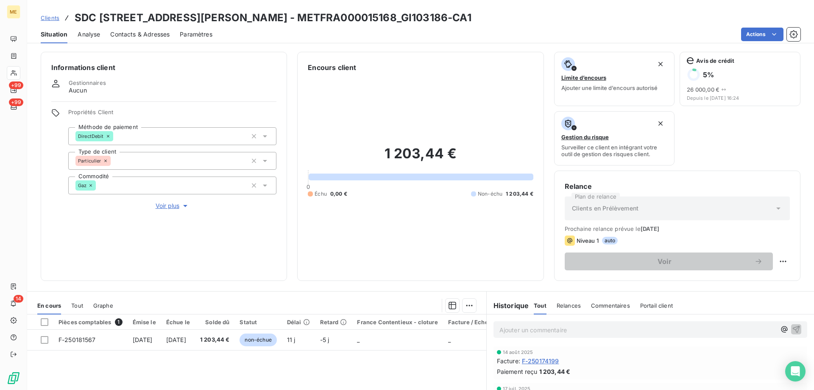
click at [48, 19] on span "Clients" at bounding box center [50, 17] width 19 height 7
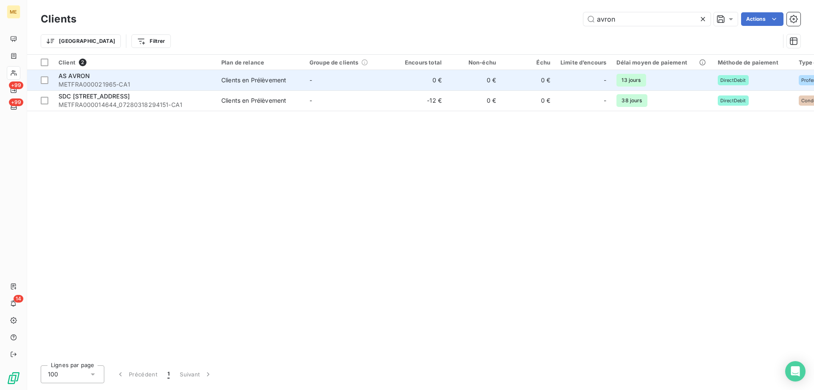
type input "avron"
click at [114, 81] on span "METFRA000021965-CA1" at bounding box center [135, 84] width 153 height 8
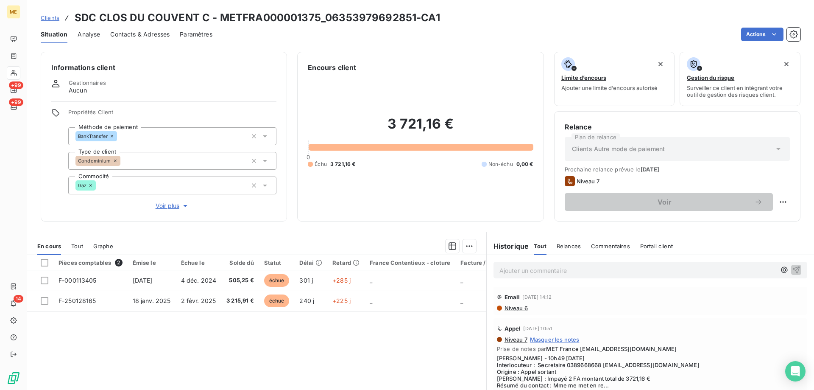
click at [79, 247] on span "Tout" at bounding box center [77, 246] width 12 height 7
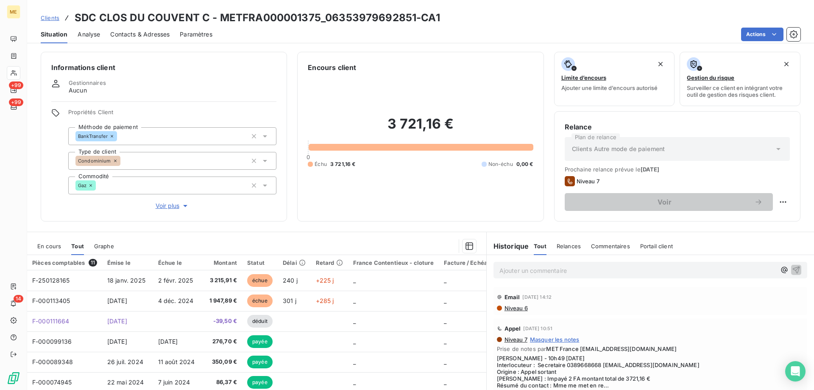
click at [55, 243] on span "En cours" at bounding box center [49, 246] width 24 height 7
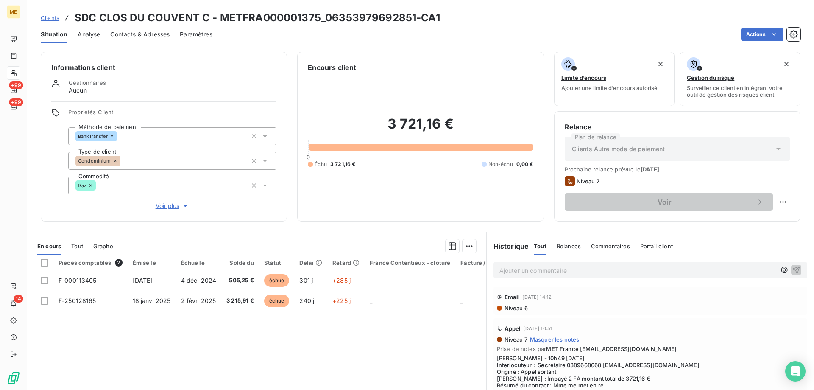
click at [51, 19] on span "Clients" at bounding box center [50, 17] width 19 height 7
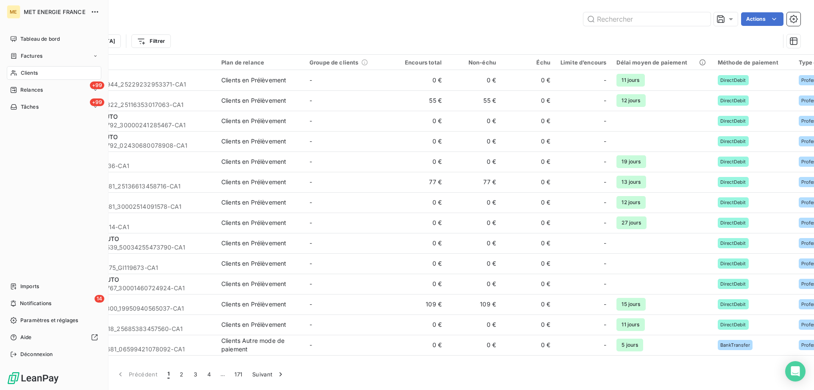
click at [26, 74] on span "Clients" at bounding box center [29, 73] width 17 height 8
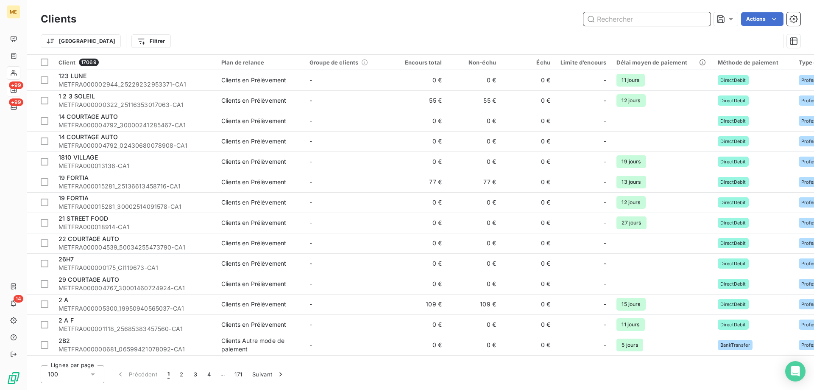
click at [654, 23] on input "text" at bounding box center [646, 19] width 127 height 14
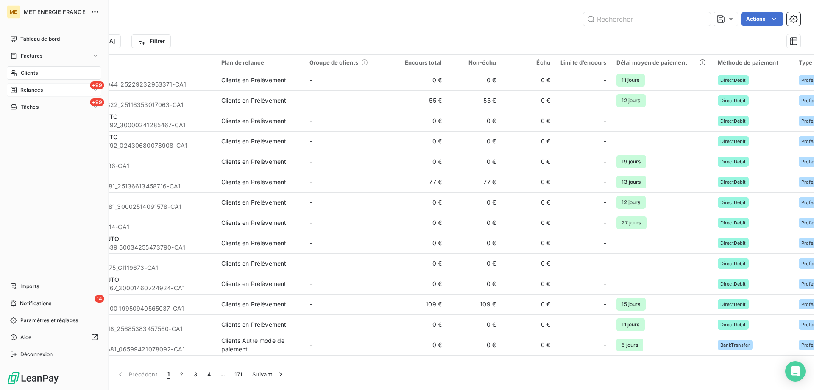
click at [35, 89] on span "Relances" at bounding box center [31, 90] width 22 height 8
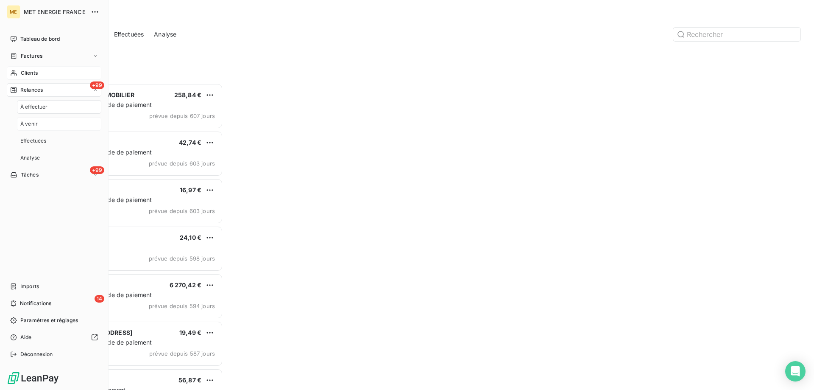
scroll to position [300, 176]
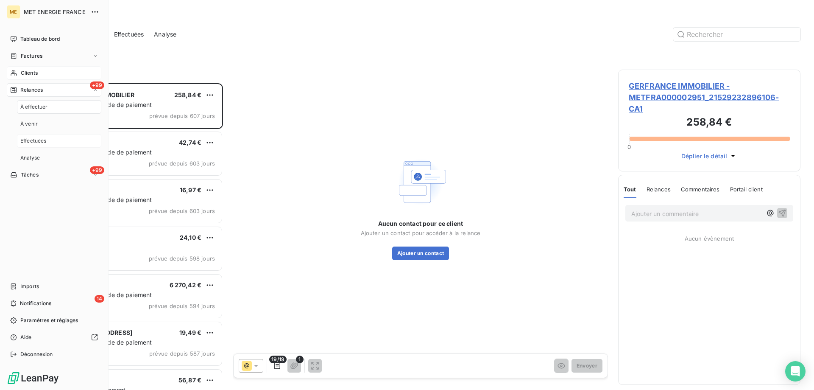
click at [34, 141] on span "Effectuées" at bounding box center [33, 141] width 26 height 8
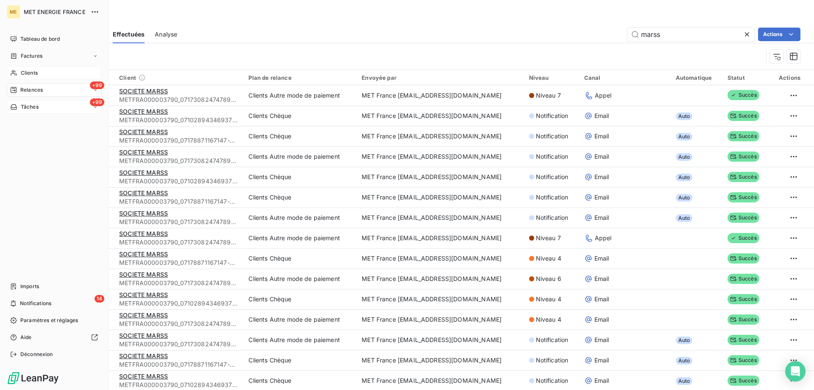
type input "marss"
click at [28, 109] on span "Tâches" at bounding box center [30, 107] width 18 height 8
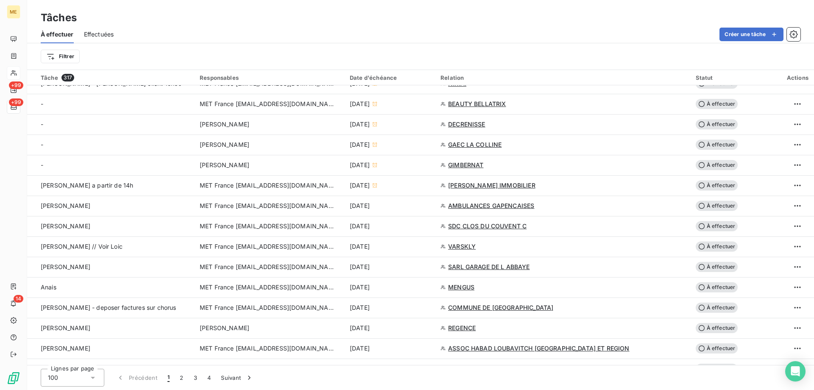
scroll to position [382, 0]
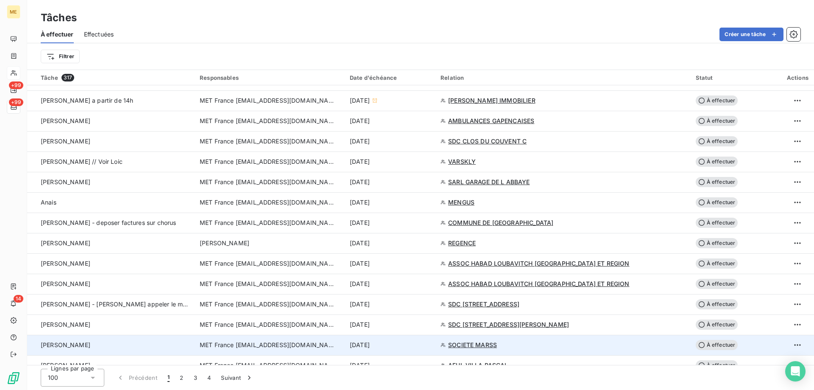
click at [497, 345] on span "SOCIETE MARSS" at bounding box center [472, 345] width 49 height 8
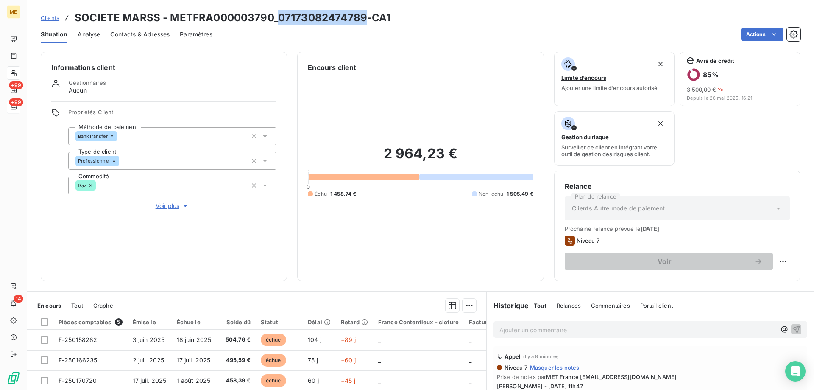
drag, startPoint x: 277, startPoint y: 22, endPoint x: 363, endPoint y: 22, distance: 85.2
click at [363, 22] on h3 "SOCIETE MARSS - METFRA000003790_07173082474789-CA1" at bounding box center [233, 17] width 316 height 15
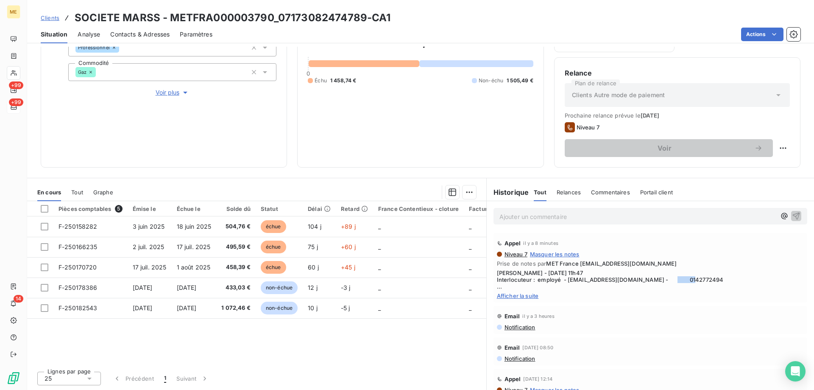
drag, startPoint x: 666, startPoint y: 279, endPoint x: 700, endPoint y: 281, distance: 34.4
click at [700, 281] on span "[PERSON_NAME] - [DATE] 11h47 Interlocuteur : employé - [EMAIL_ADDRESS][DOMAIN_N…" at bounding box center [650, 279] width 307 height 20
copy span "0142772494"
drag, startPoint x: 498, startPoint y: 296, endPoint x: 461, endPoint y: 215, distance: 89.2
click at [499, 296] on span "Afficher la suite" at bounding box center [650, 295] width 307 height 7
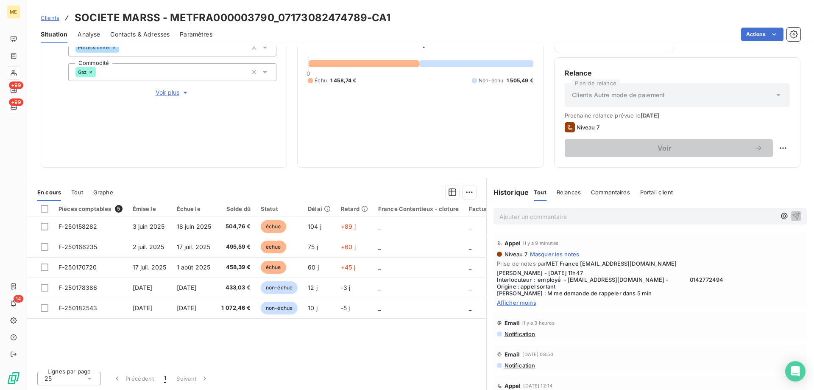
click at [357, 17] on h3 "SOCIETE MARSS - METFRA000003790_07173082474789-CA1" at bounding box center [233, 17] width 316 height 15
click at [336, 45] on div "Clients SOCIETE MARSS - METFRA000003790_07173082474789-CA1 Situation Analyse Co…" at bounding box center [420, 195] width 787 height 390
drag, startPoint x: 277, startPoint y: 15, endPoint x: 363, endPoint y: 24, distance: 86.9
click at [363, 24] on h3 "SOCIETE MARSS - METFRA000003790_07173082474789-CA1" at bounding box center [233, 17] width 316 height 15
copy h3 "07173082474789"
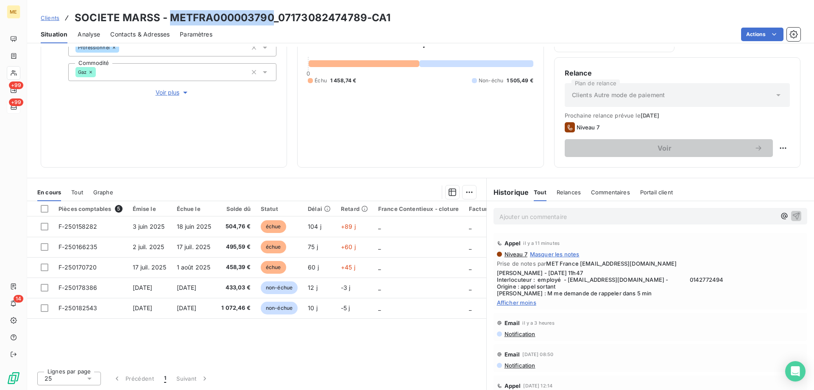
drag, startPoint x: 168, startPoint y: 17, endPoint x: 270, endPoint y: 12, distance: 102.3
click at [270, 12] on h3 "SOCIETE MARSS - METFRA000003790_07173082474789-CA1" at bounding box center [233, 17] width 316 height 15
copy h3 "METFRA000003790"
click at [120, 37] on span "Contacts & Adresses" at bounding box center [139, 34] width 59 height 8
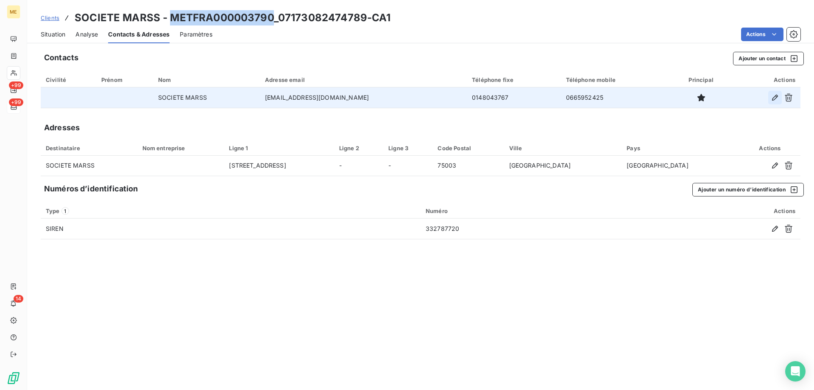
click at [777, 98] on icon "button" at bounding box center [775, 97] width 8 height 8
type input "SOCIETE MARSS"
type input "[EMAIL_ADDRESS][DOMAIN_NAME]"
type input "0148043767"
type input "0665952425"
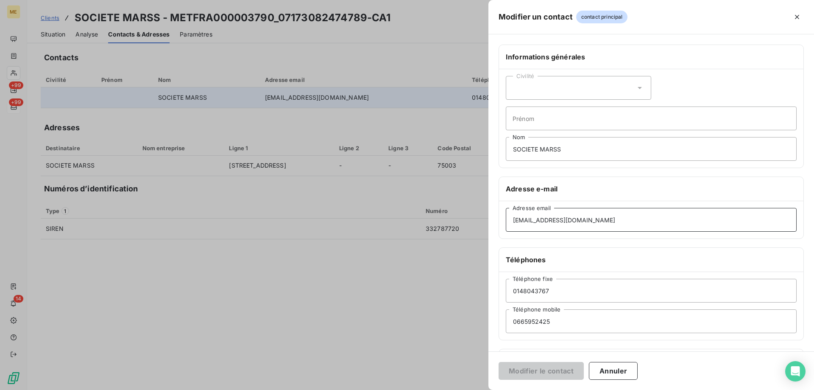
click at [546, 221] on input "[EMAIL_ADDRESS][DOMAIN_NAME]" at bounding box center [651, 220] width 291 height 24
type input "[EMAIL_ADDRESS][DOMAIN_NAME]"
click at [552, 373] on button "Modifier le contact" at bounding box center [541, 371] width 85 height 18
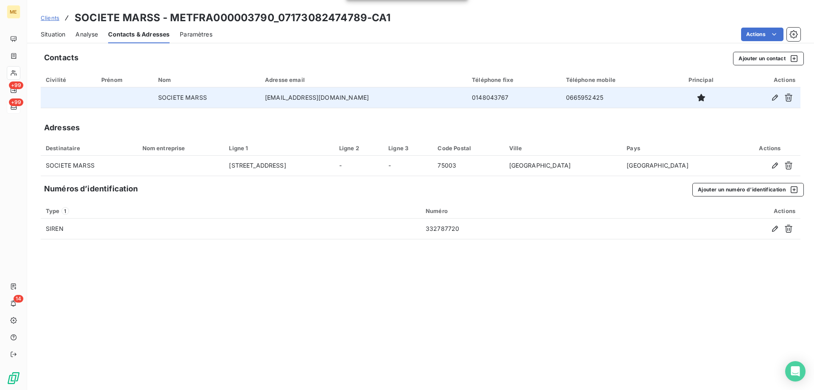
click at [50, 36] on span "Situation" at bounding box center [53, 34] width 25 height 8
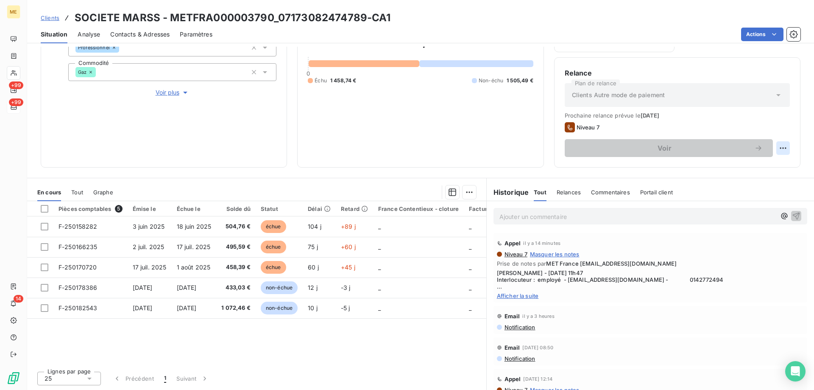
click at [774, 145] on html "ME +99 +99 14 Clients SOCIETE MARSS - METFRA000003790_07173082474789-CA1 Situat…" at bounding box center [407, 237] width 814 height 475
click at [746, 167] on div "Replanifier cette action" at bounding box center [742, 167] width 76 height 14
select select "8"
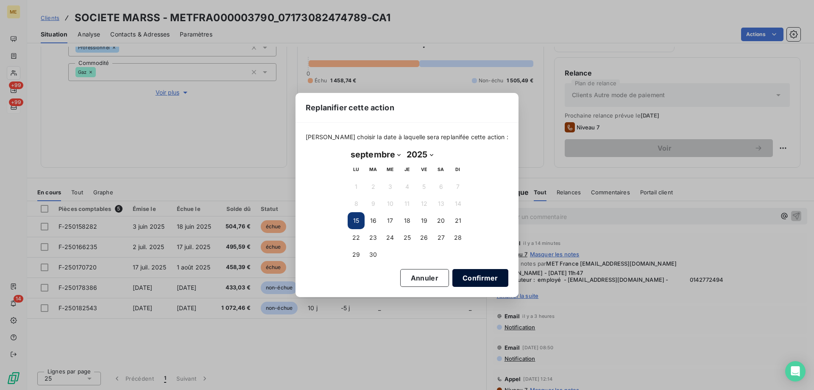
drag, startPoint x: 491, startPoint y: 299, endPoint x: 477, endPoint y: 285, distance: 19.8
click at [491, 299] on div "Replanifier cette action [PERSON_NAME] choisir la date à laquelle sera replanif…" at bounding box center [407, 195] width 814 height 390
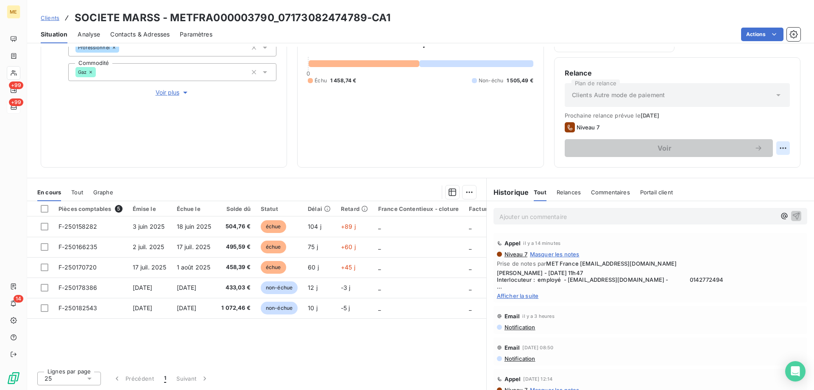
click at [773, 149] on html "ME +99 +99 14 Clients SOCIETE MARSS - METFRA000003790_07173082474789-CA1 Situat…" at bounding box center [407, 237] width 814 height 475
click at [754, 165] on div "Replanifier cette action" at bounding box center [742, 167] width 76 height 14
select select "8"
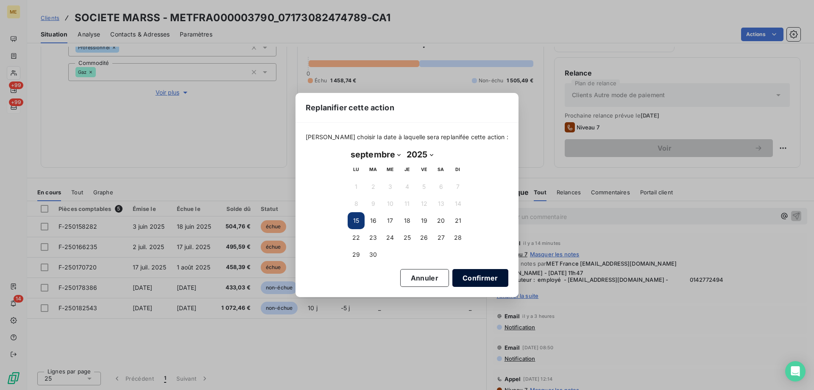
click at [462, 278] on button "Confirmer" at bounding box center [480, 278] width 56 height 18
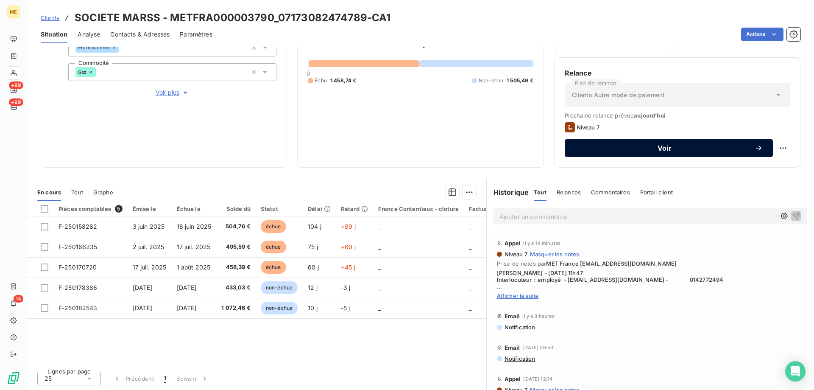
click at [645, 149] on span "Voir" at bounding box center [664, 148] width 179 height 7
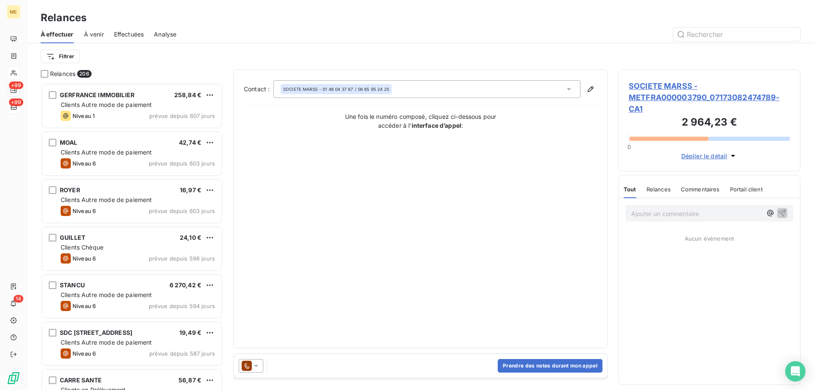
scroll to position [300, 176]
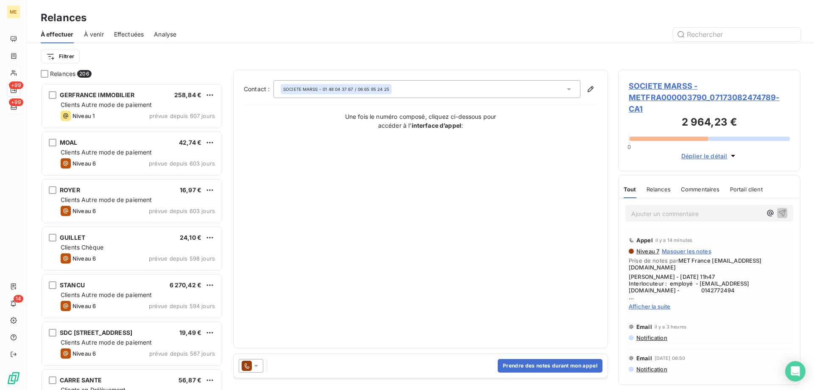
click at [258, 359] on div at bounding box center [251, 366] width 25 height 14
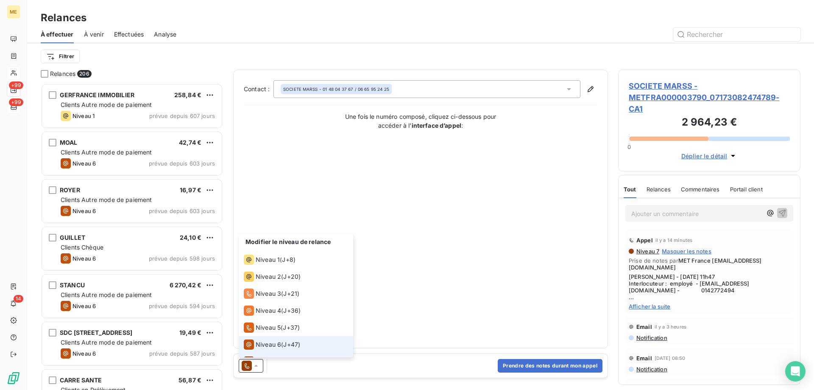
scroll to position [13, 0]
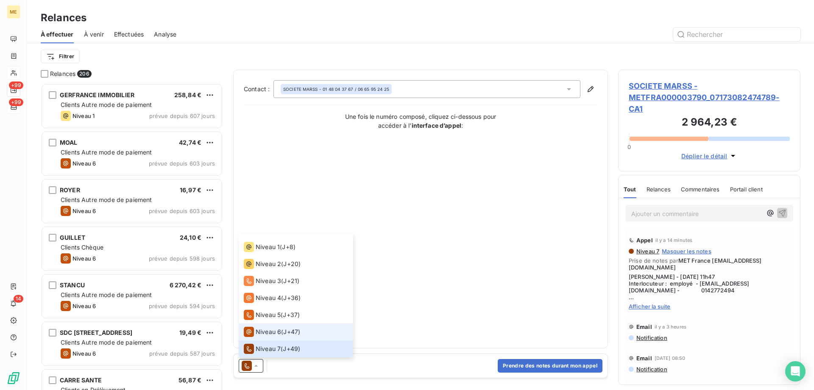
click at [262, 332] on span "Niveau 6" at bounding box center [268, 331] width 25 height 8
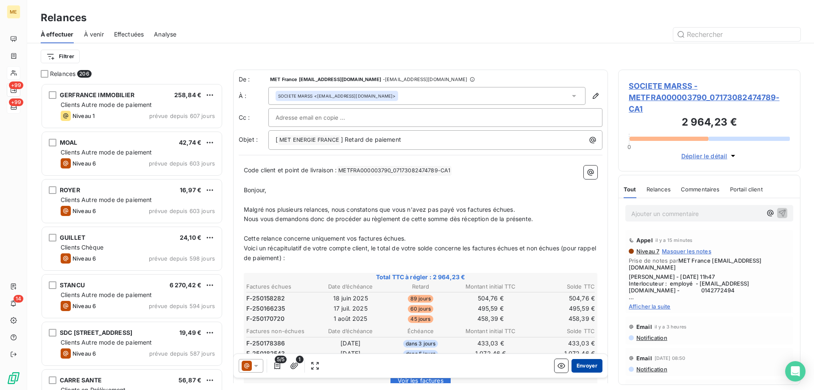
click at [581, 363] on button "Envoyer" at bounding box center [587, 366] width 31 height 14
